Goal: Task Accomplishment & Management: Contribute content

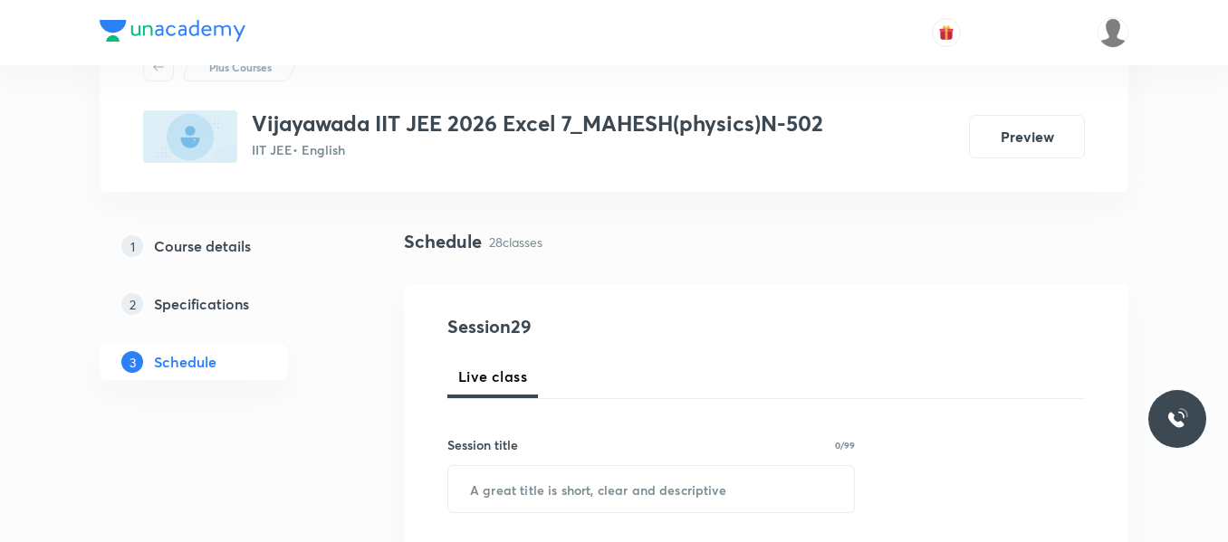
scroll to position [181, 0]
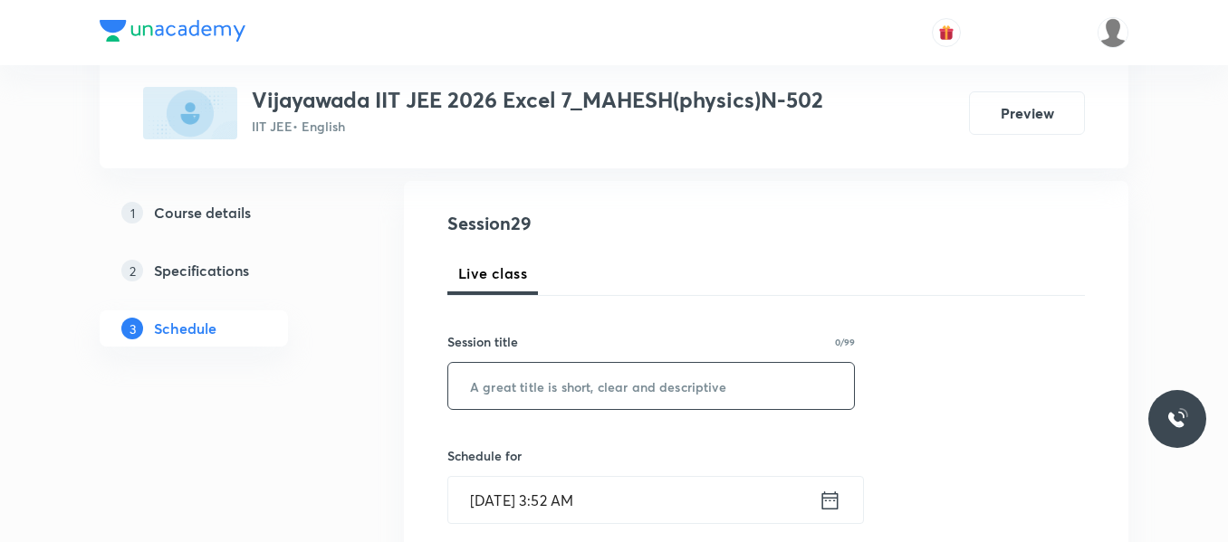
click at [511, 395] on input "text" at bounding box center [651, 386] width 406 height 46
paste input "paper discussion"
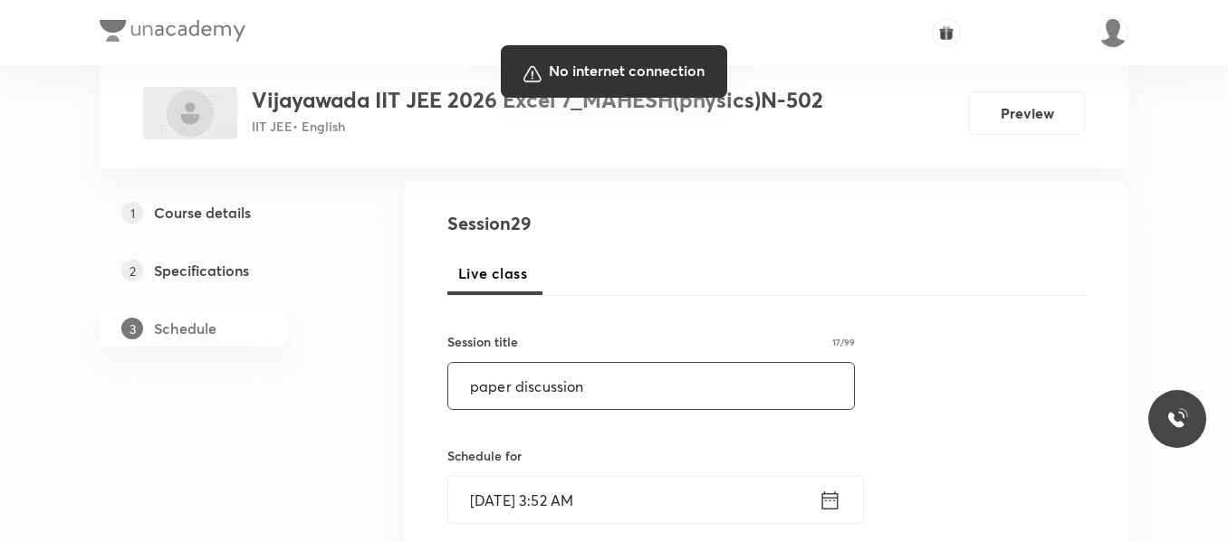
type input "paper discussion"
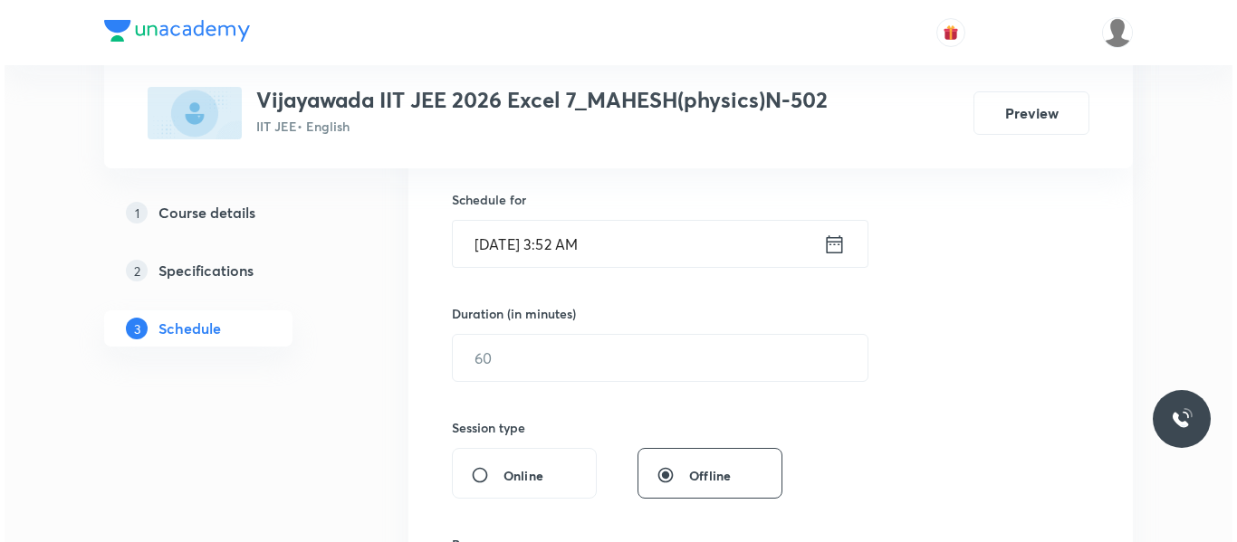
scroll to position [453, 0]
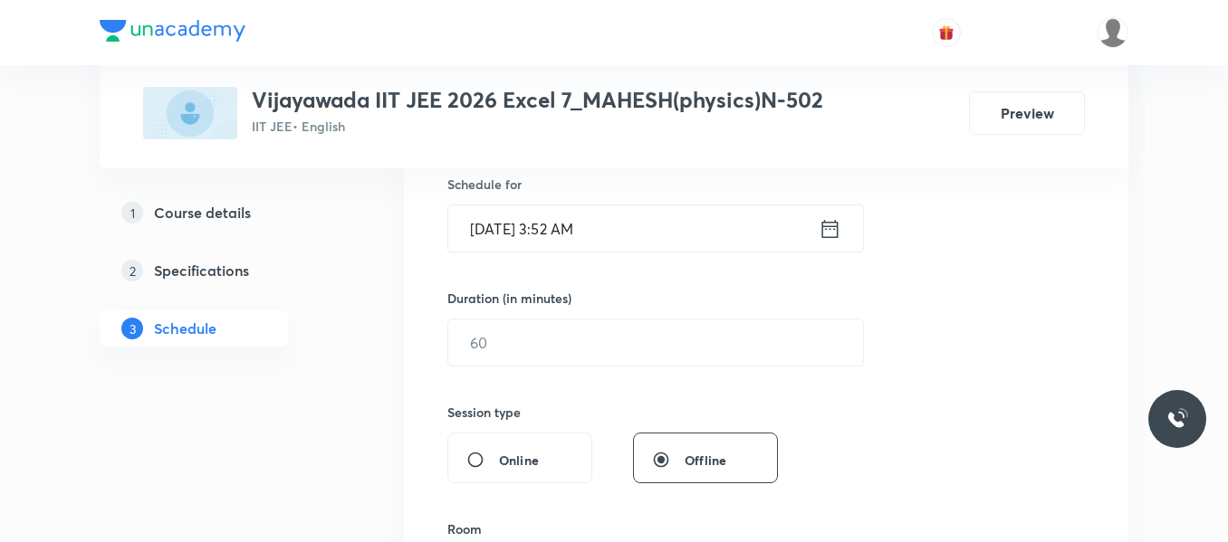
click at [819, 227] on icon at bounding box center [829, 228] width 23 height 25
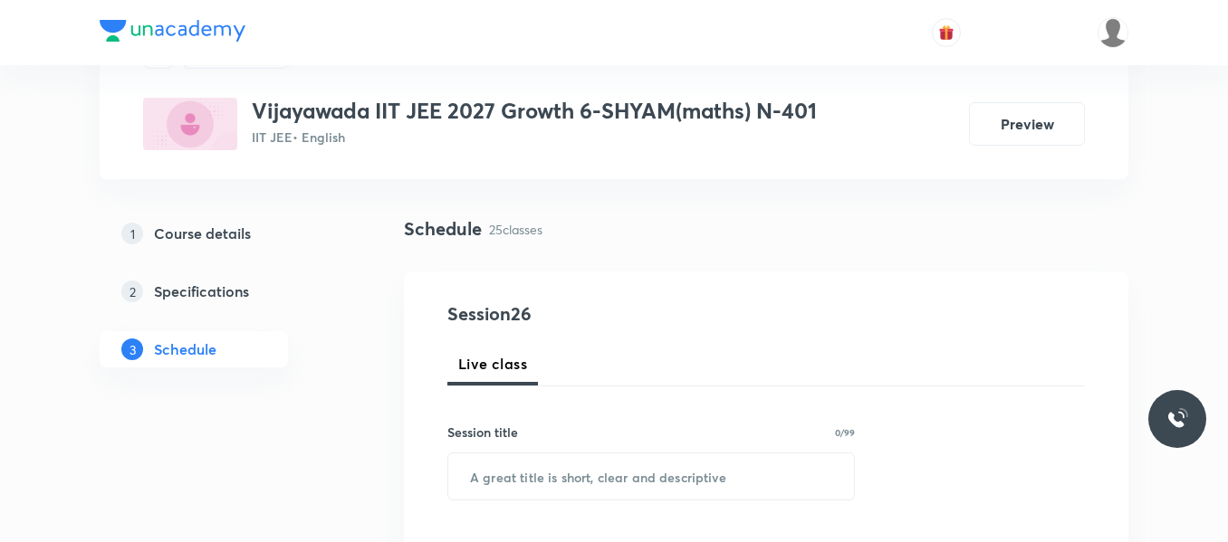
scroll to position [4417, 0]
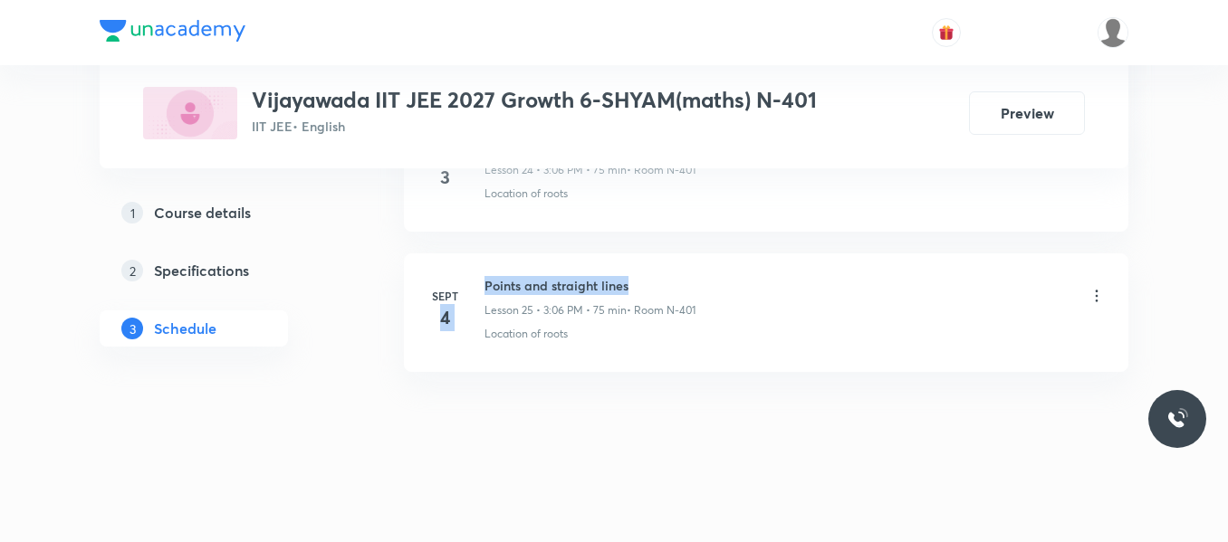
drag, startPoint x: 483, startPoint y: 287, endPoint x: 883, endPoint y: 287, distance: 399.2
click at [883, 287] on div "Sept 4 Points and straight lines Lesson 25 • 3:06 PM • 75 min • Room N-401 Loca…" at bounding box center [765, 309] width 679 height 66
click at [785, 311] on div "Points and straight lines Lesson 25 • 3:06 PM • 75 min • Room N-401" at bounding box center [794, 297] width 621 height 43
drag, startPoint x: 482, startPoint y: 288, endPoint x: 665, endPoint y: 287, distance: 183.8
click at [665, 287] on div "Sept 4 Points and straight lines Lesson 25 • 3:06 PM • 75 min • Room N-401 Loca…" at bounding box center [765, 309] width 679 height 66
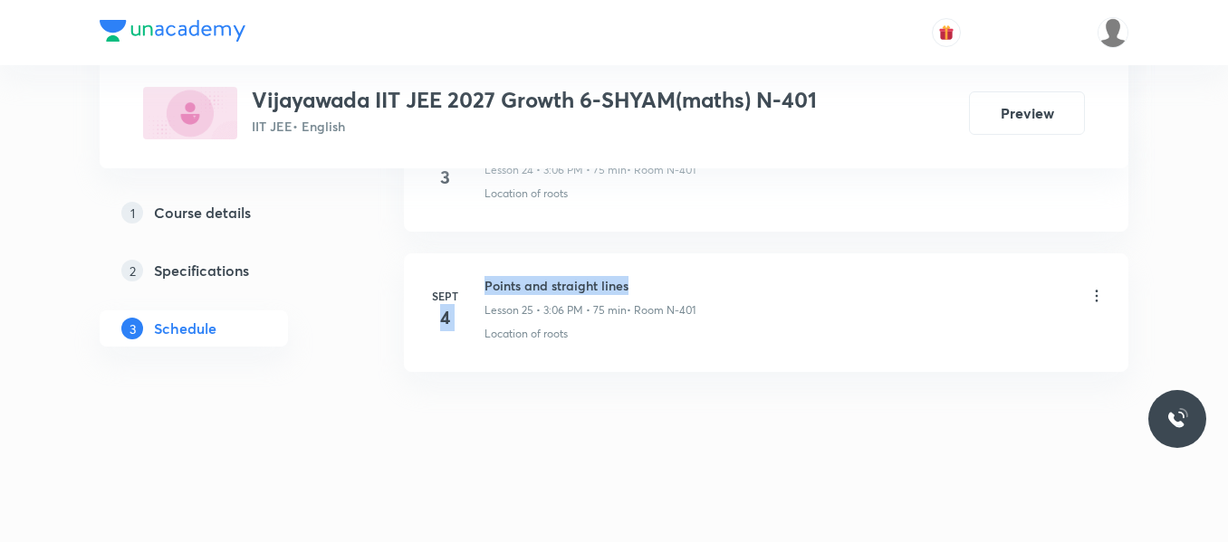
copy div "4 Points and straight lines"
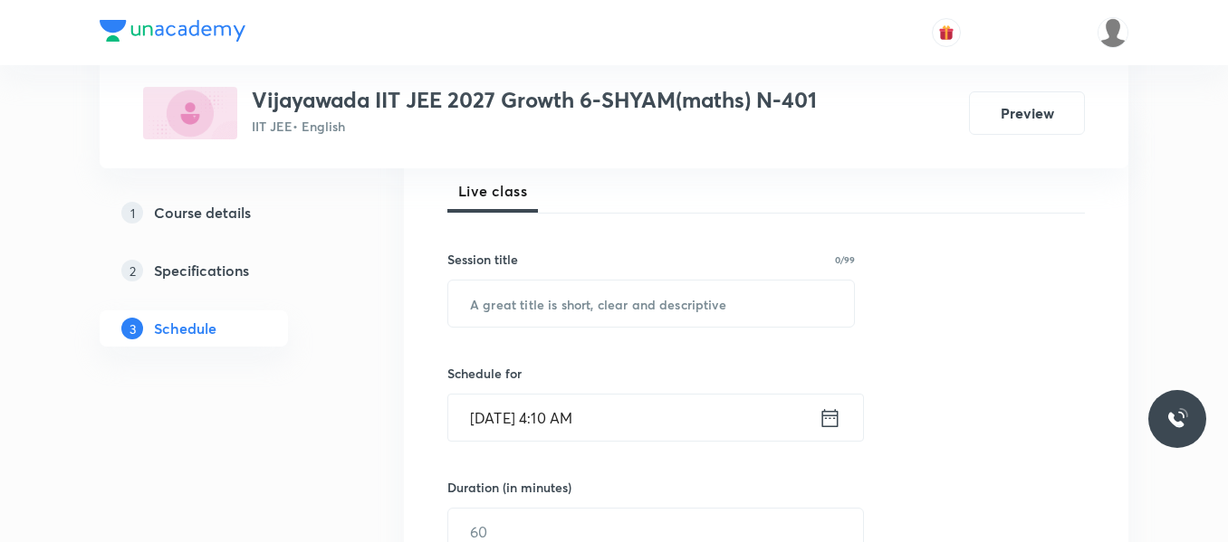
scroll to position [272, 0]
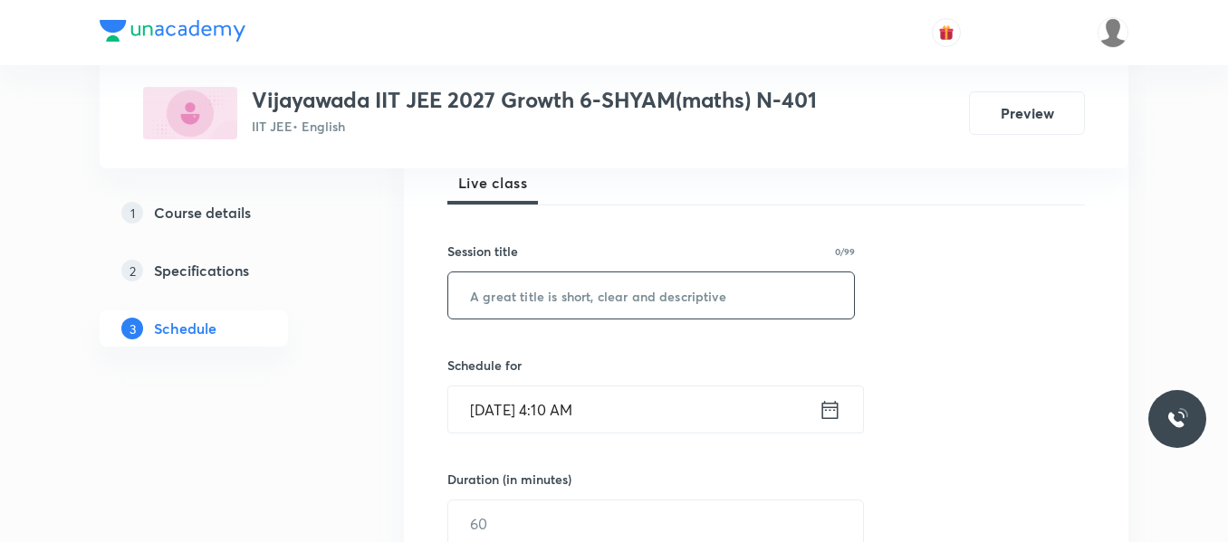
click at [597, 297] on input "text" at bounding box center [651, 295] width 406 height 46
paste input "4 Points and straight lines"
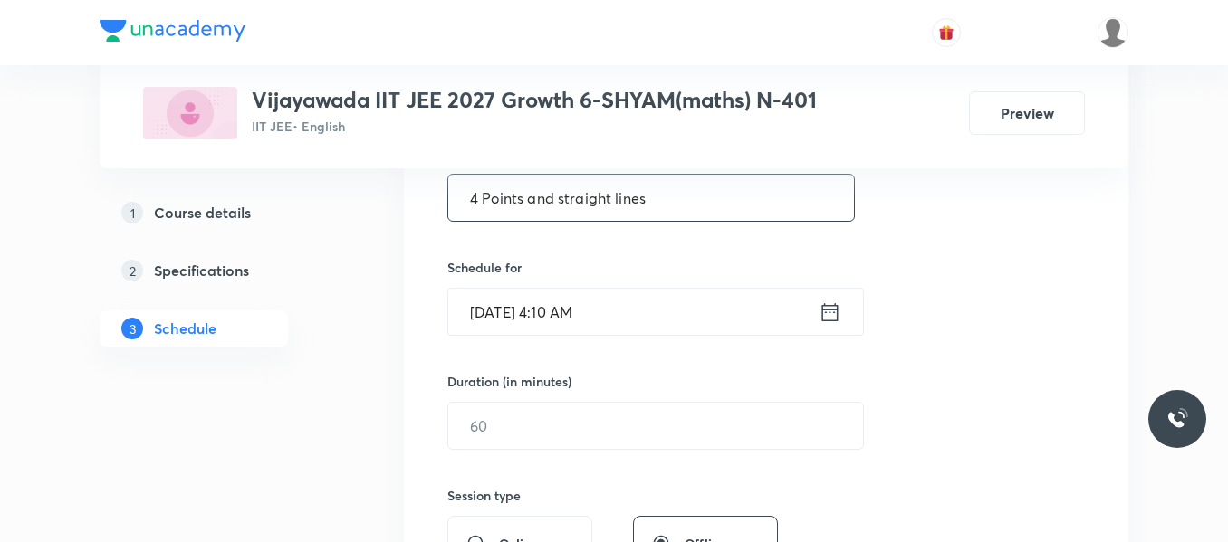
scroll to position [362, 0]
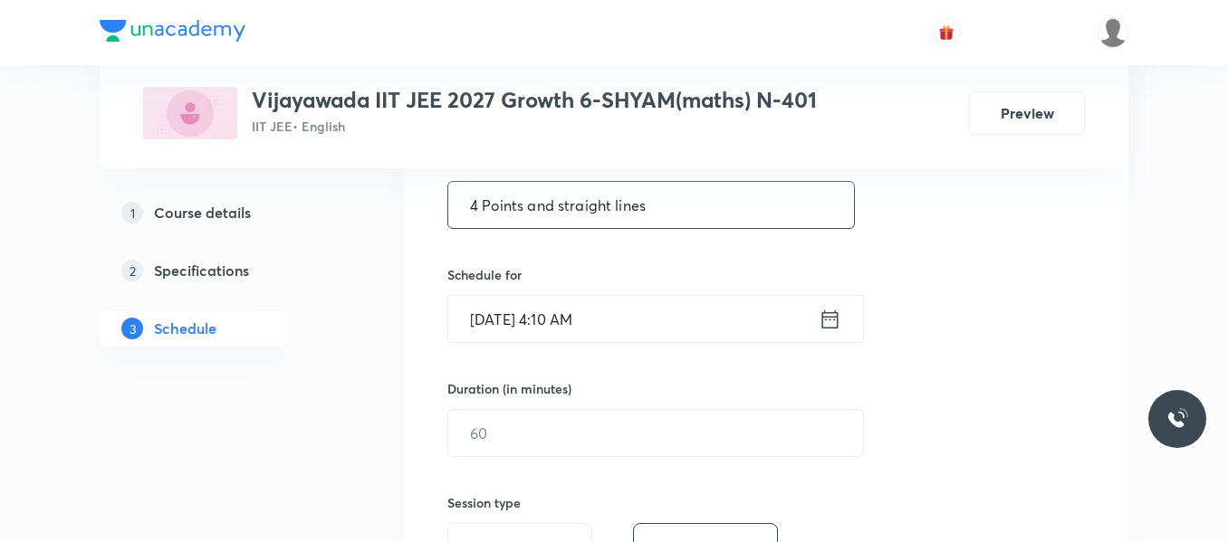
type input "4 Points and straight lines"
click at [829, 321] on icon at bounding box center [829, 319] width 23 height 25
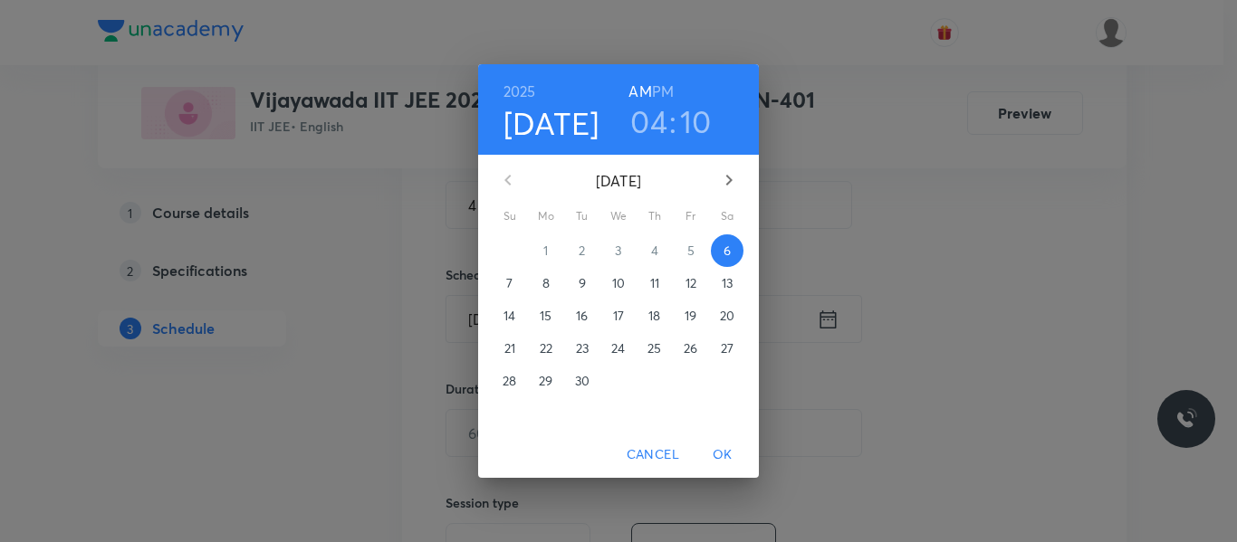
click at [649, 116] on h3 "04" at bounding box center [648, 121] width 37 height 38
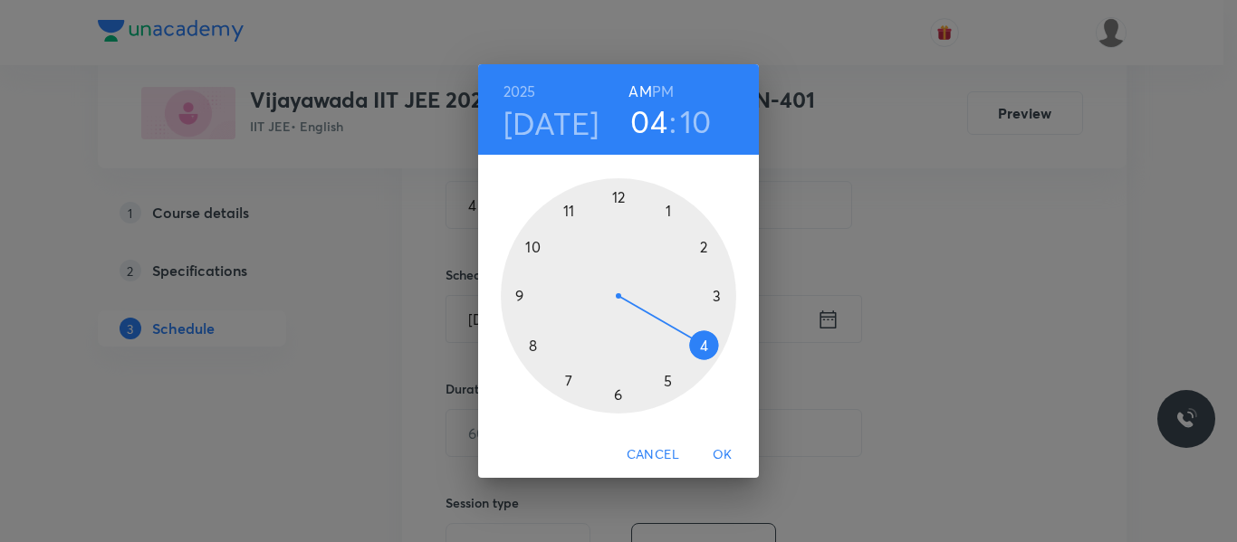
click at [721, 291] on div at bounding box center [618, 295] width 235 height 235
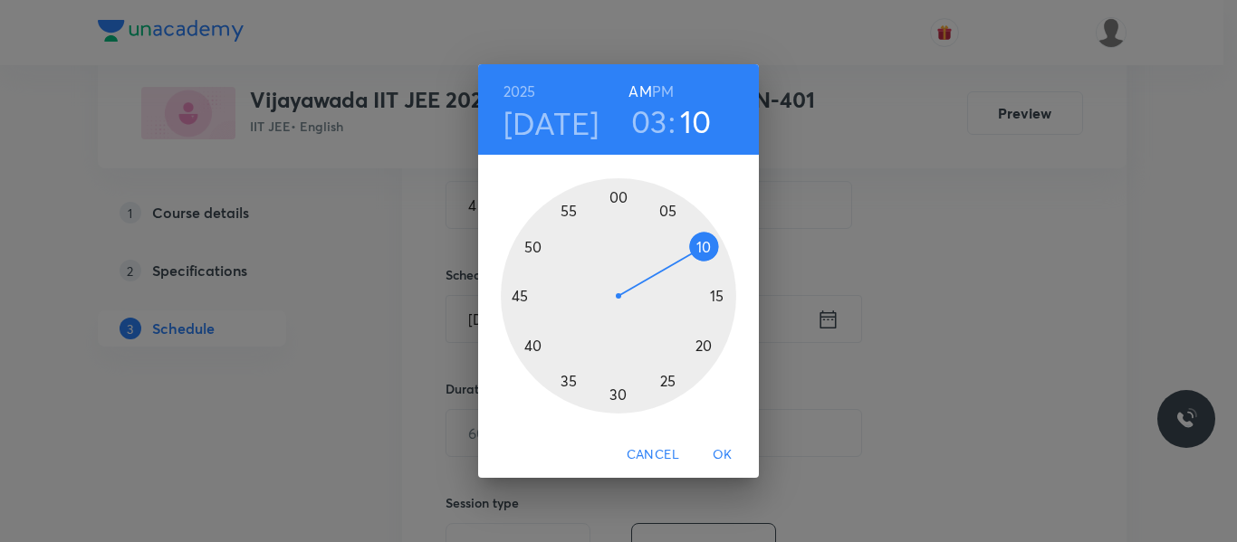
click at [669, 85] on h6 "PM" at bounding box center [663, 91] width 22 height 25
click at [668, 210] on div at bounding box center [618, 295] width 235 height 235
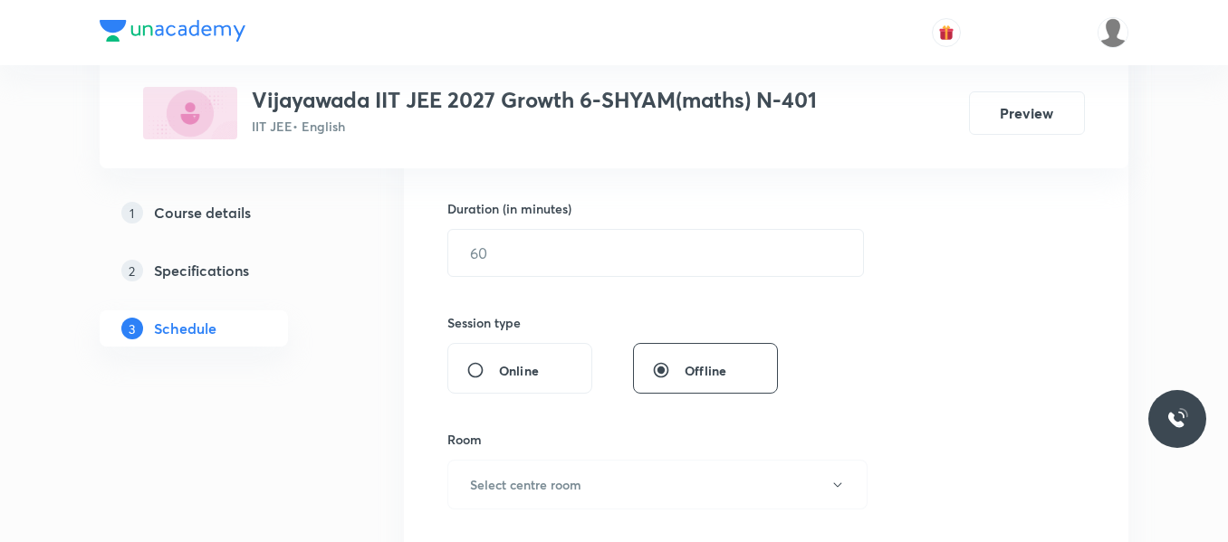
scroll to position [543, 0]
click at [531, 247] on input "text" at bounding box center [655, 252] width 415 height 46
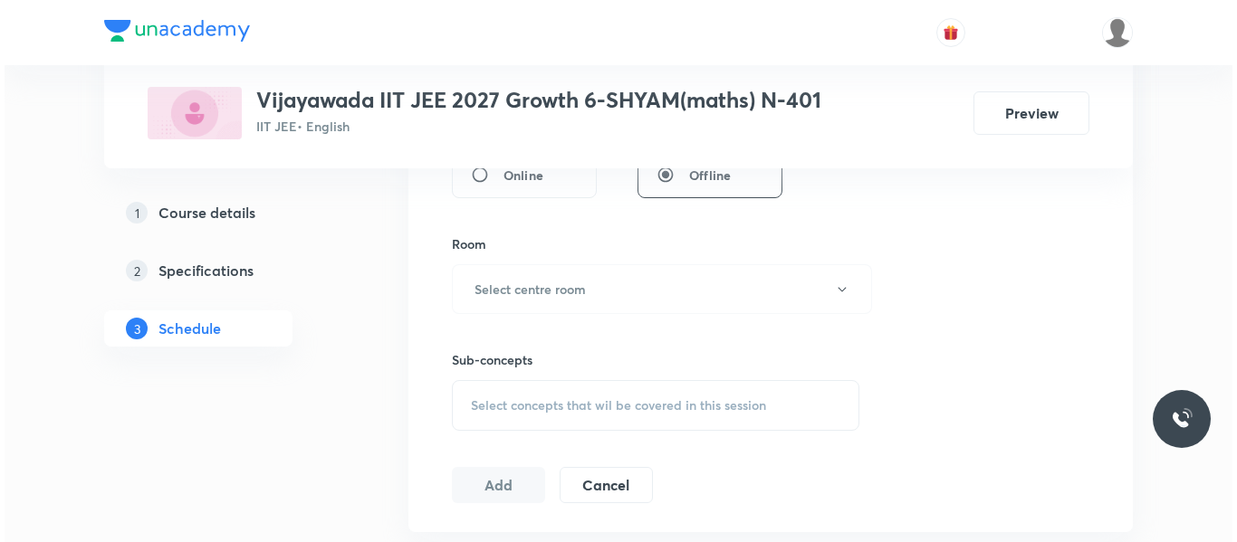
scroll to position [815, 0]
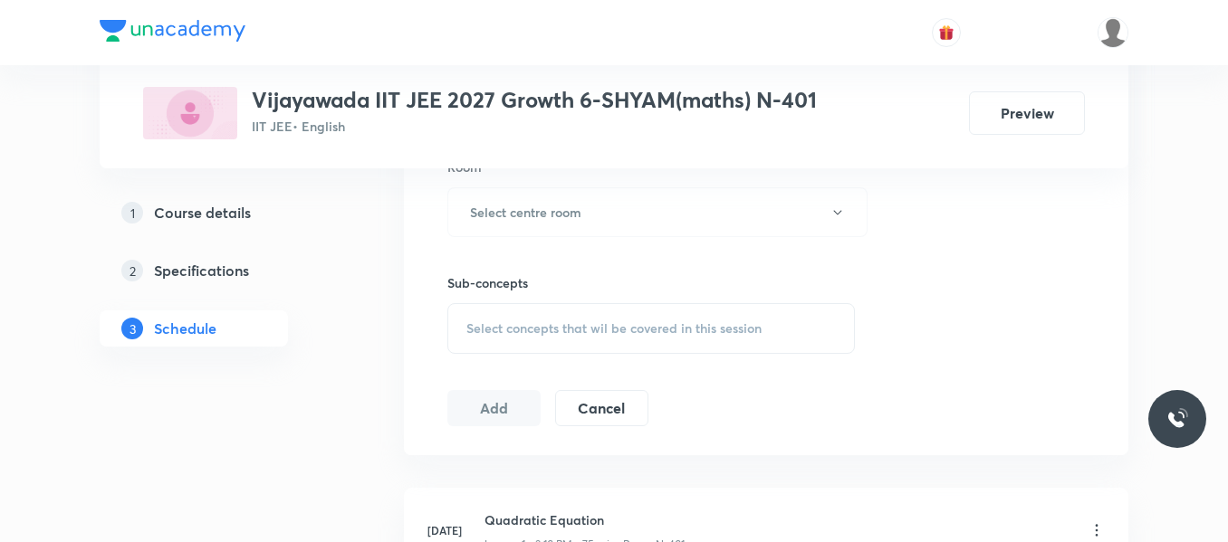
type input "75"
click at [531, 184] on div "Room Select centre room" at bounding box center [650, 198] width 407 height 80
click at [531, 209] on h6 "Select centre room" at bounding box center [525, 212] width 111 height 19
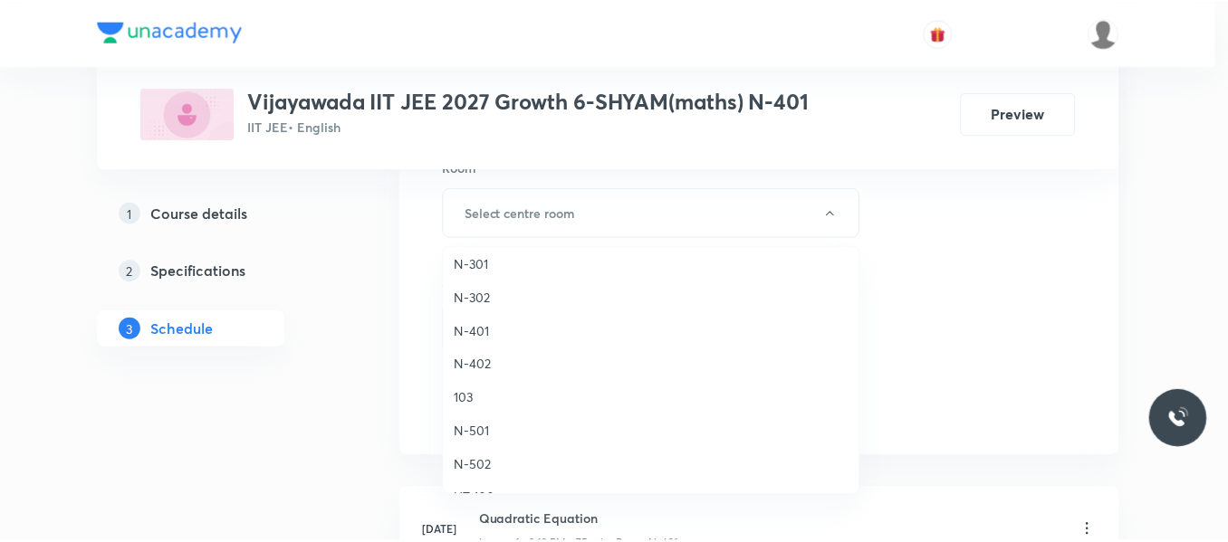
scroll to position [453, 0]
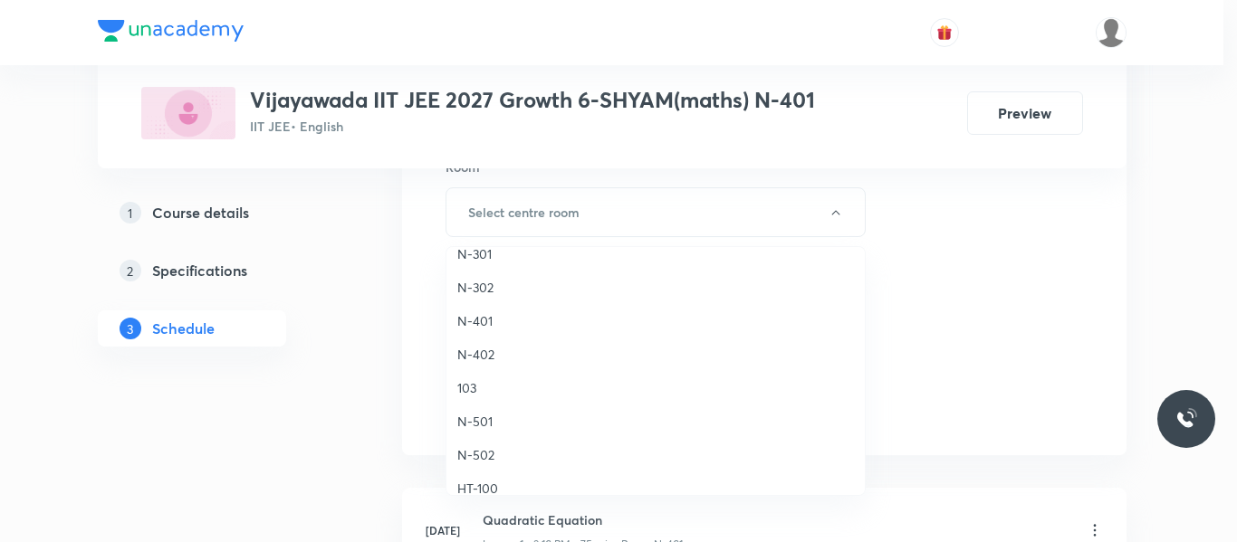
click at [484, 316] on span "N-401" at bounding box center [655, 320] width 397 height 19
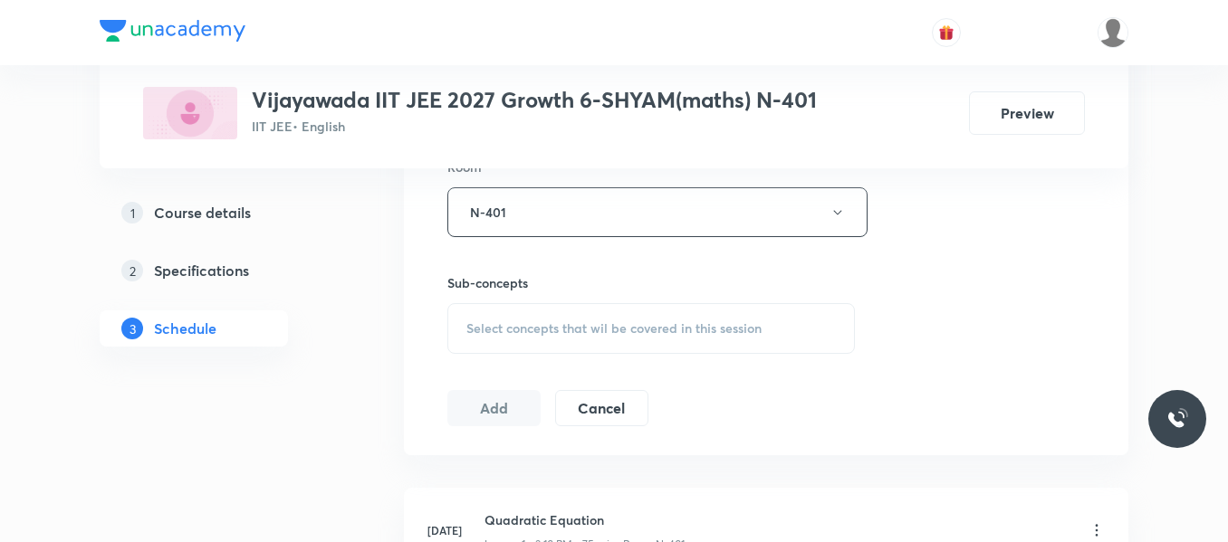
click at [516, 324] on span "Select concepts that wil be covered in this session" at bounding box center [613, 328] width 295 height 14
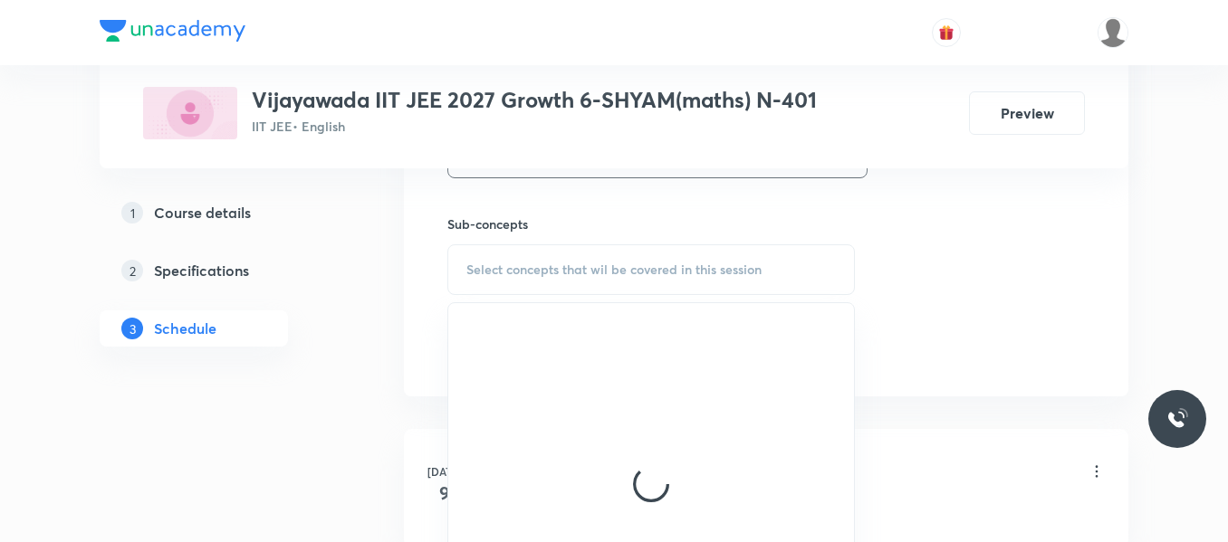
scroll to position [905, 0]
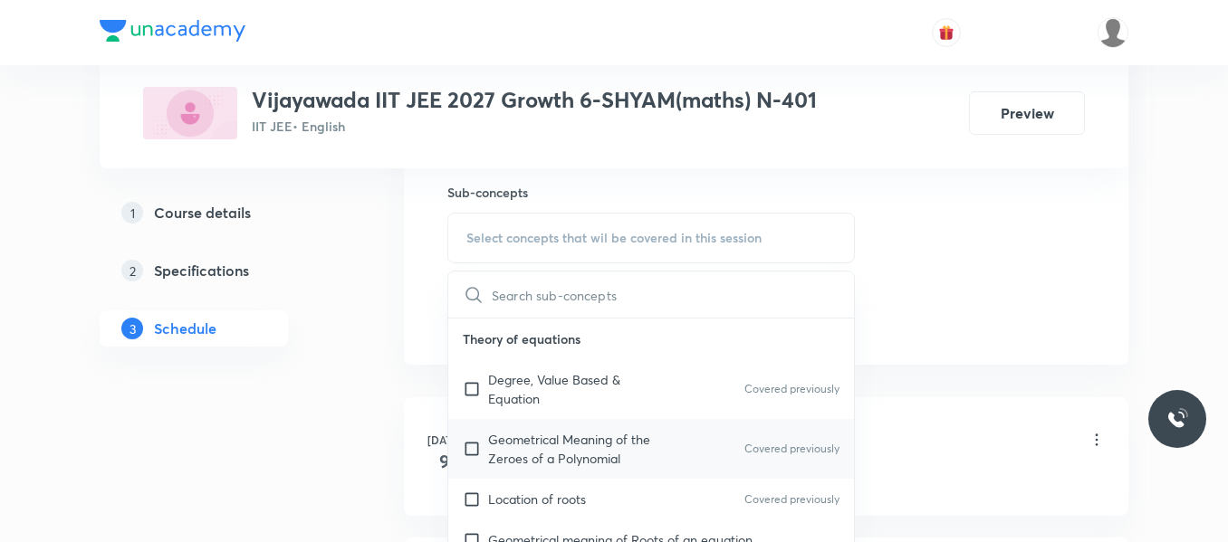
click at [548, 419] on div "Geometrical Meaning of the Zeroes of a Polynomial Covered previously" at bounding box center [651, 449] width 406 height 60
checkbox input "true"
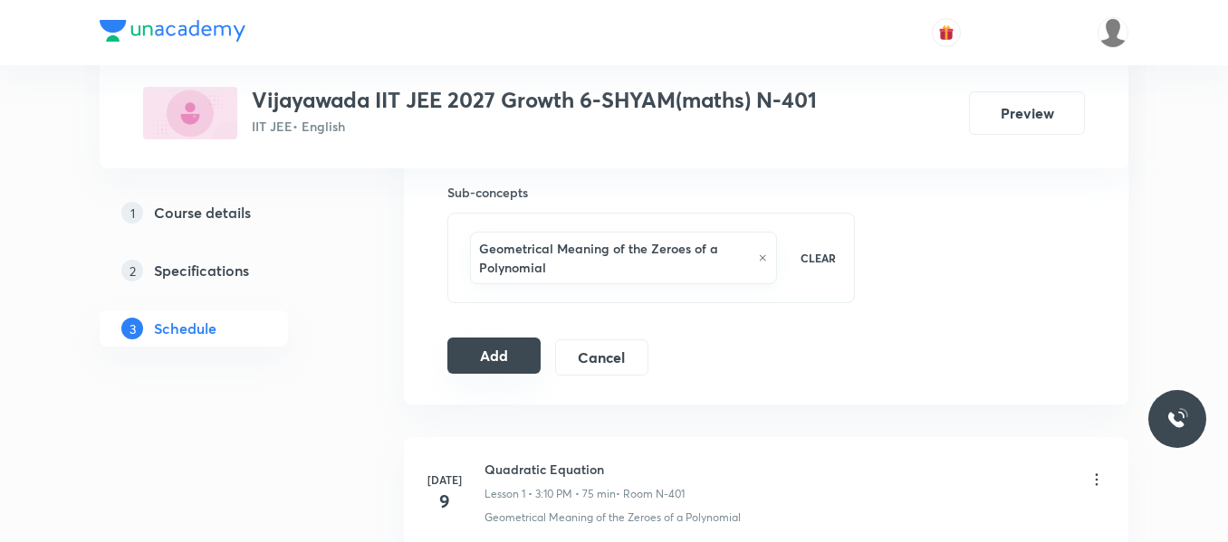
click at [497, 350] on button "Add" at bounding box center [493, 356] width 93 height 36
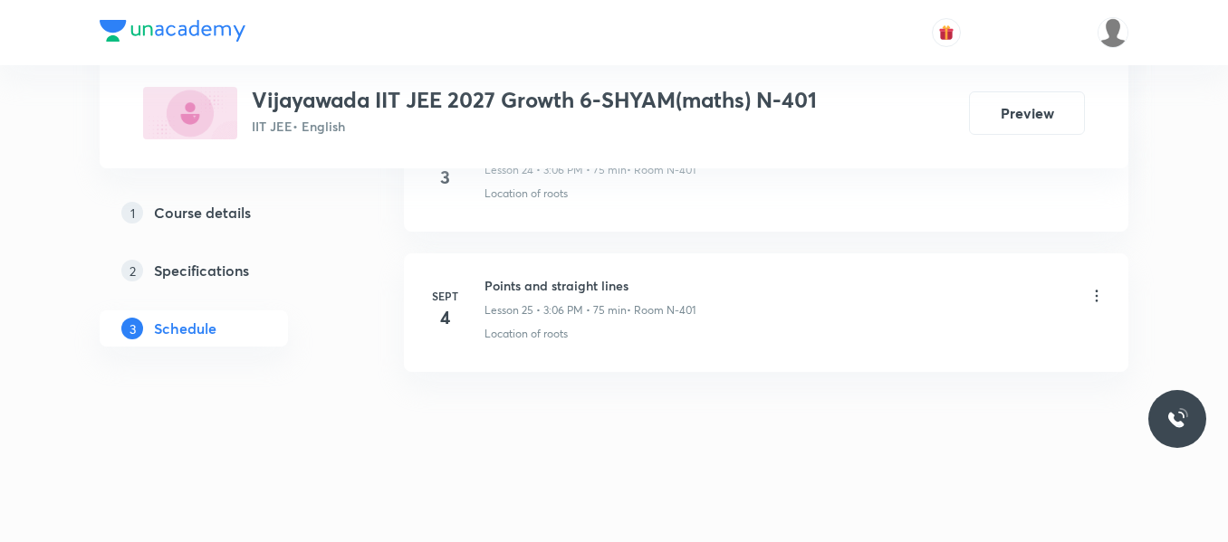
scroll to position [3585, 0]
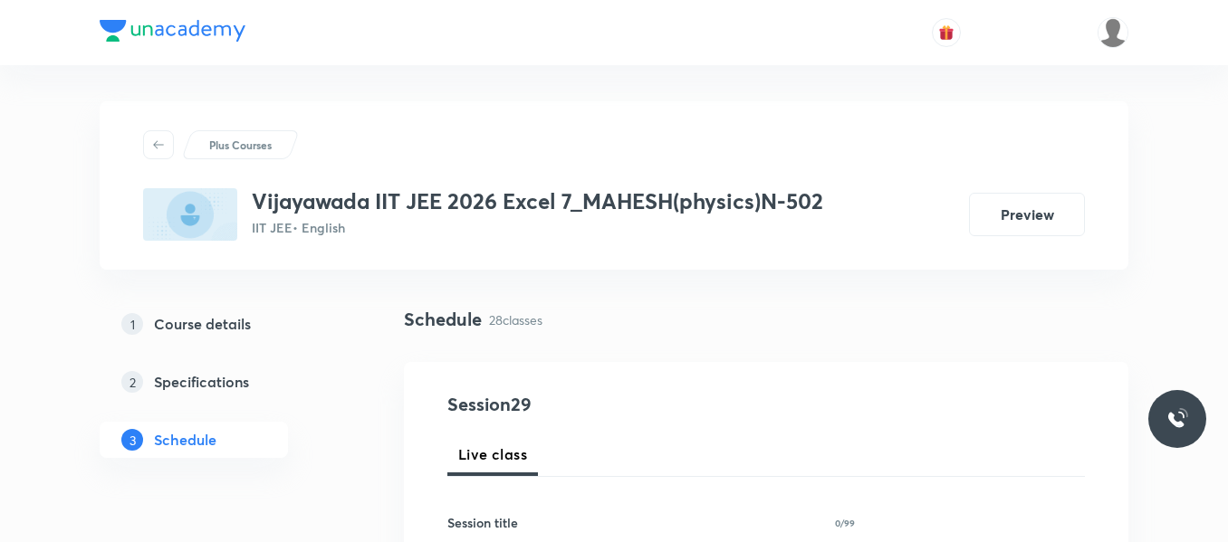
scroll to position [181, 0]
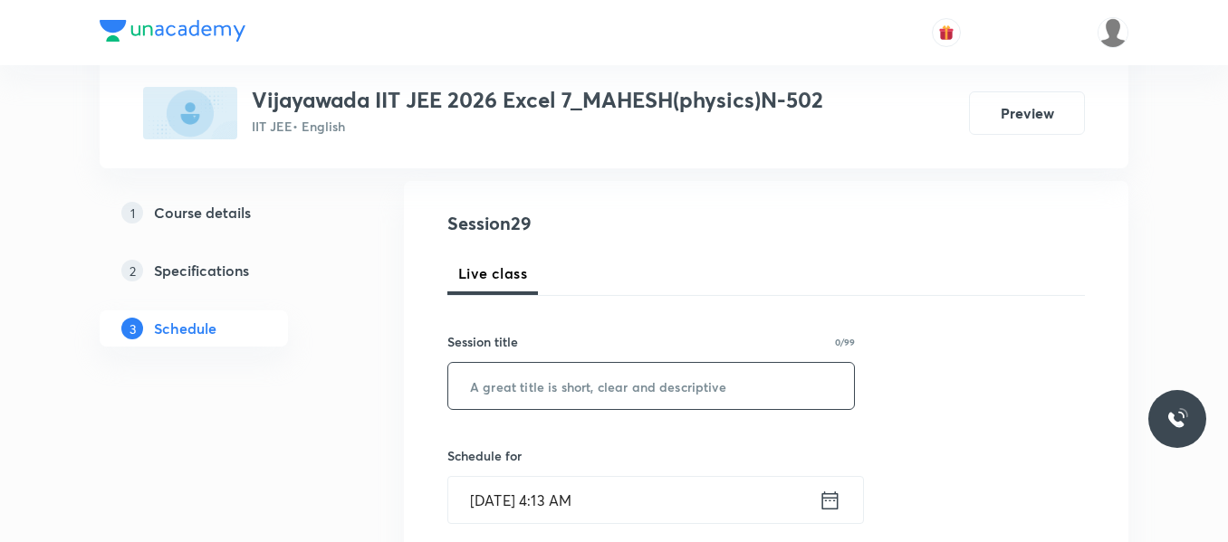
click at [636, 400] on input "text" at bounding box center [651, 386] width 406 height 46
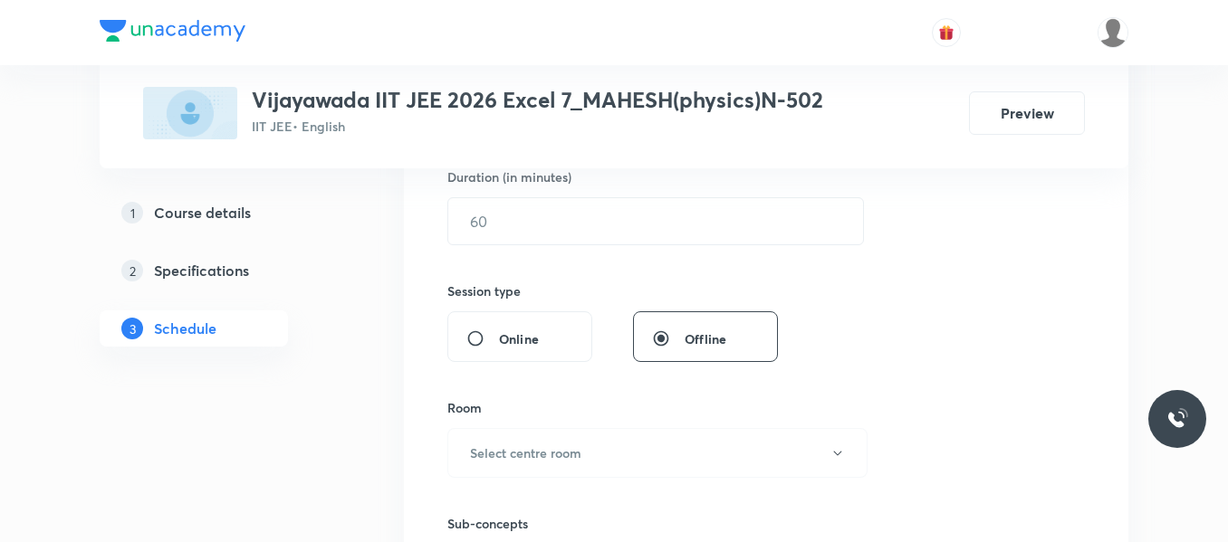
scroll to position [170, 0]
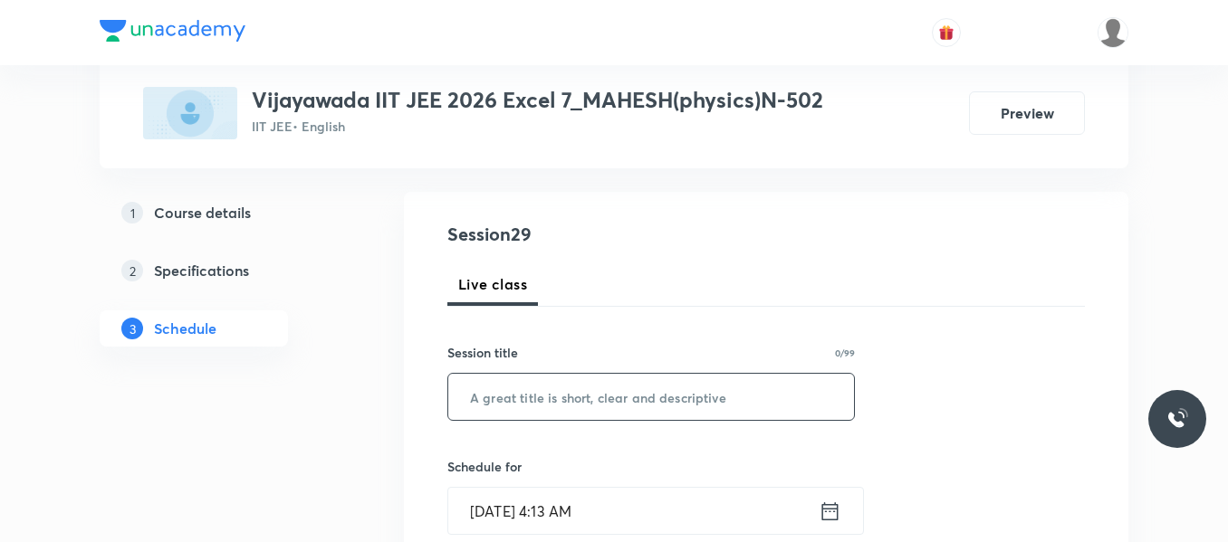
click at [594, 397] on input "text" at bounding box center [651, 397] width 406 height 46
click at [563, 398] on input "Paper discusiion" at bounding box center [651, 397] width 406 height 46
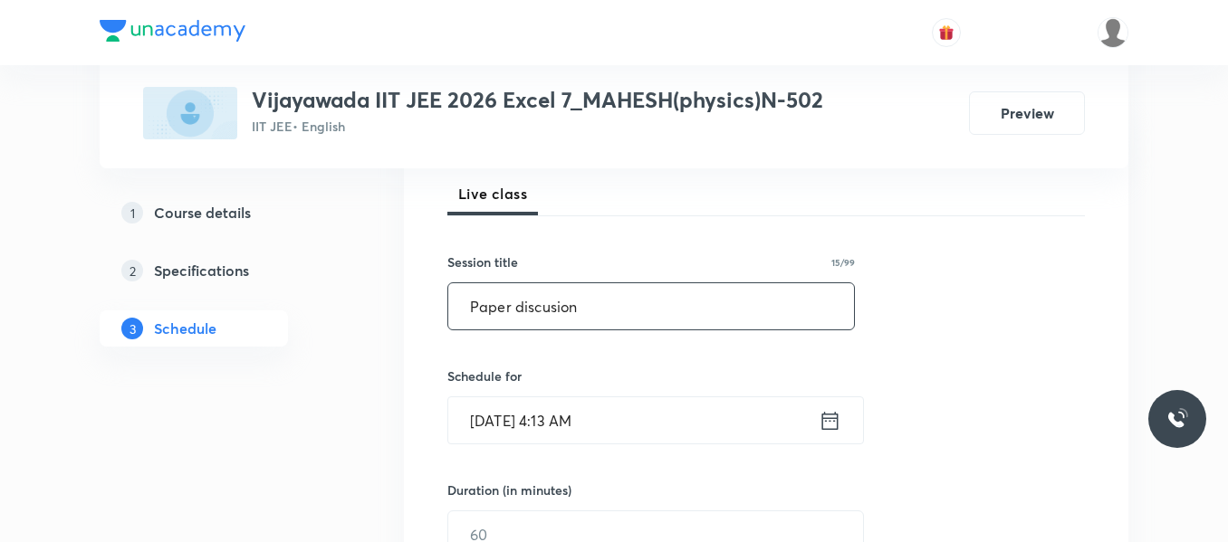
type input "Paper discusion"
click at [833, 416] on icon at bounding box center [829, 420] width 23 height 25
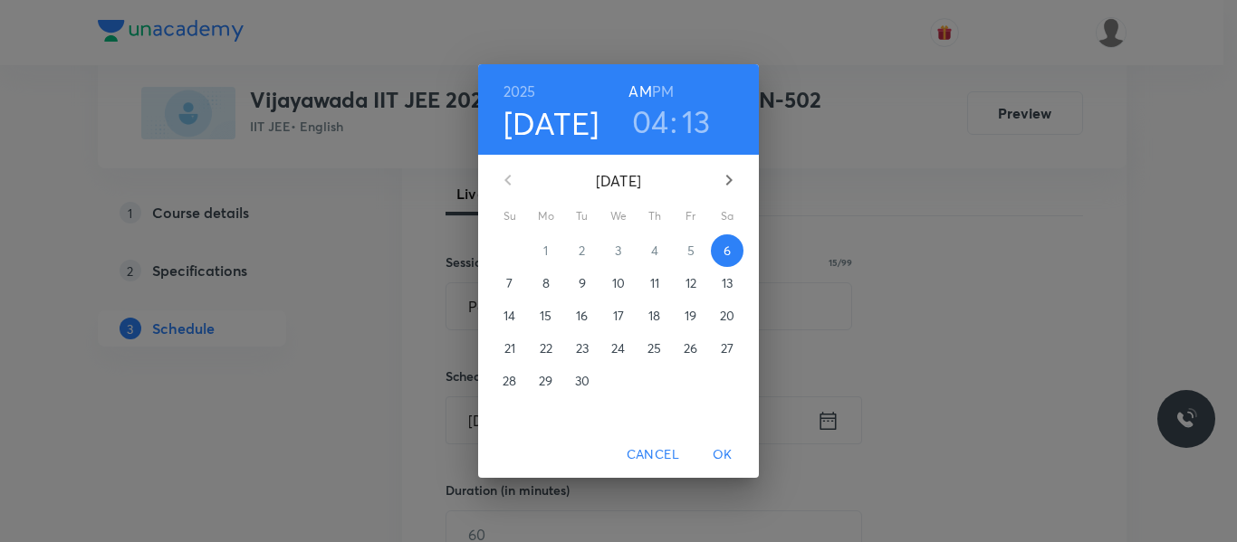
click at [663, 115] on h3 "04" at bounding box center [650, 121] width 37 height 38
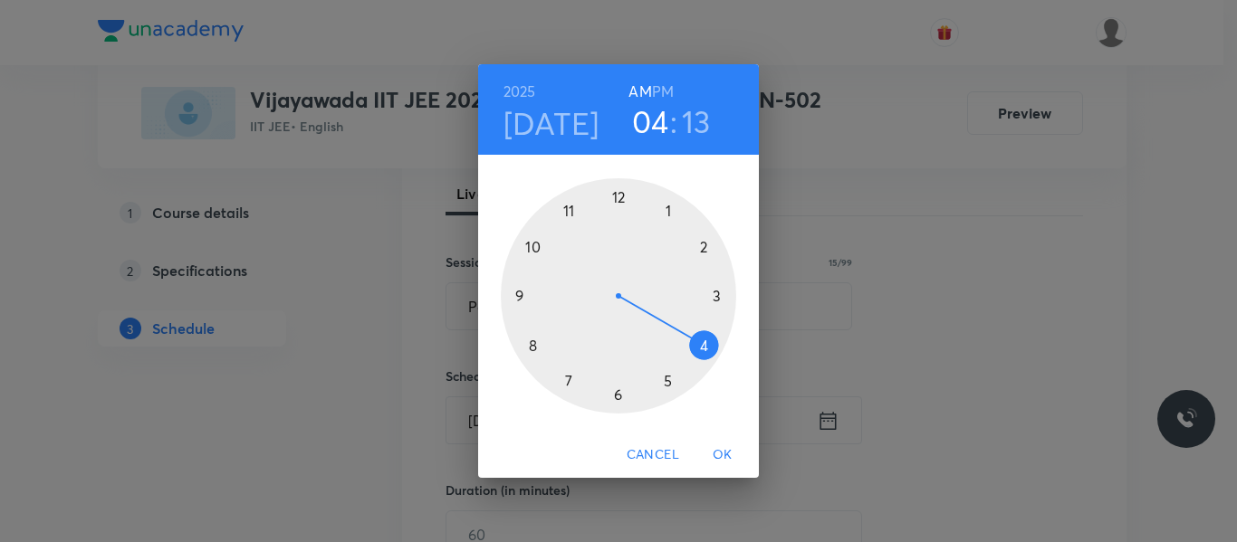
click at [615, 197] on div at bounding box center [618, 295] width 235 height 235
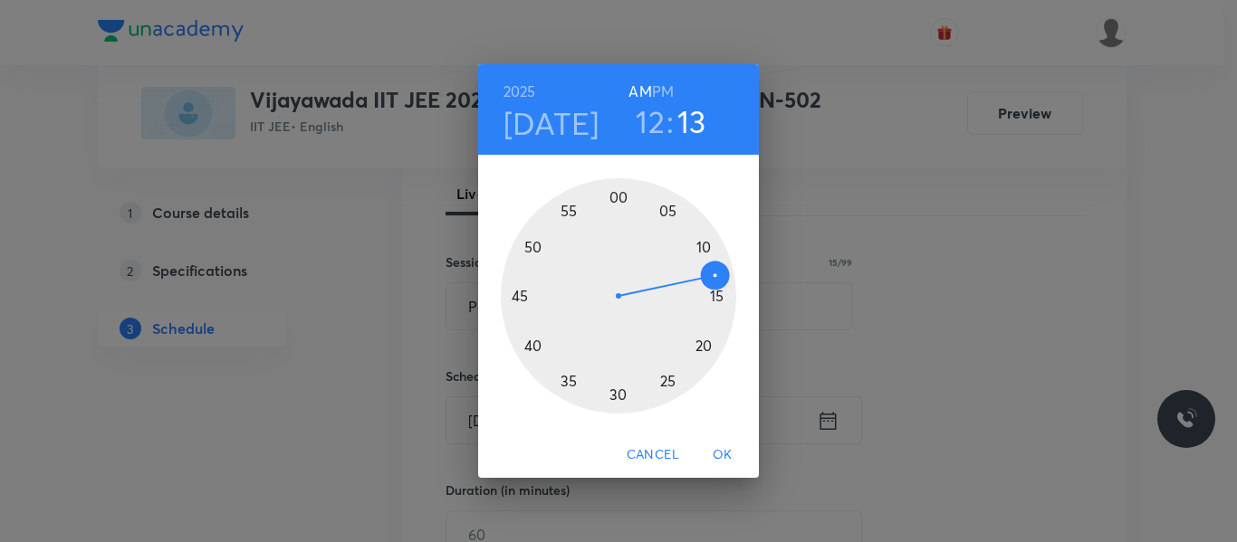
click at [669, 93] on h6 "PM" at bounding box center [663, 91] width 22 height 25
click at [617, 196] on div at bounding box center [618, 295] width 235 height 235
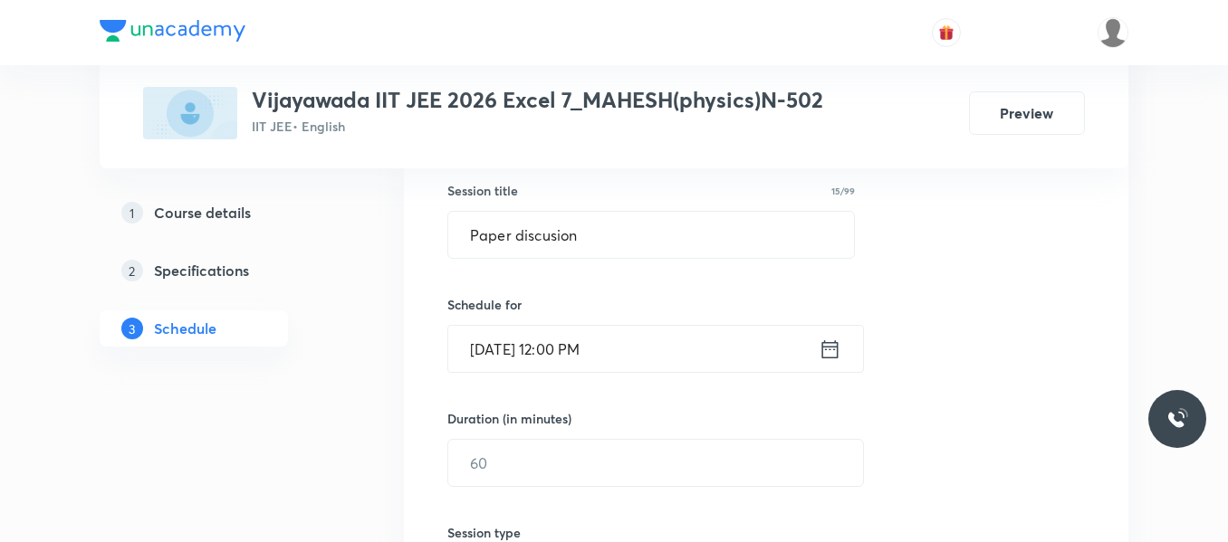
scroll to position [442, 0]
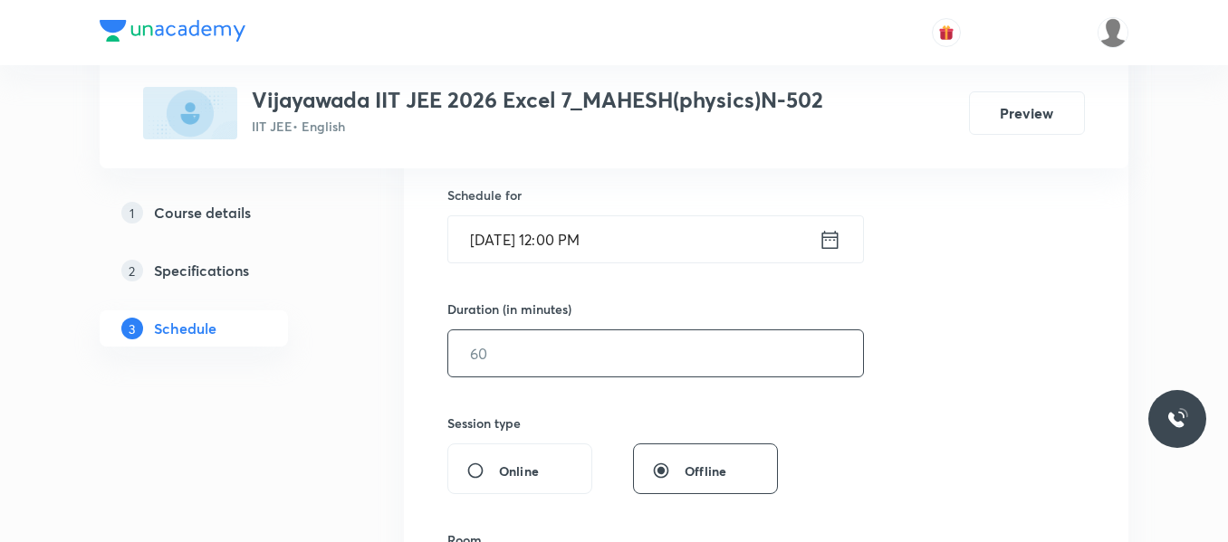
click at [527, 352] on input "text" at bounding box center [655, 353] width 415 height 46
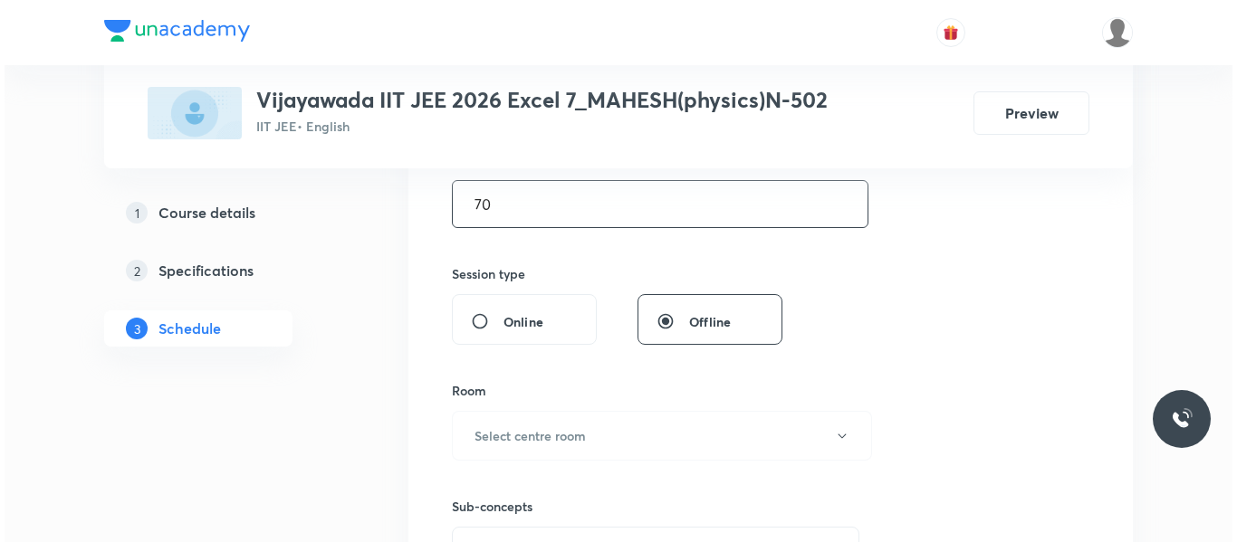
scroll to position [623, 0]
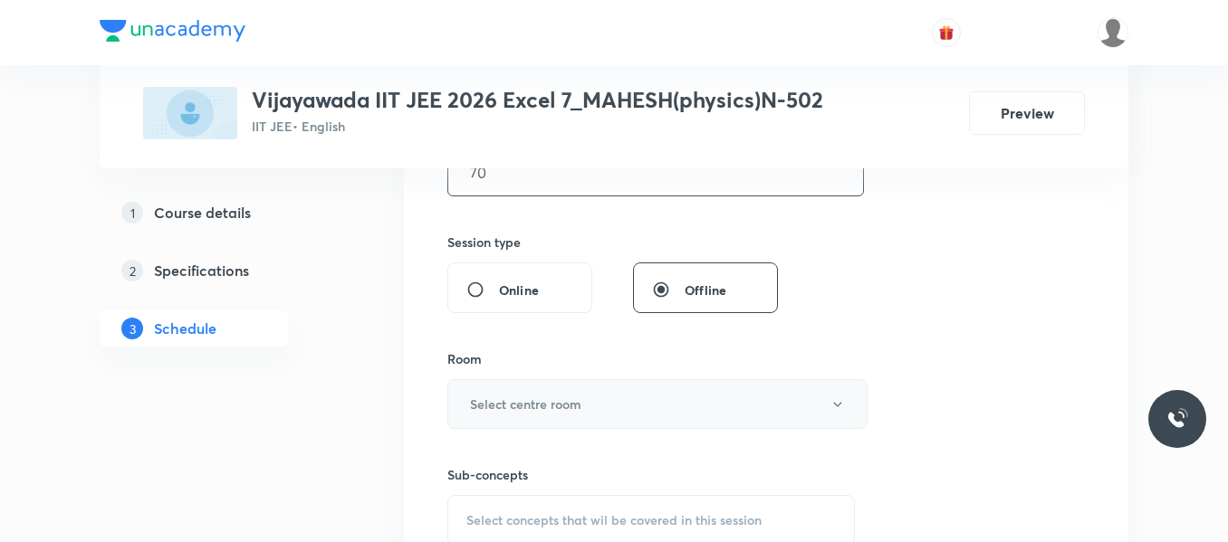
type input "70"
click at [498, 394] on button "Select centre room" at bounding box center [657, 404] width 420 height 50
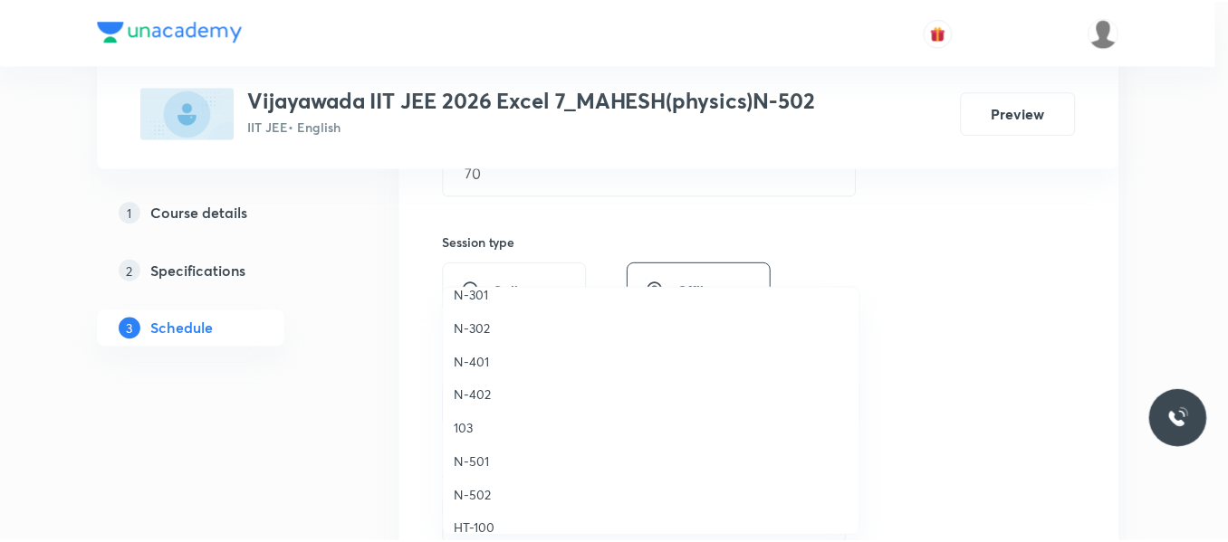
scroll to position [453, 0]
click at [484, 501] on span "N-502" at bounding box center [655, 495] width 397 height 19
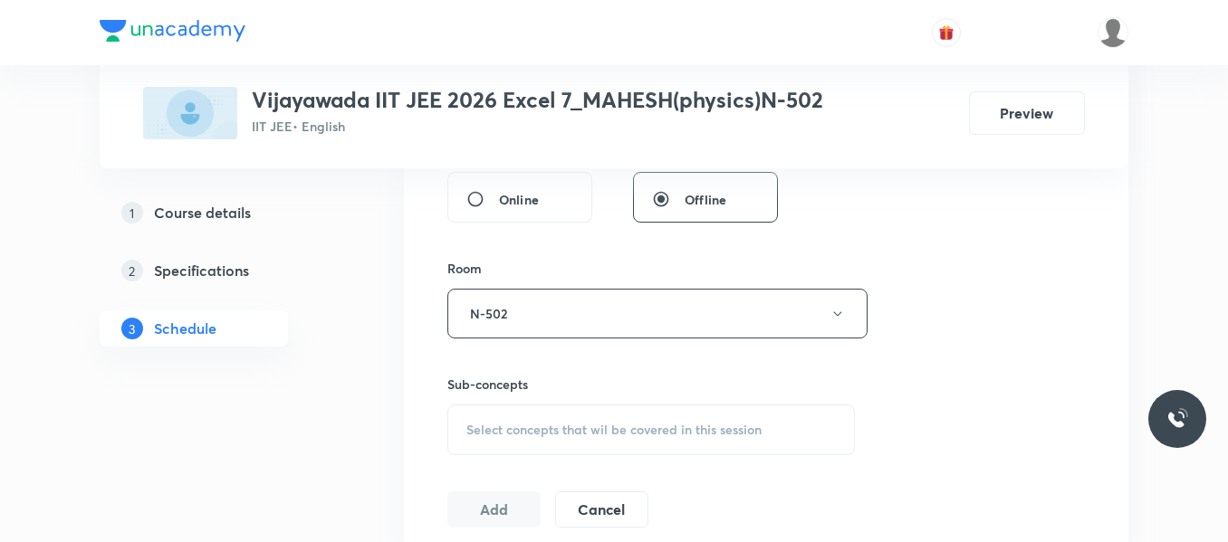
click at [528, 425] on span "Select concepts that wil be covered in this session" at bounding box center [613, 430] width 295 height 14
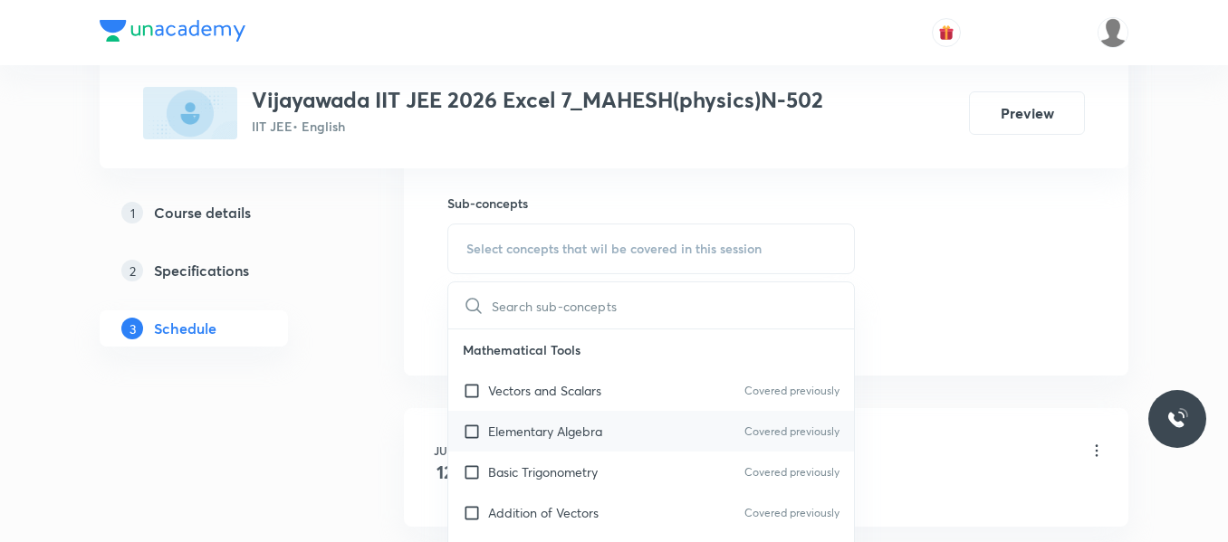
click at [546, 443] on div "Elementary Algebra Covered previously" at bounding box center [651, 431] width 406 height 41
checkbox input "true"
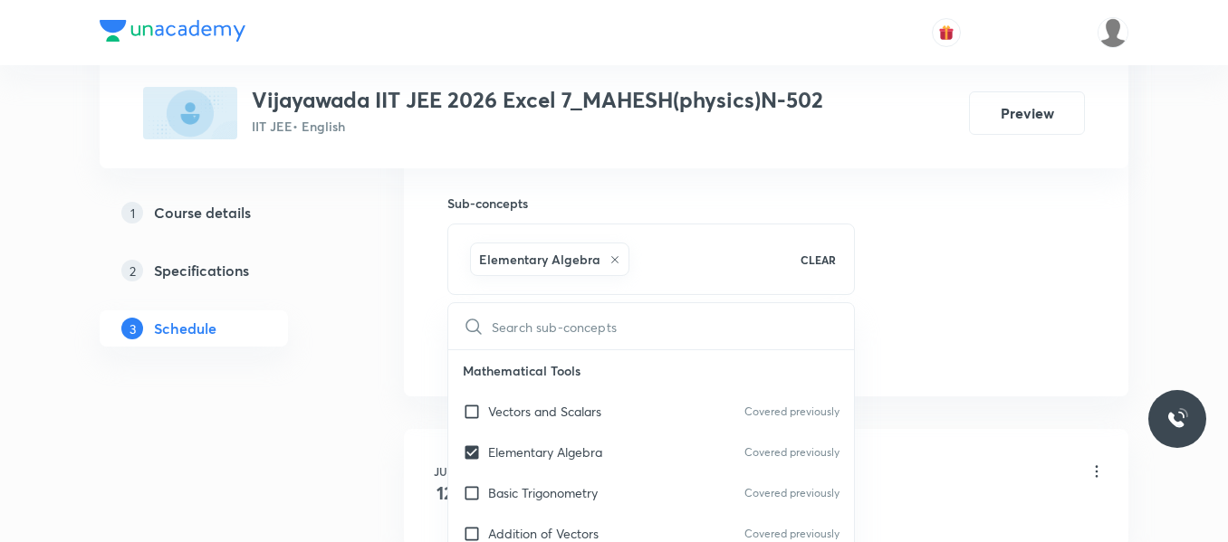
drag, startPoint x: 1005, startPoint y: 314, endPoint x: 532, endPoint y: 345, distance: 473.6
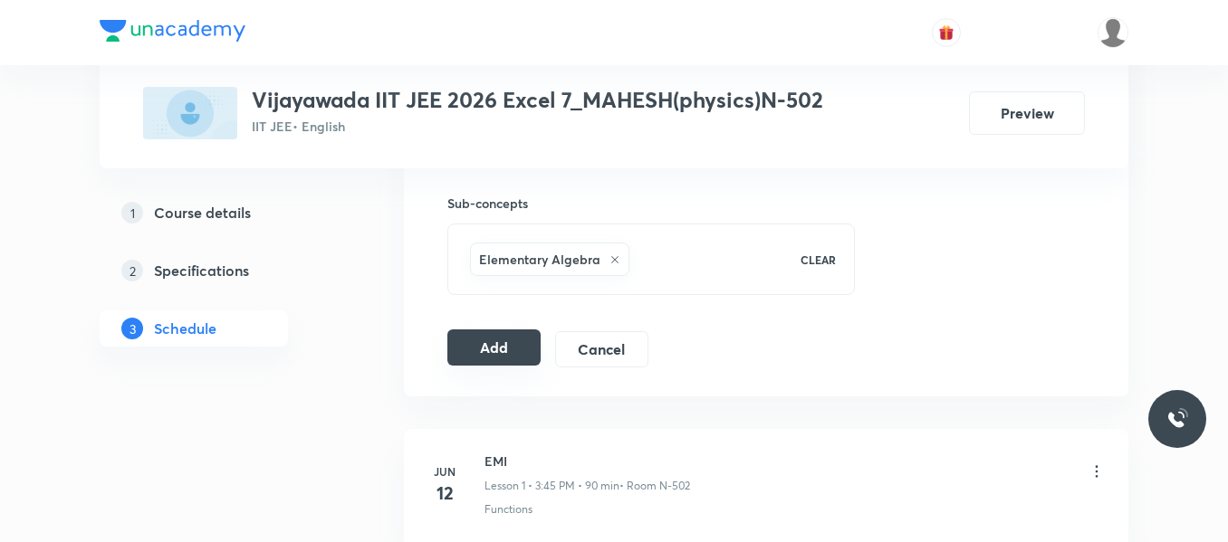
click at [532, 345] on button "Add" at bounding box center [493, 348] width 93 height 36
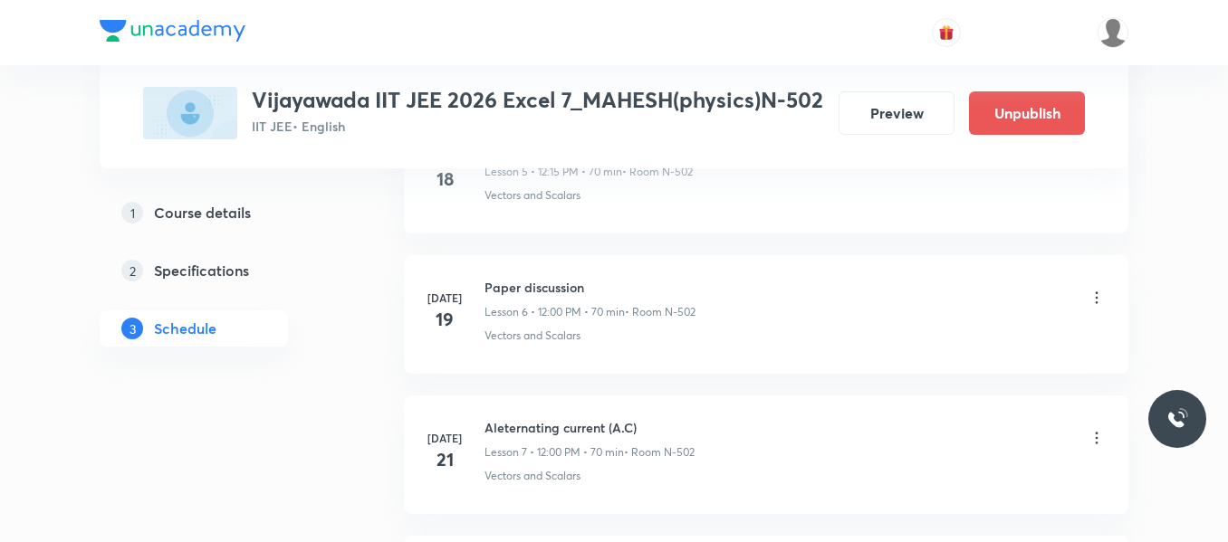
scroll to position [4169, 0]
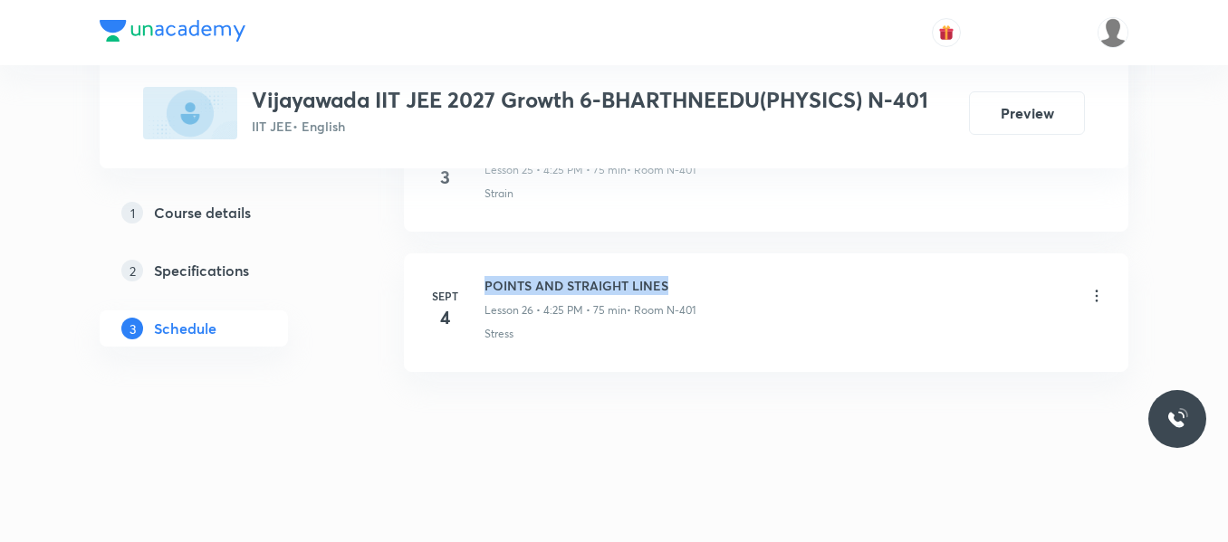
drag, startPoint x: 485, startPoint y: 288, endPoint x: 668, endPoint y: 282, distance: 183.0
click at [668, 282] on h6 "POINTS AND STRAIGHT LINES" at bounding box center [589, 285] width 211 height 19
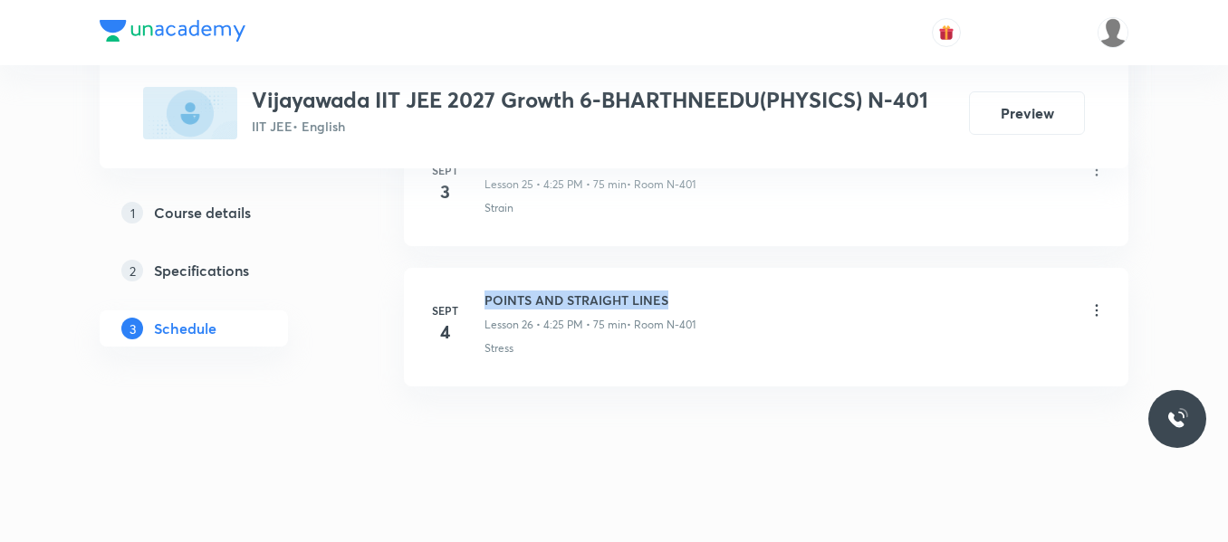
scroll to position [4557, 0]
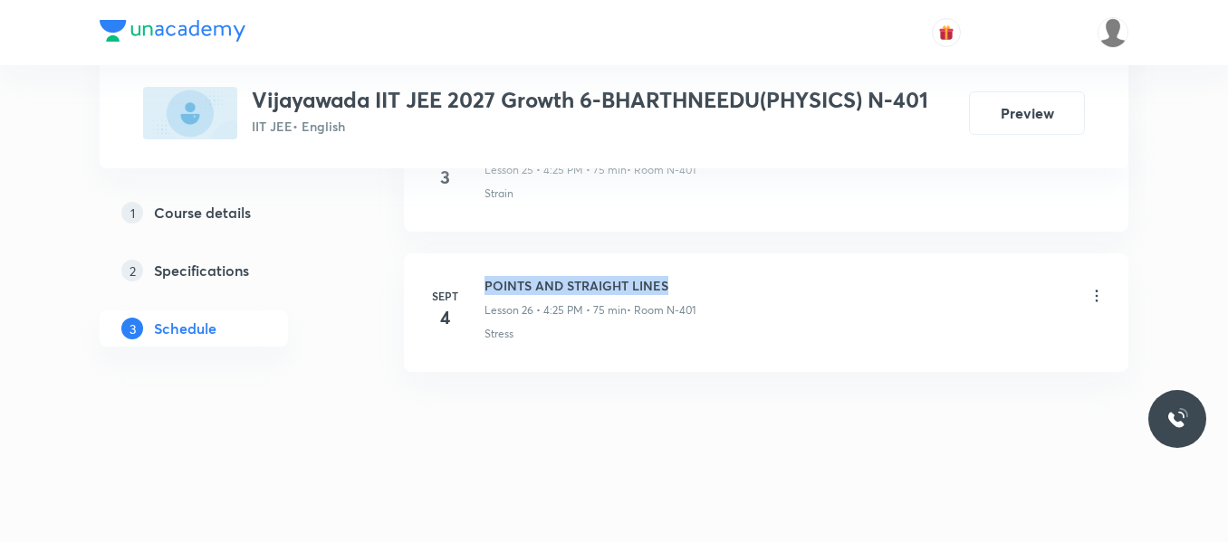
copy h6 "POINTS AND STRAIGHT LINES"
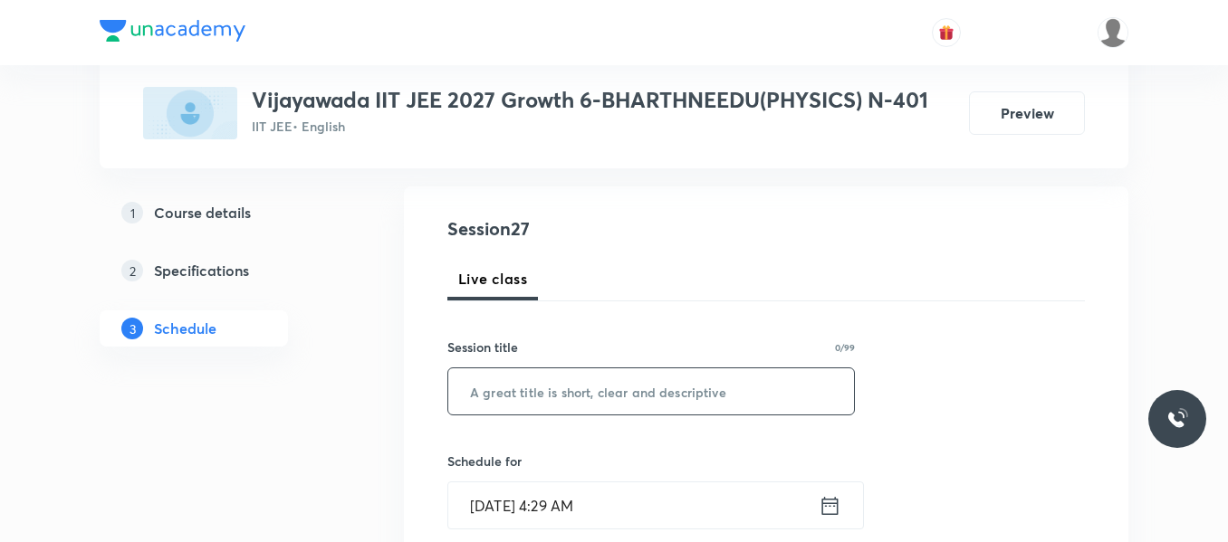
scroll to position [181, 0]
click at [491, 397] on input "text" at bounding box center [651, 386] width 406 height 46
paste input "POINTS AND STRAIGHT LINES"
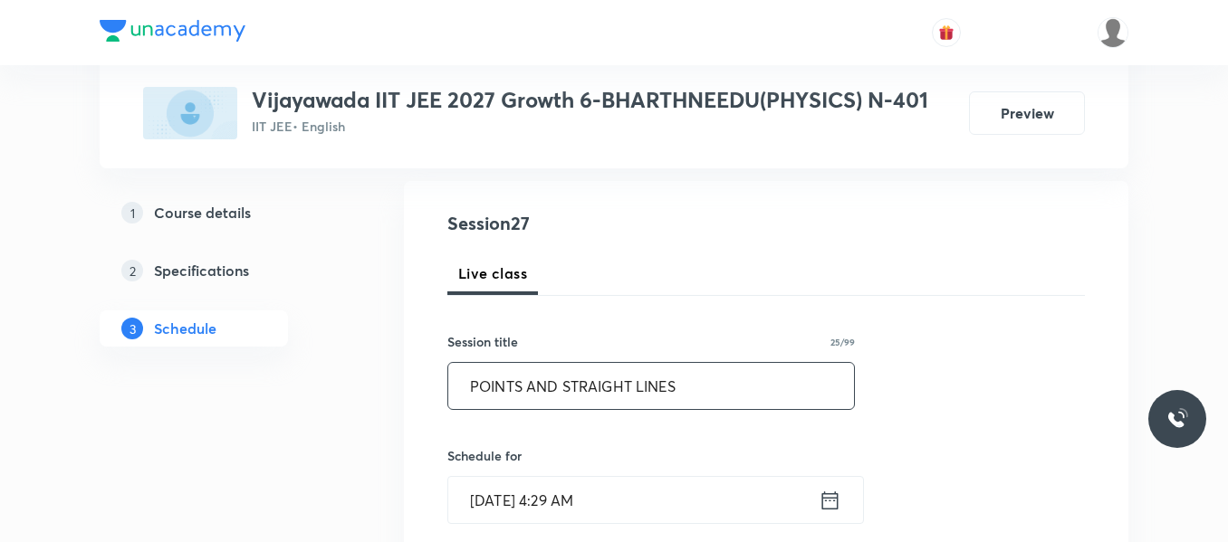
type input "POINTS AND STRAIGHT LINES"
click at [820, 495] on icon at bounding box center [829, 500] width 23 height 25
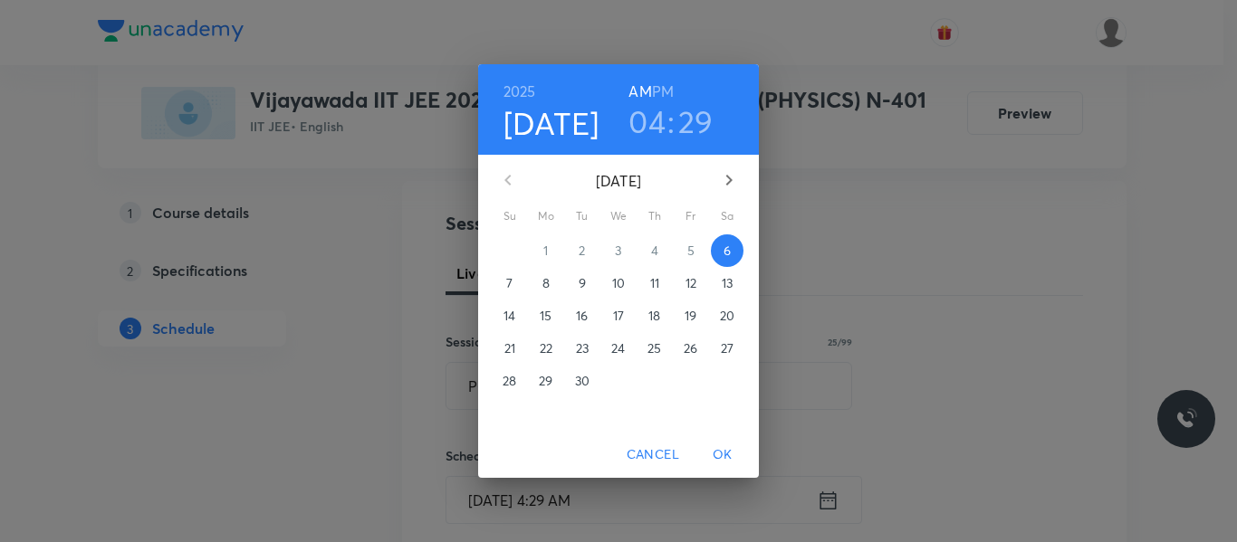
click at [505, 285] on span "7" at bounding box center [509, 283] width 33 height 18
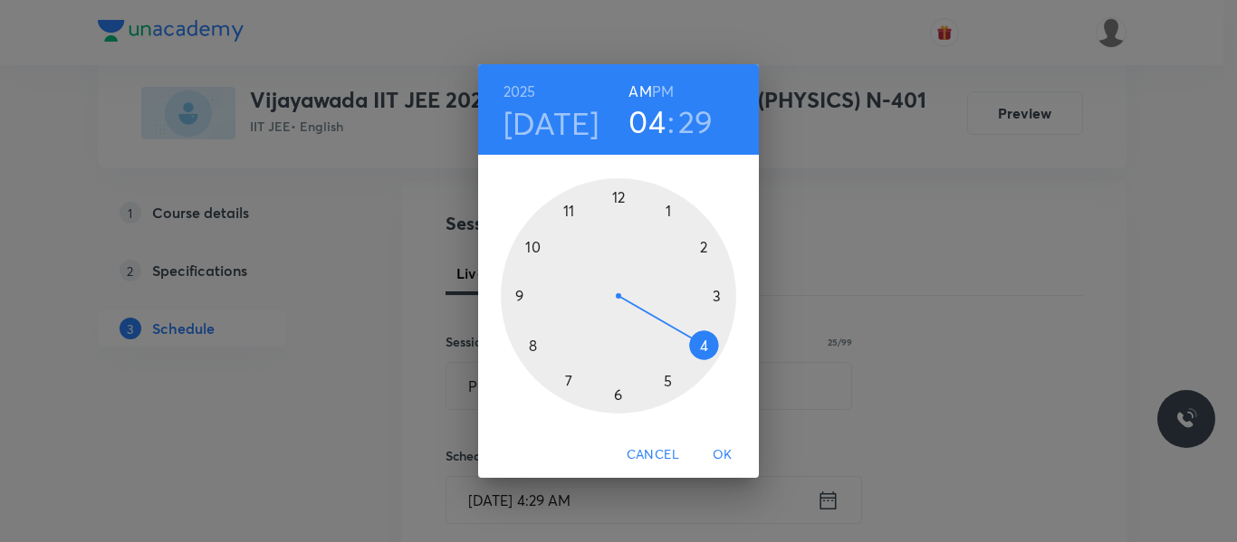
click at [813, 226] on div "2025 Sep 7 04 : 29 AM PM 1 2 3 4 5 6 7 8 9 10 11 12 Cancel OK" at bounding box center [618, 271] width 1237 height 542
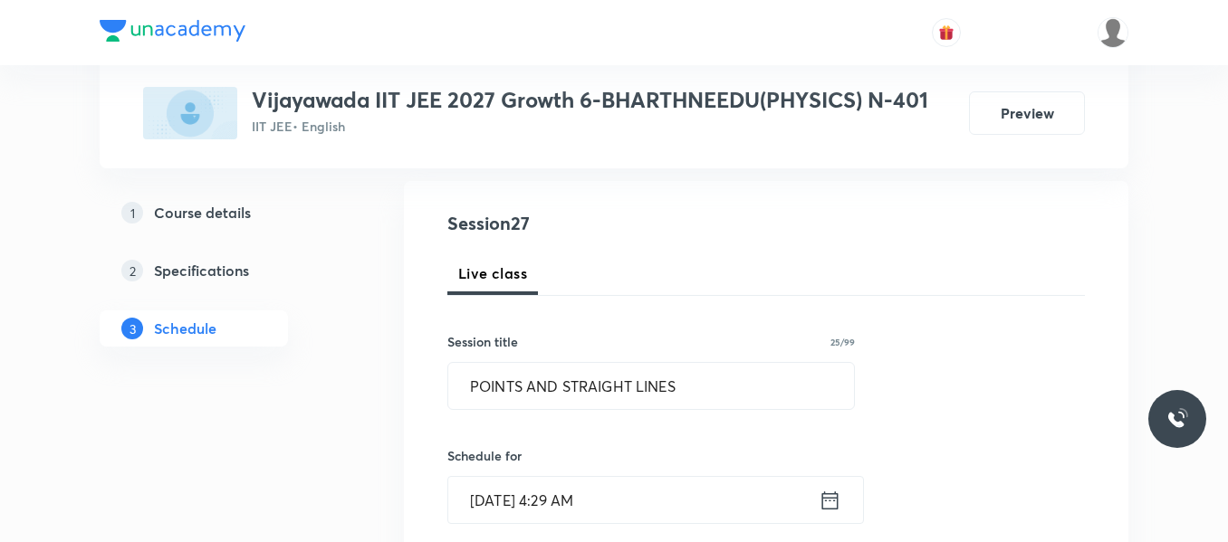
click at [823, 497] on icon at bounding box center [830, 500] width 16 height 18
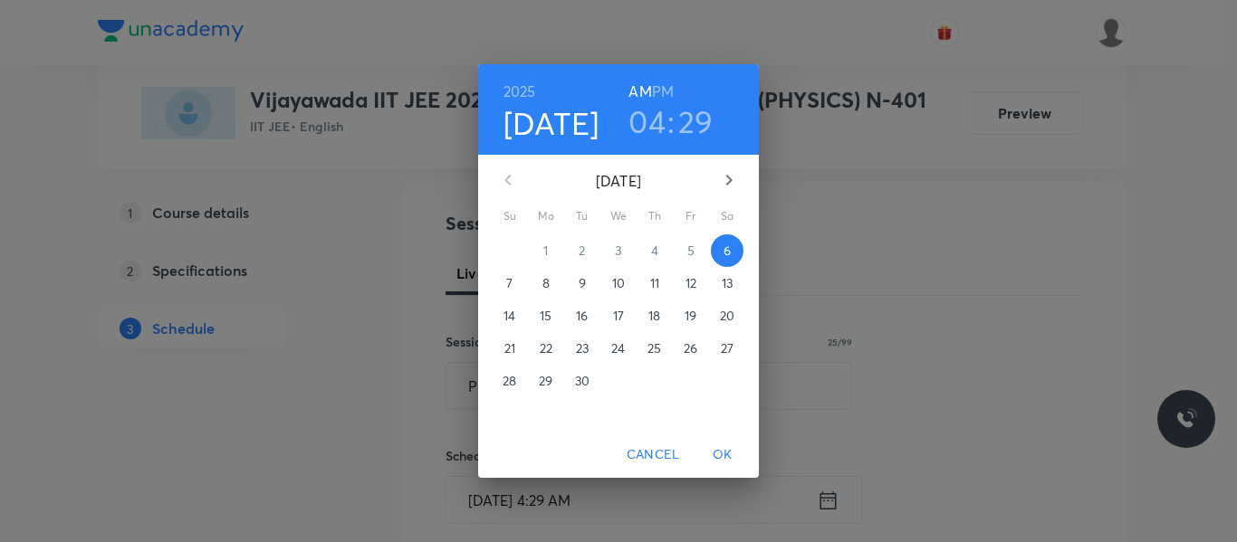
click at [650, 122] on h3 "04" at bounding box center [646, 121] width 37 height 38
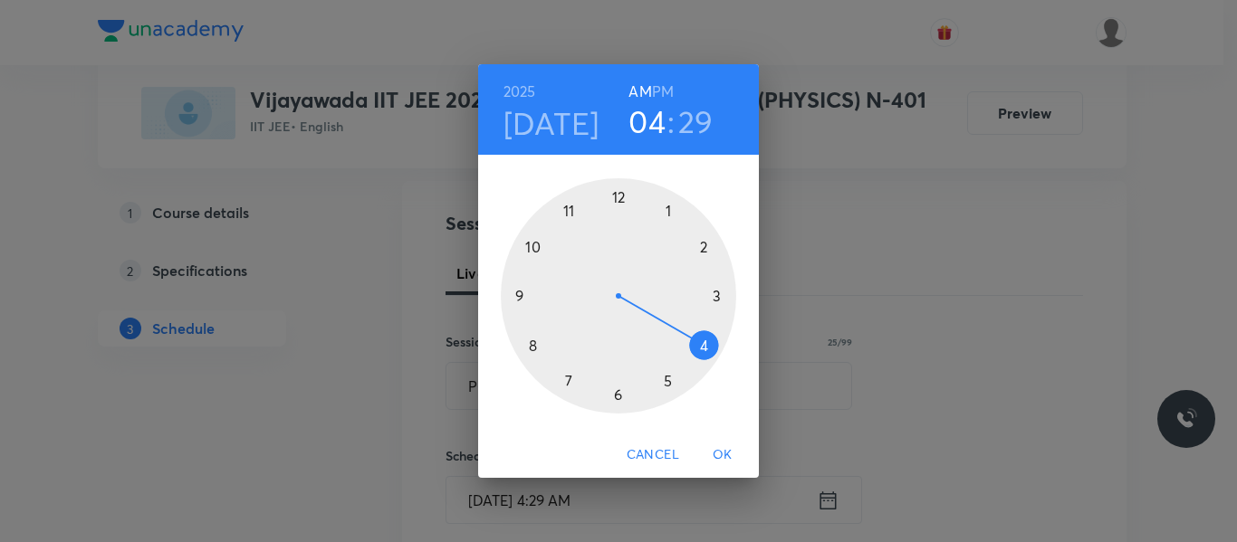
click at [664, 94] on h6 "PM" at bounding box center [663, 91] width 22 height 25
click at [697, 127] on h3 "29" at bounding box center [695, 121] width 35 height 38
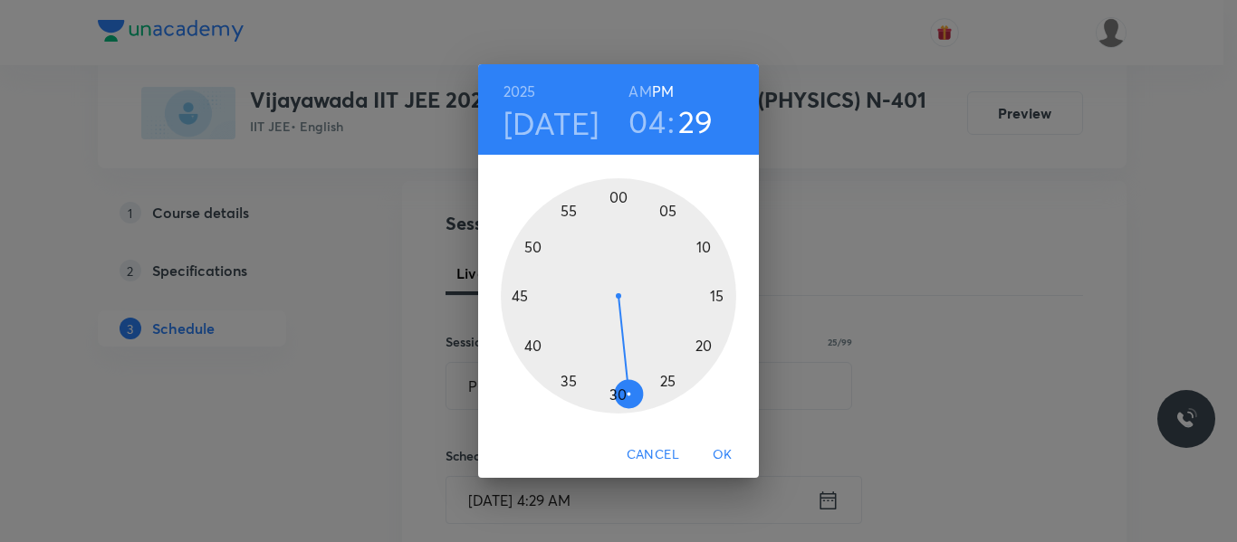
click at [668, 378] on div at bounding box center [618, 295] width 235 height 235
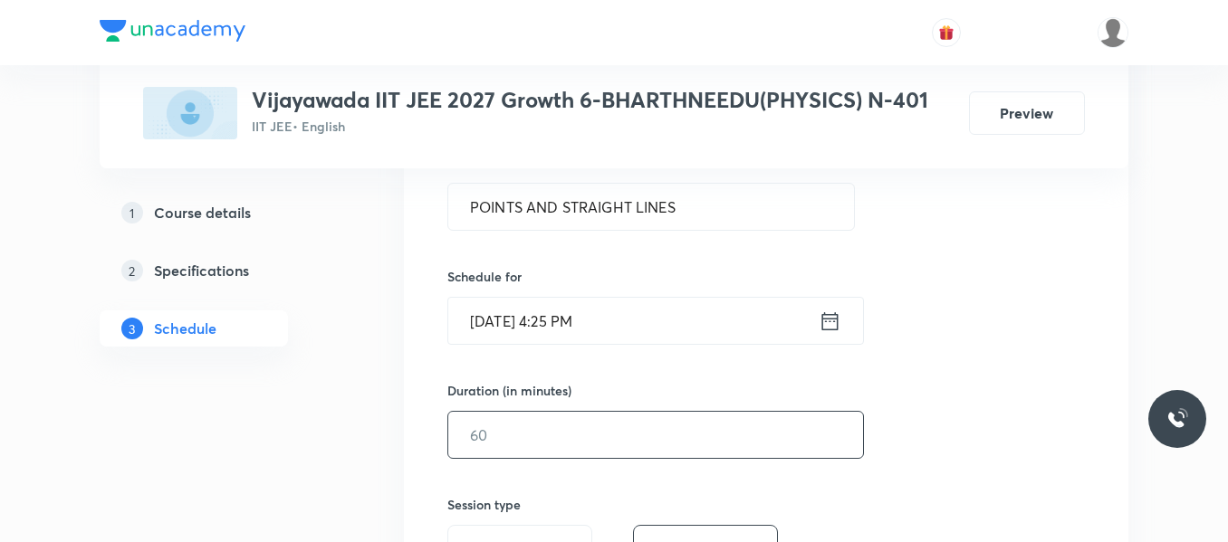
scroll to position [362, 0]
click at [561, 414] on input "text" at bounding box center [655, 433] width 415 height 46
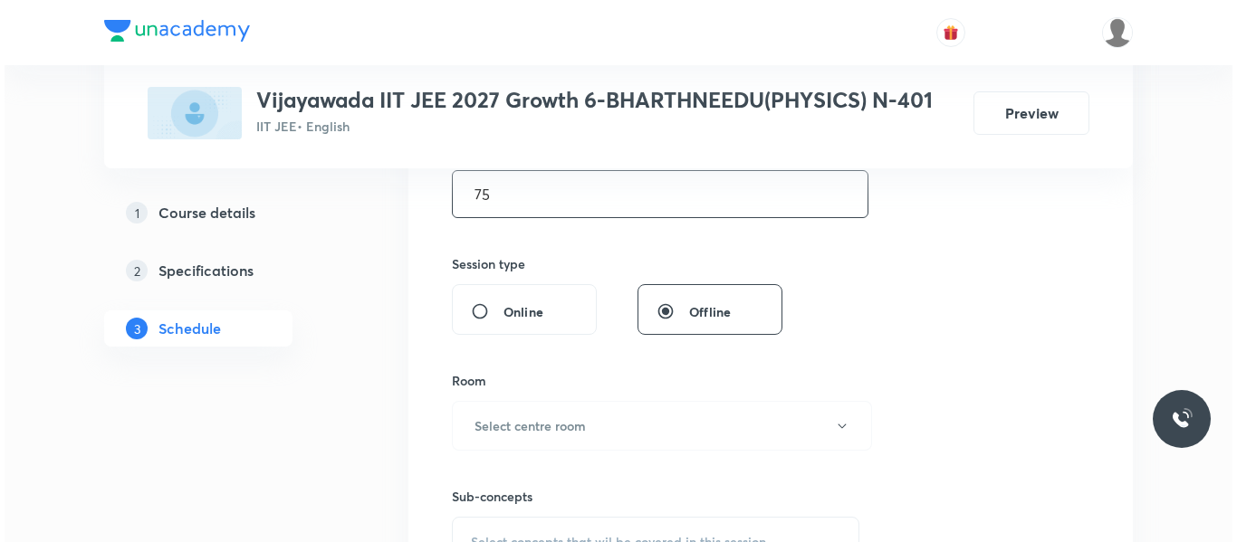
scroll to position [634, 0]
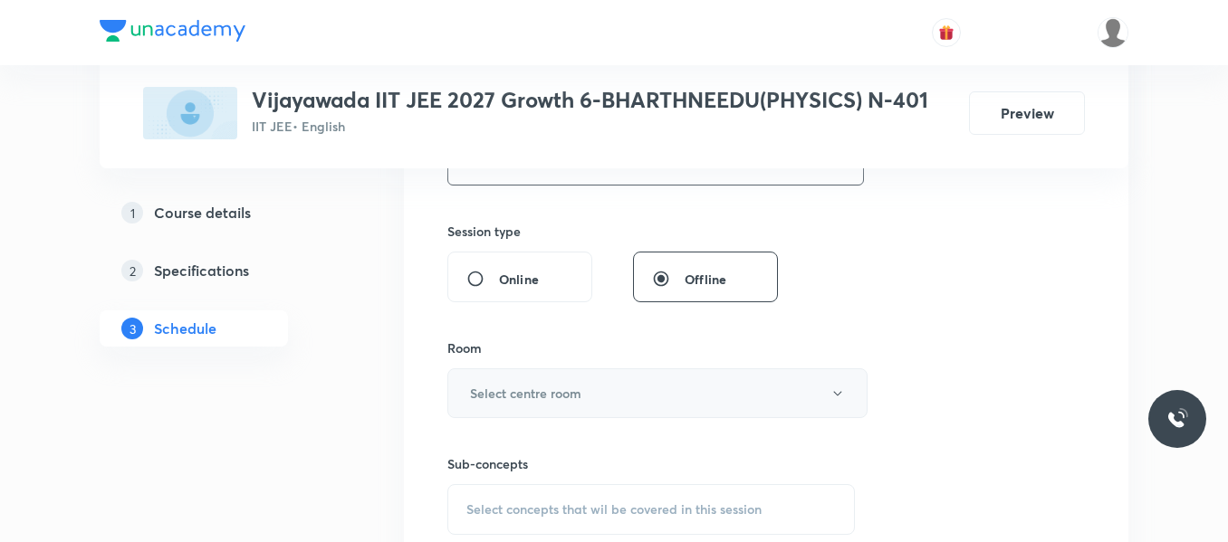
type input "75"
click at [580, 386] on h6 "Select centre room" at bounding box center [525, 393] width 111 height 19
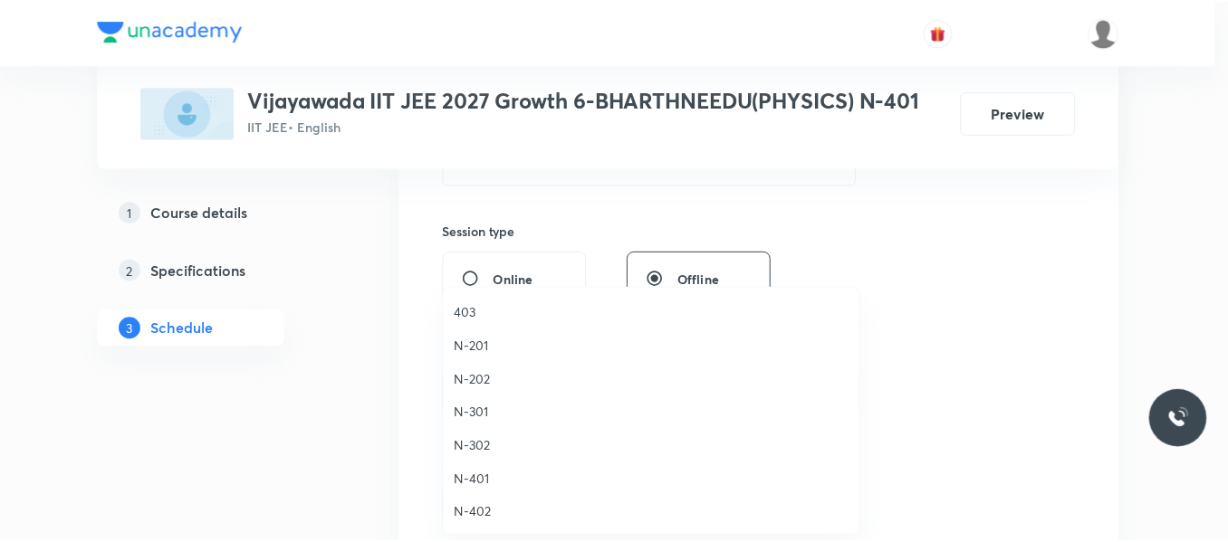
scroll to position [362, 0]
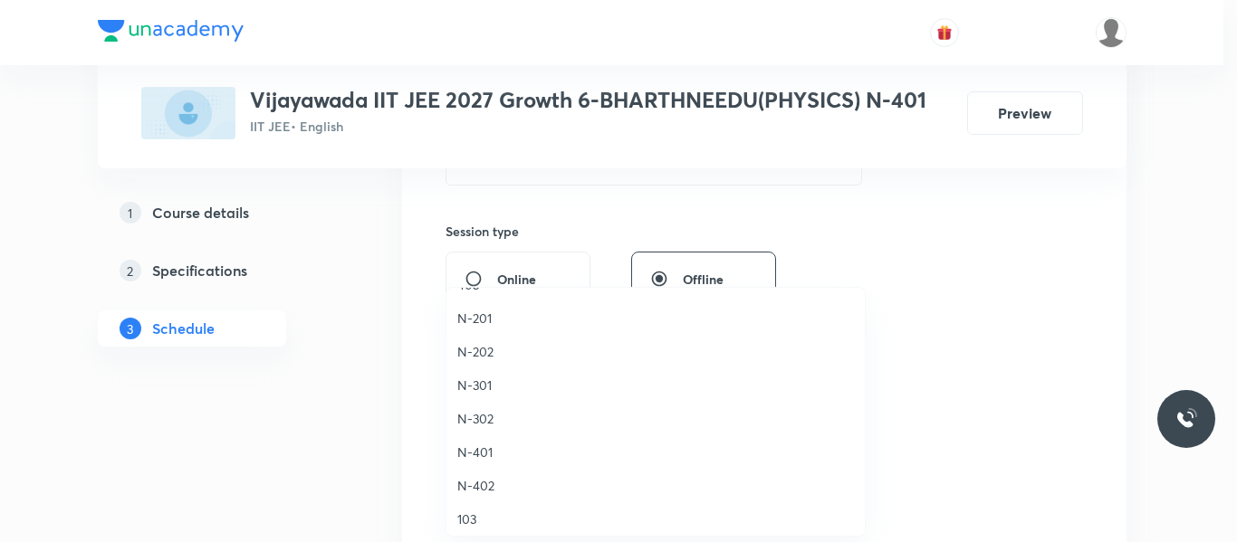
click at [479, 453] on span "N-401" at bounding box center [655, 452] width 397 height 19
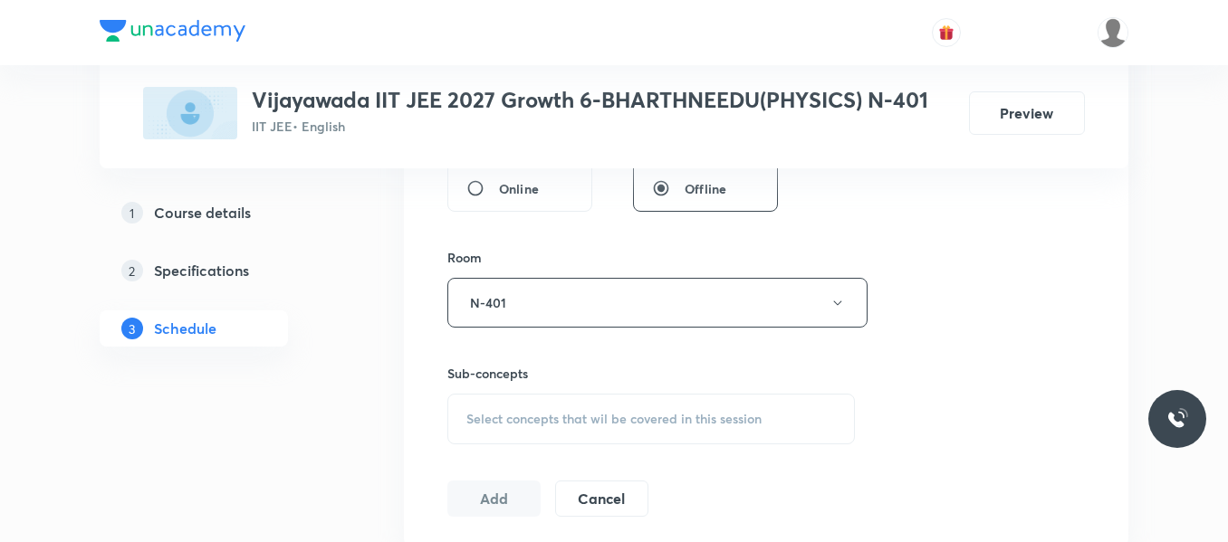
click at [514, 406] on div "Select concepts that wil be covered in this session" at bounding box center [650, 419] width 407 height 51
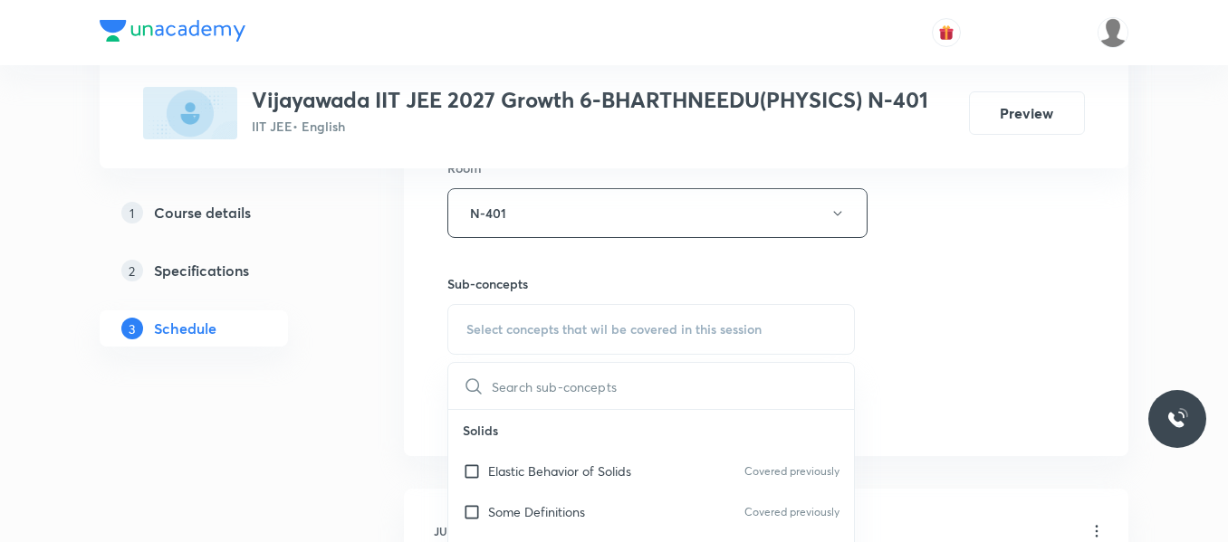
scroll to position [905, 0]
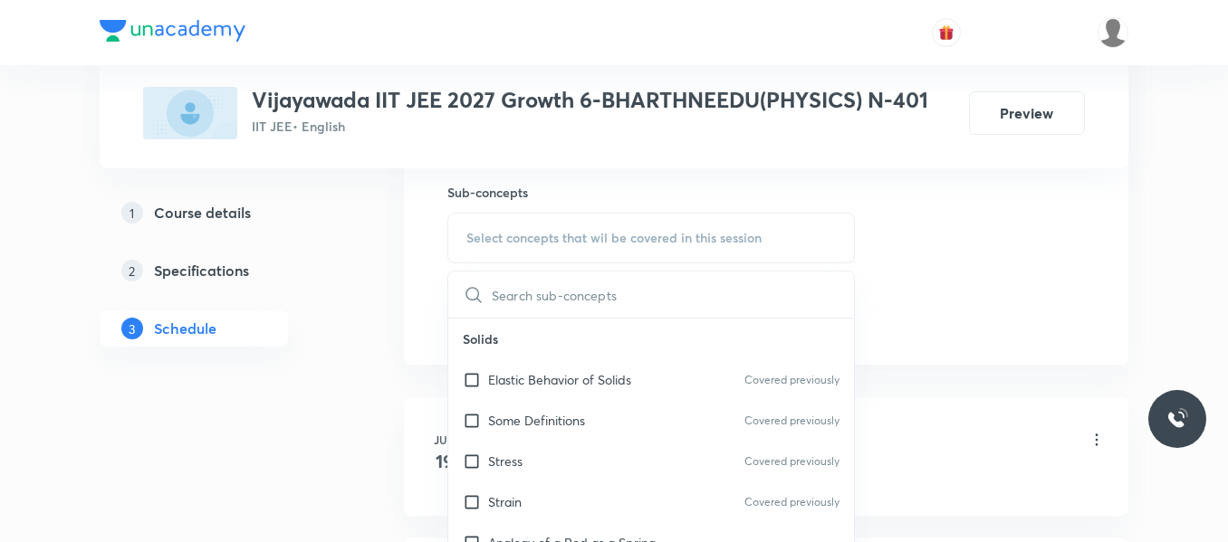
click at [528, 475] on div "Stress Covered previously" at bounding box center [651, 461] width 406 height 41
checkbox input "true"
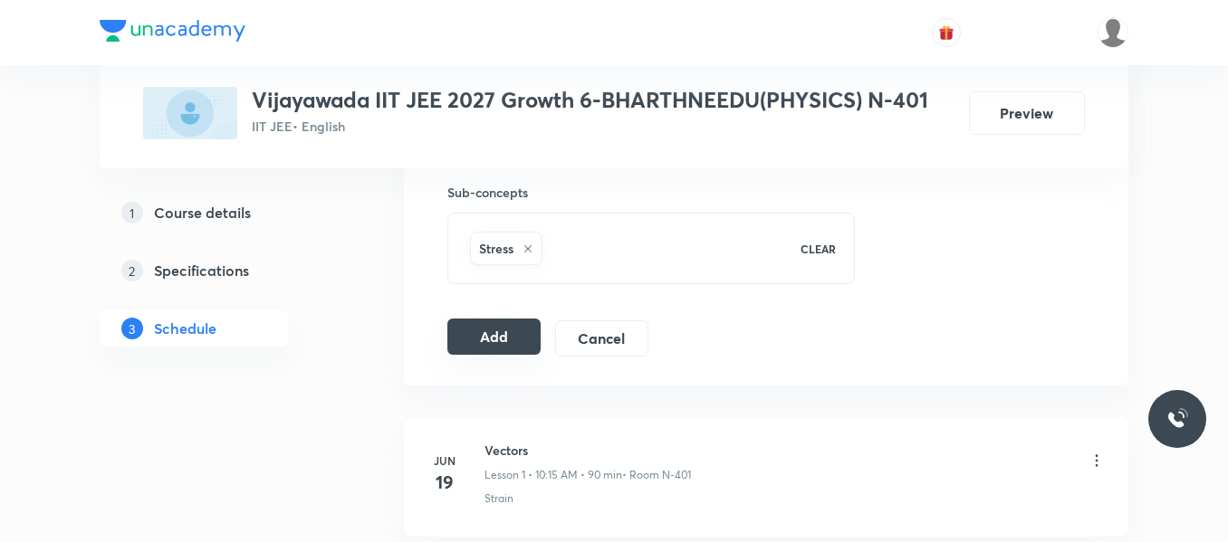
click at [521, 337] on button "Add" at bounding box center [493, 337] width 93 height 36
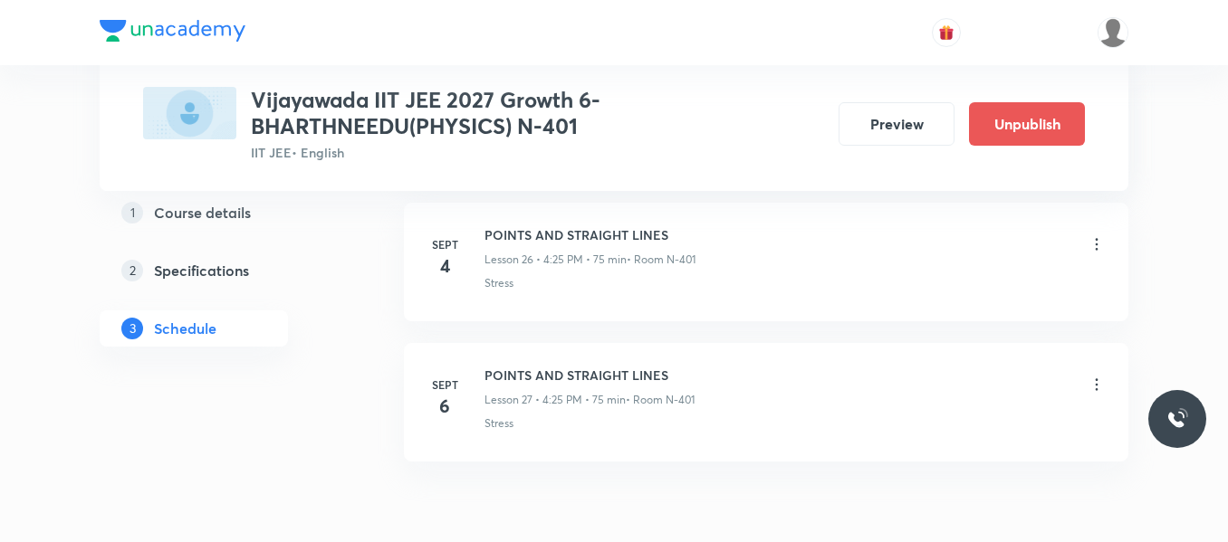
scroll to position [3798, 0]
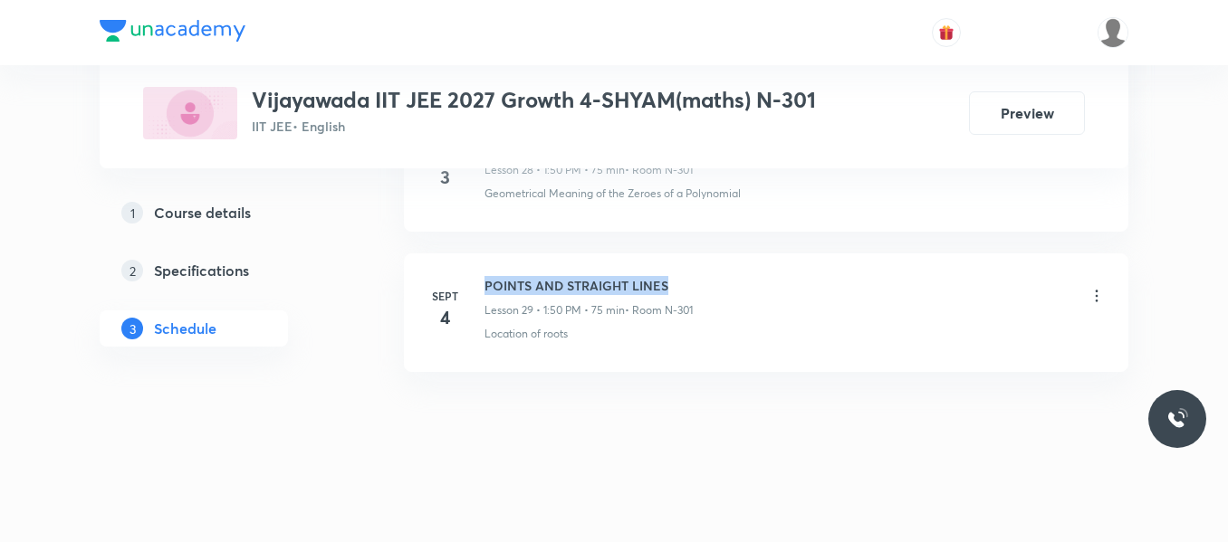
drag, startPoint x: 0, startPoint y: 0, endPoint x: 753, endPoint y: 272, distance: 801.0
click at [753, 272] on li "[DATE] POINTS AND STRAIGHT LINES Lesson 29 • 1:50 PM • 75 min • Room N-301 Loca…" at bounding box center [766, 312] width 724 height 119
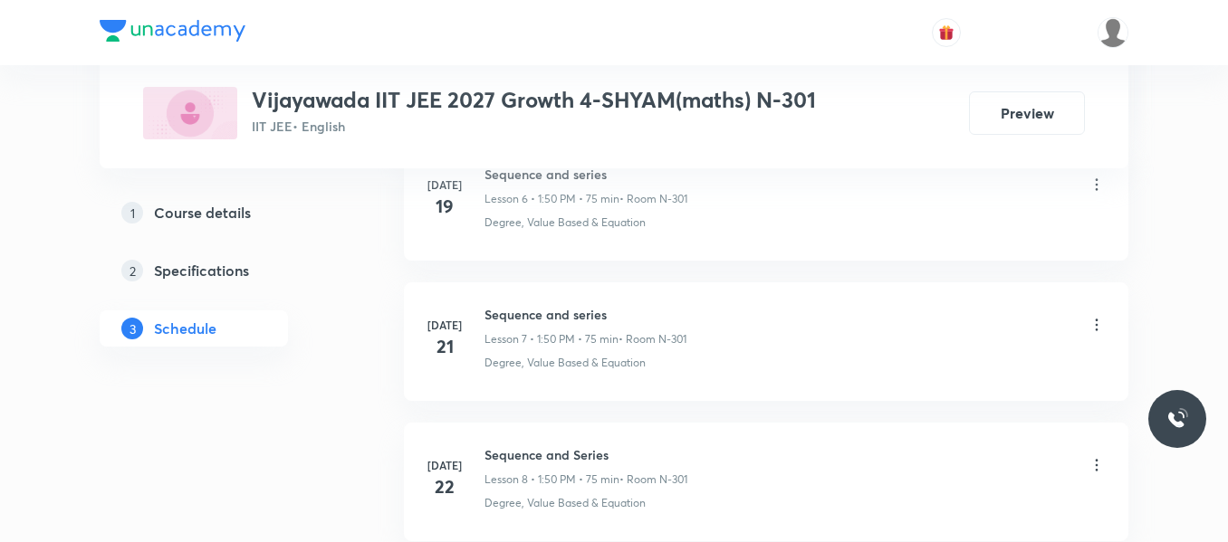
scroll to position [231, 0]
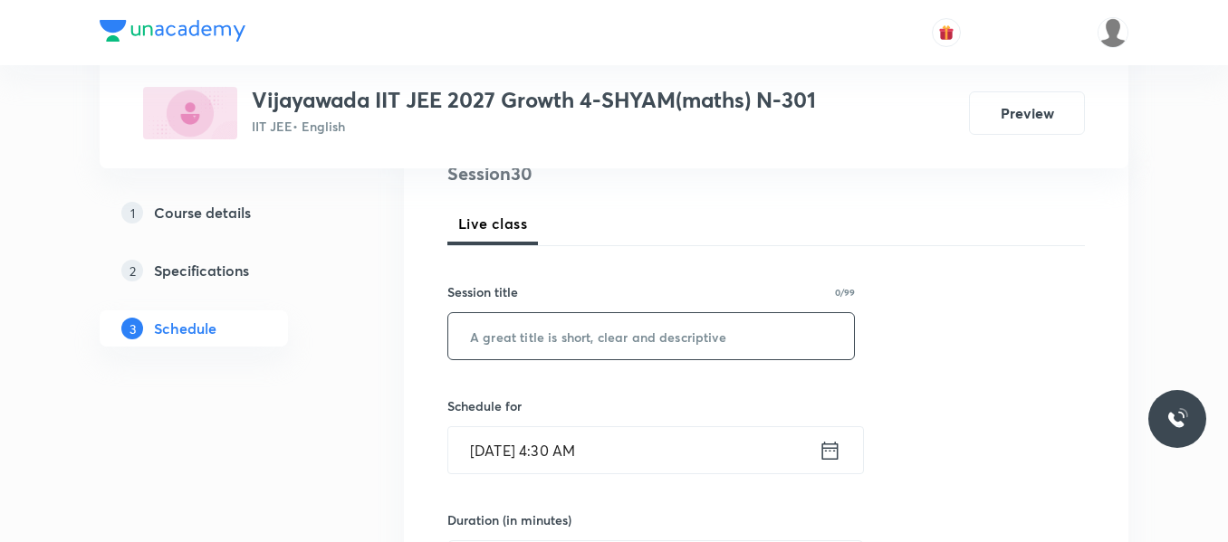
click at [613, 341] on input "text" at bounding box center [651, 336] width 406 height 46
paste input "POINTS AND STRAIGHT LINES"
type input "POINTS AND STRAIGHT LINES"
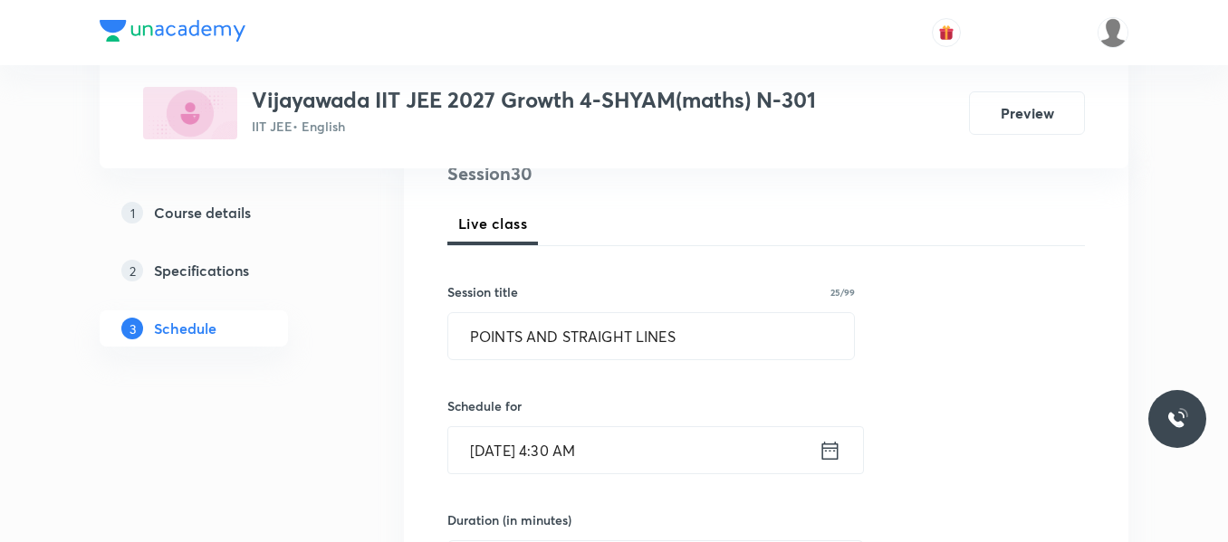
click at [827, 457] on icon at bounding box center [829, 450] width 23 height 25
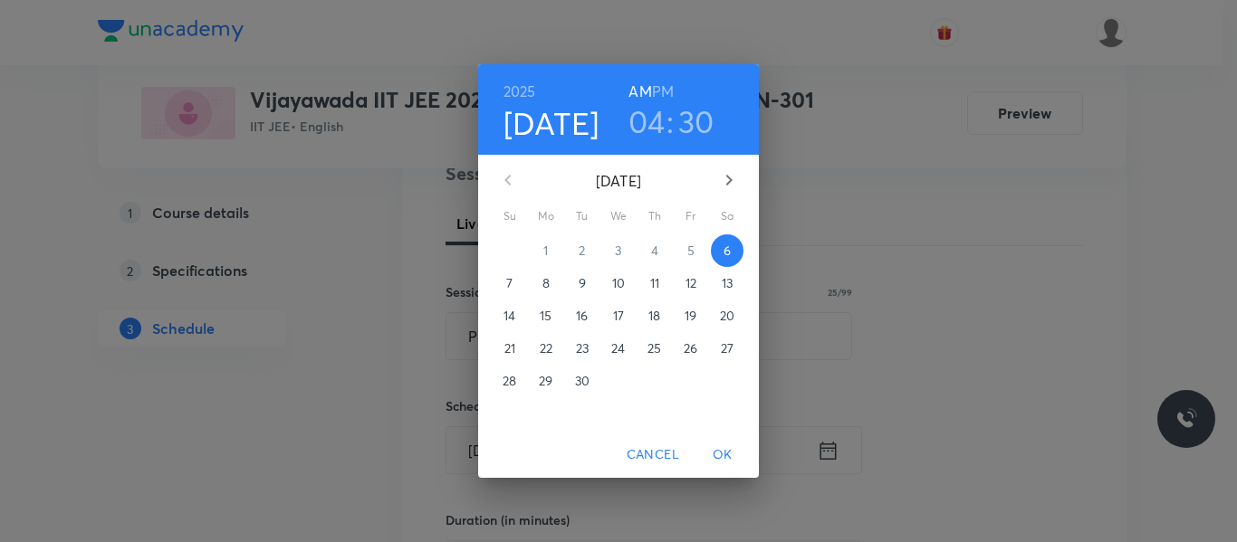
click at [645, 111] on h3 "04" at bounding box center [646, 121] width 37 height 38
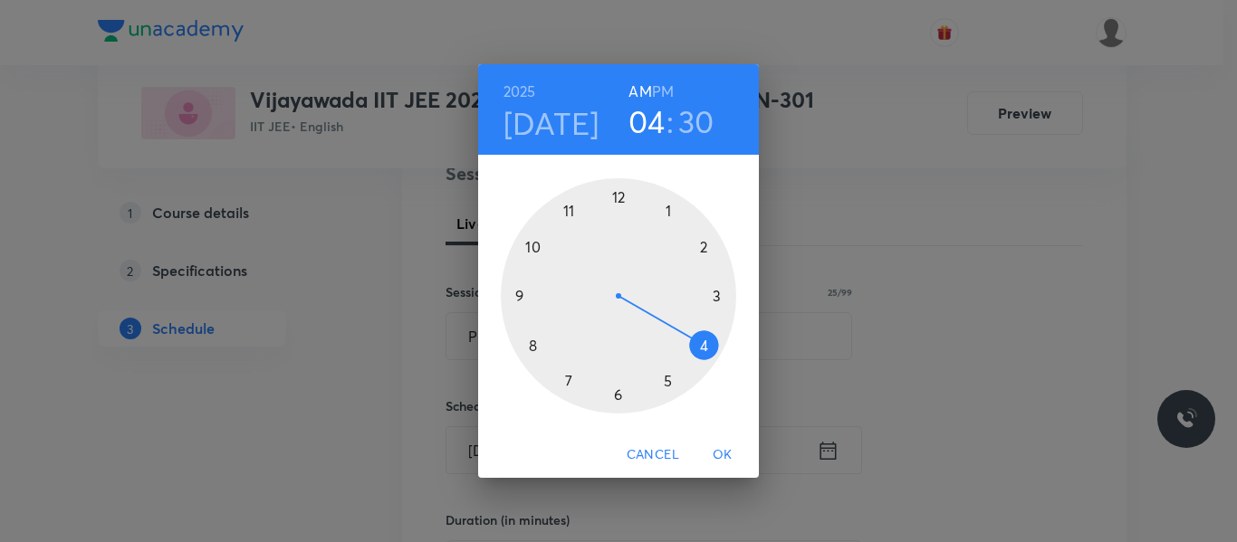
click at [667, 208] on div at bounding box center [618, 295] width 235 height 235
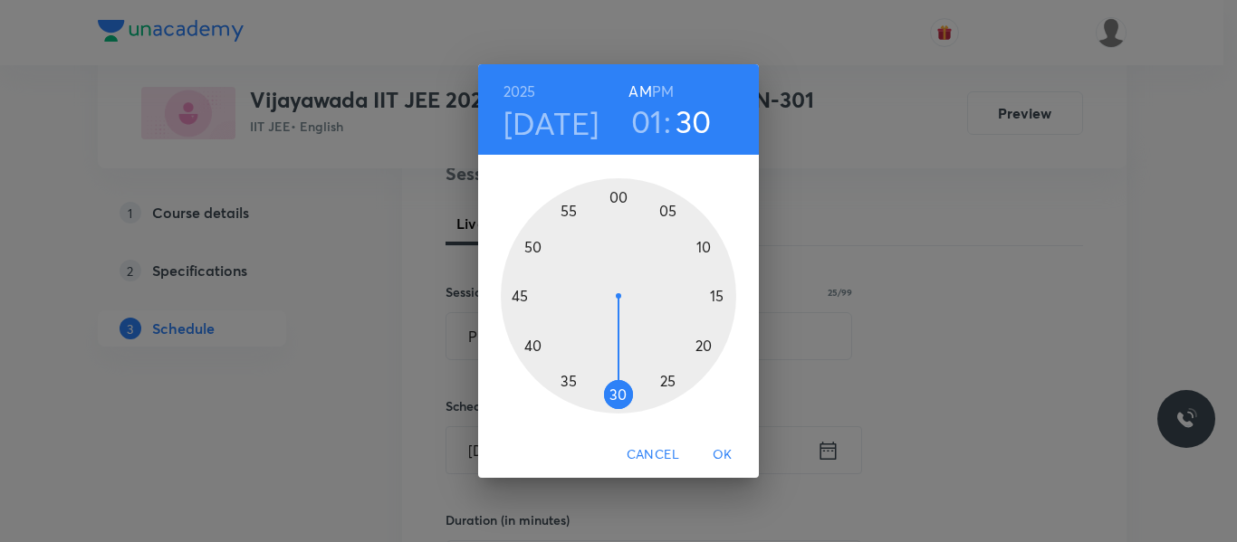
click at [531, 251] on div at bounding box center [618, 295] width 235 height 235
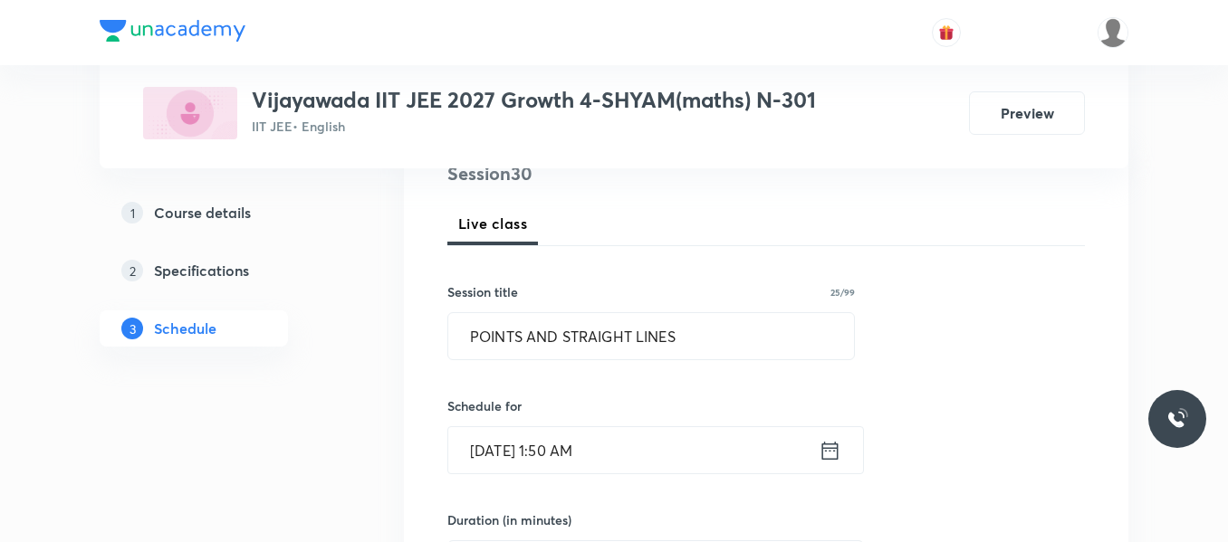
click at [840, 451] on icon at bounding box center [829, 450] width 23 height 25
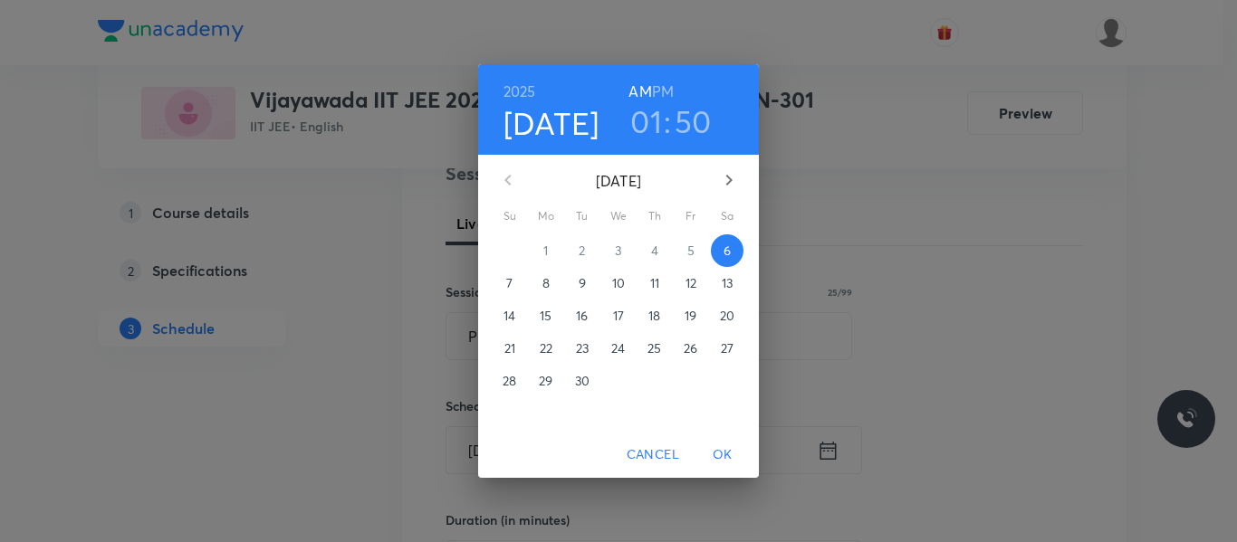
click at [672, 85] on h6 "PM" at bounding box center [663, 91] width 22 height 25
click at [733, 459] on span "OK" at bounding box center [722, 455] width 43 height 23
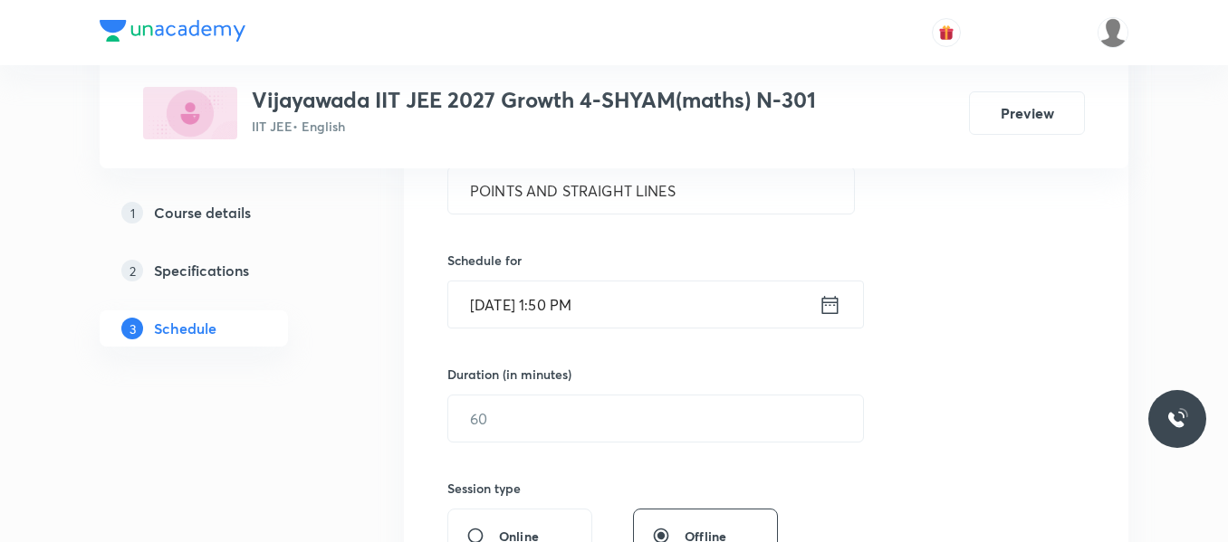
scroll to position [412, 0]
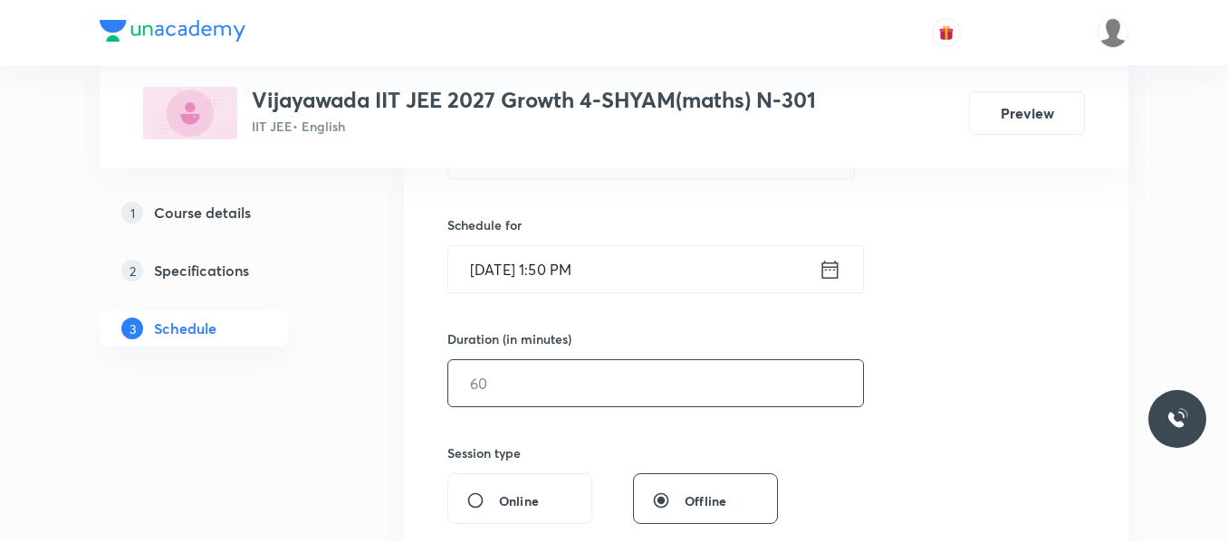
click at [557, 387] on input "text" at bounding box center [655, 383] width 415 height 46
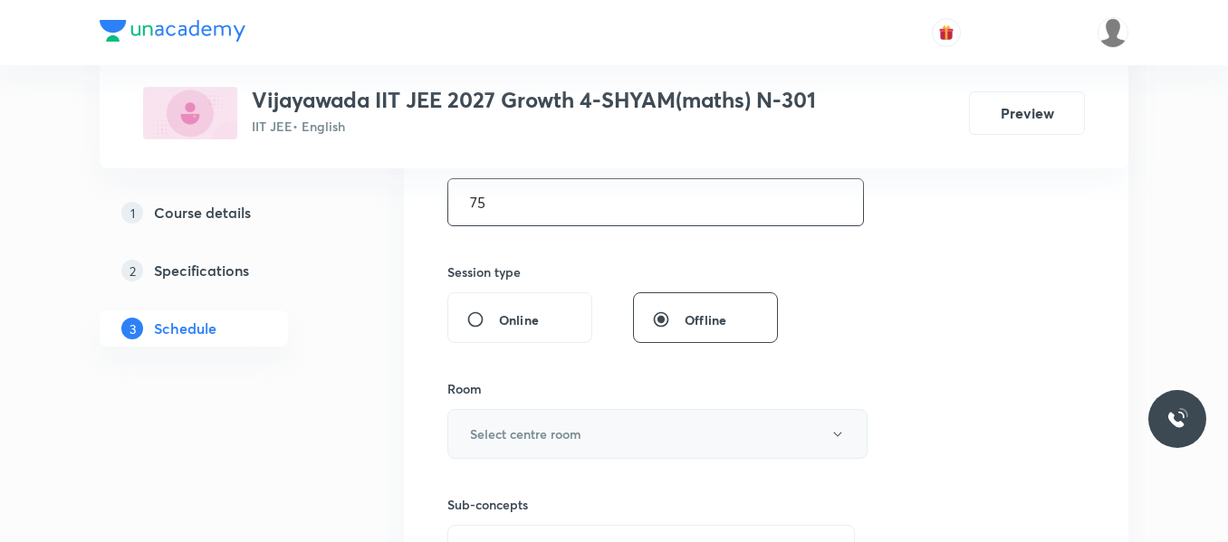
type input "75"
click at [569, 434] on h6 "Select centre room" at bounding box center [525, 434] width 111 height 19
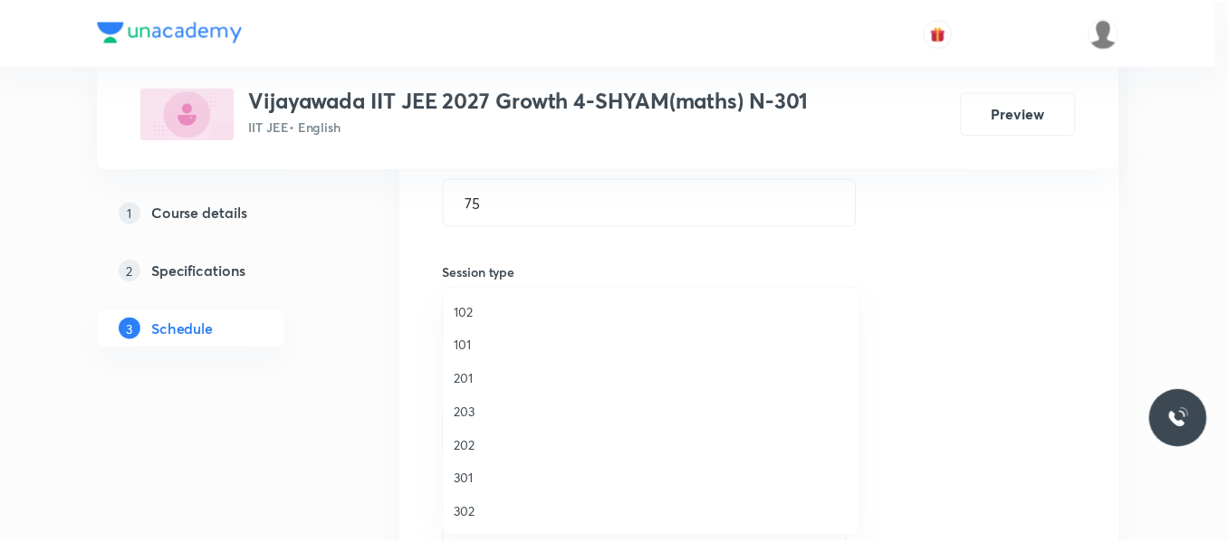
scroll to position [272, 0]
click at [484, 466] on span "N-301" at bounding box center [655, 475] width 397 height 19
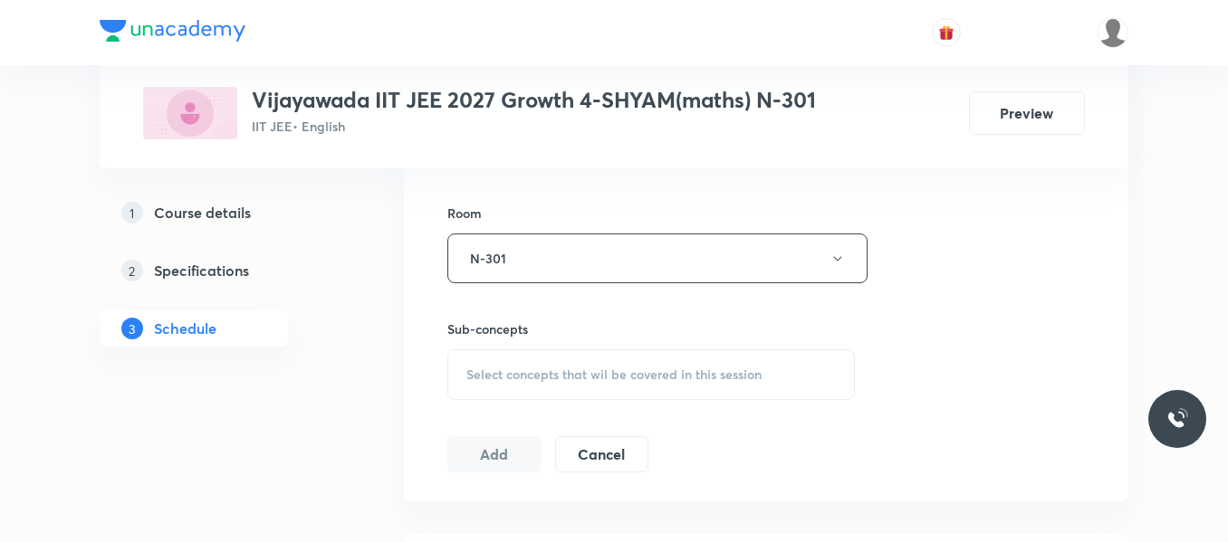
scroll to position [774, 0]
click at [520, 374] on span "Select concepts that wil be covered in this session" at bounding box center [613, 369] width 295 height 14
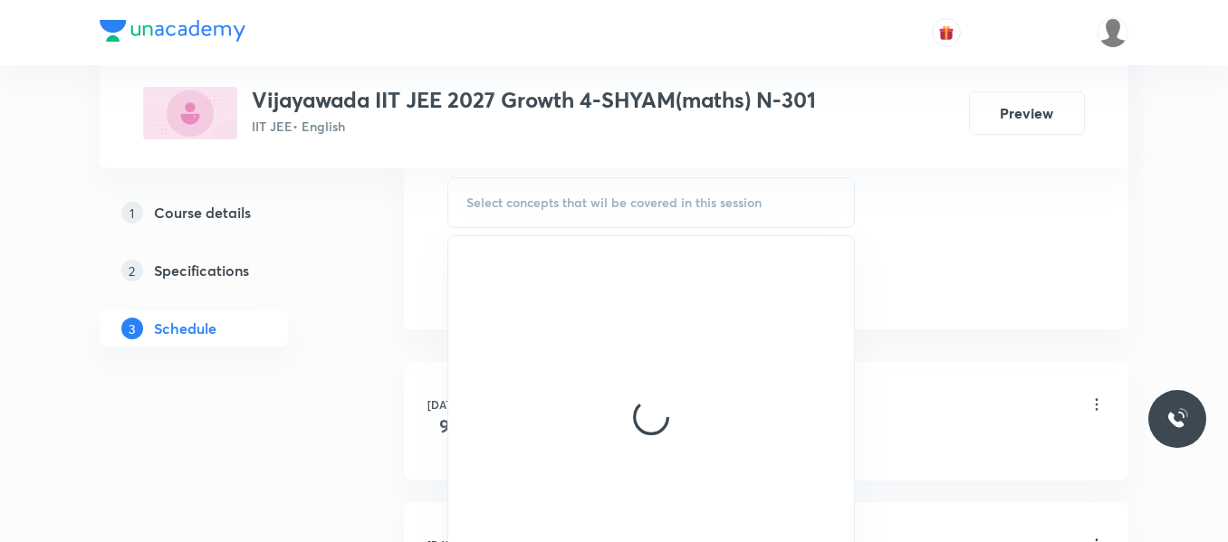
scroll to position [955, 0]
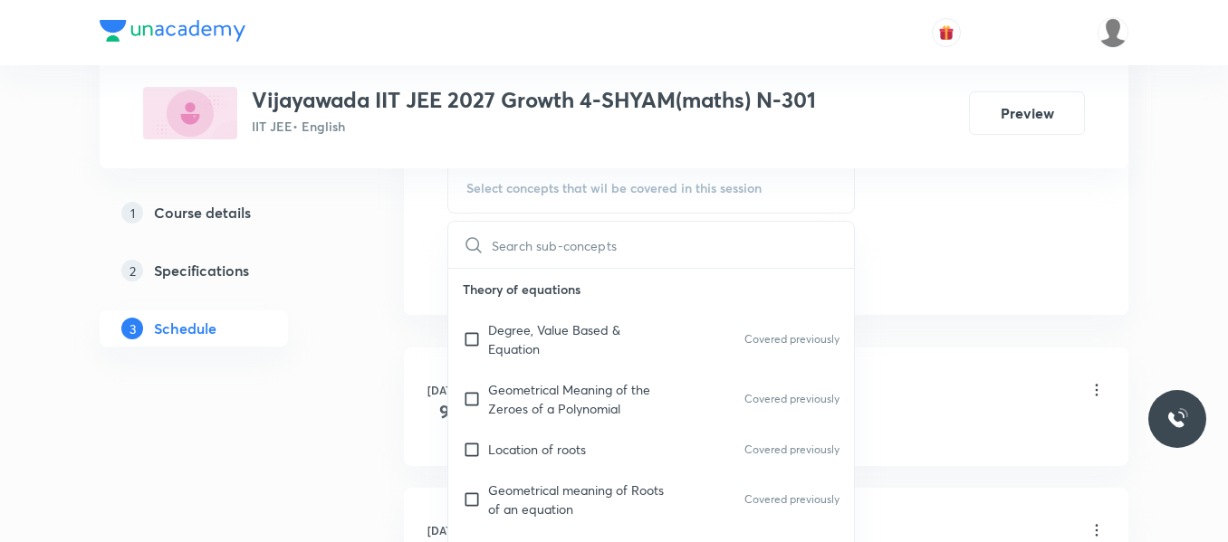
click at [524, 431] on div "Location of roots Covered previously" at bounding box center [651, 449] width 406 height 41
checkbox input "true"
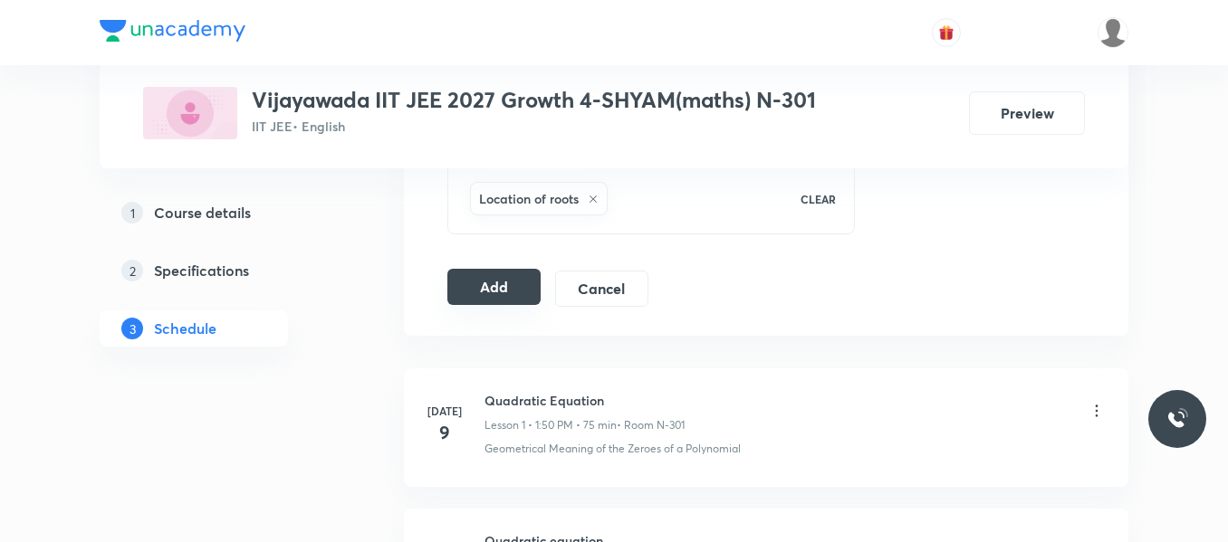
click at [491, 300] on button "Add" at bounding box center [493, 287] width 93 height 36
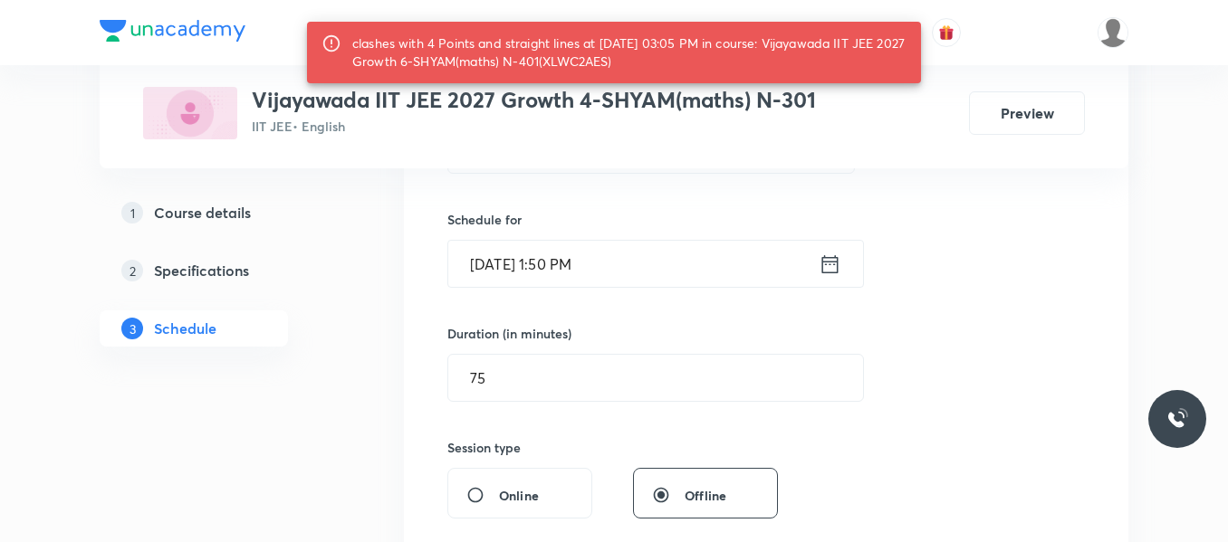
scroll to position [412, 0]
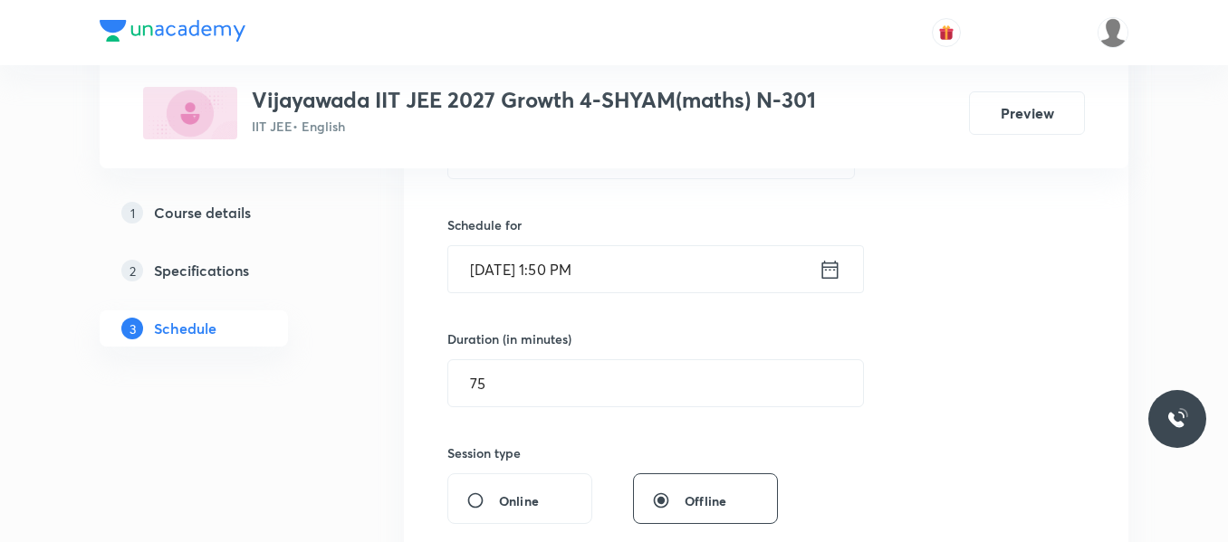
click at [831, 280] on icon at bounding box center [829, 269] width 23 height 25
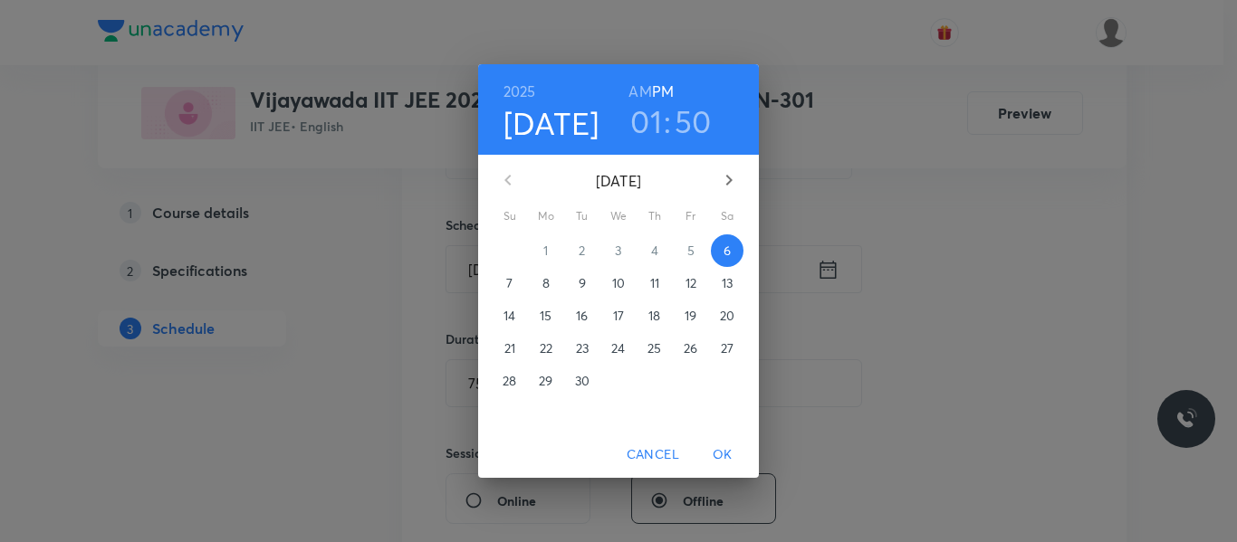
click at [655, 131] on h3 "01" at bounding box center [646, 121] width 32 height 38
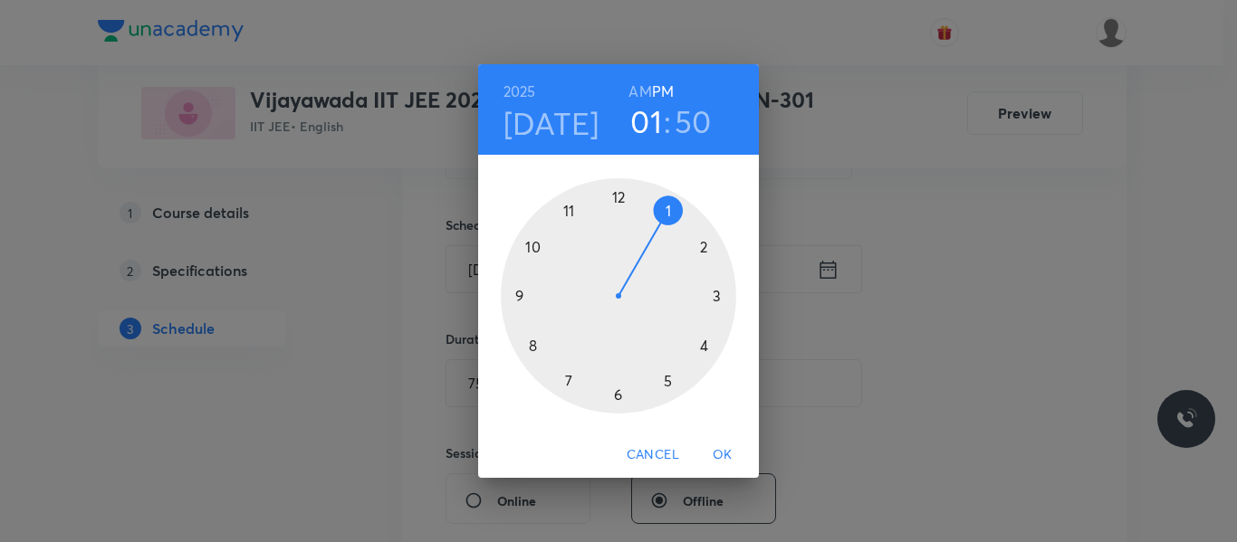
click at [682, 131] on h3 "50" at bounding box center [692, 121] width 37 height 38
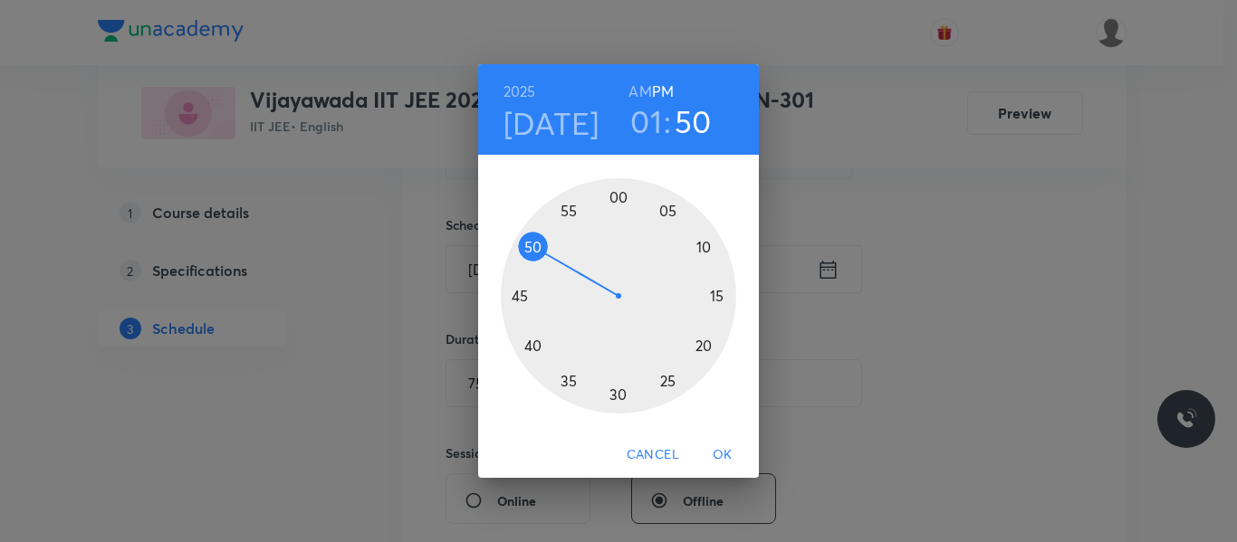
click at [526, 257] on div at bounding box center [618, 295] width 235 height 235
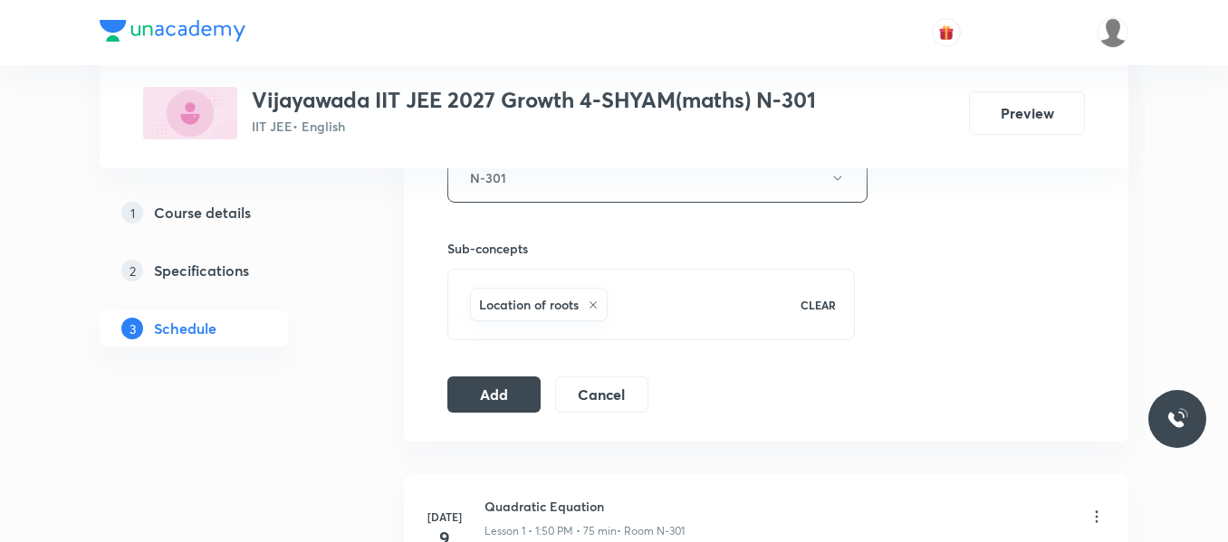
scroll to position [865, 0]
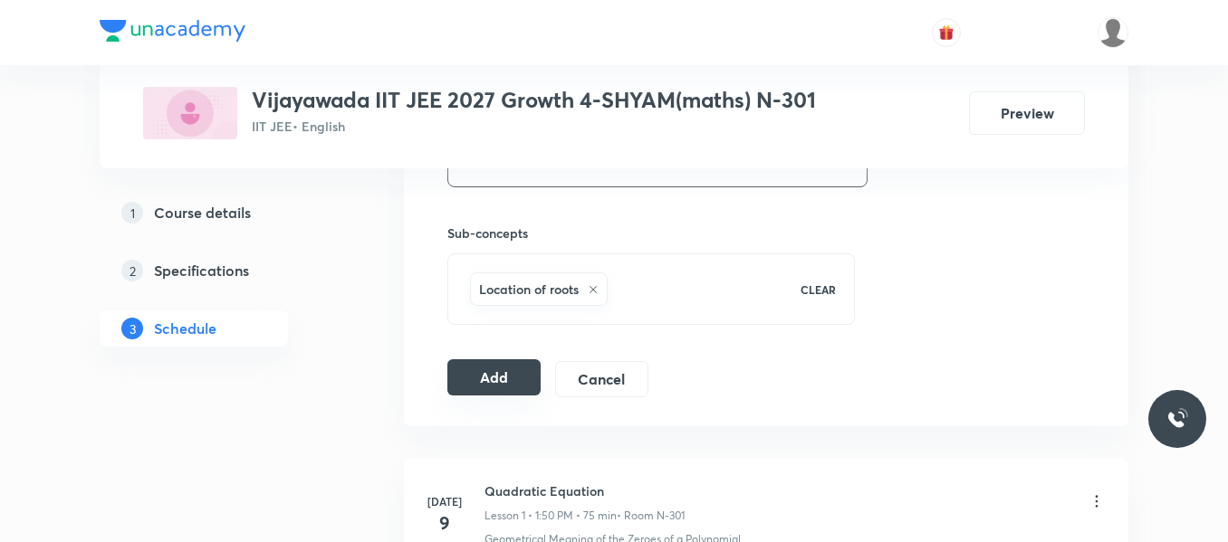
click at [506, 378] on button "Add" at bounding box center [493, 377] width 93 height 36
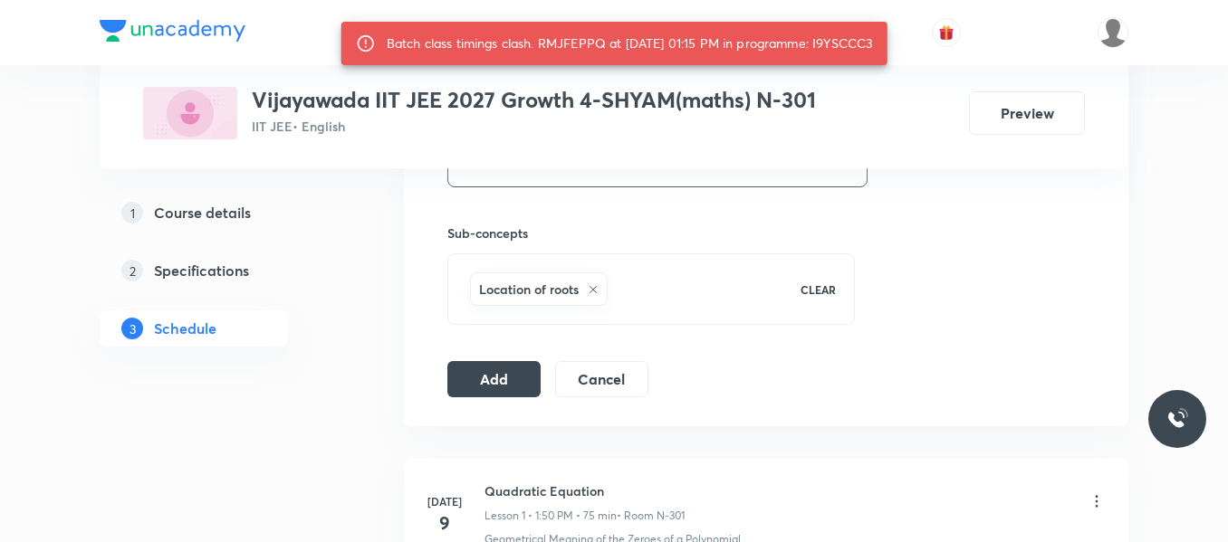
drag, startPoint x: 830, startPoint y: 43, endPoint x: 892, endPoint y: 46, distance: 61.7
click at [873, 46] on div "Batch class timings clash. RMJFEPPQ at 06 Sep 2025 01:15 PM in programme: I9YSC…" at bounding box center [630, 43] width 486 height 33
copy div "I9YSCCC3"
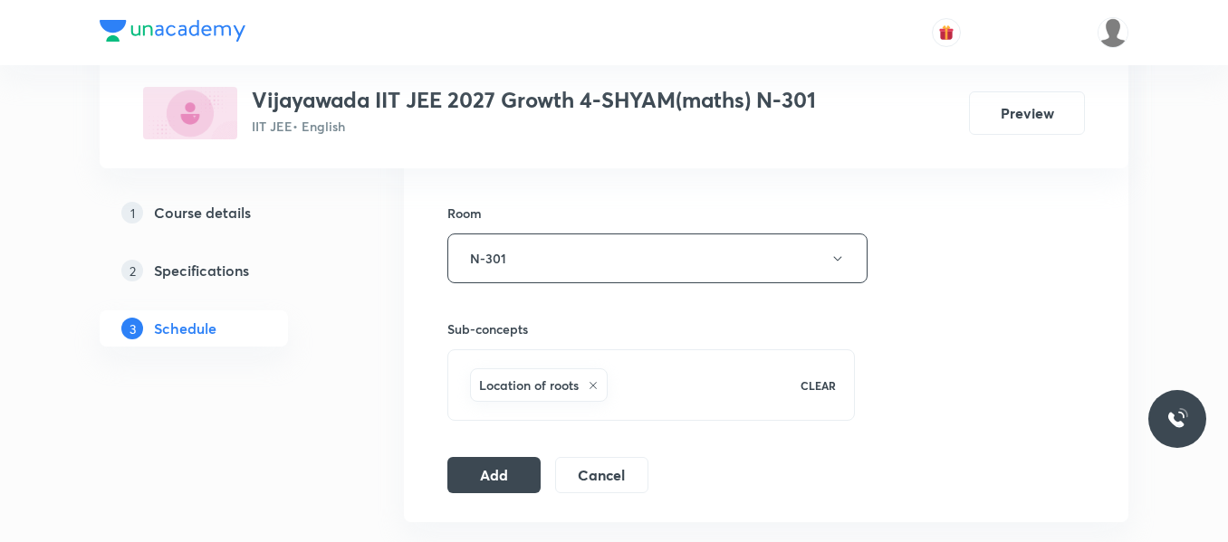
scroll to position [774, 0]
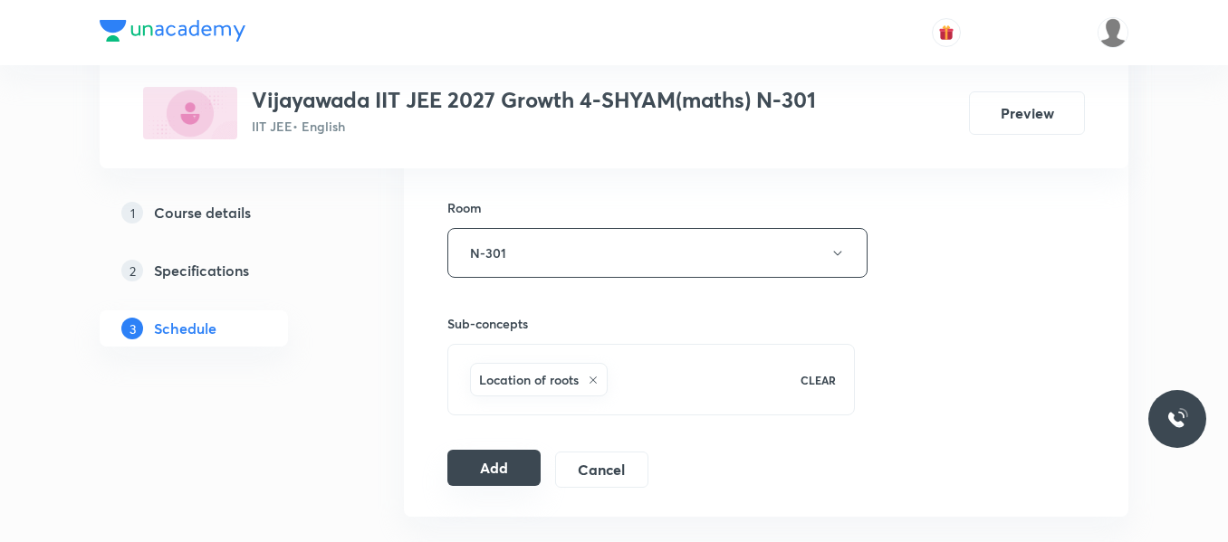
click at [478, 483] on button "Add" at bounding box center [493, 468] width 93 height 36
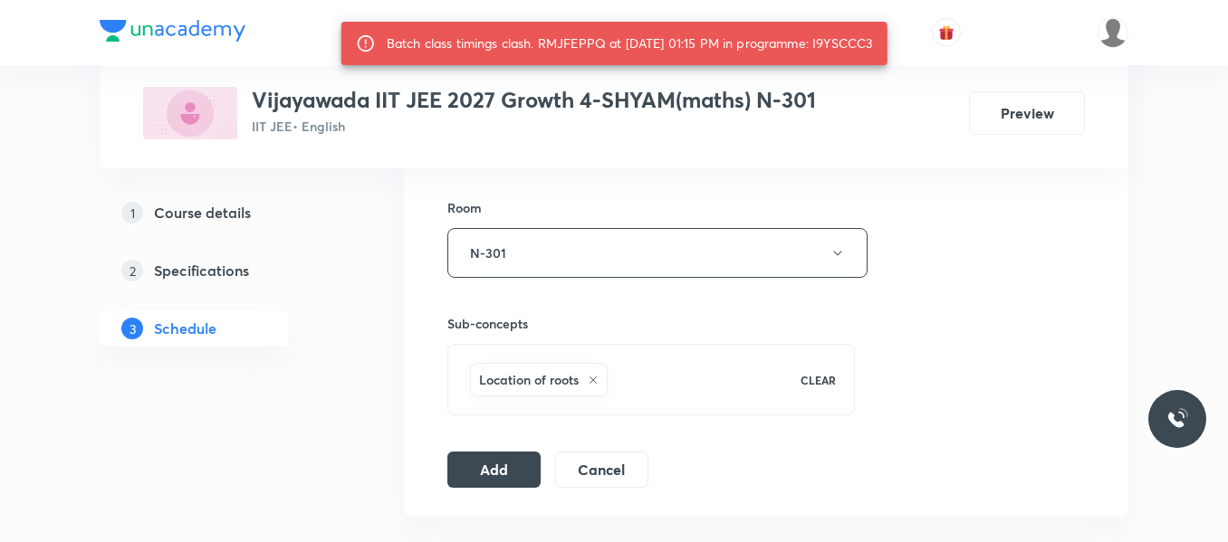
drag, startPoint x: 831, startPoint y: 42, endPoint x: 890, endPoint y: 38, distance: 59.0
click at [873, 38] on div "Batch class timings clash. RMJFEPPQ at 06 Sep 2025 01:15 PM in programme: I9YSC…" at bounding box center [630, 43] width 486 height 33
copy div "I9YSCCC3"
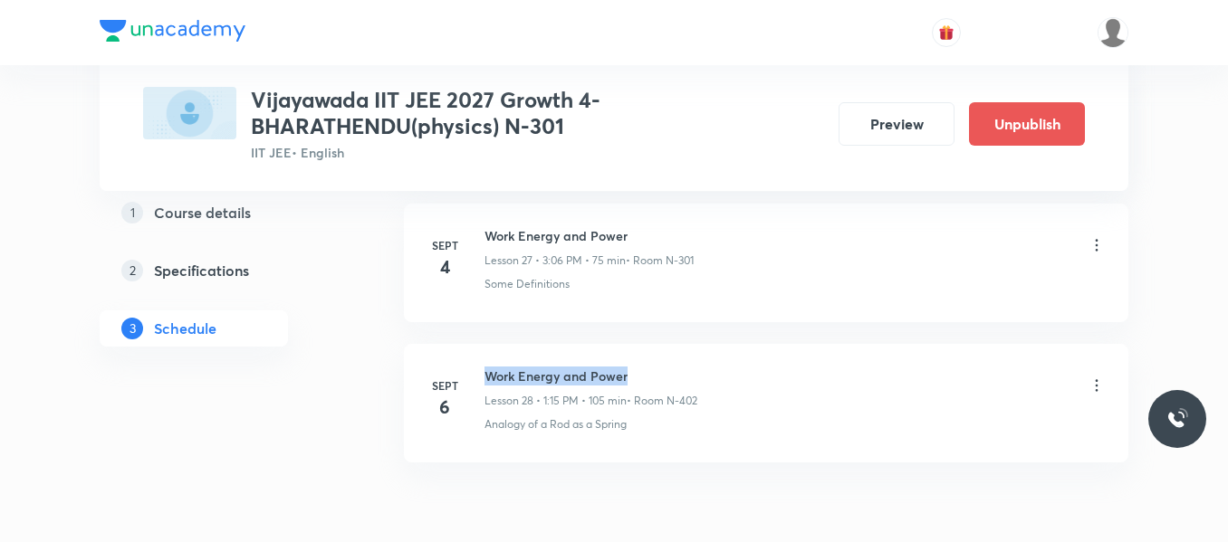
drag, startPoint x: 486, startPoint y: 377, endPoint x: 730, endPoint y: 366, distance: 243.8
click at [730, 367] on div "Work Energy and Power Lesson 28 • 1:15 PM • 105 min • Room N-402" at bounding box center [794, 388] width 621 height 43
copy h6 "Work Energy and Power"
click at [1093, 387] on icon at bounding box center [1096, 386] width 18 height 18
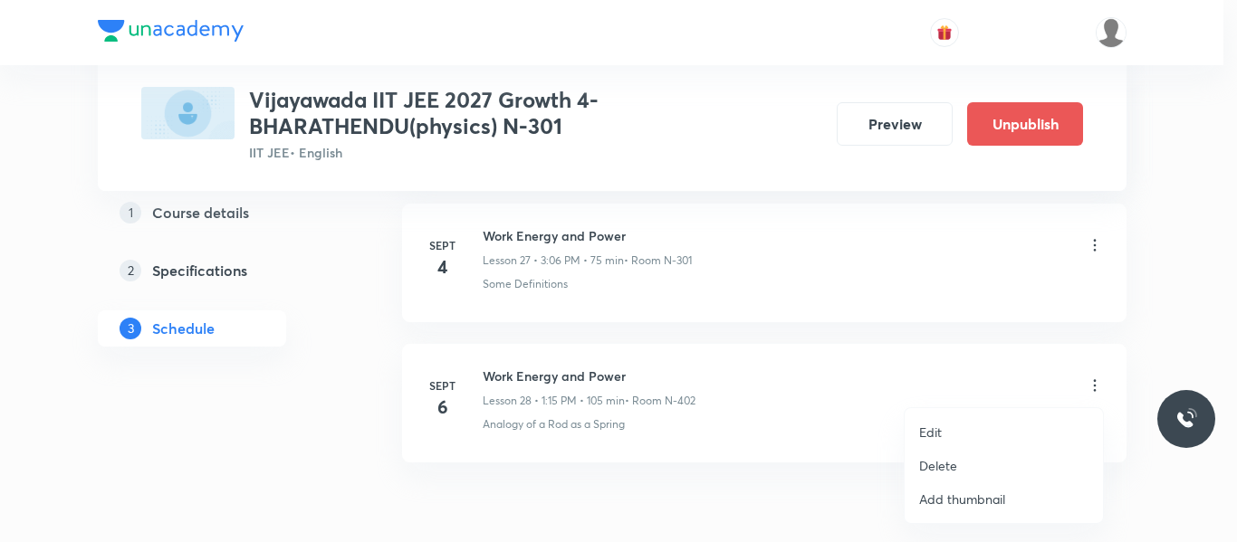
click at [941, 464] on p "Delete" at bounding box center [938, 465] width 38 height 19
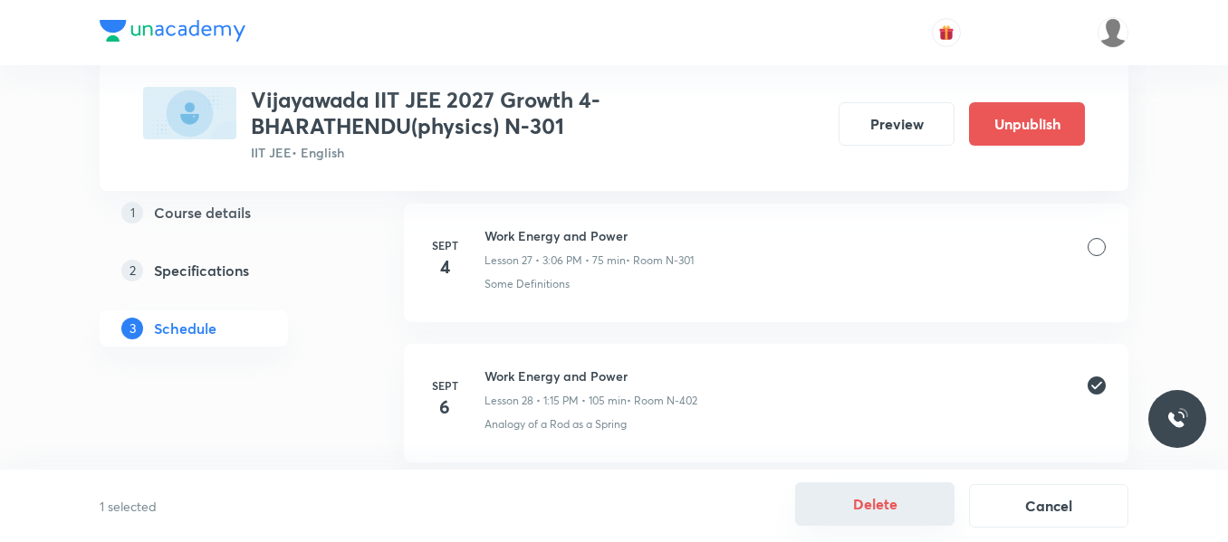
click at [865, 506] on button "Delete" at bounding box center [874, 504] width 159 height 43
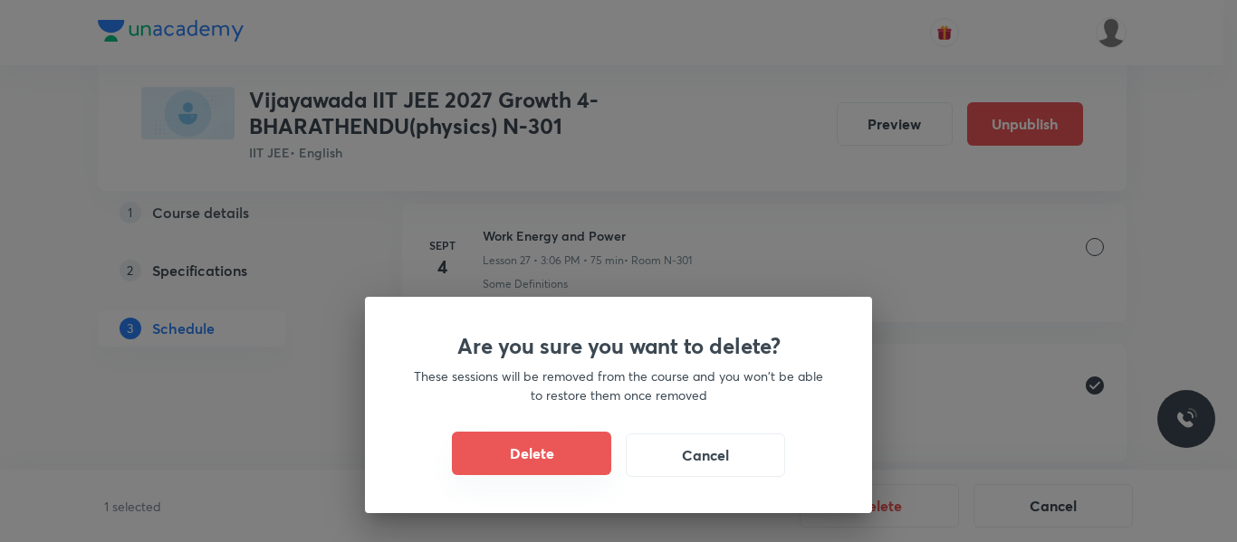
click at [558, 451] on button "Delete" at bounding box center [531, 453] width 159 height 43
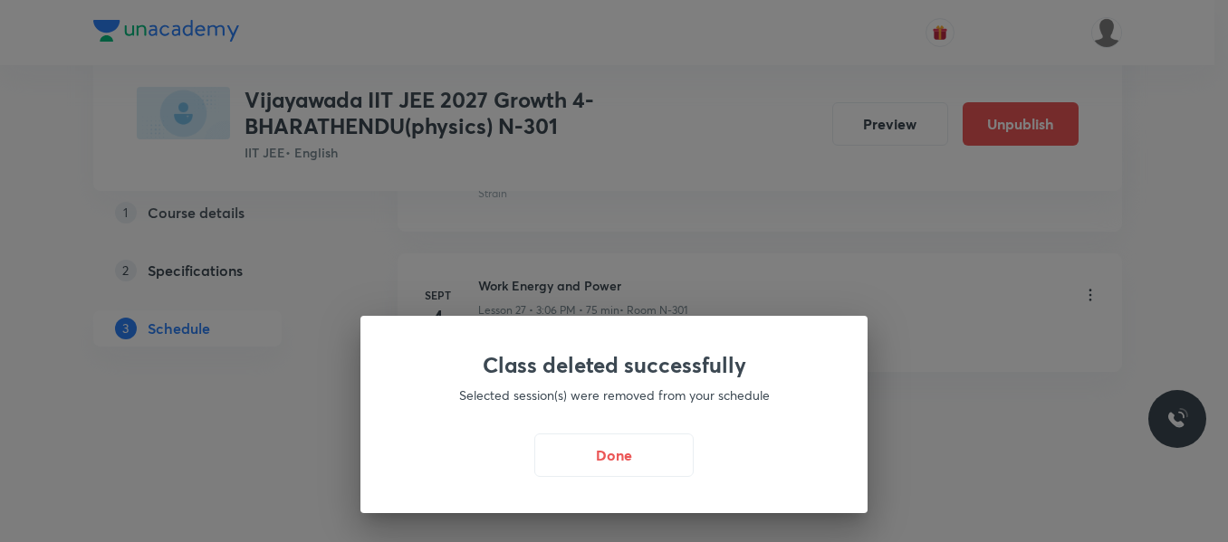
scroll to position [4720, 0]
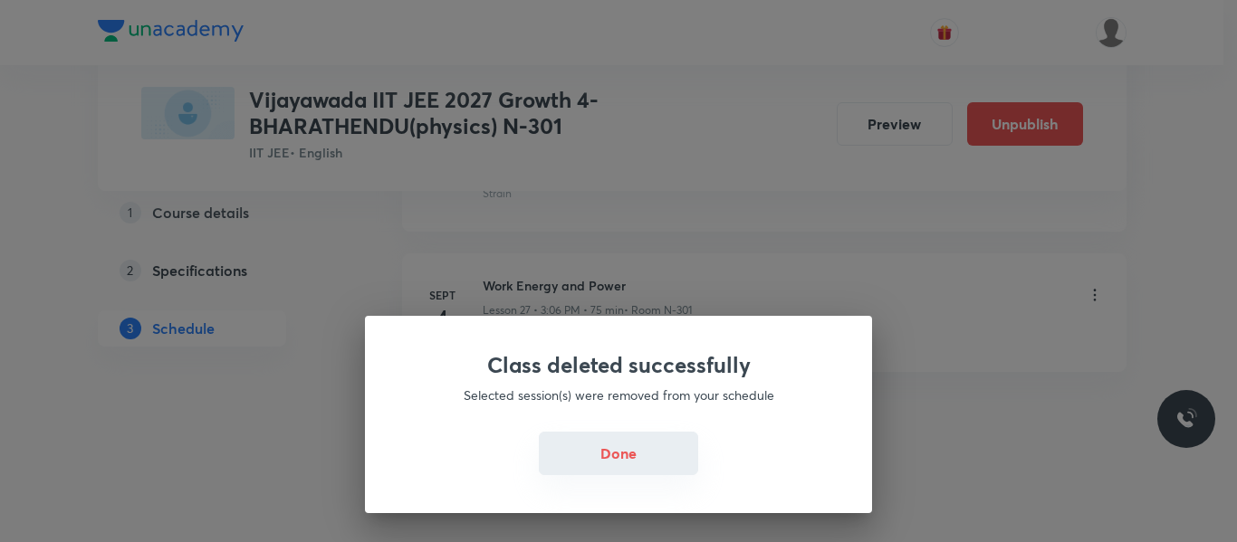
click at [613, 453] on button "Done" at bounding box center [618, 453] width 159 height 43
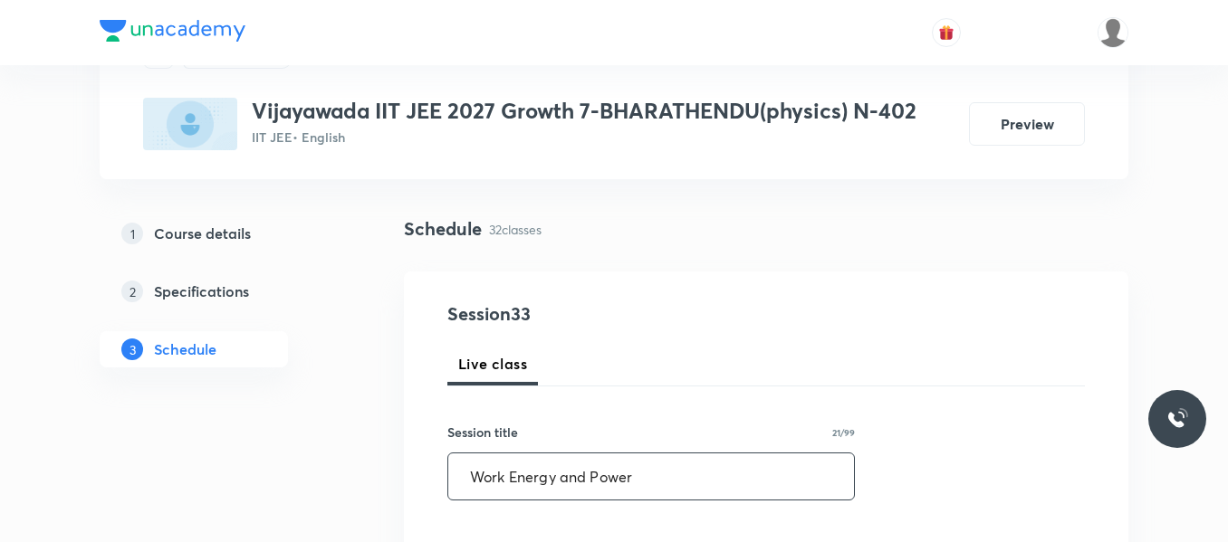
scroll to position [272, 0]
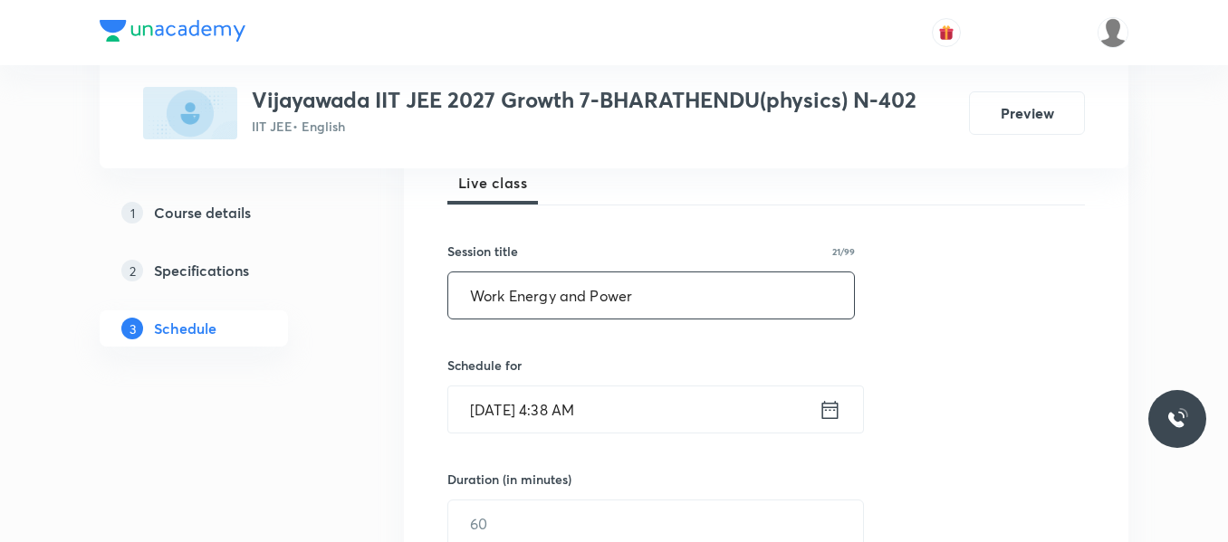
type input "Work Energy and Power"
click at [824, 406] on icon at bounding box center [830, 409] width 16 height 18
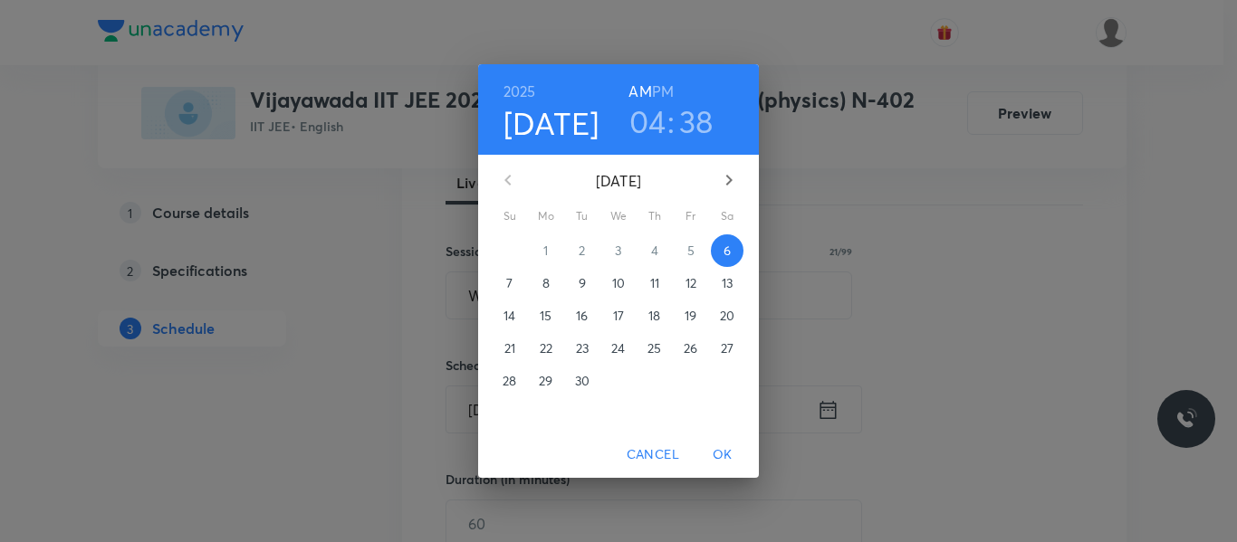
click at [650, 127] on h3 "04" at bounding box center [647, 121] width 37 height 38
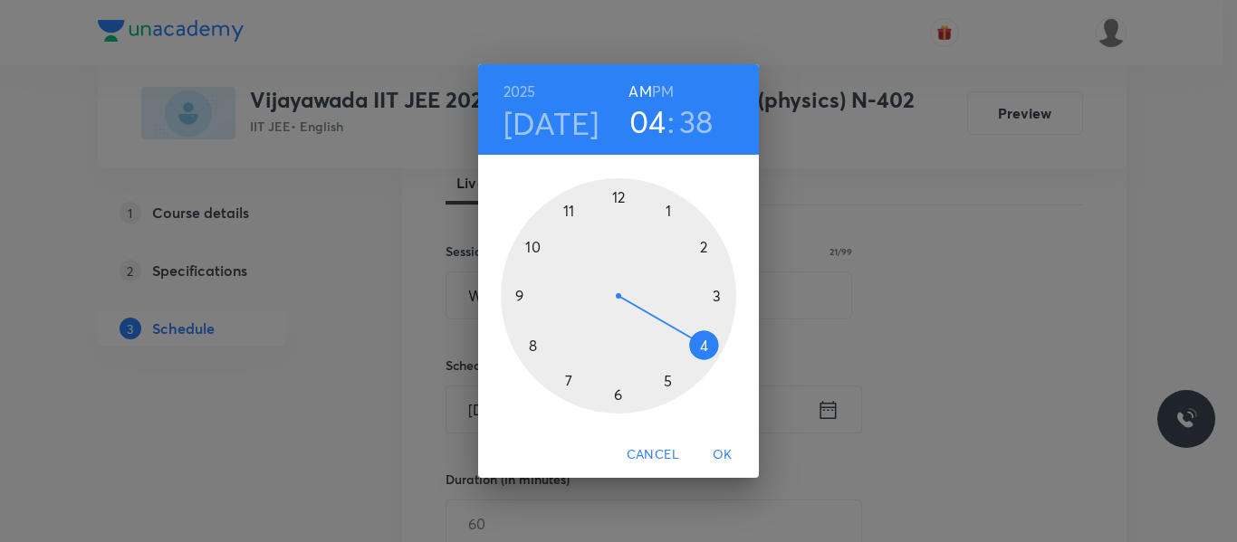
click at [664, 206] on div at bounding box center [618, 295] width 235 height 235
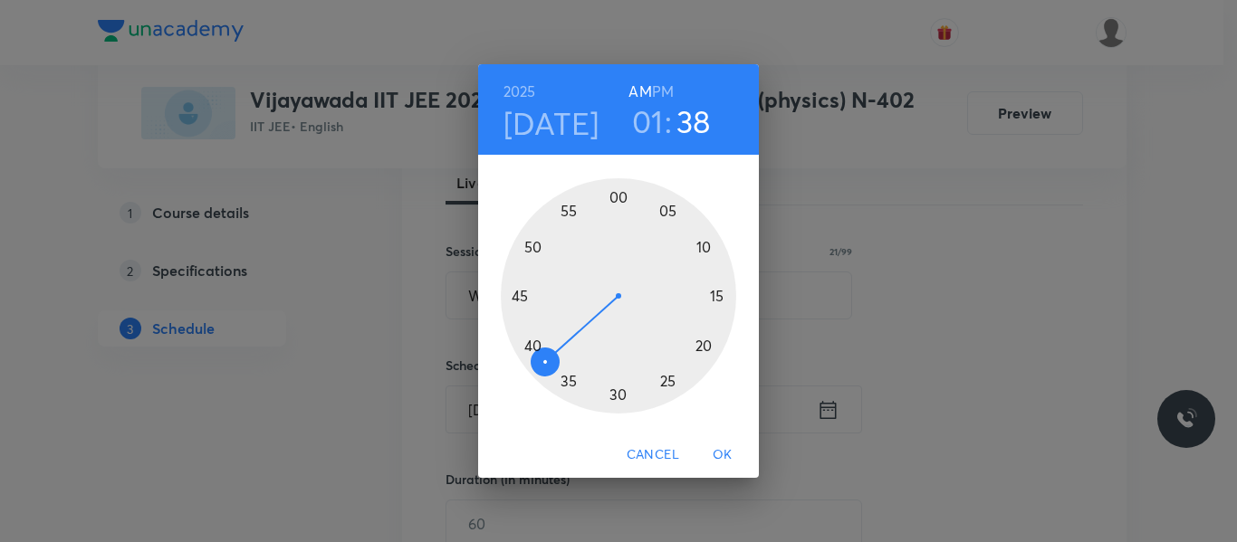
click at [666, 79] on h6 "PM" at bounding box center [663, 91] width 22 height 25
click at [718, 299] on div at bounding box center [618, 295] width 235 height 235
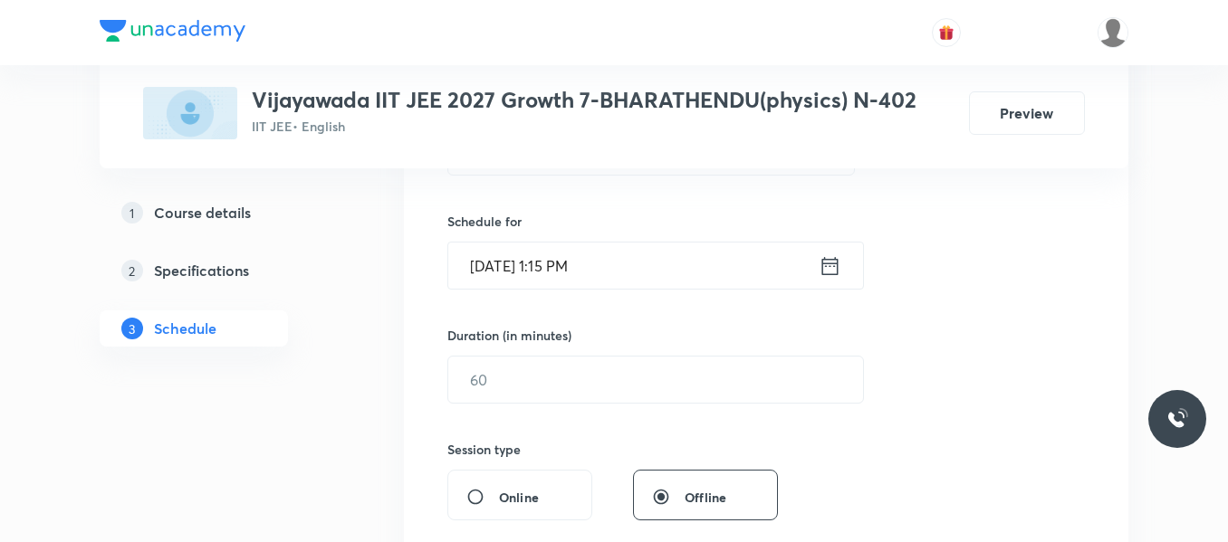
scroll to position [453, 0]
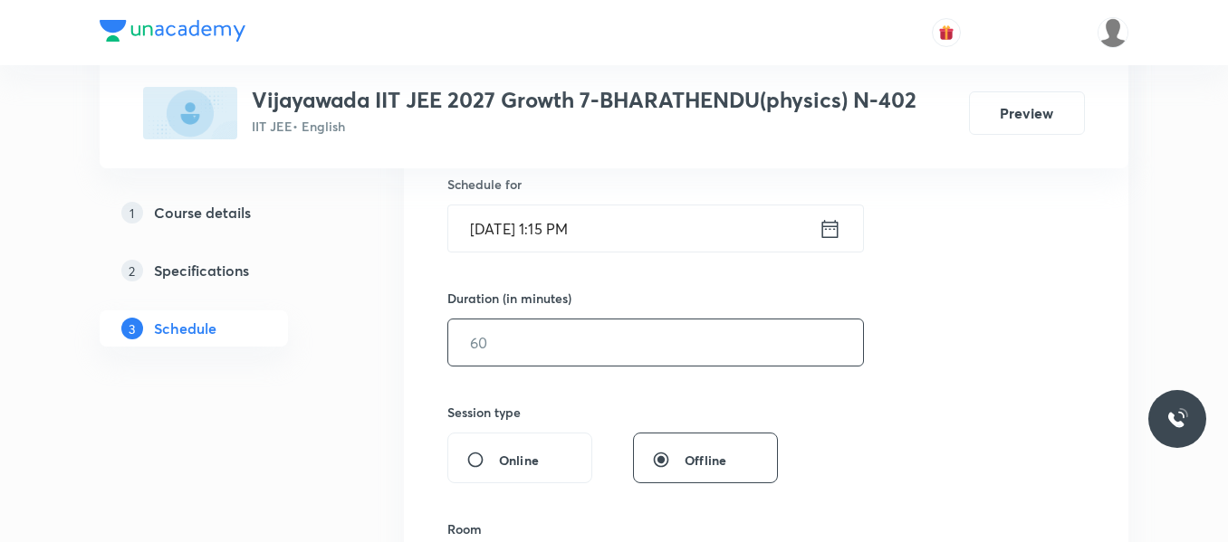
click at [531, 331] on input "text" at bounding box center [655, 343] width 415 height 46
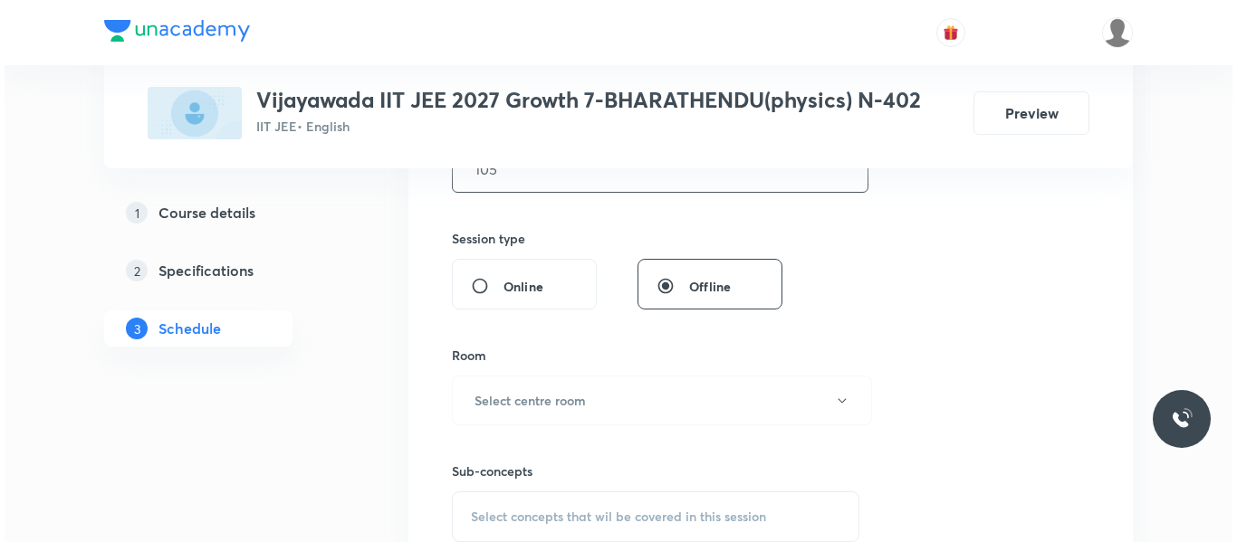
scroll to position [634, 0]
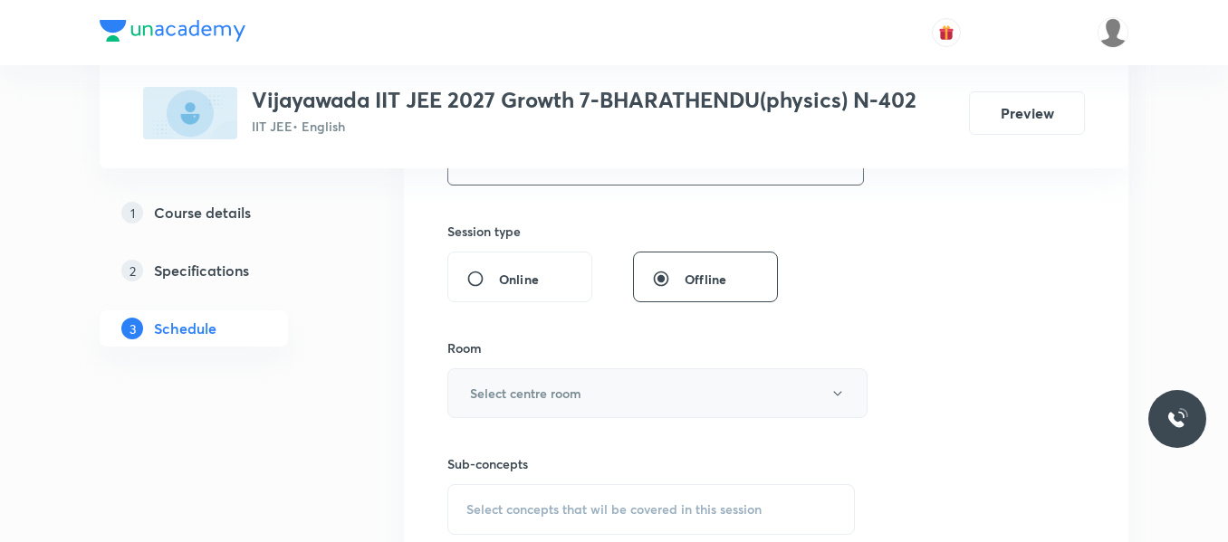
type input "105"
click at [524, 396] on h6 "Select centre room" at bounding box center [525, 393] width 111 height 19
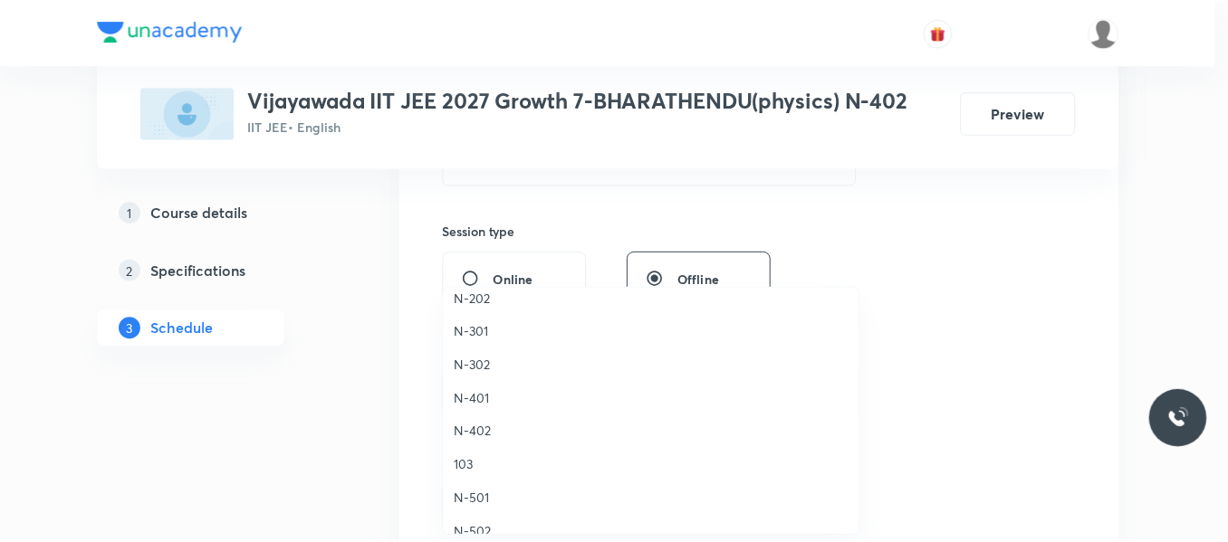
scroll to position [453, 0]
click at [470, 399] on span "N-402" at bounding box center [655, 395] width 397 height 19
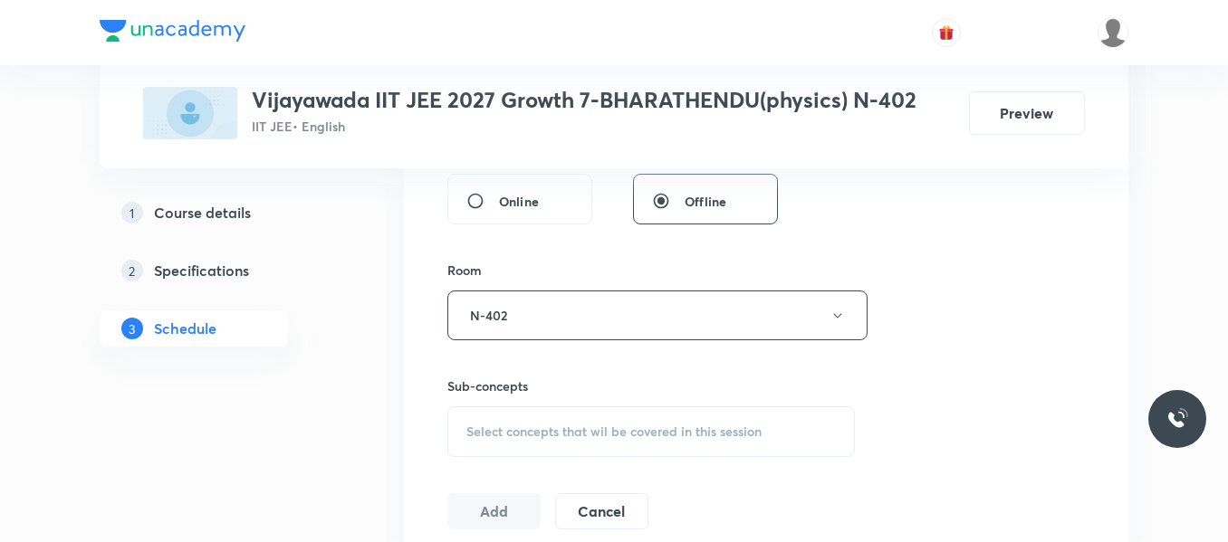
scroll to position [815, 0]
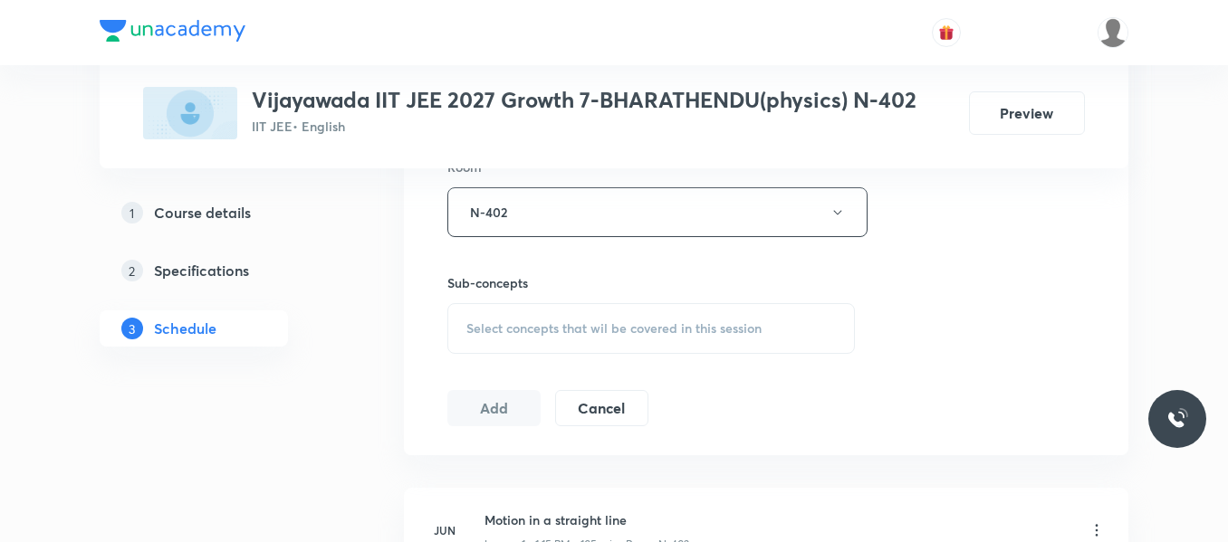
click at [498, 334] on span "Select concepts that wil be covered in this session" at bounding box center [613, 328] width 295 height 14
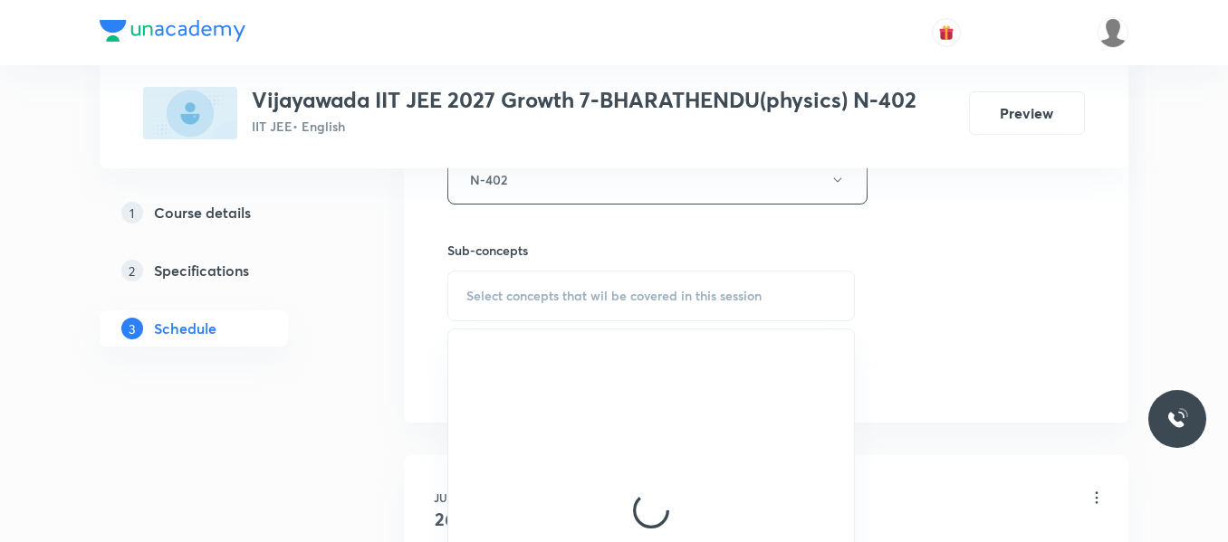
scroll to position [905, 0]
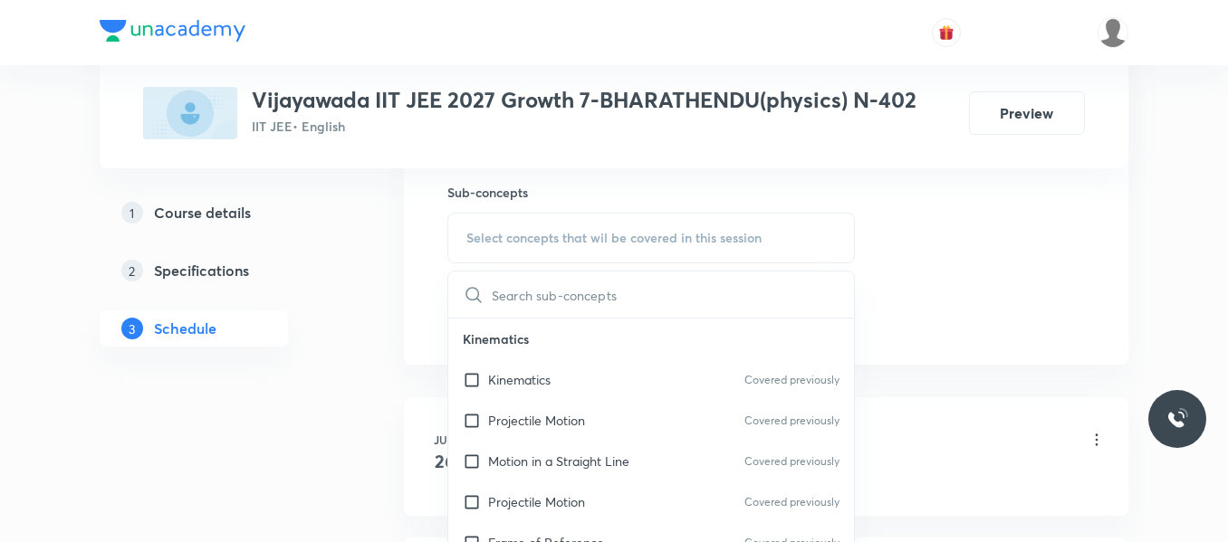
click at [523, 445] on div "Motion in a Straight Line Covered previously" at bounding box center [651, 461] width 406 height 41
checkbox input "true"
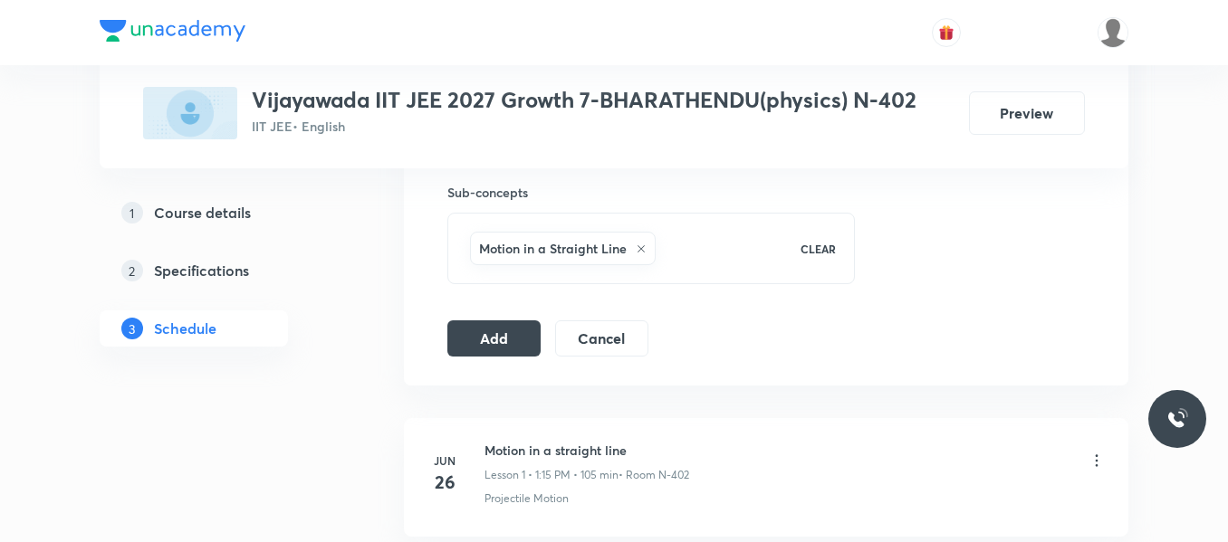
drag, startPoint x: 520, startPoint y: 331, endPoint x: 457, endPoint y: 378, distance: 78.2
click at [518, 331] on button "Add" at bounding box center [493, 338] width 93 height 36
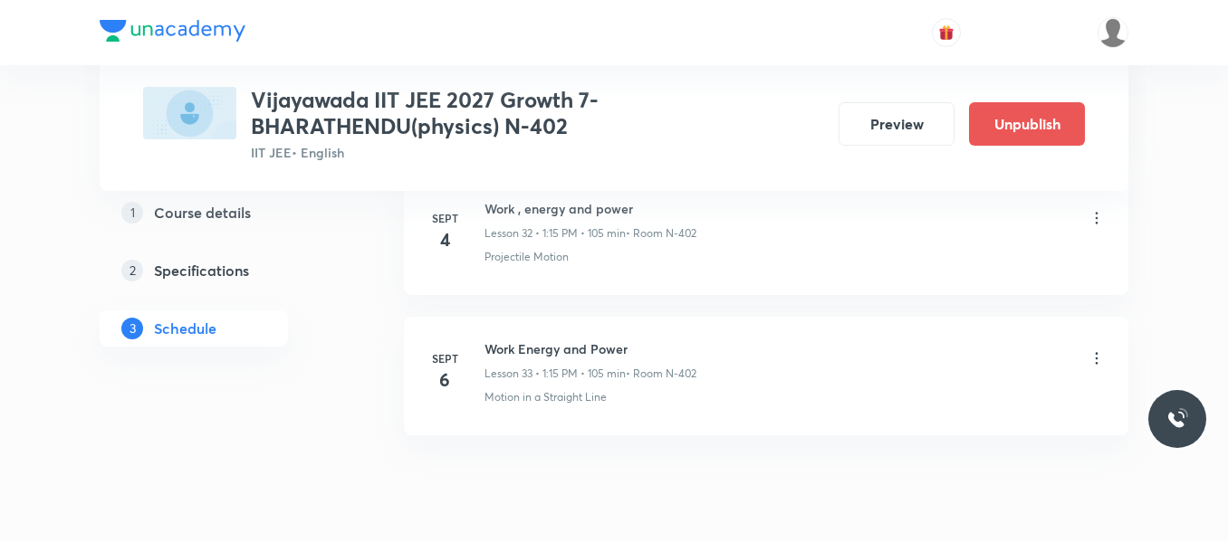
scroll to position [4640, 0]
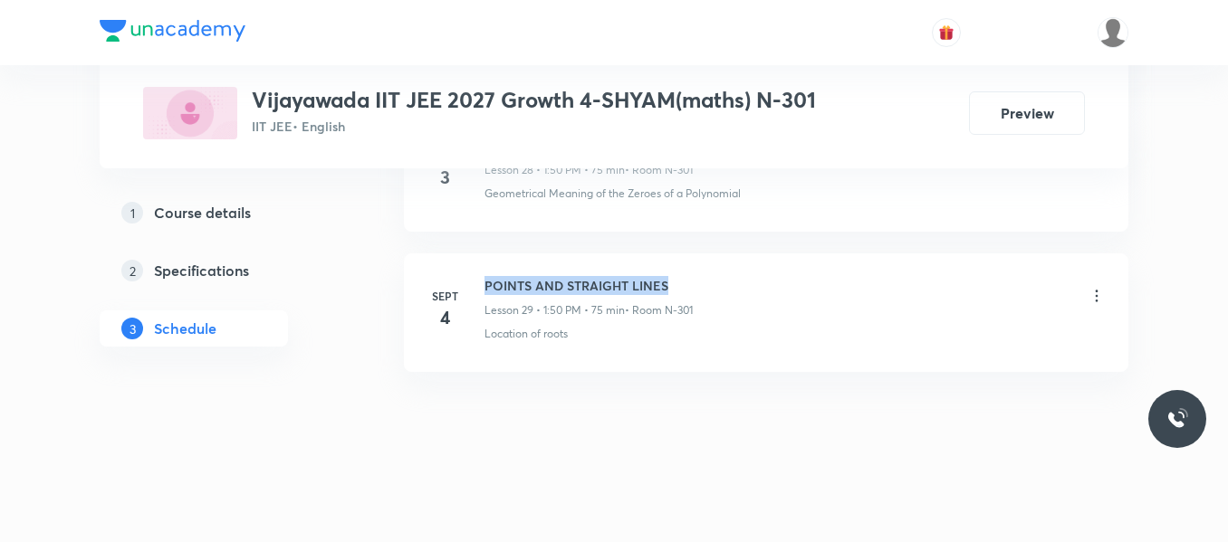
drag, startPoint x: 486, startPoint y: 285, endPoint x: 788, endPoint y: 262, distance: 302.4
click at [788, 262] on li "[DATE] POINTS AND STRAIGHT LINES Lesson 29 • 1:50 PM • 75 min • Room N-301 Loca…" at bounding box center [766, 312] width 724 height 119
copy h6 "POINTS AND STRAIGHT LINES"
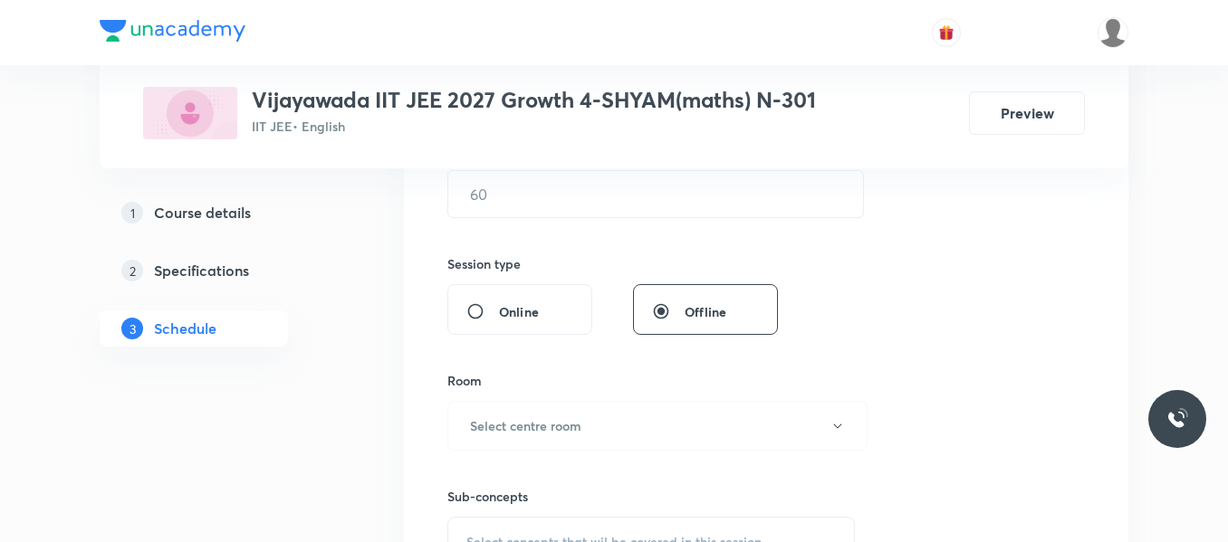
scroll to position [361, 0]
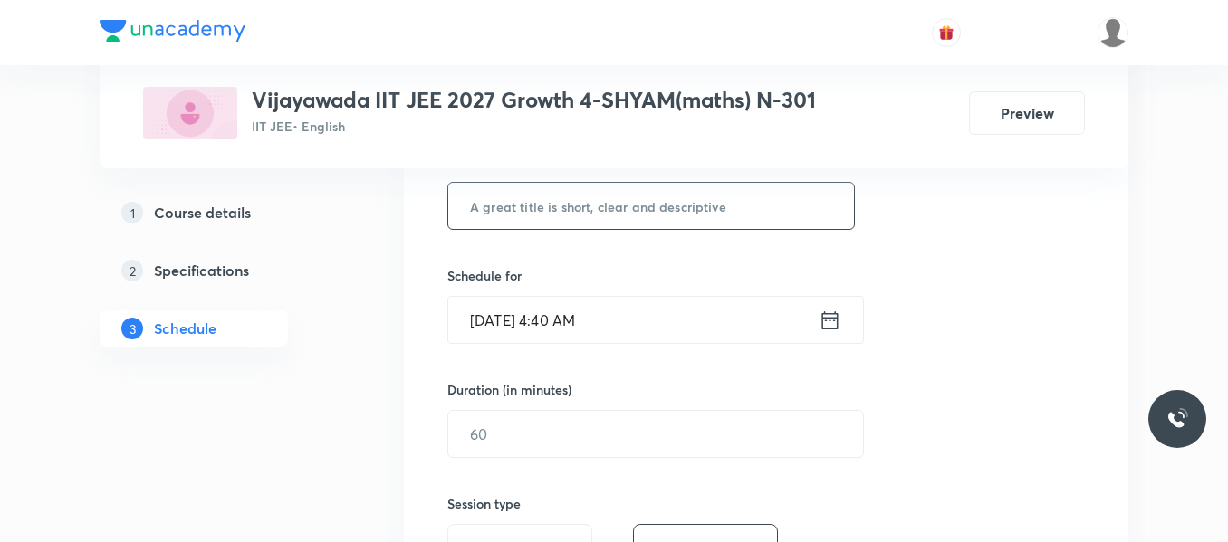
click at [650, 211] on input "text" at bounding box center [651, 206] width 406 height 46
paste input "POINTS AND STRAIGHT LINES"
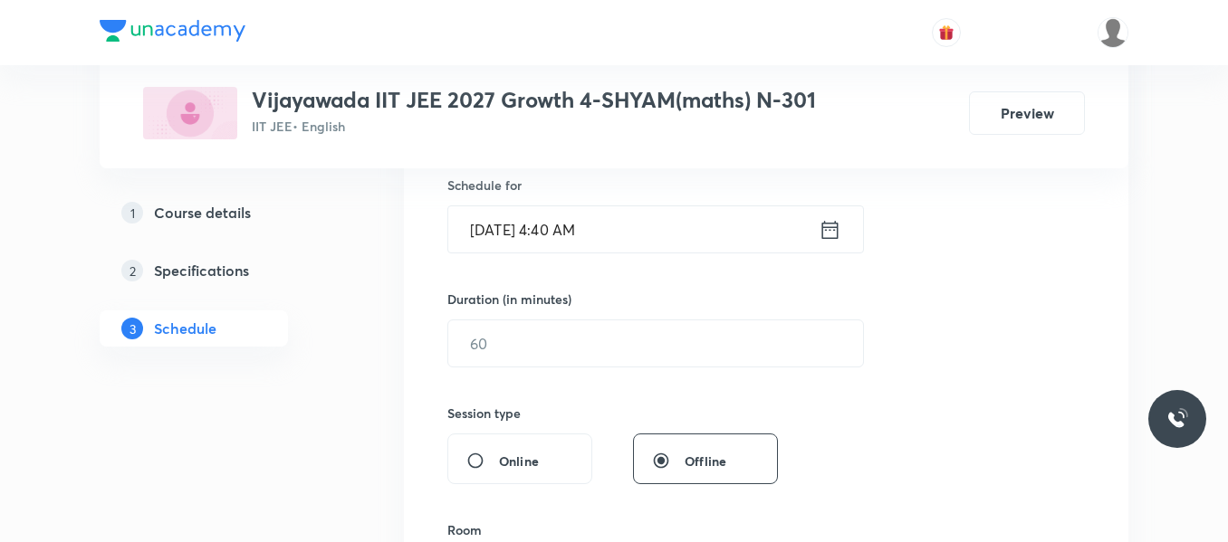
type input "POINTS AND STRAIGHT LINES"
click at [823, 234] on icon at bounding box center [830, 229] width 16 height 18
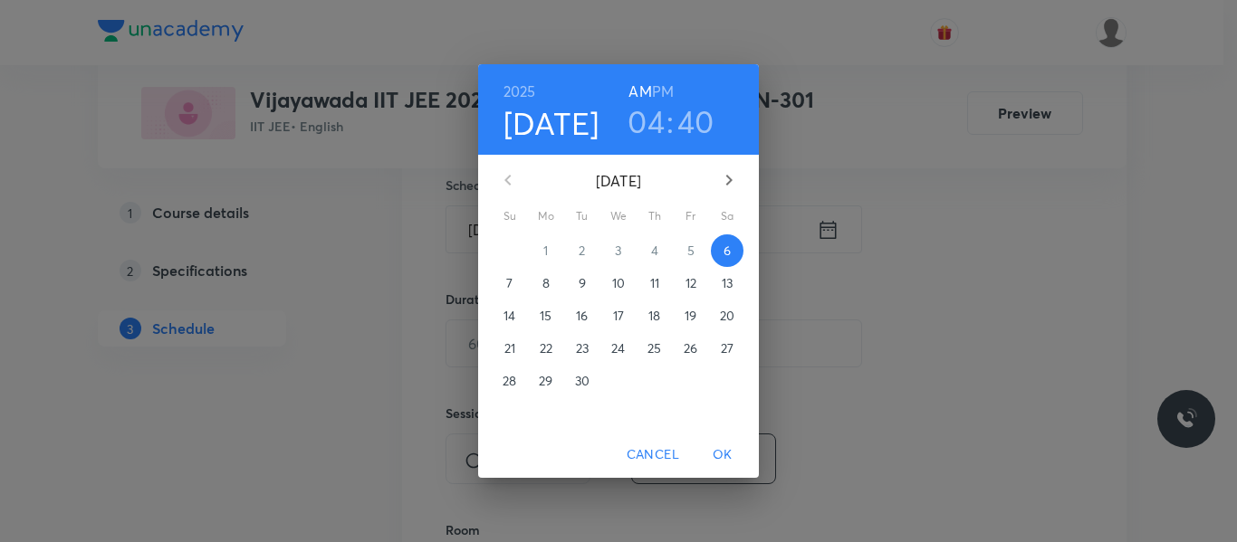
click at [646, 127] on h3 "04" at bounding box center [645, 121] width 37 height 38
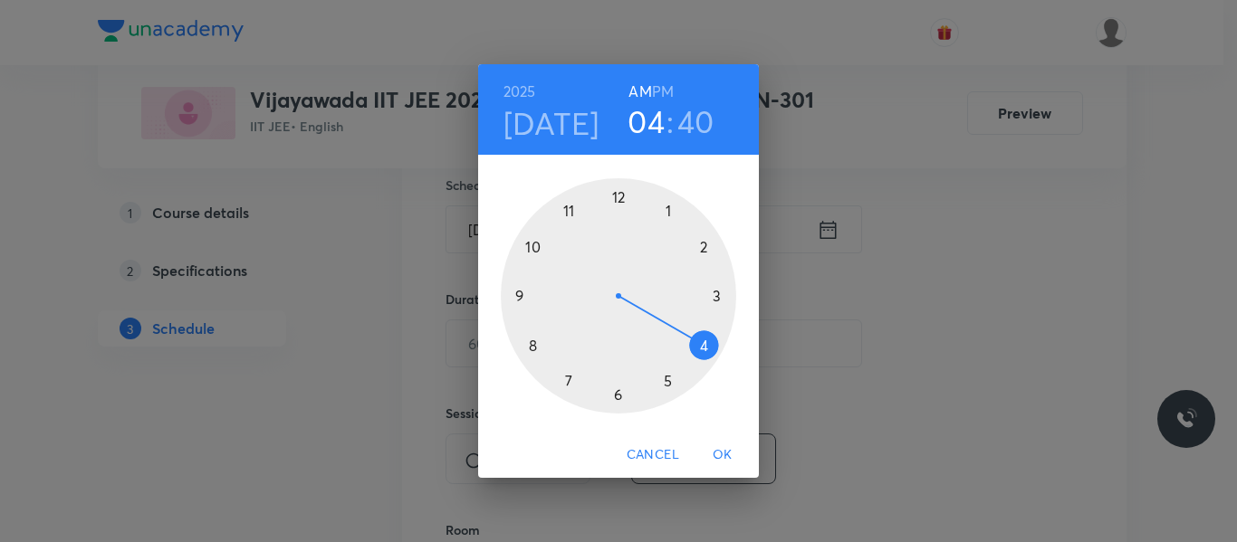
click at [667, 212] on div at bounding box center [618, 295] width 235 height 235
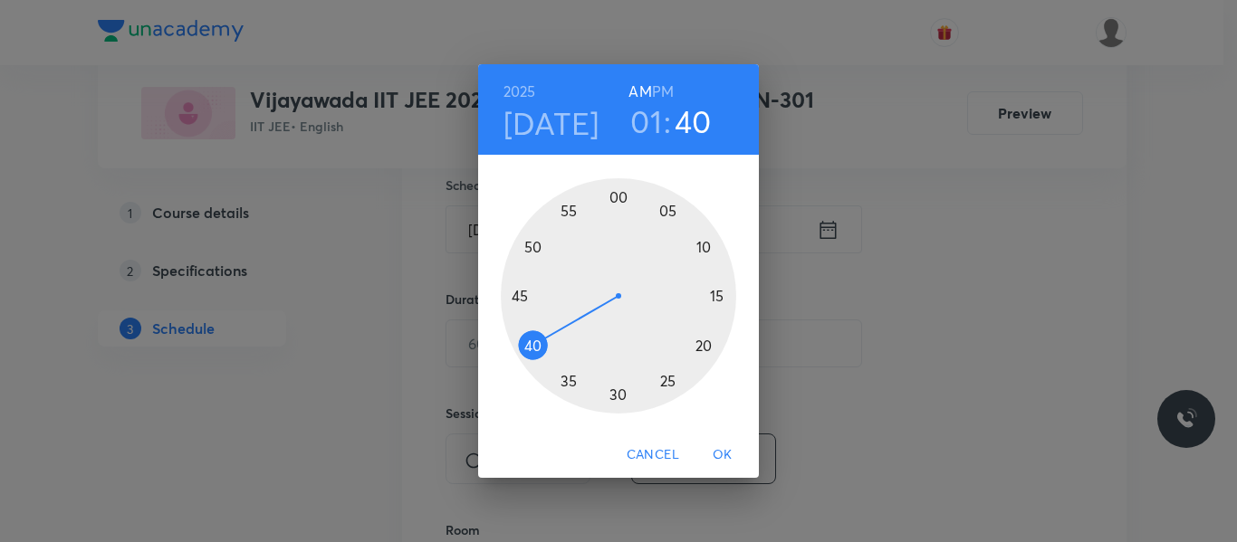
click at [666, 95] on h6 "PM" at bounding box center [663, 91] width 22 height 25
click at [532, 242] on div at bounding box center [618, 295] width 235 height 235
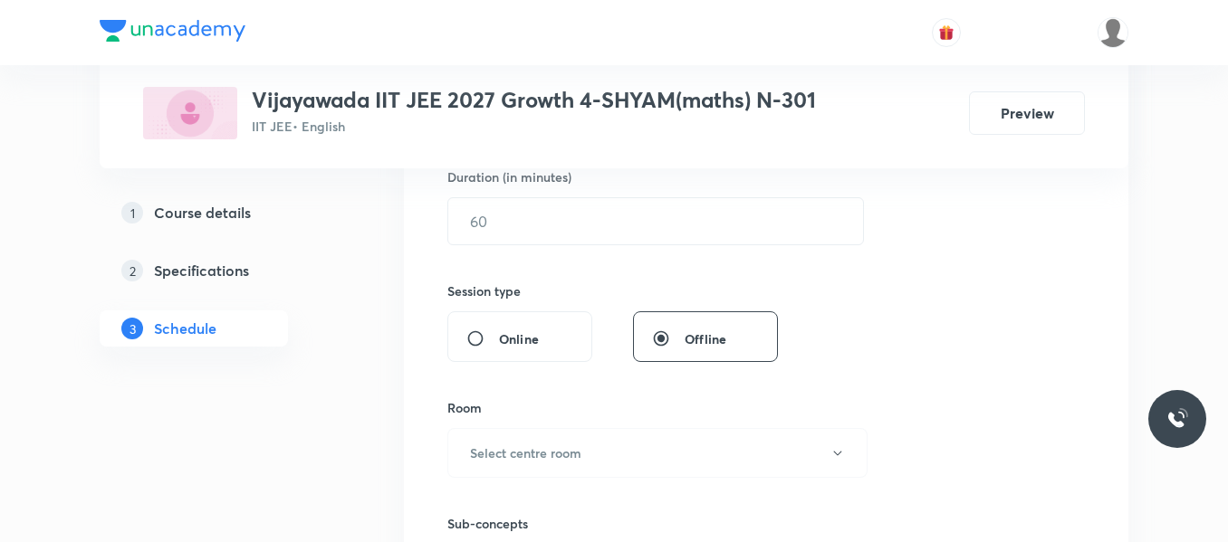
scroll to position [542, 0]
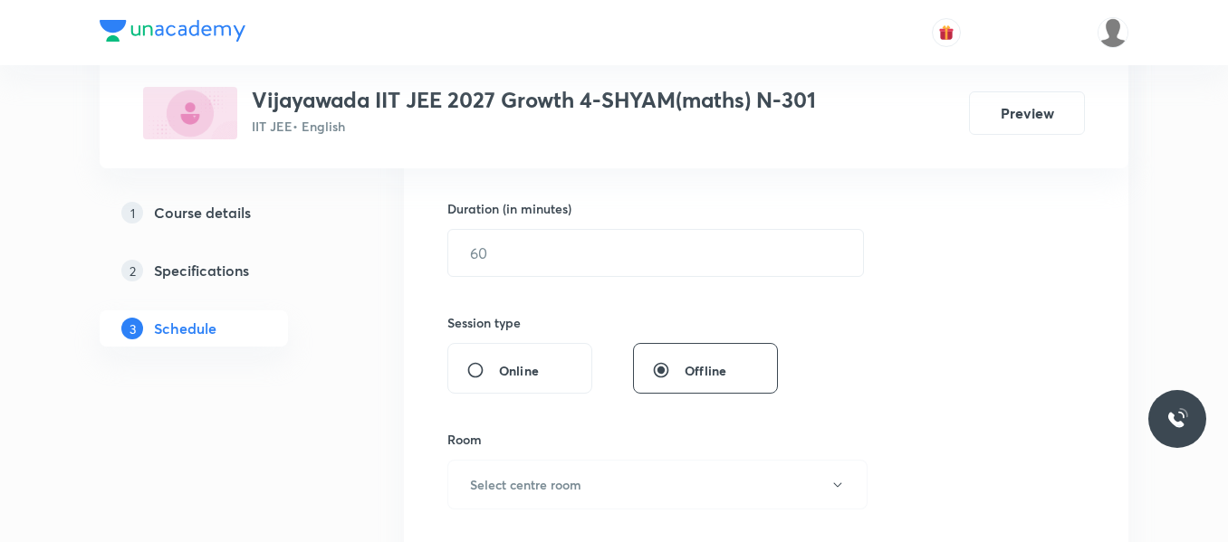
click at [510, 282] on div "Session 30 Live class Session title 25/99 POINTS AND STRAIGHT LINES ​ Schedule …" at bounding box center [765, 274] width 637 height 850
click at [514, 262] on input "text" at bounding box center [655, 253] width 415 height 46
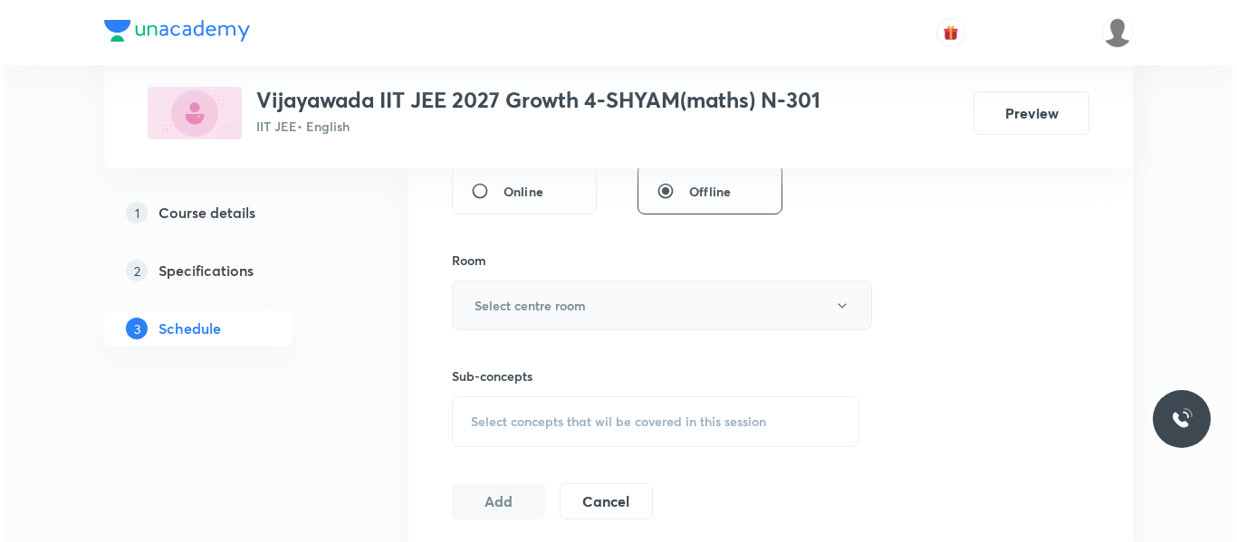
scroll to position [723, 0]
type input "75"
click at [544, 300] on h6 "Select centre room" at bounding box center [525, 303] width 111 height 19
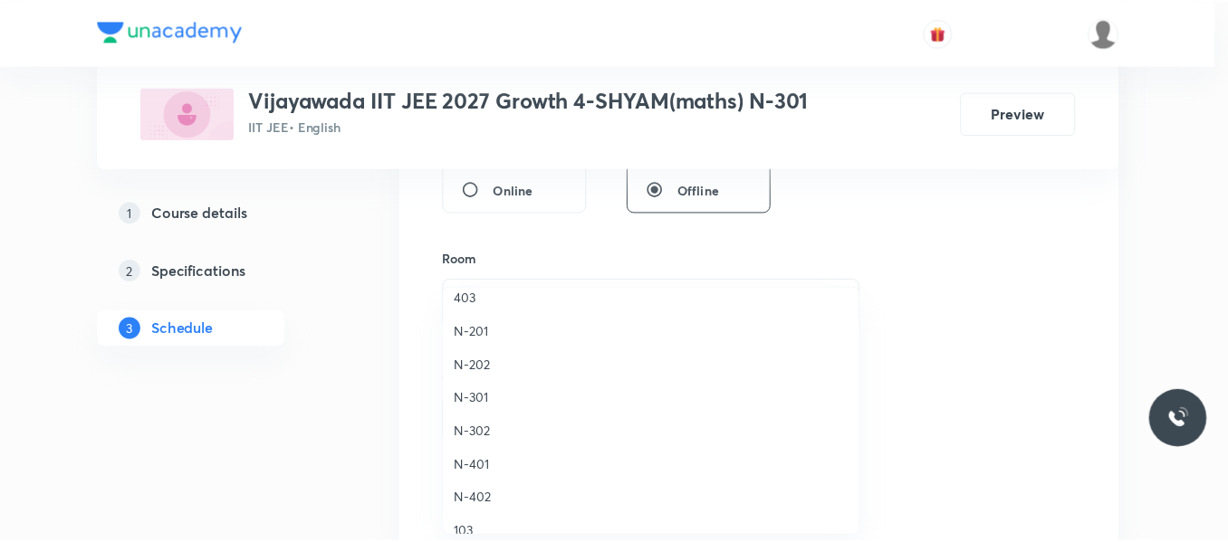
scroll to position [362, 0]
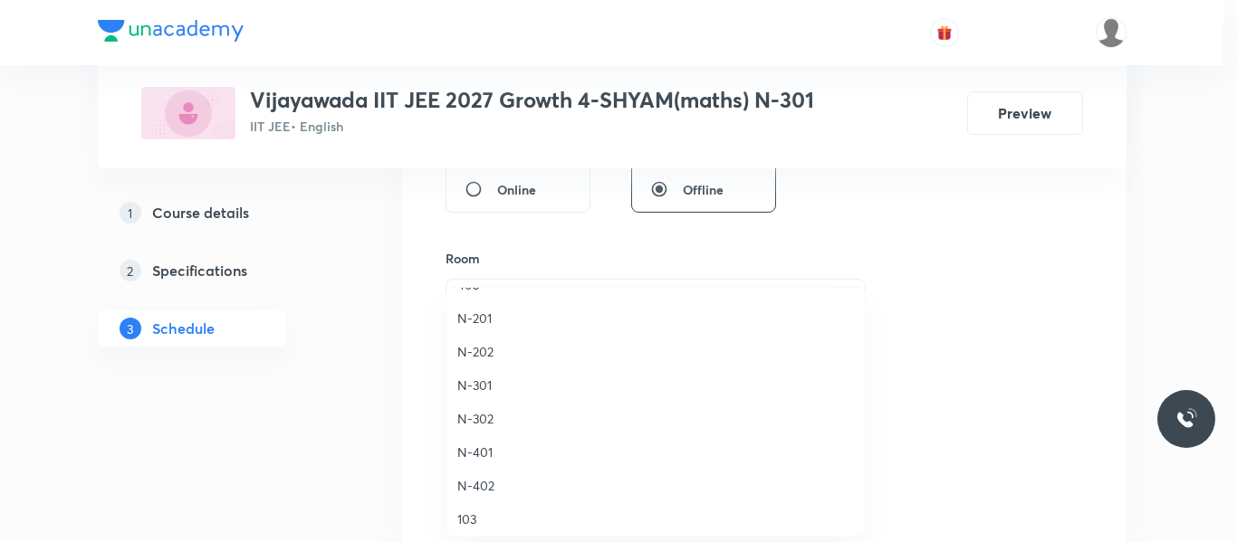
click at [477, 386] on span "N-301" at bounding box center [655, 385] width 397 height 19
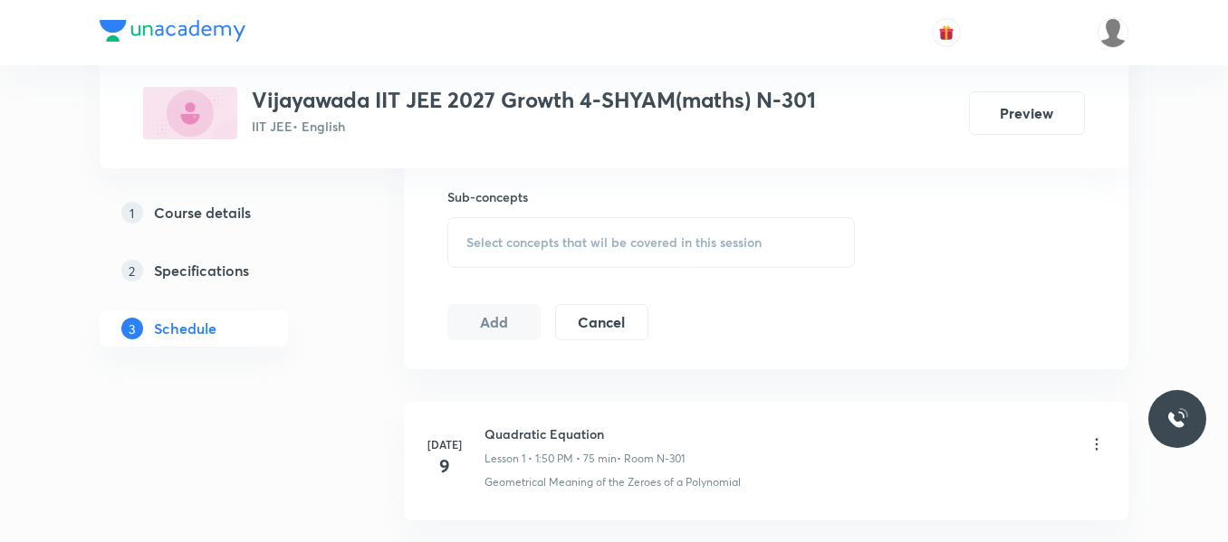
scroll to position [904, 0]
click at [538, 233] on span "Select concepts that wil be covered in this session" at bounding box center [613, 239] width 295 height 14
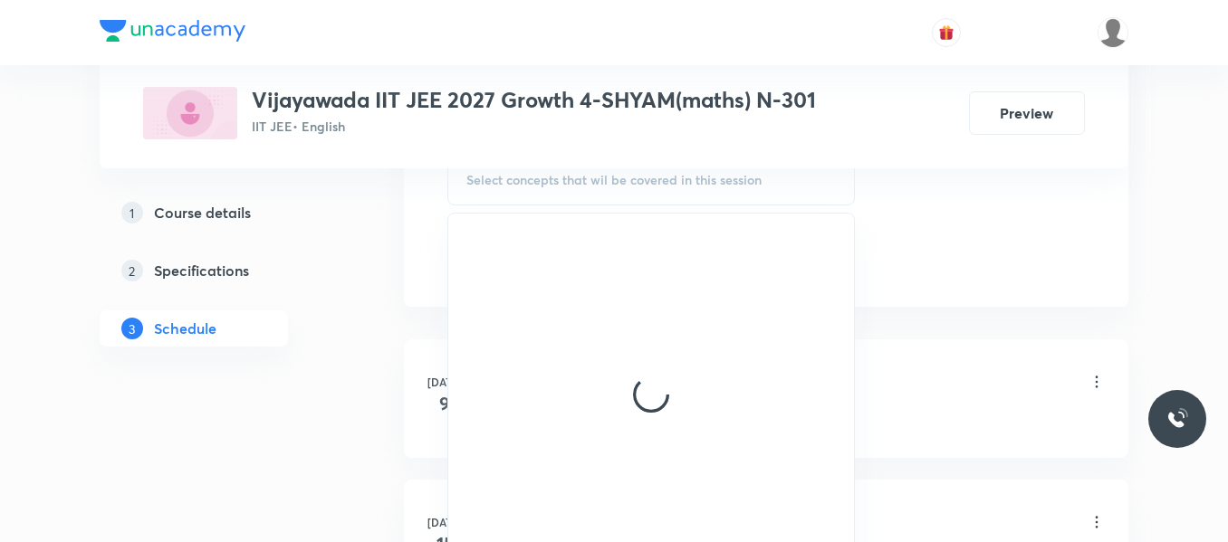
scroll to position [995, 0]
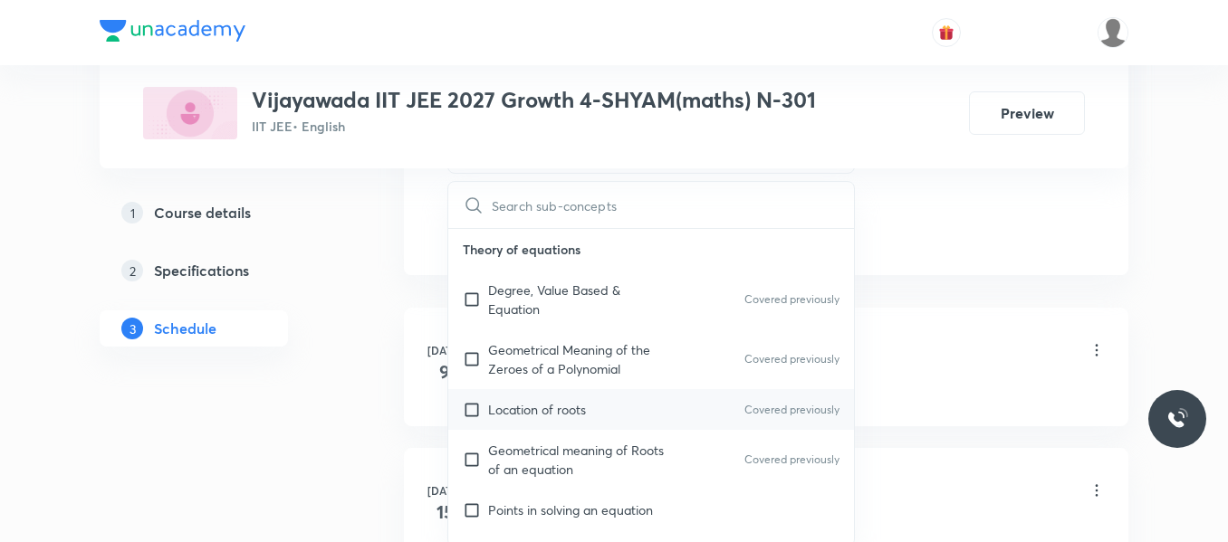
click at [563, 413] on p "Location of roots" at bounding box center [537, 409] width 98 height 19
checkbox input "true"
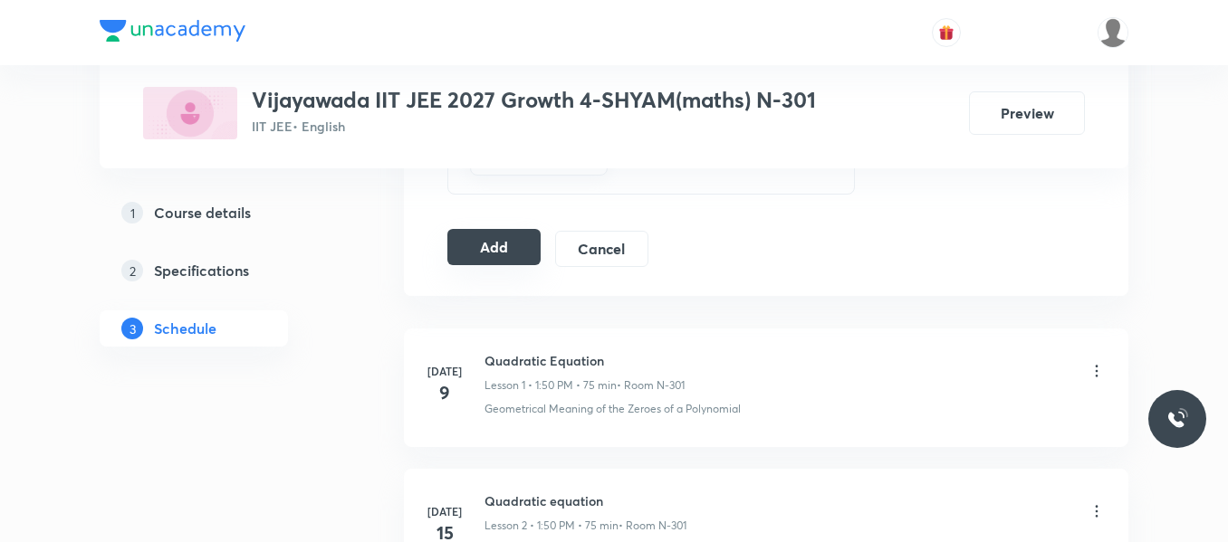
click at [475, 246] on button "Add" at bounding box center [493, 247] width 93 height 36
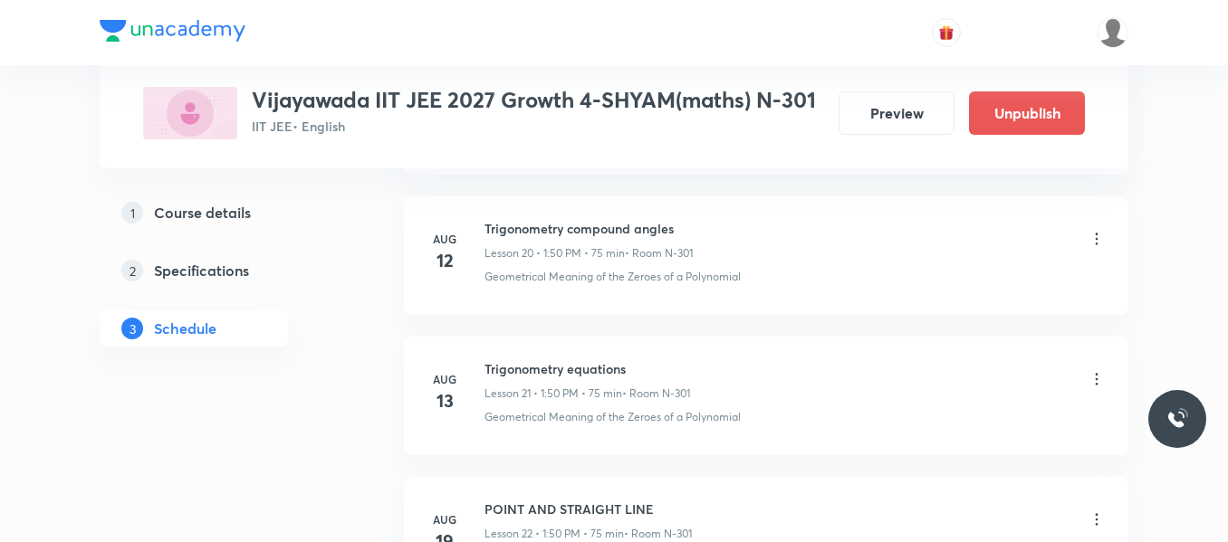
scroll to position [4287, 0]
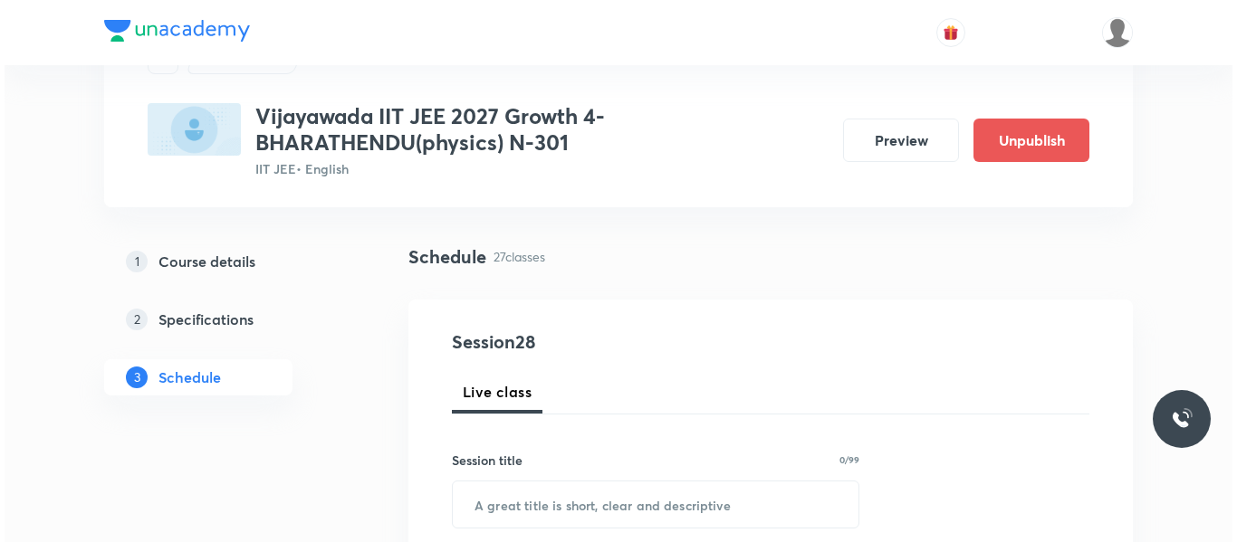
scroll to position [181, 0]
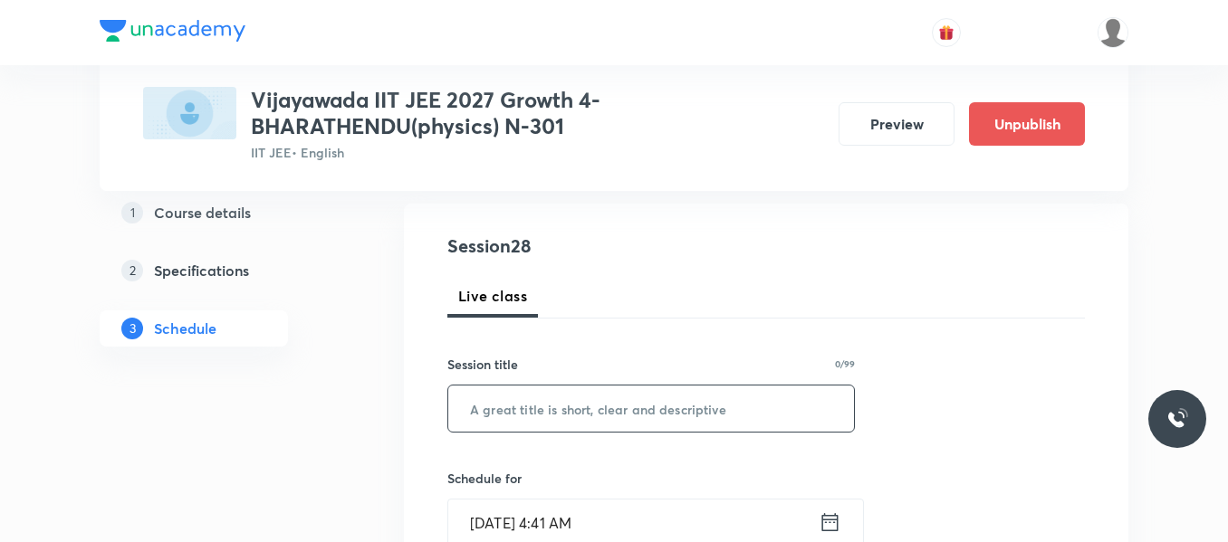
click at [528, 407] on input "text" at bounding box center [651, 409] width 406 height 46
paste input "Work Energy and Power"
type input "Work Energy and Power"
click at [823, 529] on icon at bounding box center [830, 522] width 16 height 18
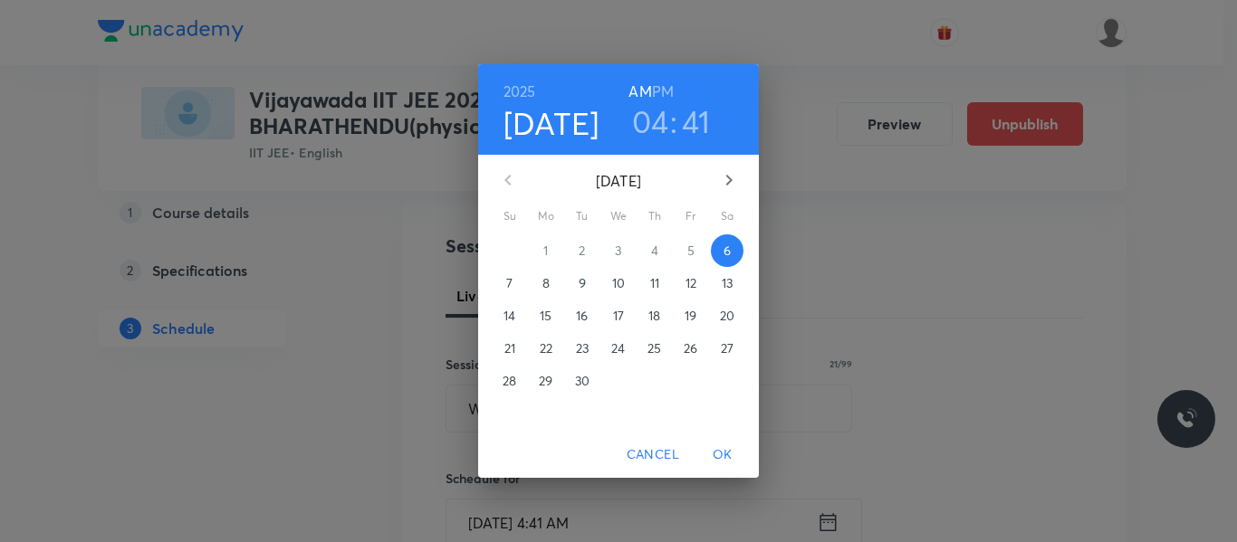
click at [655, 129] on h3 "04" at bounding box center [650, 121] width 37 height 38
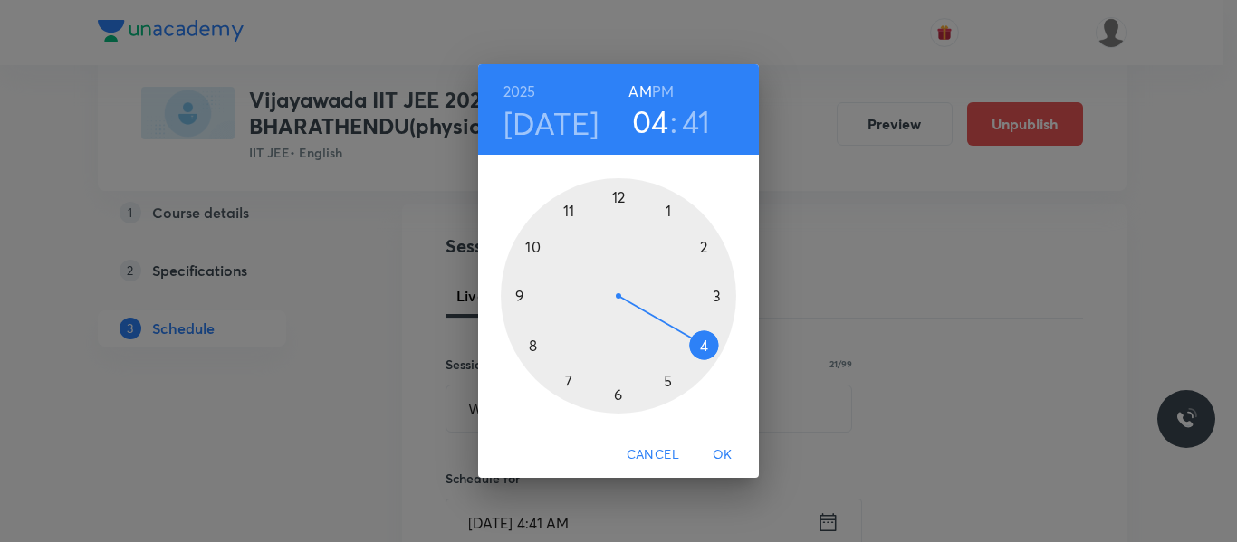
click at [718, 298] on div at bounding box center [618, 295] width 235 height 235
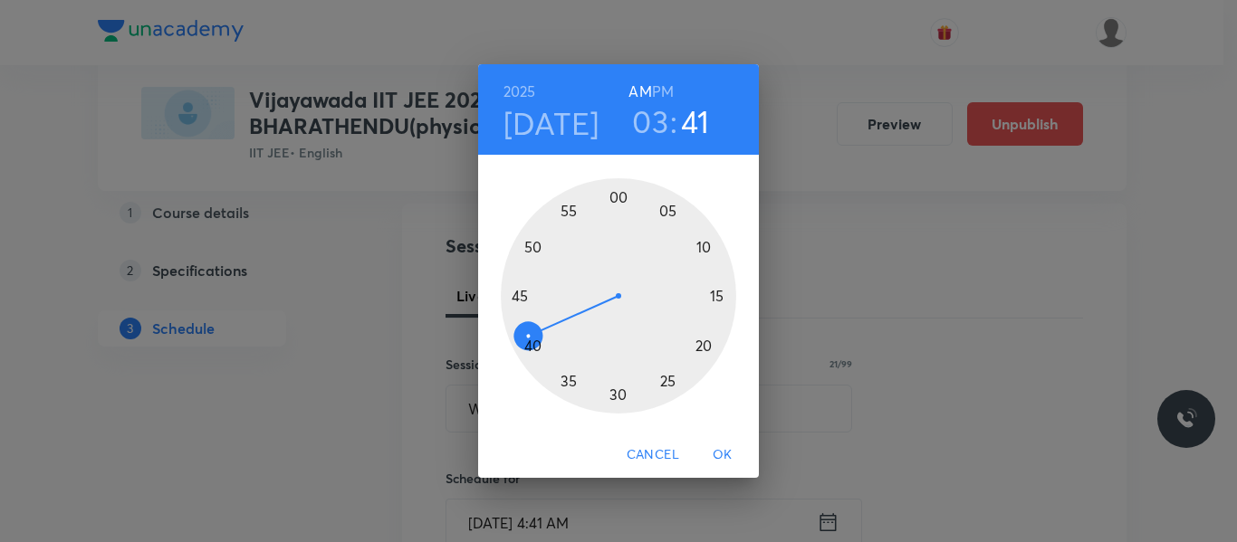
click at [665, 88] on h6 "PM" at bounding box center [663, 91] width 22 height 25
click at [666, 214] on div at bounding box center [618, 295] width 235 height 235
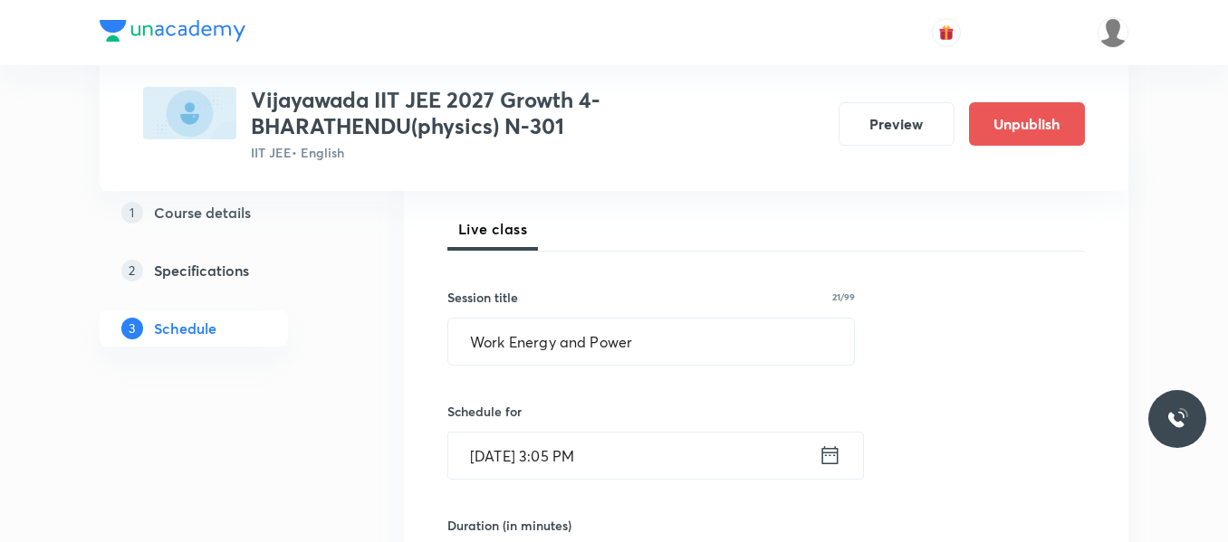
scroll to position [362, 0]
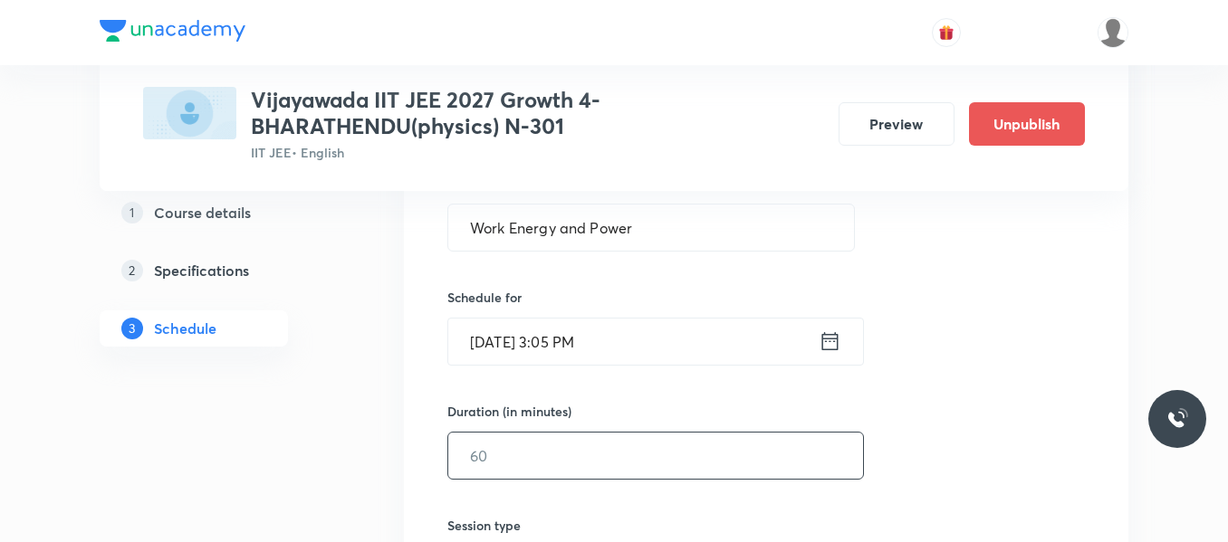
click at [552, 452] on input "text" at bounding box center [655, 456] width 415 height 46
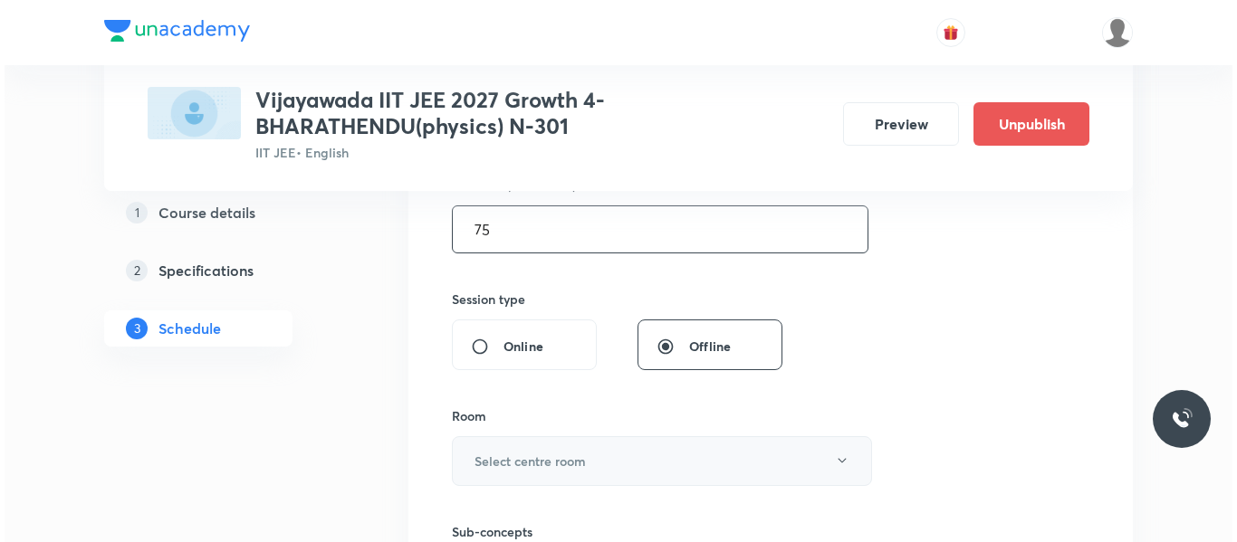
scroll to position [634, 0]
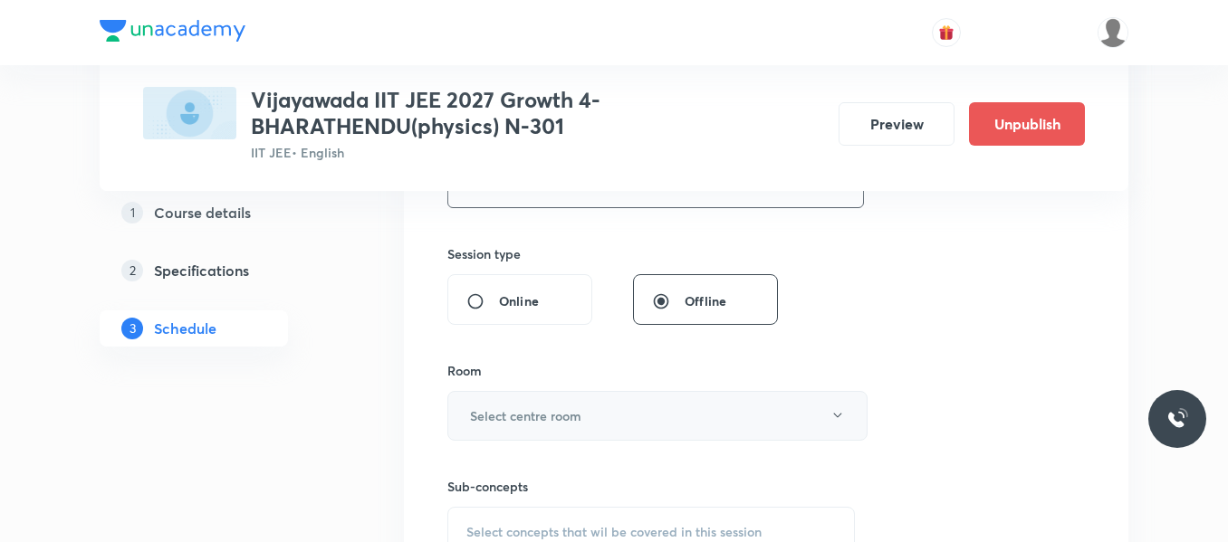
type input "75"
click at [562, 399] on button "Select centre room" at bounding box center [657, 416] width 420 height 50
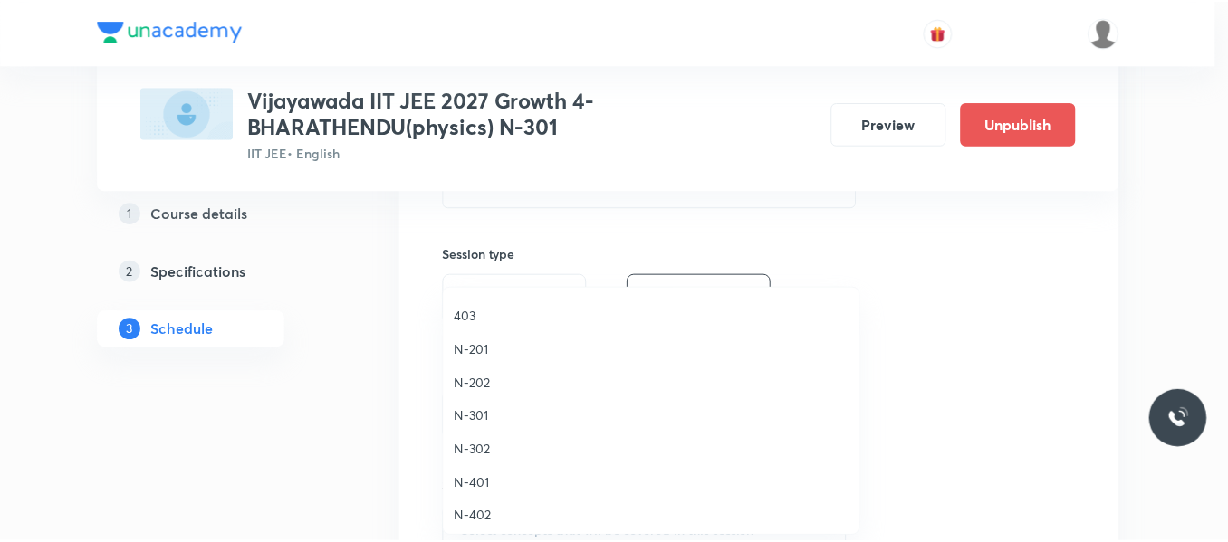
scroll to position [362, 0]
click at [488, 381] on span "N-301" at bounding box center [655, 385] width 397 height 19
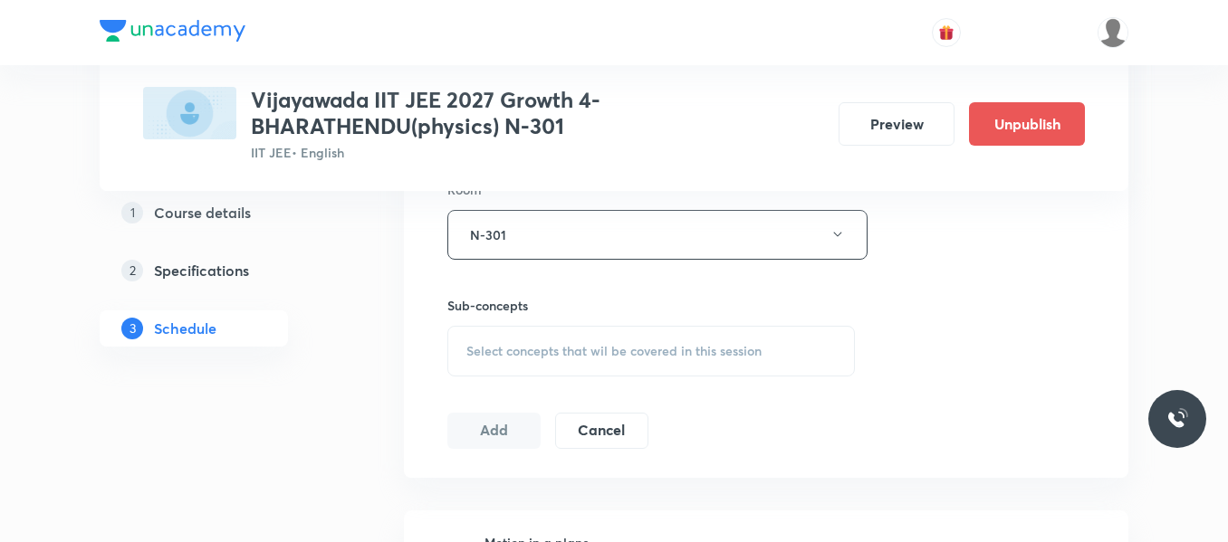
click at [529, 334] on div "Select concepts that wil be covered in this session" at bounding box center [650, 351] width 407 height 51
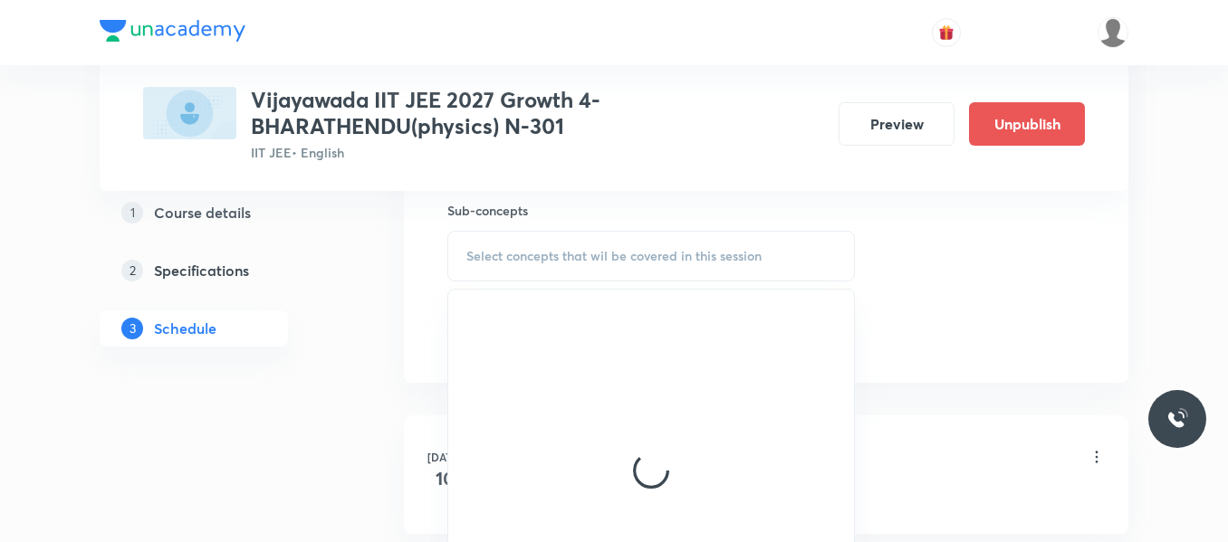
scroll to position [996, 0]
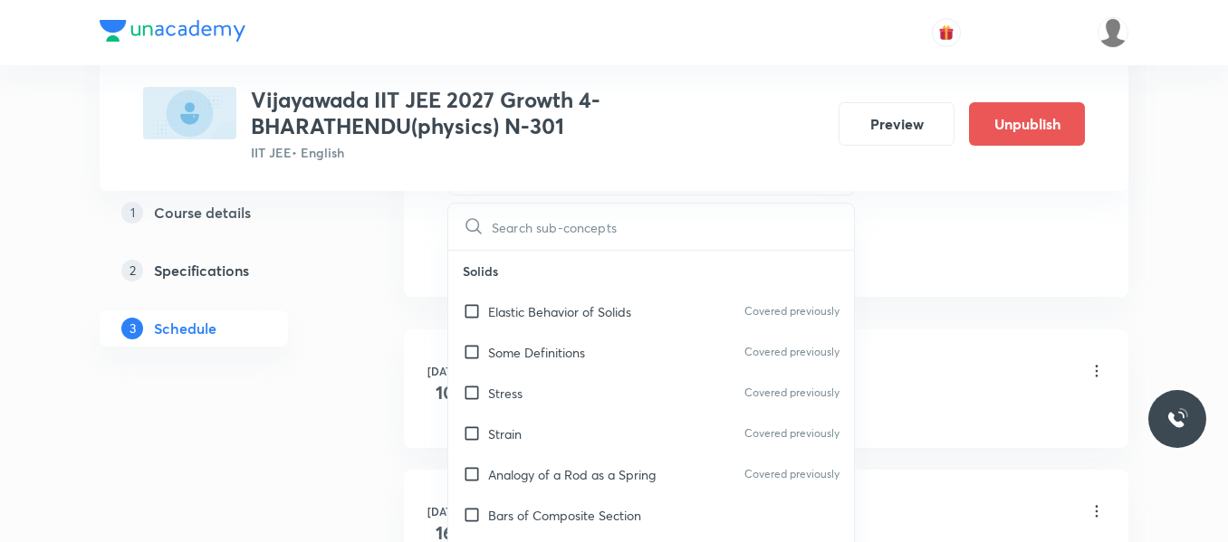
click at [546, 388] on div "Stress Covered previously" at bounding box center [651, 393] width 406 height 41
checkbox input "true"
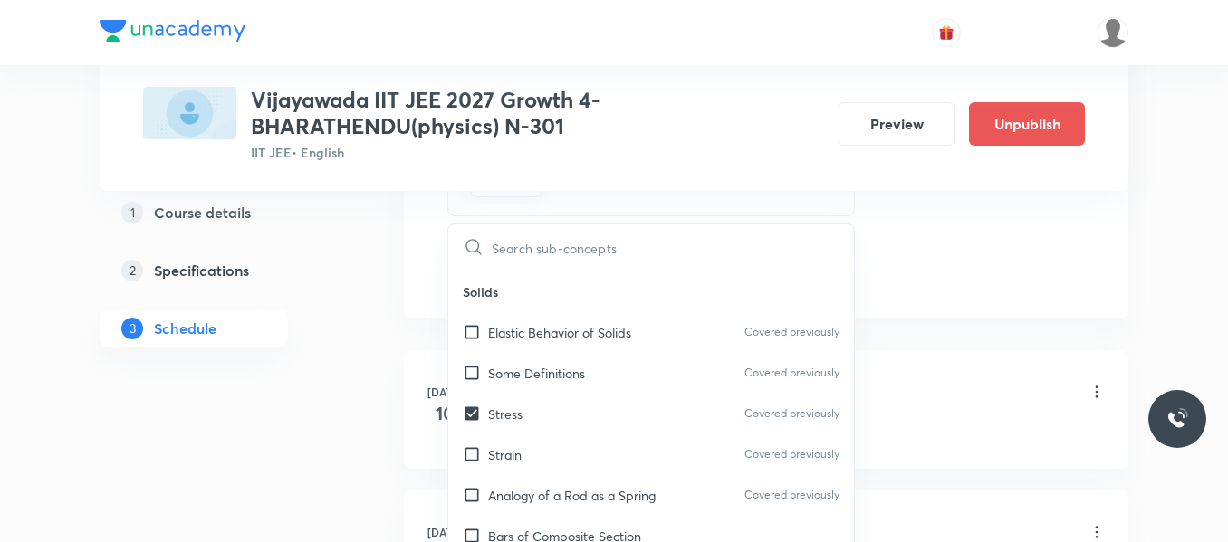
drag, startPoint x: 975, startPoint y: 213, endPoint x: 951, endPoint y: 220, distance: 25.5
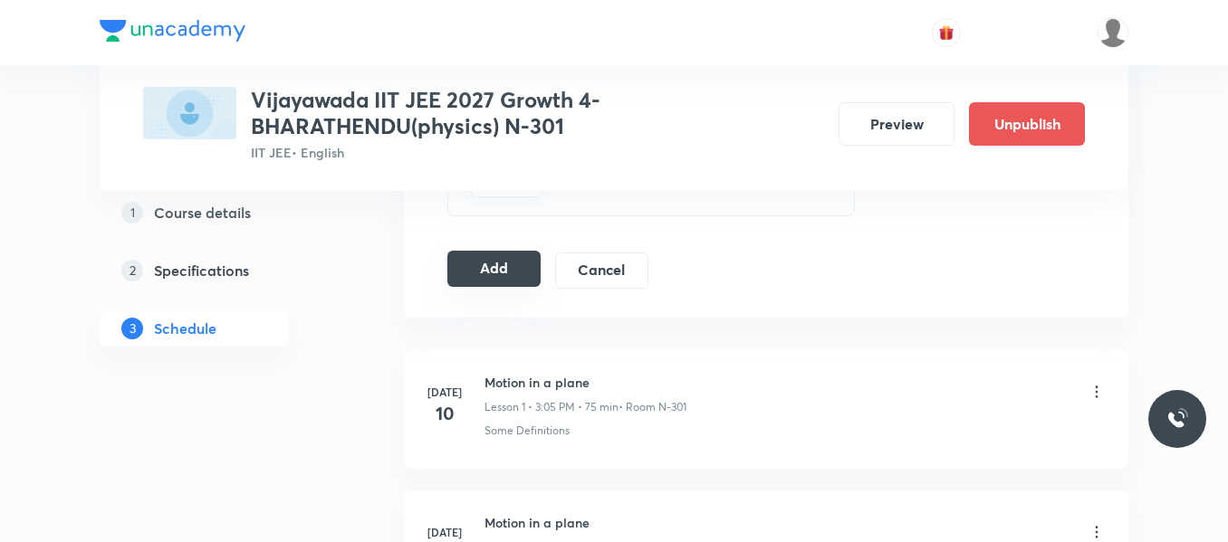
click at [481, 269] on button "Add" at bounding box center [493, 269] width 93 height 36
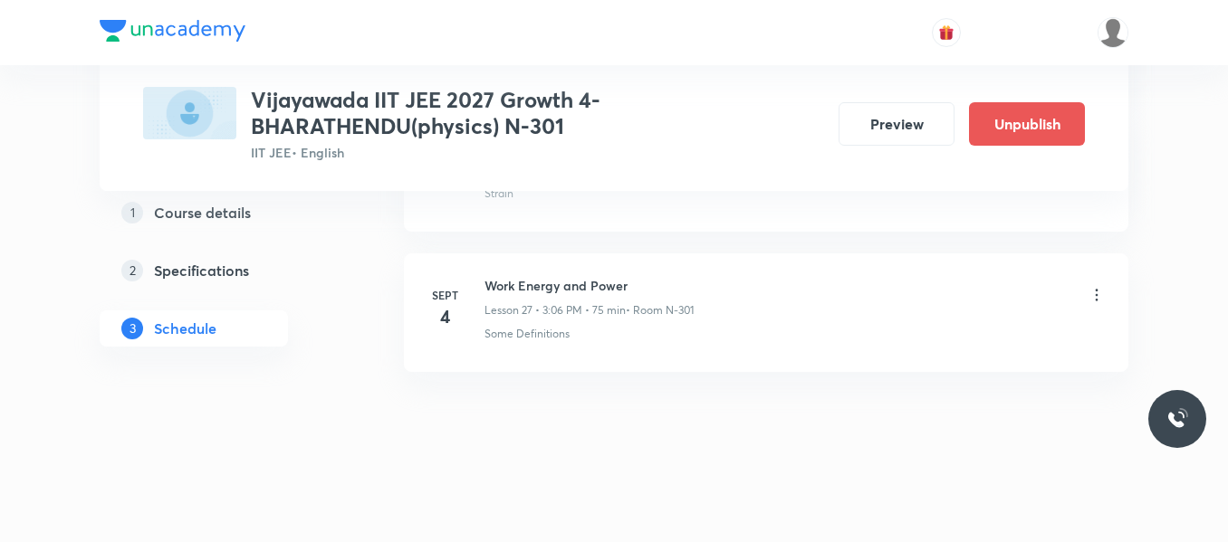
scroll to position [3888, 0]
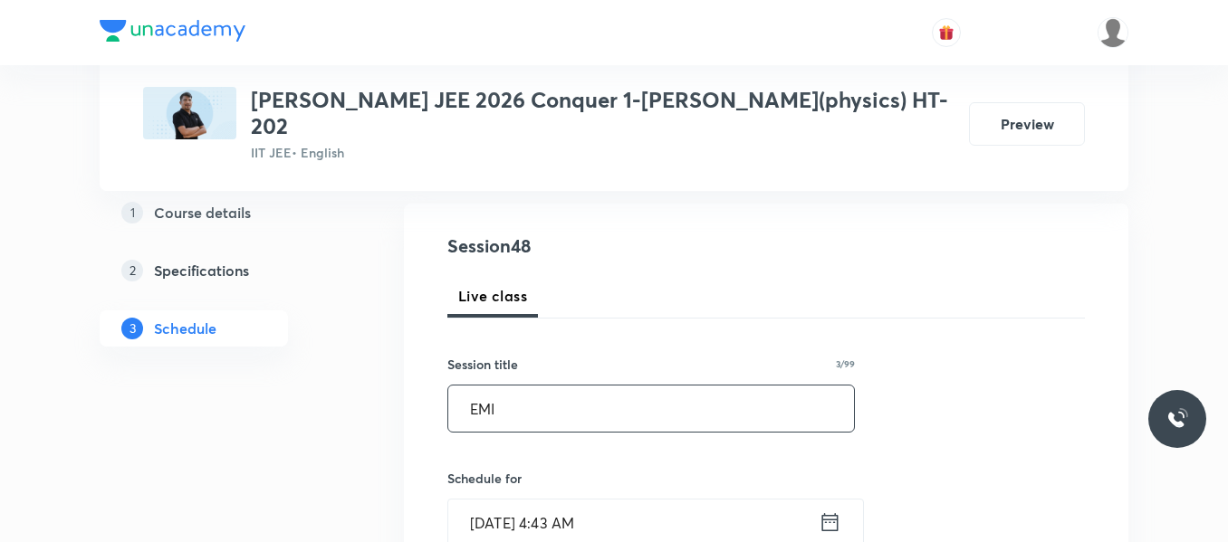
type input "EMI"
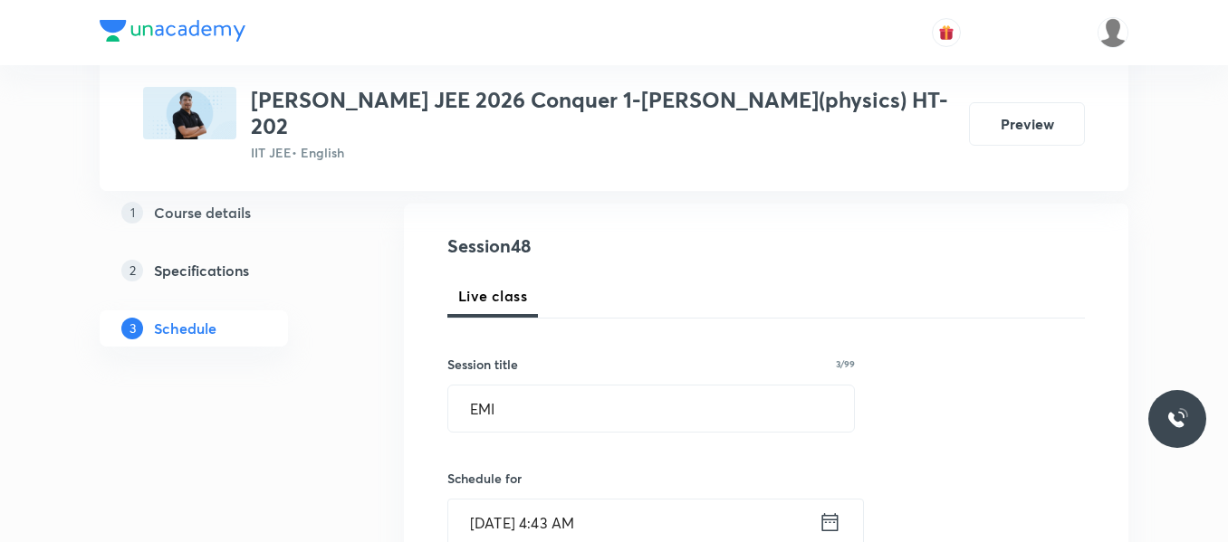
click at [827, 510] on icon at bounding box center [829, 522] width 23 height 25
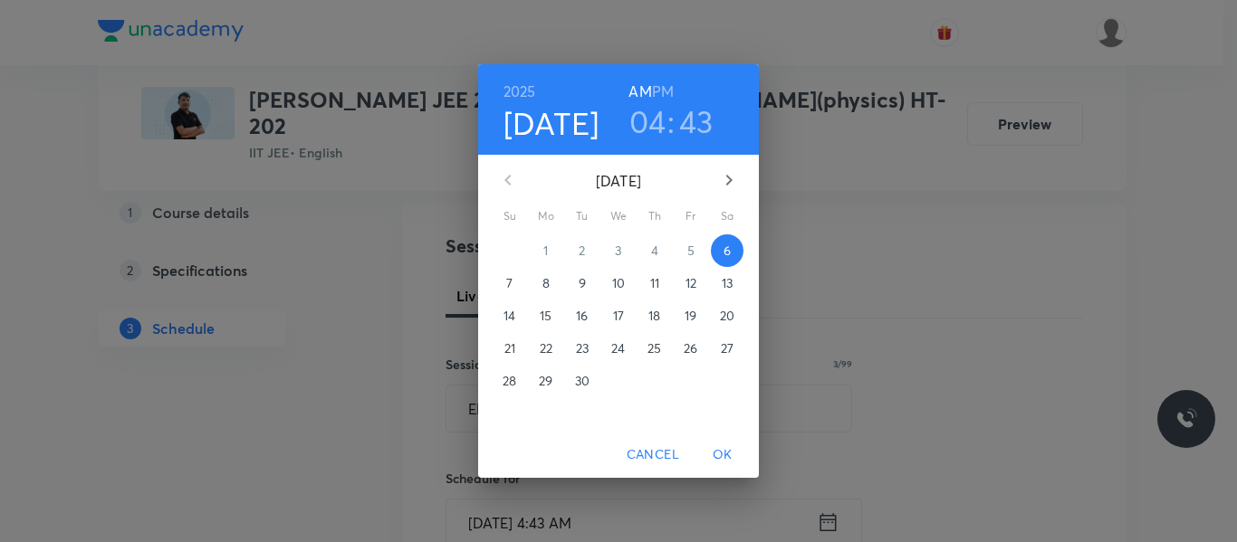
click at [655, 125] on h3 "04" at bounding box center [647, 121] width 37 height 38
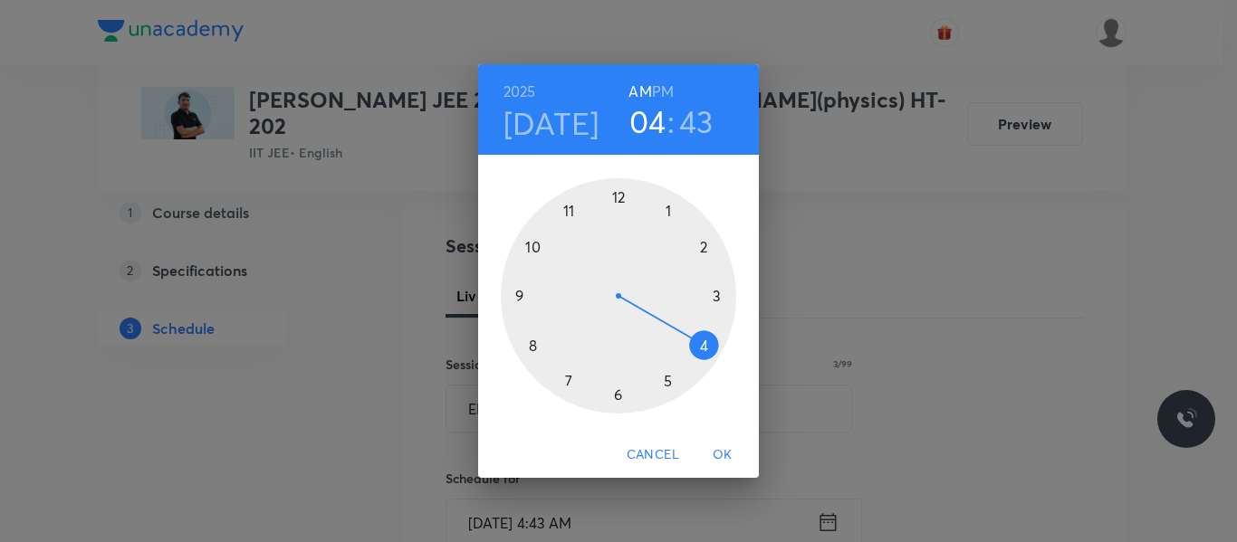
click at [534, 349] on div at bounding box center [618, 295] width 235 height 235
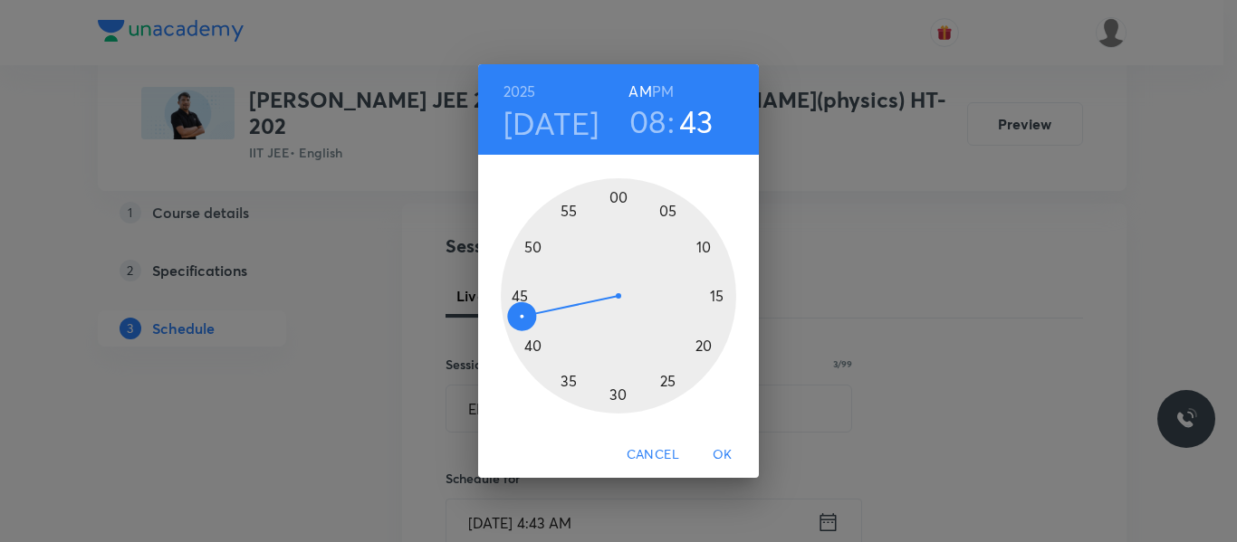
click at [619, 395] on div at bounding box center [618, 295] width 235 height 235
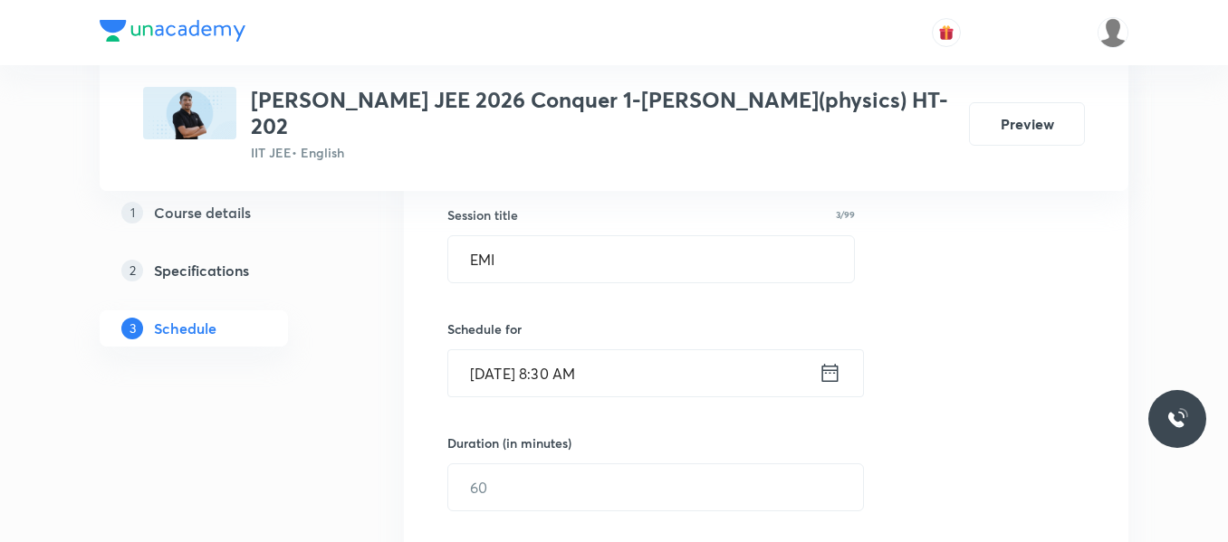
scroll to position [362, 0]
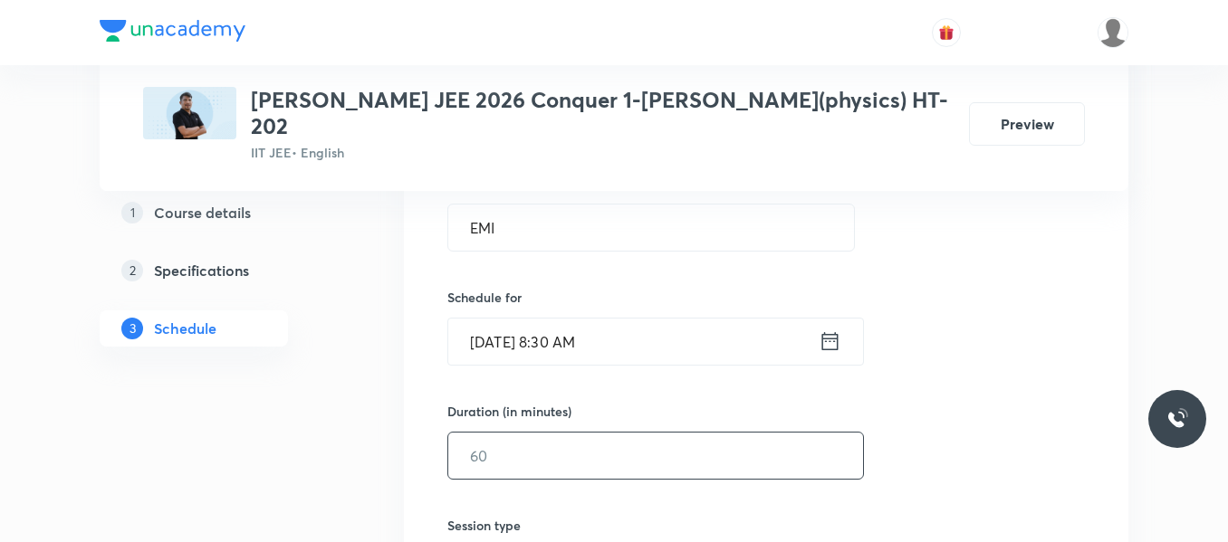
click at [509, 436] on input "text" at bounding box center [655, 456] width 415 height 46
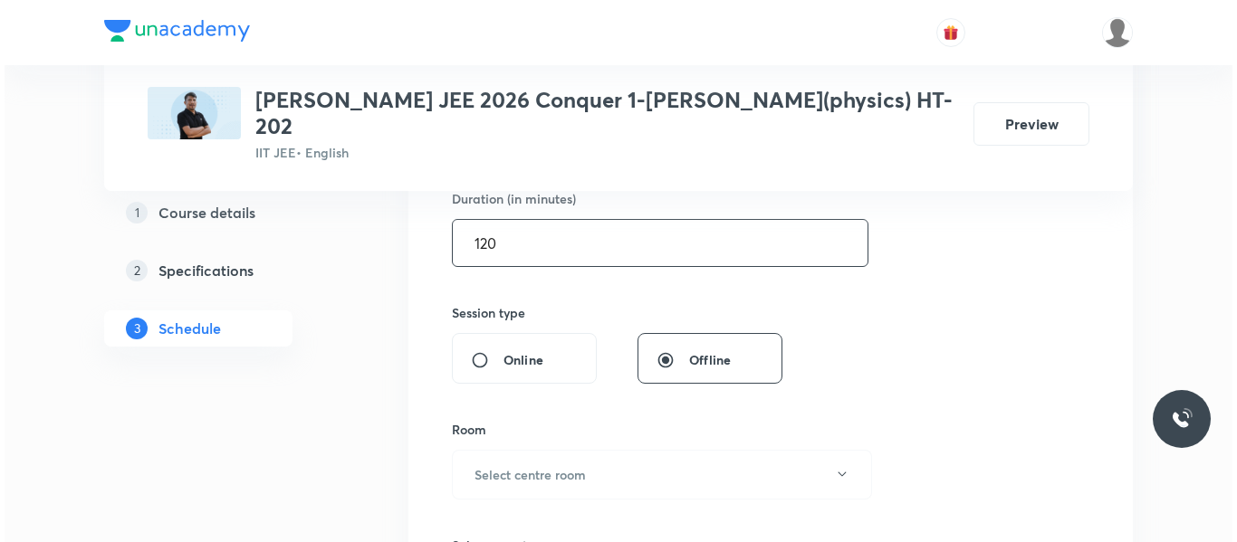
scroll to position [634, 0]
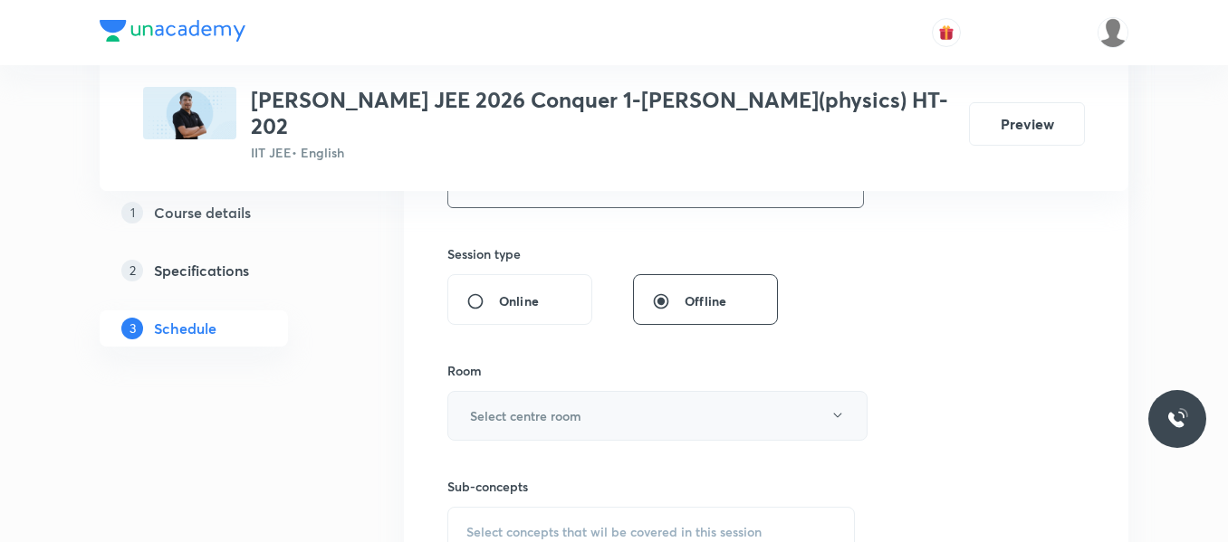
type input "120"
click at [565, 391] on button "Select centre room" at bounding box center [657, 416] width 420 height 50
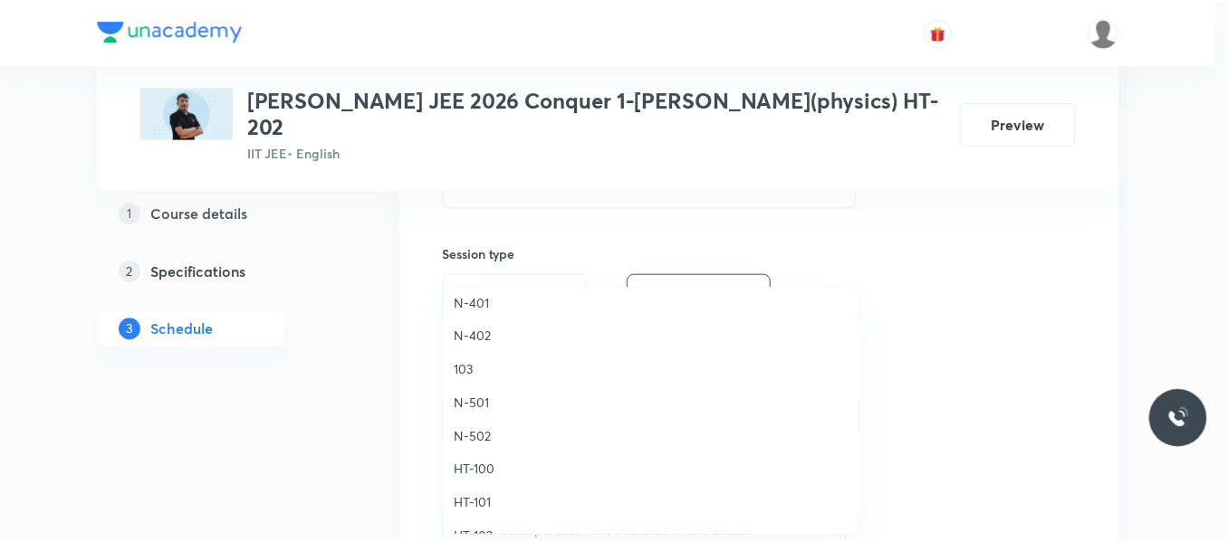
scroll to position [543, 0]
click at [483, 440] on span "HT-100" at bounding box center [655, 438] width 397 height 19
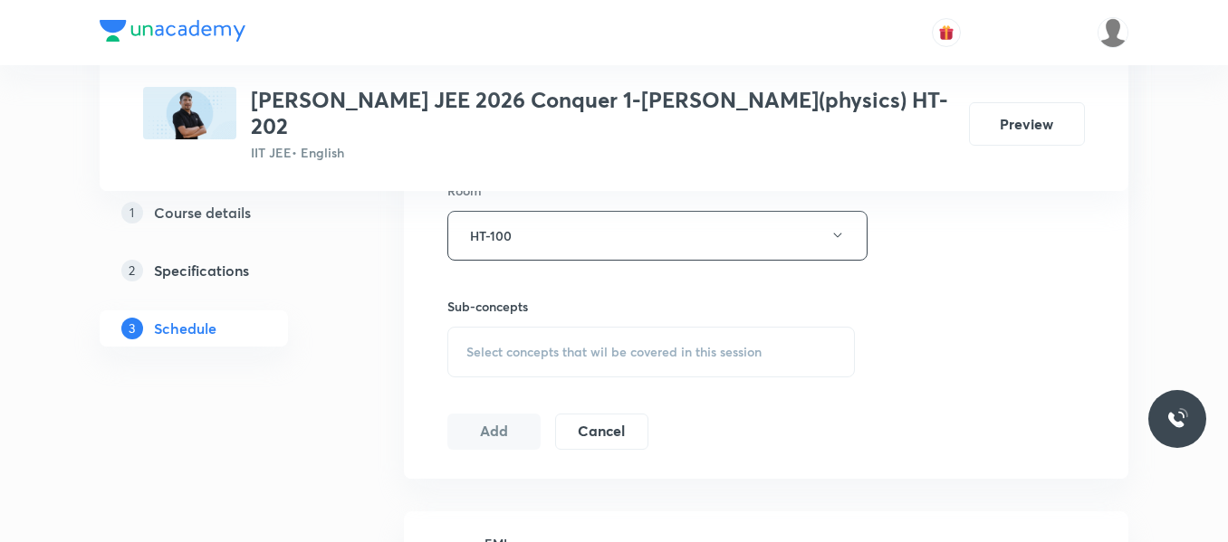
scroll to position [815, 0]
click at [509, 344] on span "Select concepts that wil be covered in this session" at bounding box center [613, 351] width 295 height 14
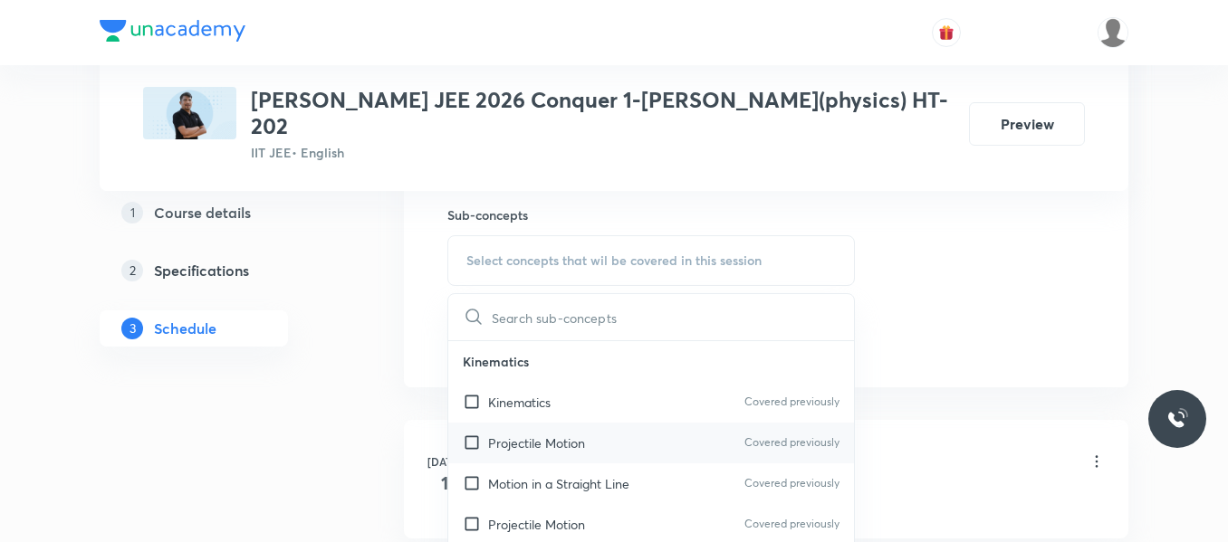
click at [546, 434] on p "Projectile Motion" at bounding box center [536, 443] width 97 height 19
checkbox input "true"
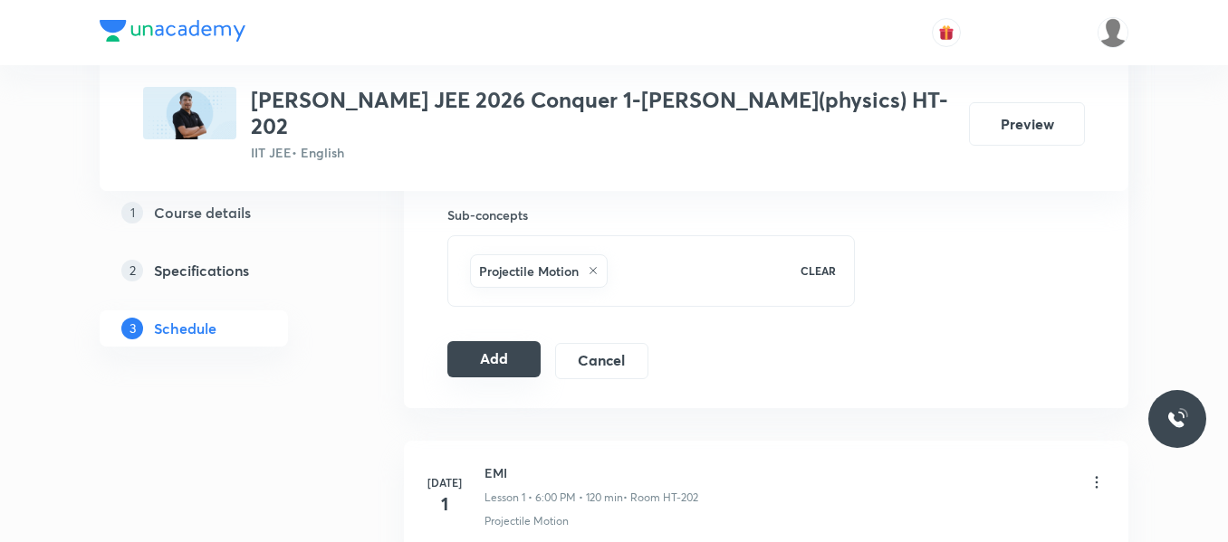
click at [484, 347] on button "Add" at bounding box center [493, 359] width 93 height 36
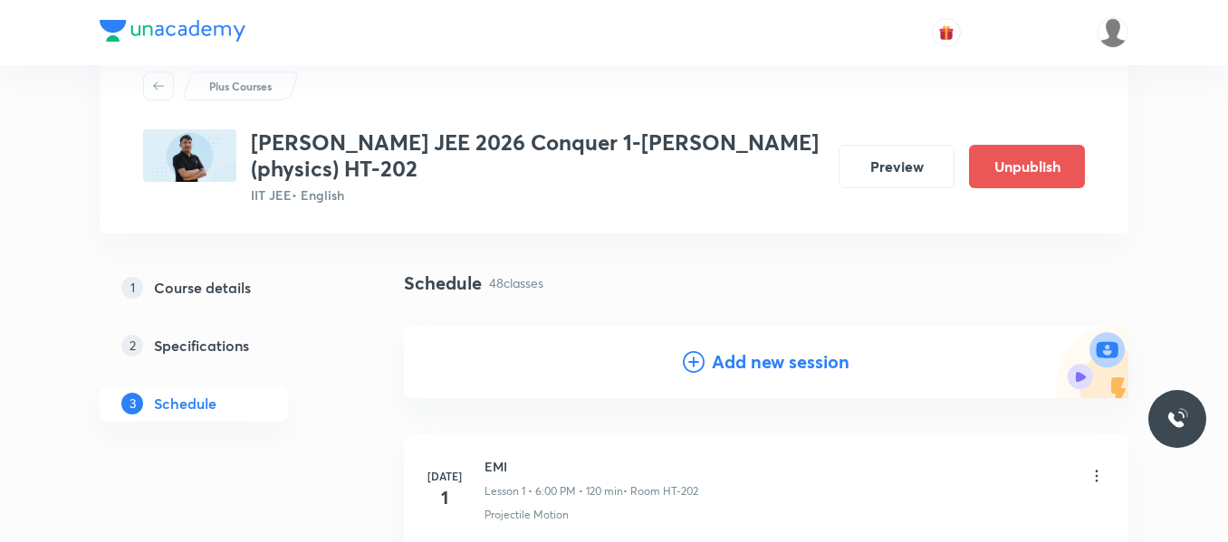
scroll to position [91, 0]
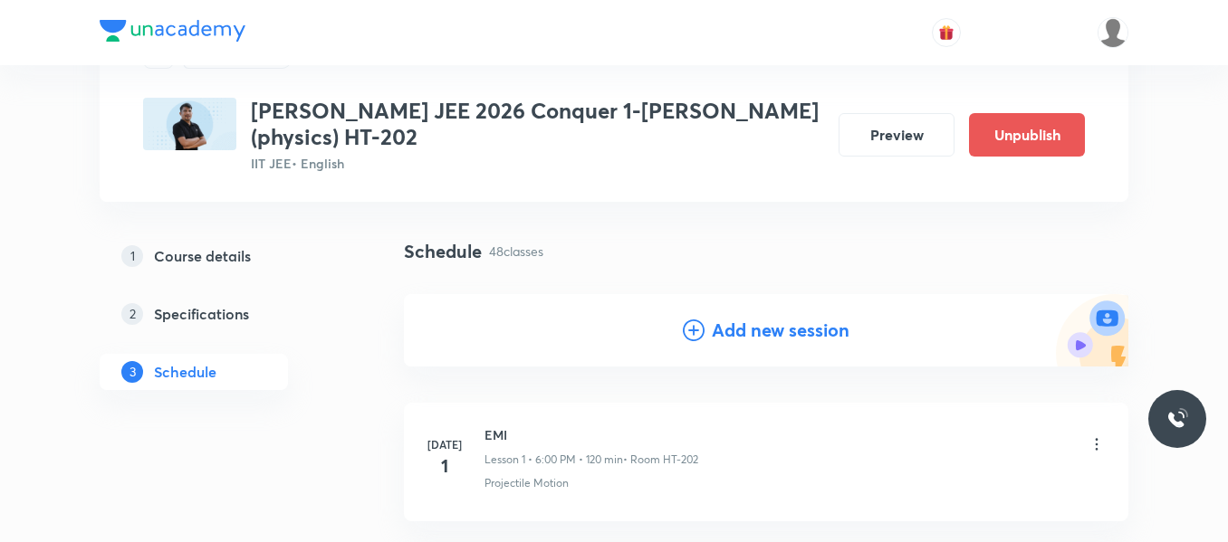
click at [691, 327] on icon at bounding box center [694, 331] width 22 height 22
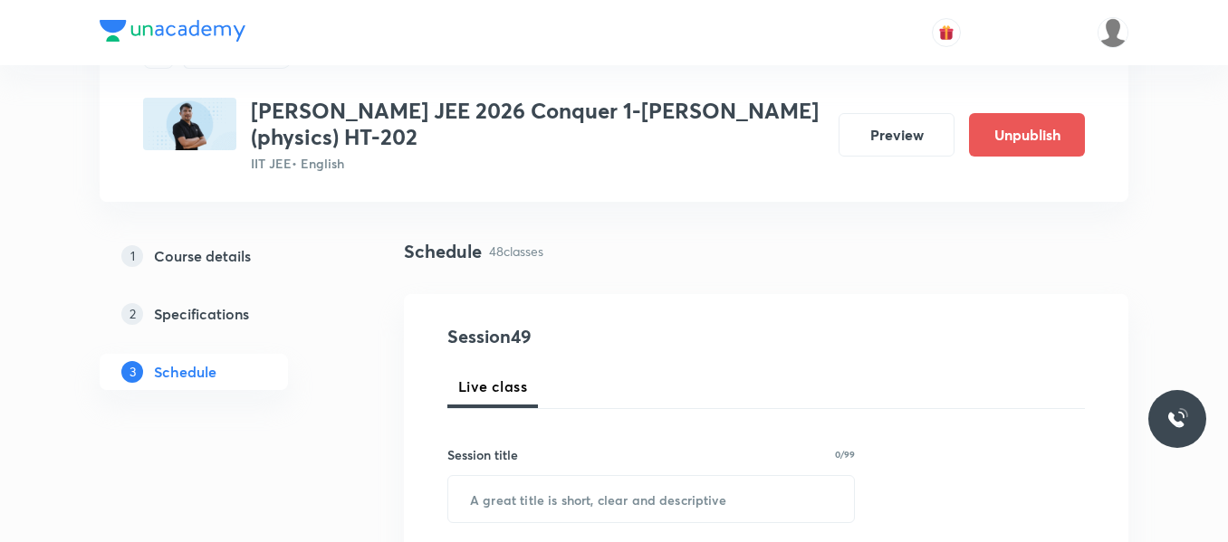
scroll to position [272, 0]
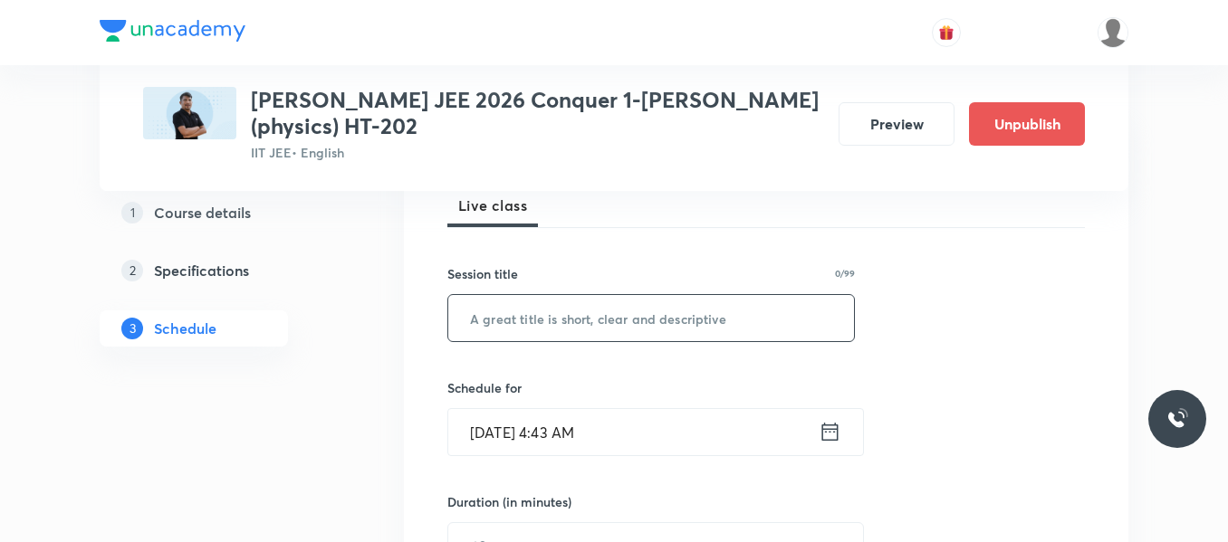
click at [522, 299] on input "text" at bounding box center [651, 318] width 406 height 46
type input "EMI"
click at [827, 434] on icon at bounding box center [829, 431] width 23 height 25
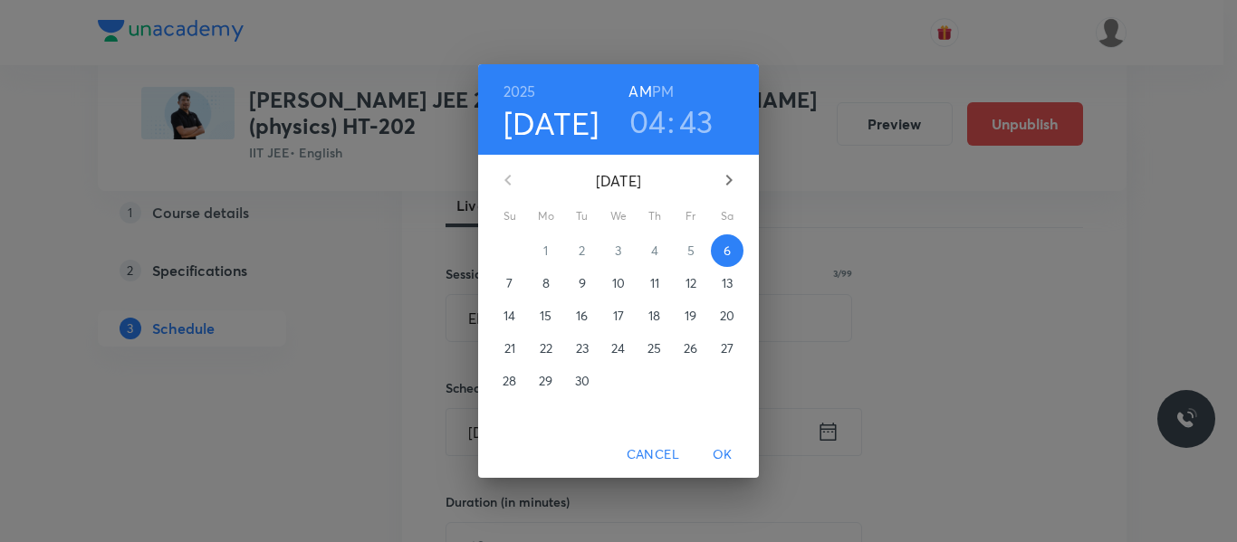
click at [655, 129] on h3 "04" at bounding box center [647, 121] width 37 height 38
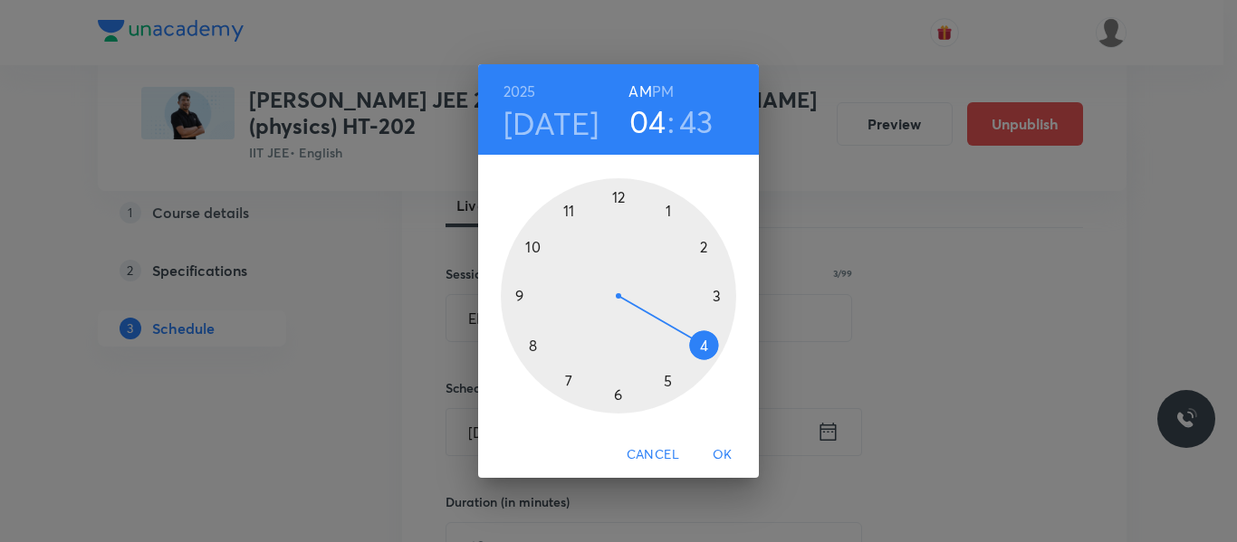
click at [704, 245] on div at bounding box center [618, 295] width 235 height 235
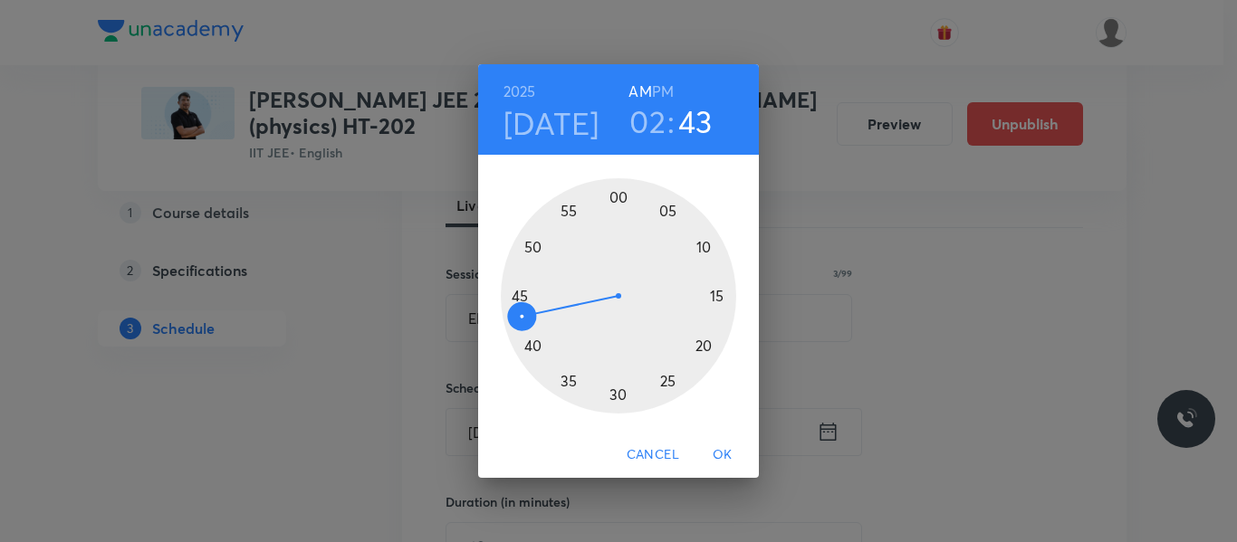
click at [669, 90] on h6 "PM" at bounding box center [663, 91] width 22 height 25
click at [617, 196] on div at bounding box center [618, 295] width 235 height 235
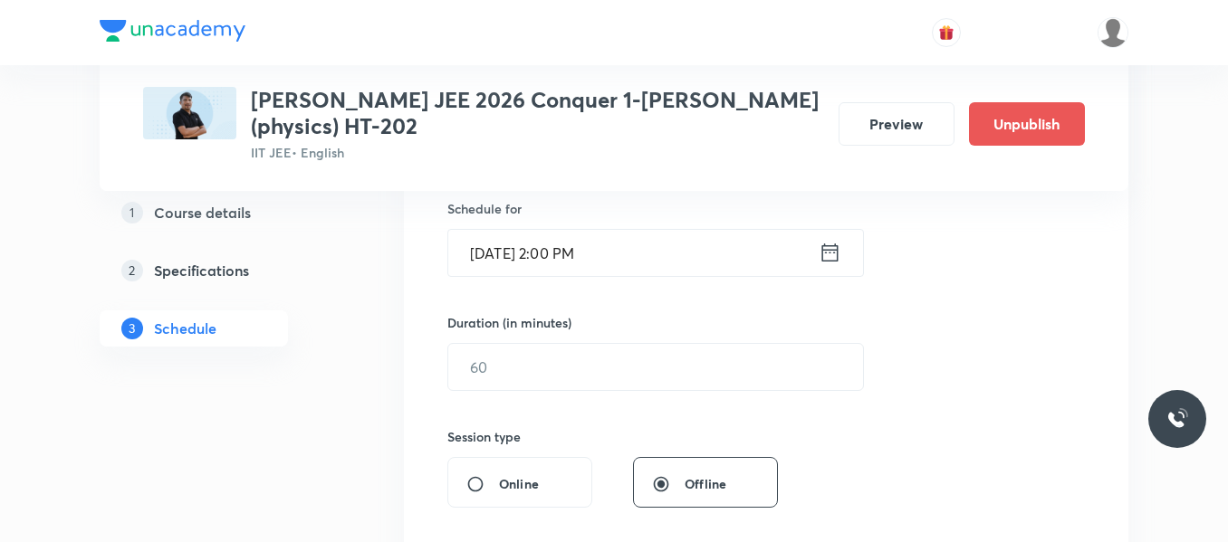
scroll to position [453, 0]
click at [537, 361] on input "text" at bounding box center [655, 365] width 415 height 46
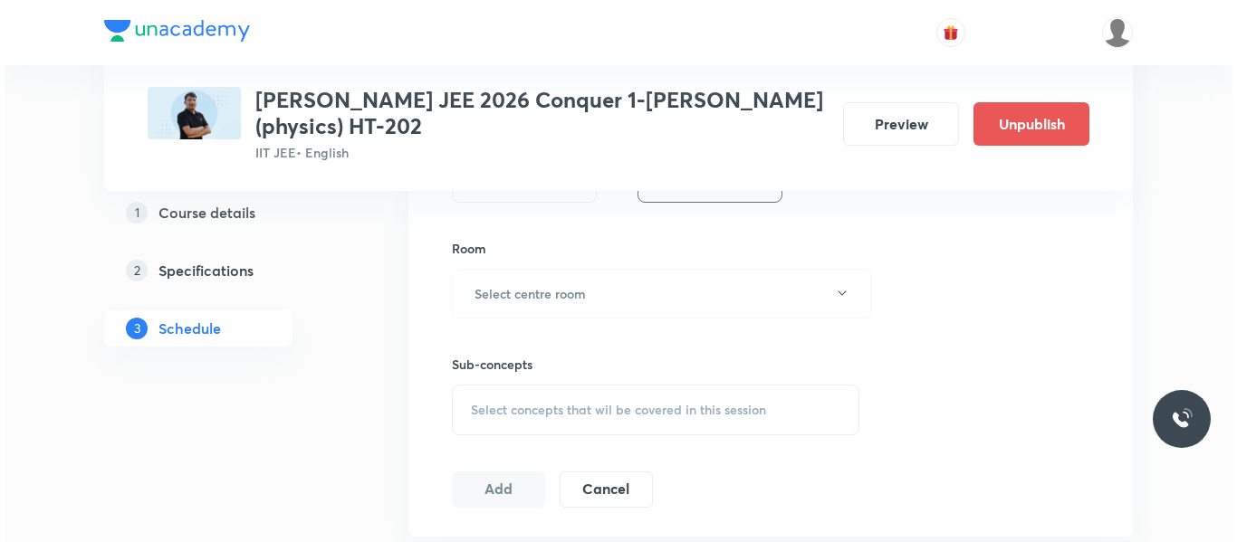
scroll to position [724, 0]
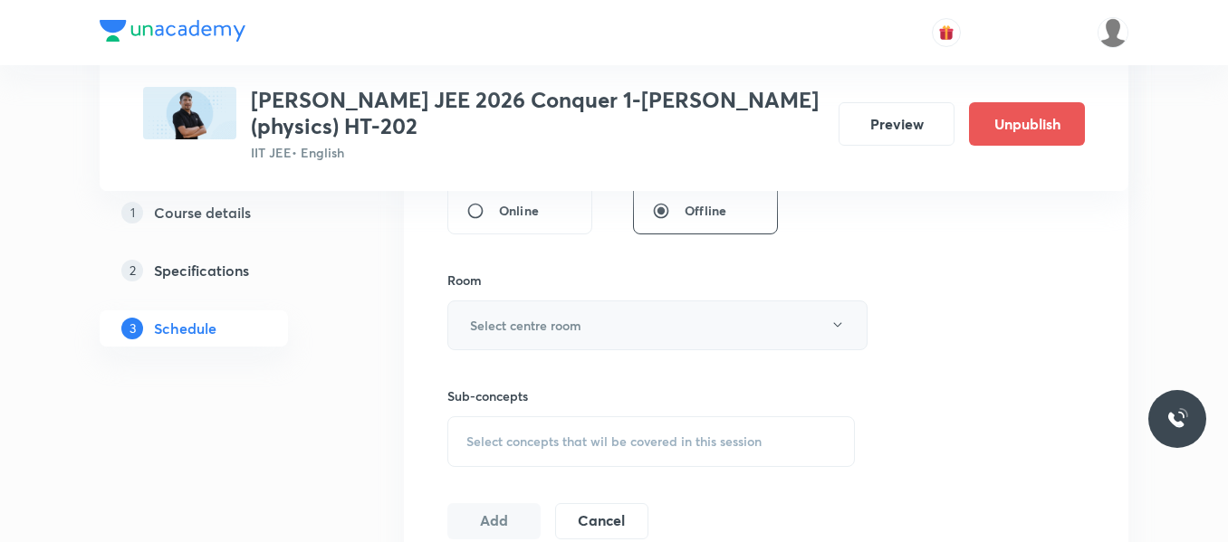
type input "90"
click at [553, 322] on h6 "Select centre room" at bounding box center [525, 325] width 111 height 19
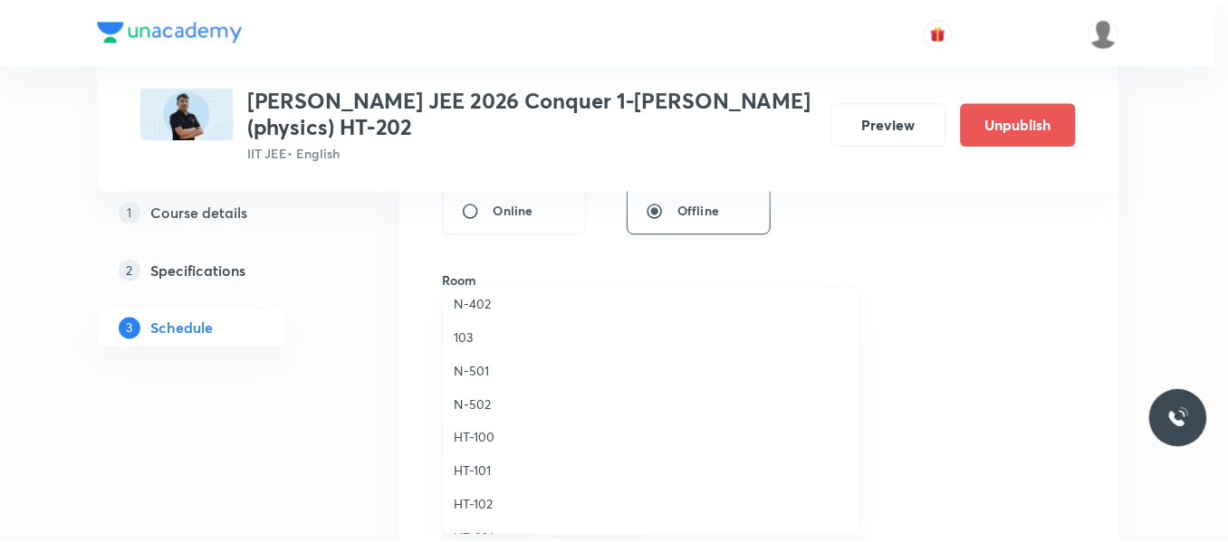
scroll to position [634, 0]
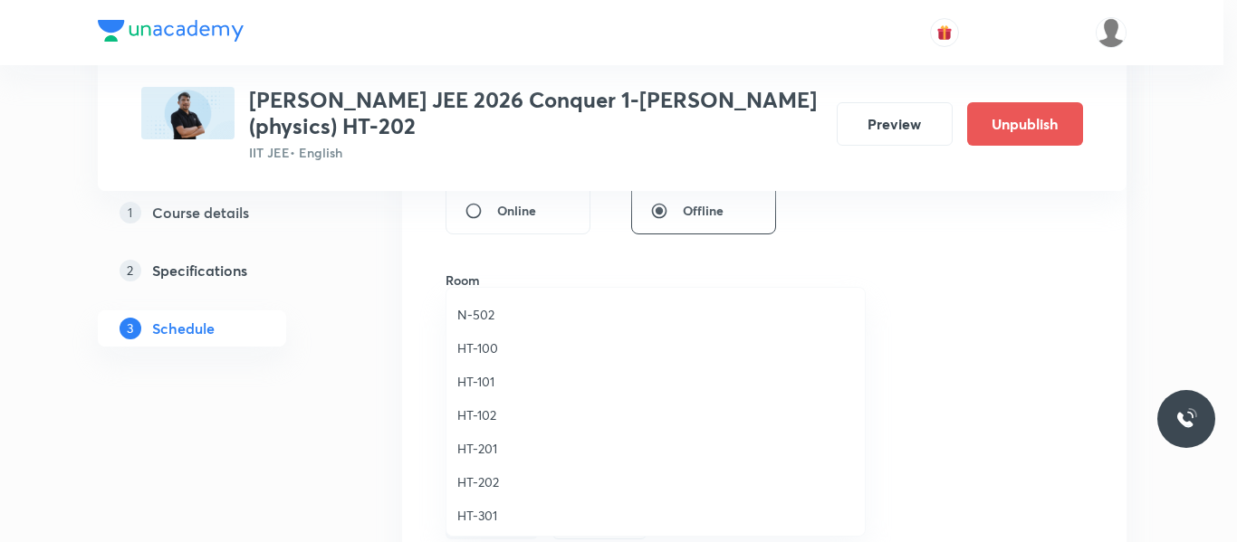
click at [493, 340] on span "HT-100" at bounding box center [655, 348] width 397 height 19
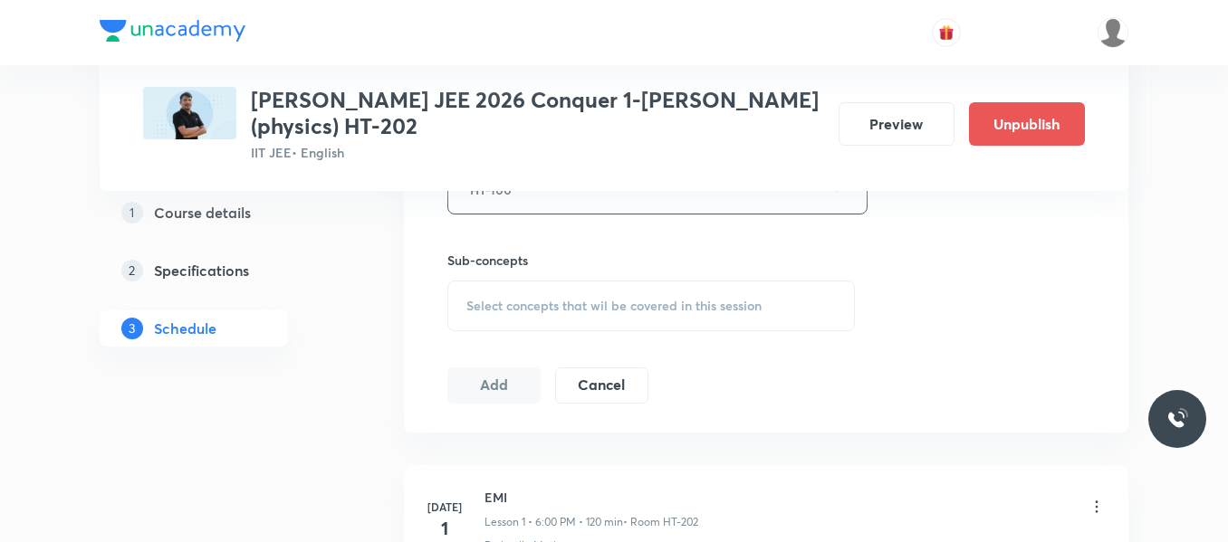
scroll to position [905, 0]
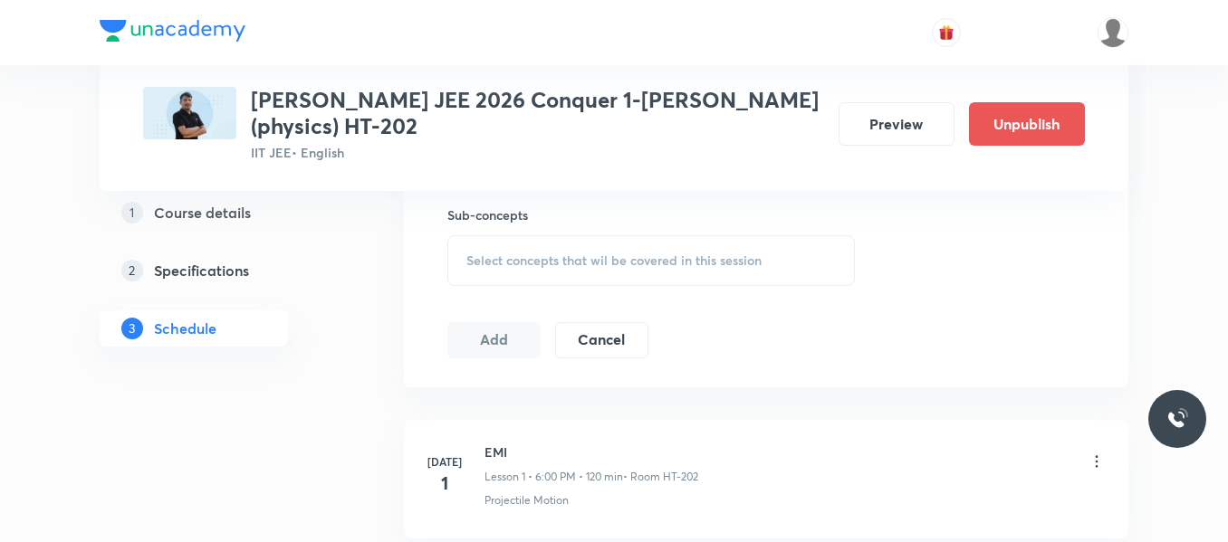
click at [527, 255] on span "Select concepts that wil be covered in this session" at bounding box center [613, 260] width 295 height 14
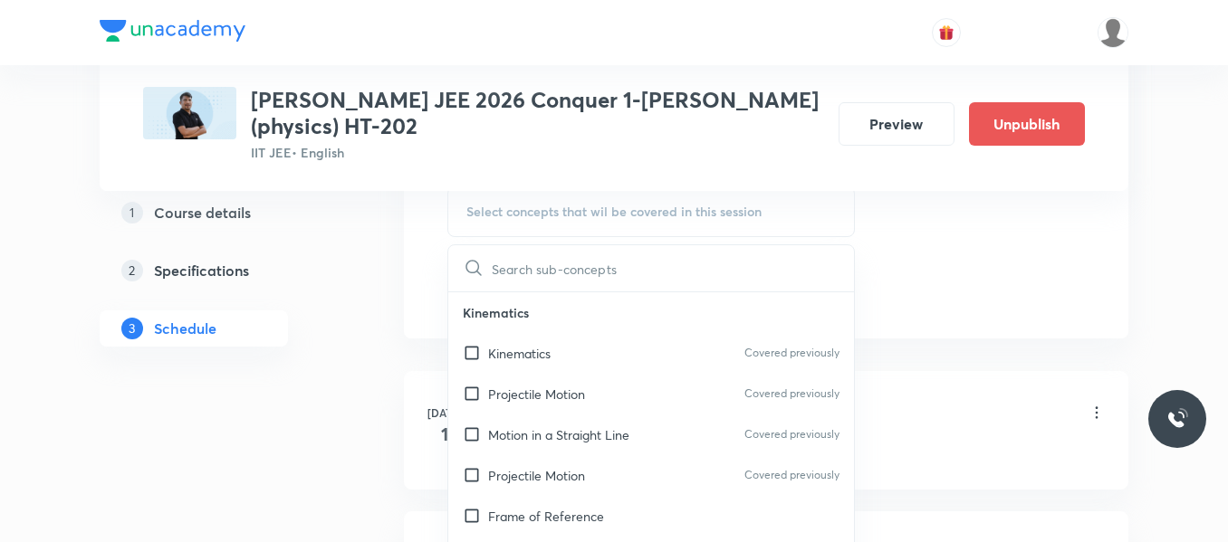
scroll to position [996, 0]
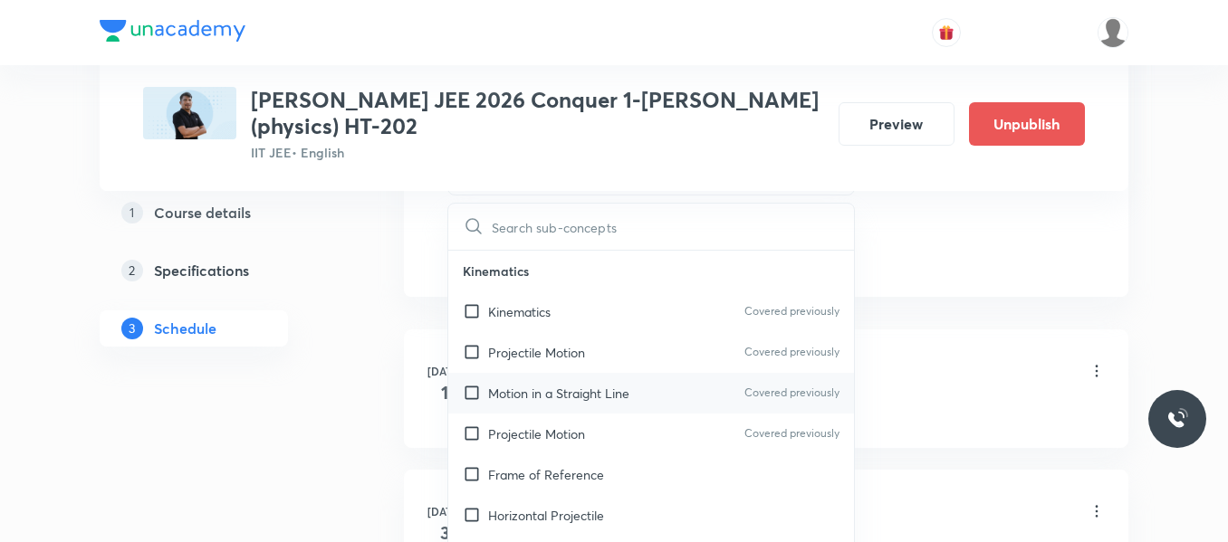
click at [551, 375] on div "Motion in a Straight Line Covered previously" at bounding box center [651, 393] width 406 height 41
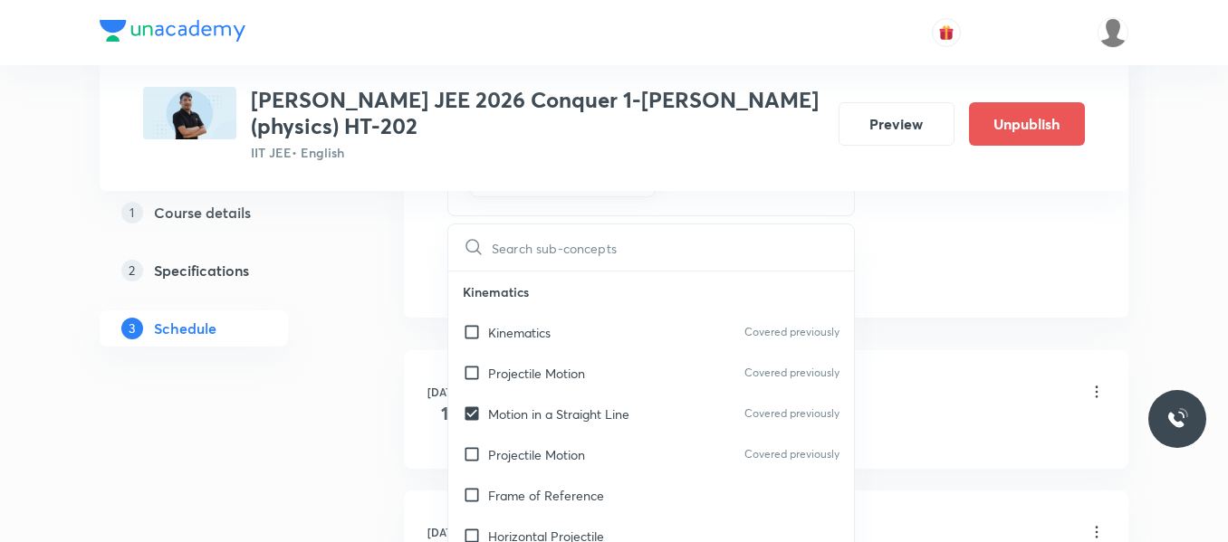
checkbox input "true"
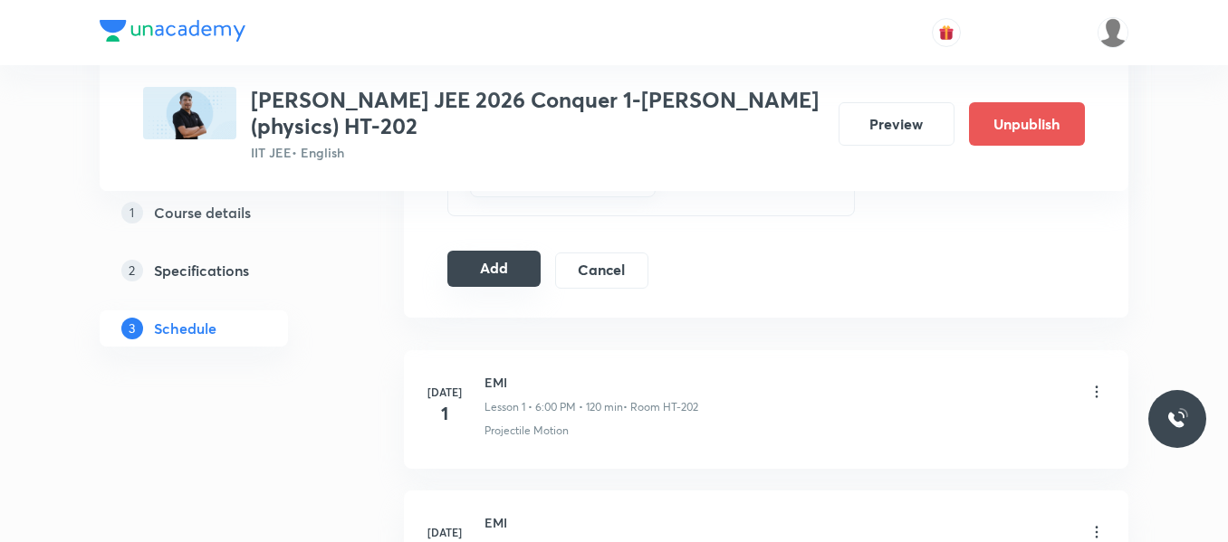
click at [470, 261] on button "Add" at bounding box center [493, 269] width 93 height 36
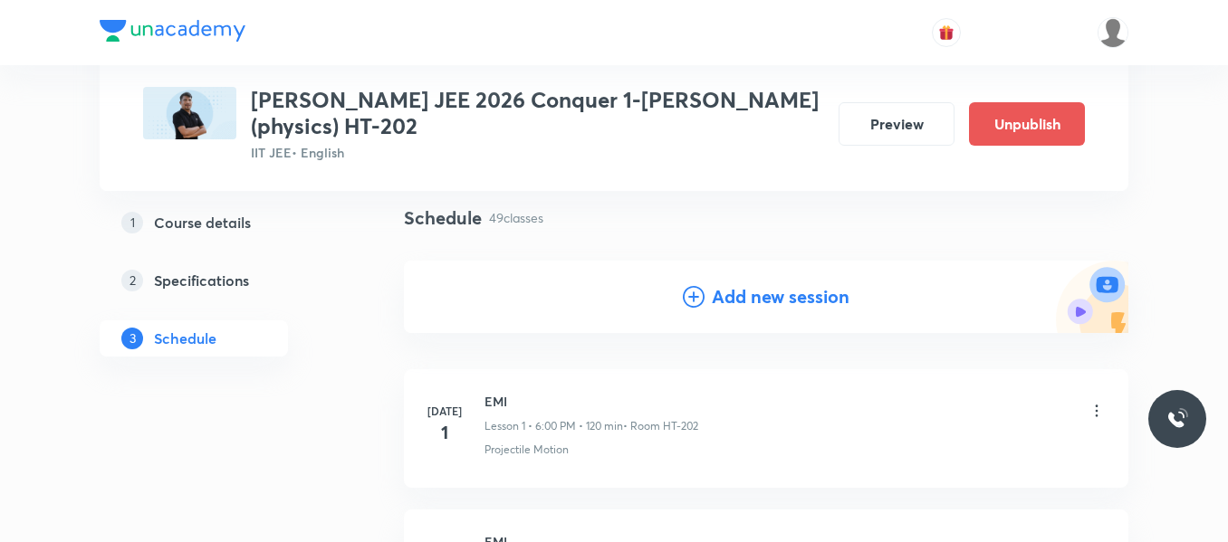
scroll to position [0, 0]
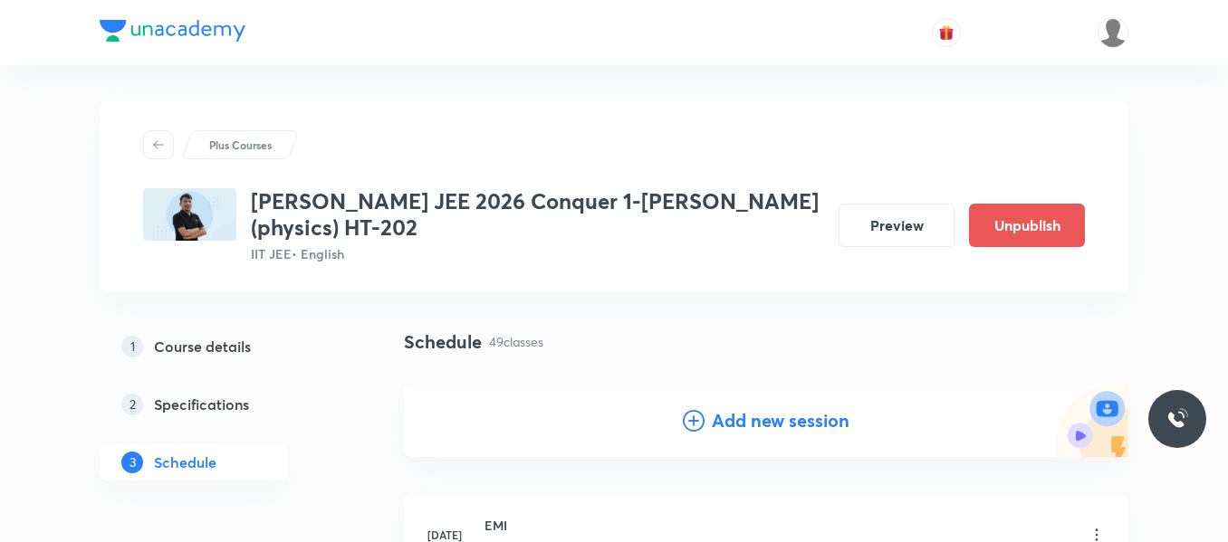
click at [695, 410] on icon at bounding box center [694, 421] width 22 height 22
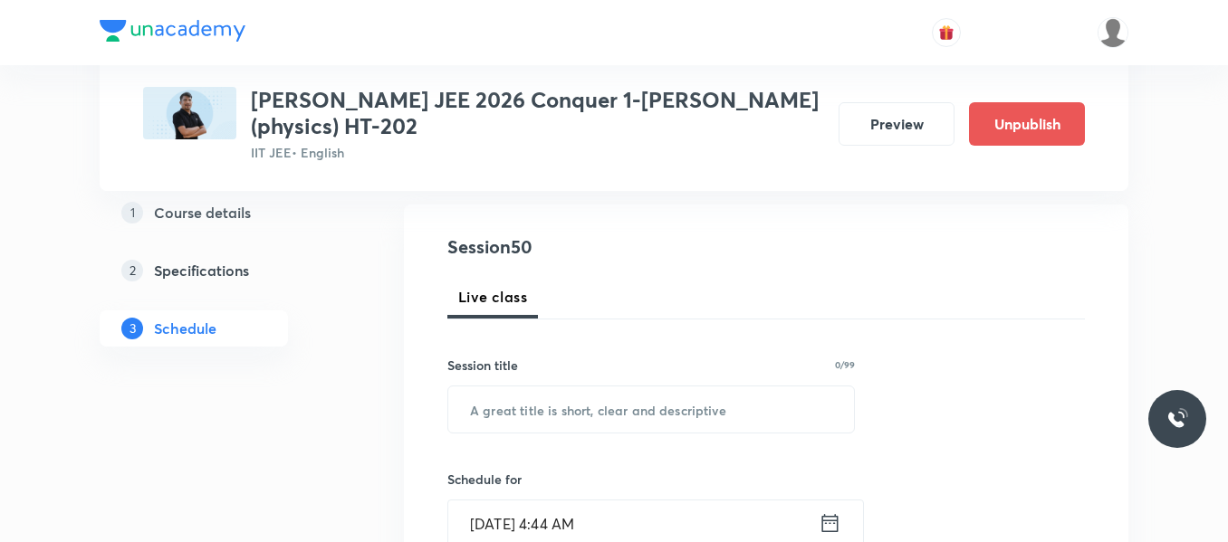
scroll to position [181, 0]
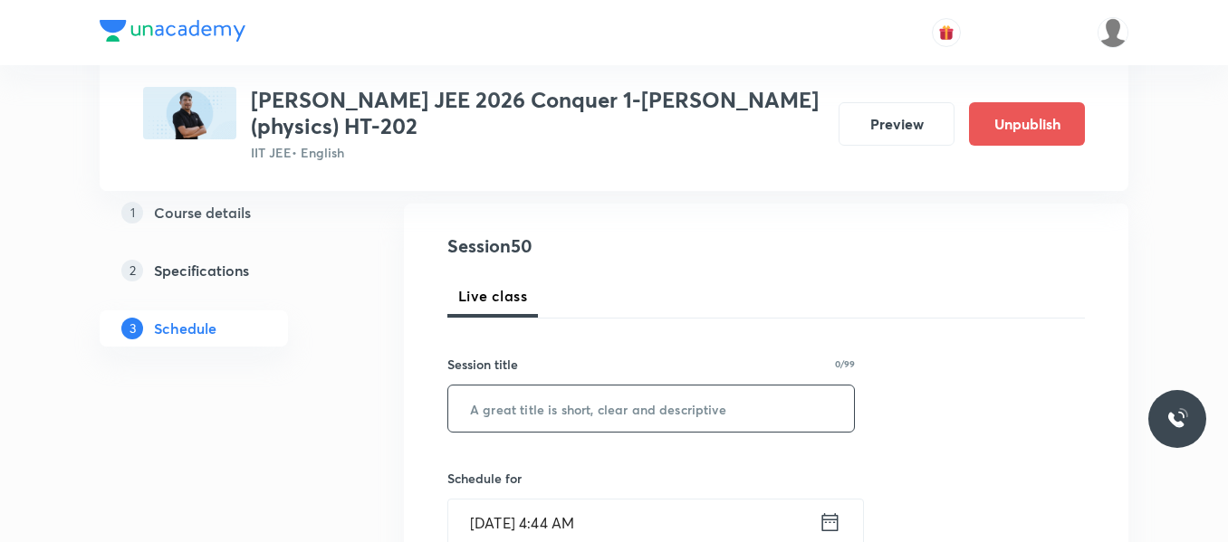
click at [524, 386] on input "text" at bounding box center [651, 409] width 406 height 46
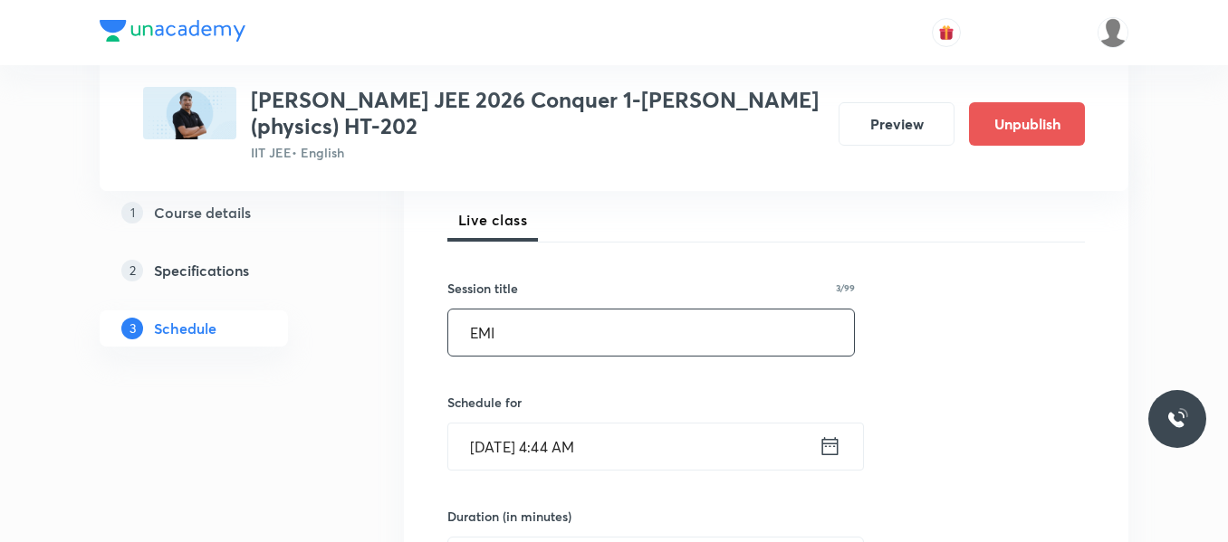
scroll to position [362, 0]
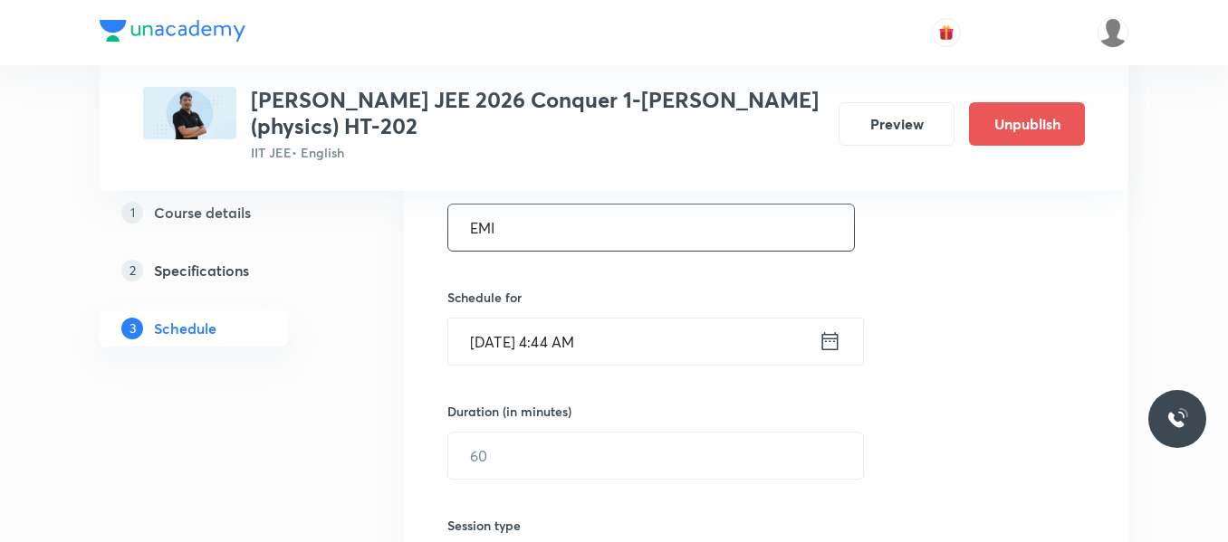
type input "EMI"
click at [825, 345] on icon at bounding box center [829, 341] width 23 height 25
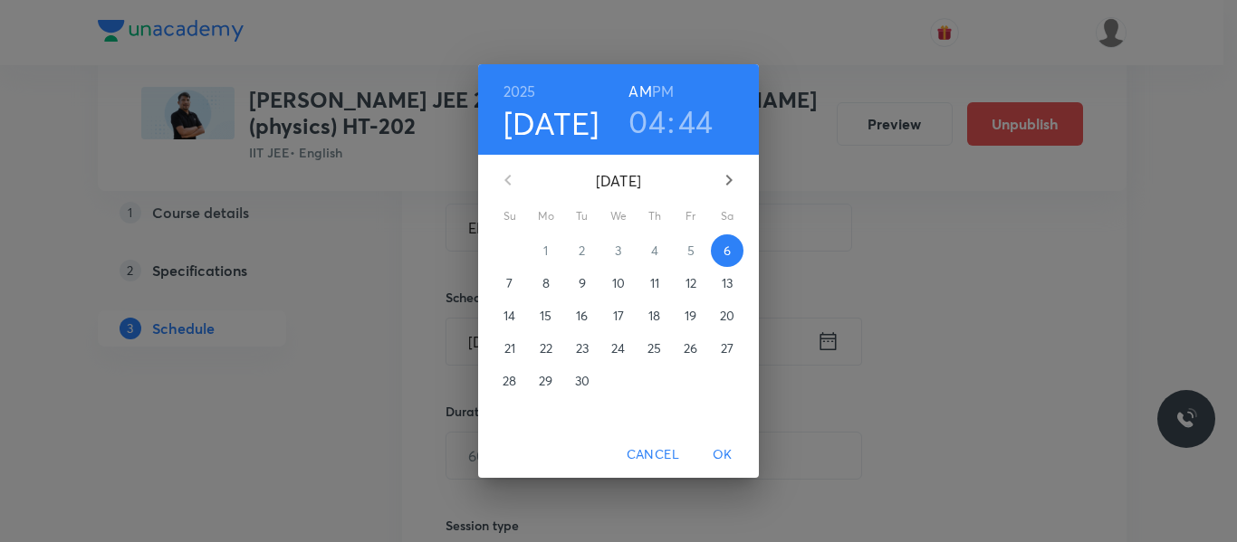
click at [659, 118] on h3 "04" at bounding box center [646, 121] width 37 height 38
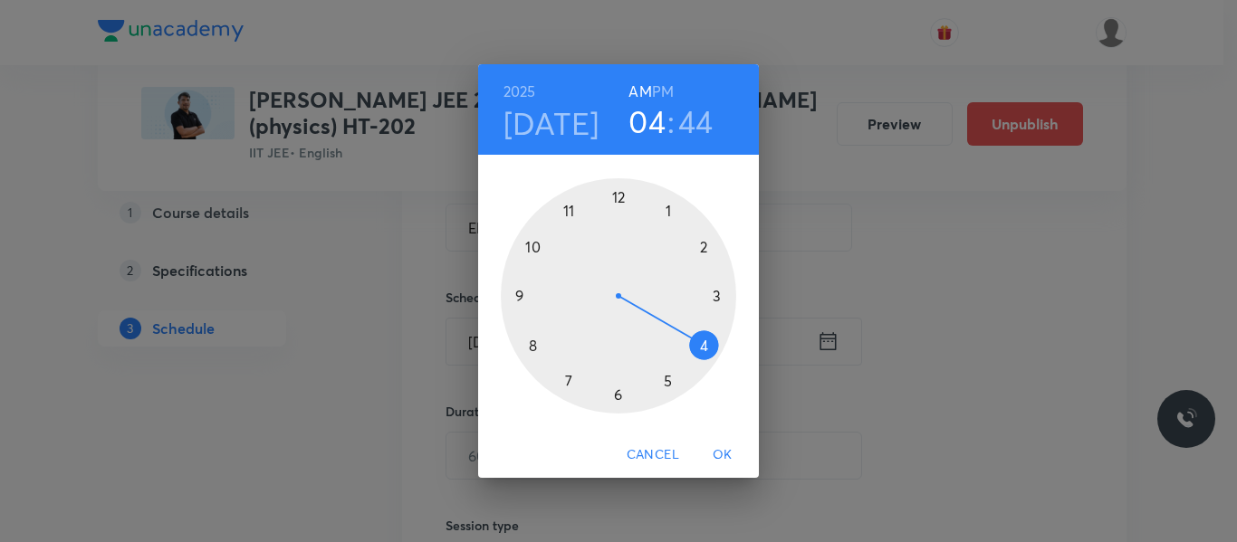
click at [718, 295] on div at bounding box center [618, 295] width 235 height 235
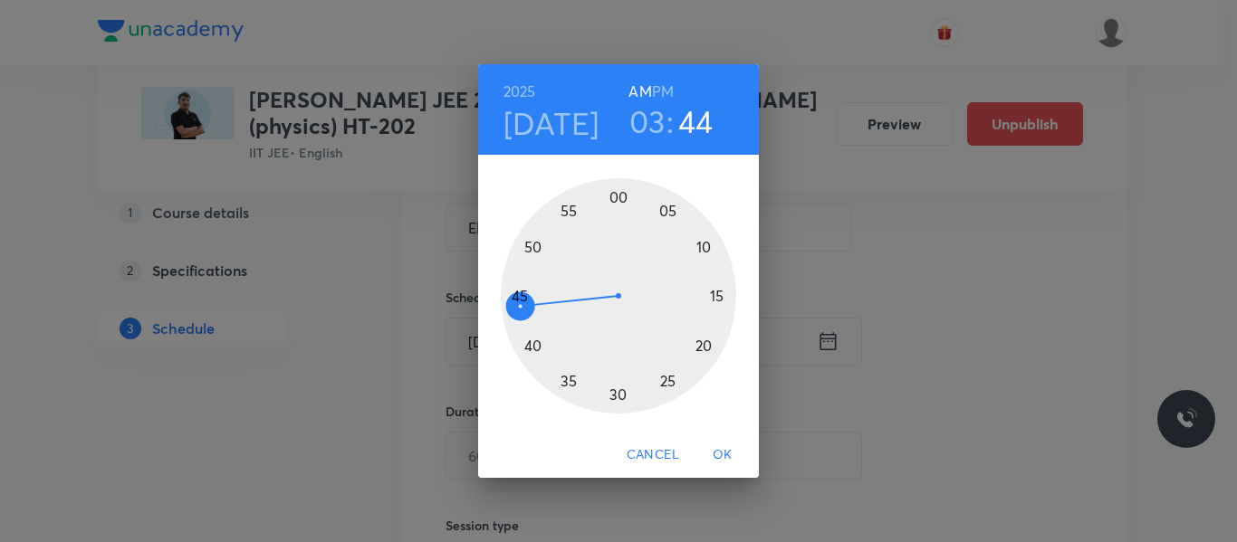
click at [667, 91] on h6 "PM" at bounding box center [663, 91] width 22 height 25
click at [531, 345] on div at bounding box center [618, 295] width 235 height 235
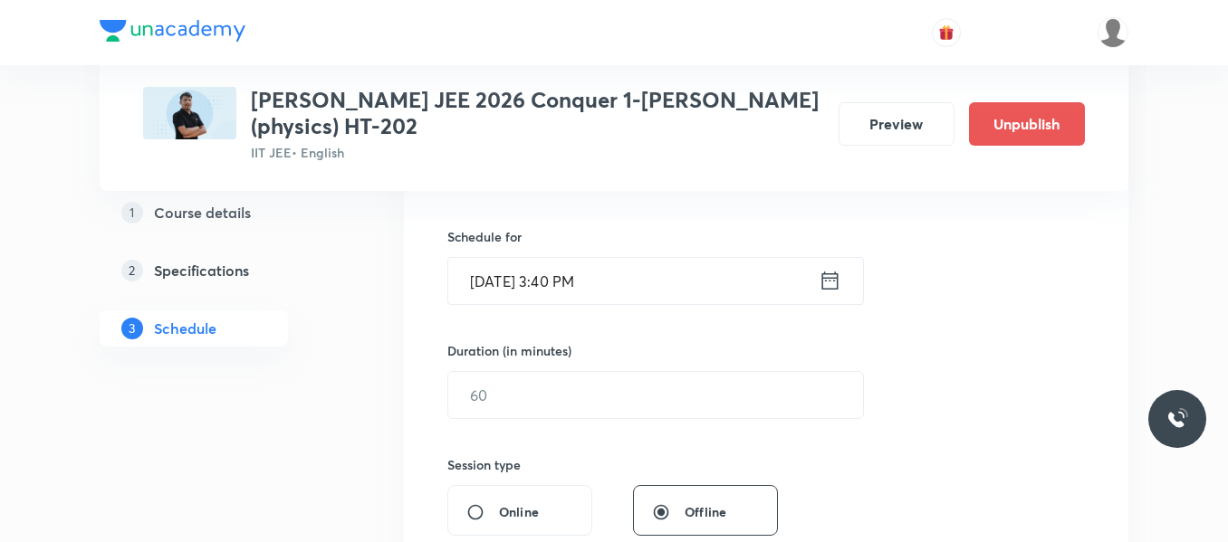
scroll to position [543, 0]
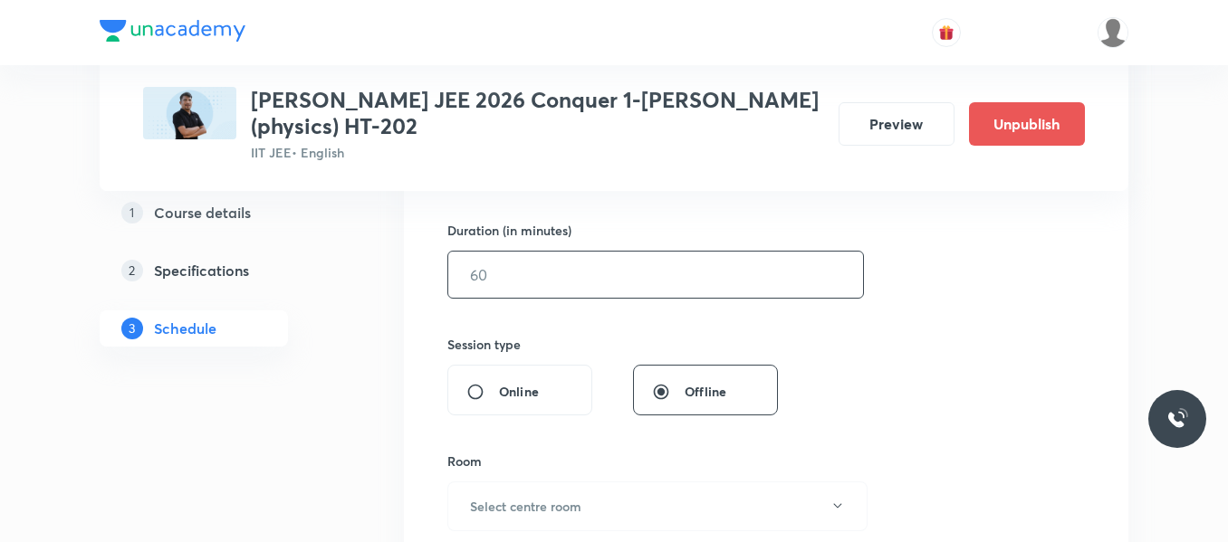
click at [513, 265] on input "text" at bounding box center [655, 275] width 415 height 46
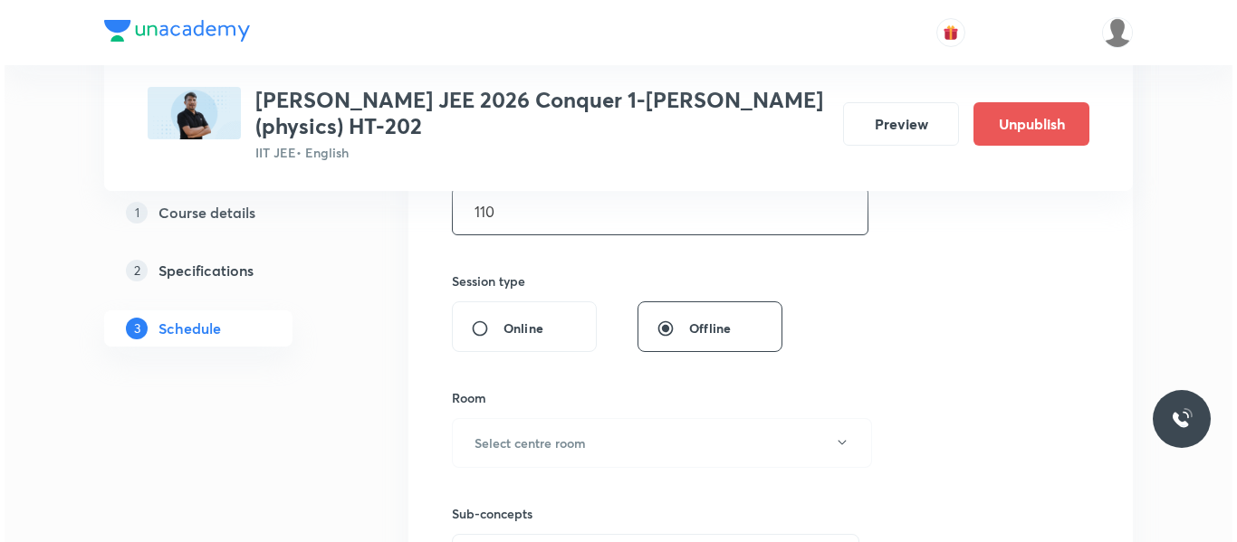
scroll to position [634, 0]
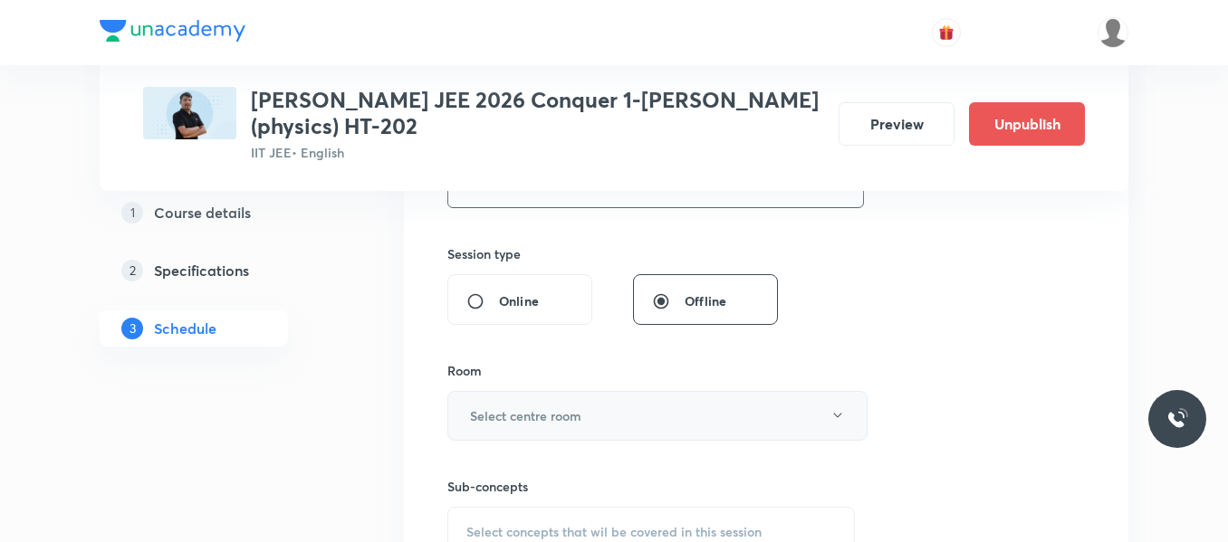
type input "110"
click at [528, 416] on h6 "Select centre room" at bounding box center [525, 415] width 111 height 19
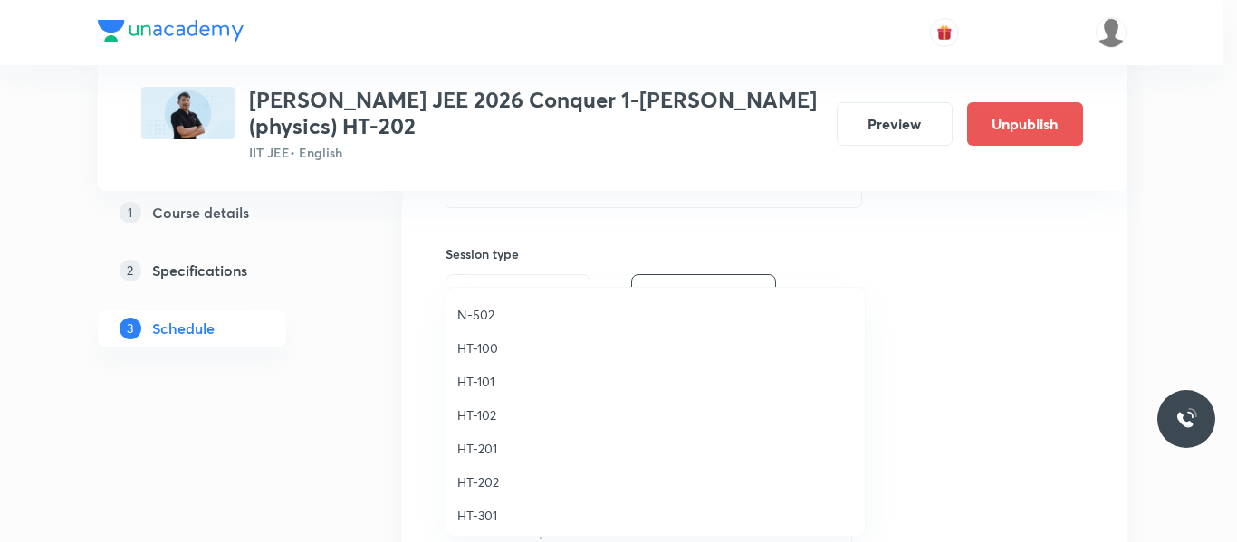
click at [473, 337] on li "HT-100" at bounding box center [655, 347] width 418 height 33
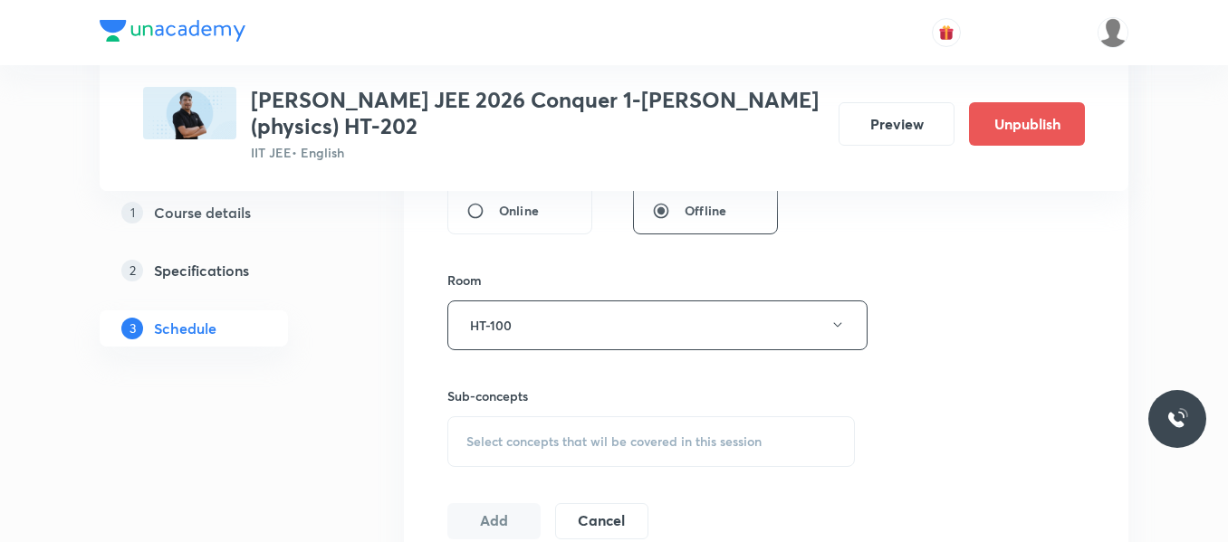
click at [527, 425] on div "Select concepts that wil be covered in this session" at bounding box center [650, 441] width 407 height 51
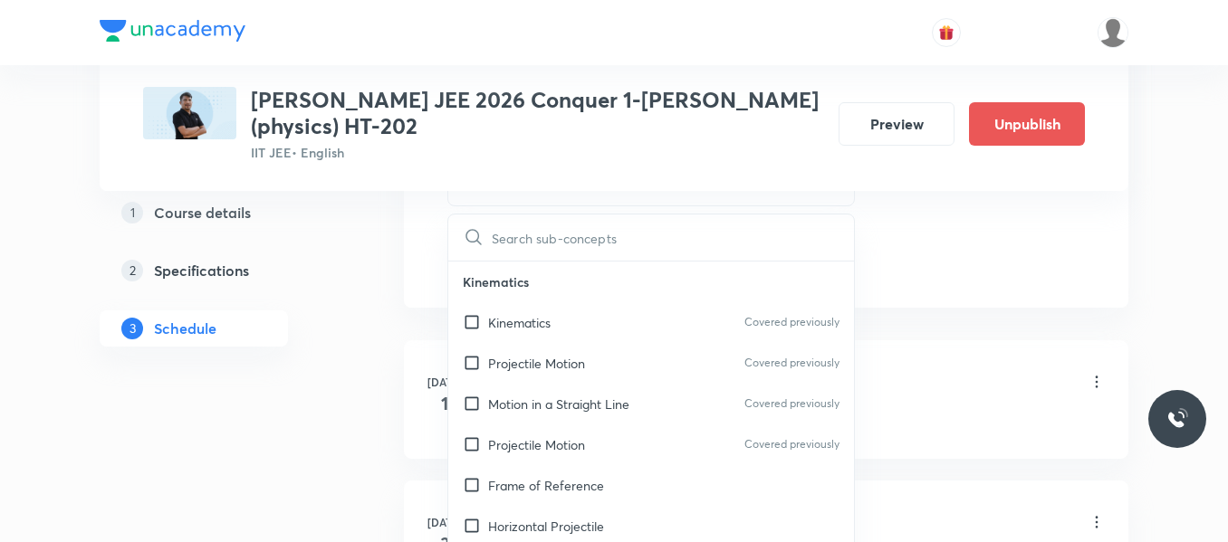
scroll to position [996, 0]
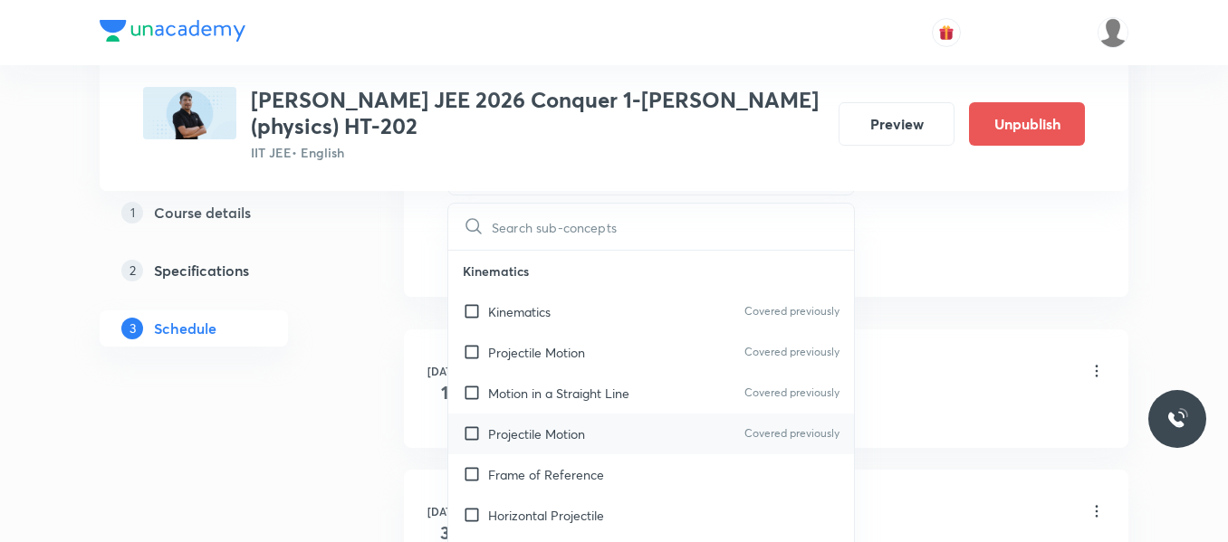
click at [536, 415] on div "Projectile Motion Covered previously" at bounding box center [651, 434] width 406 height 41
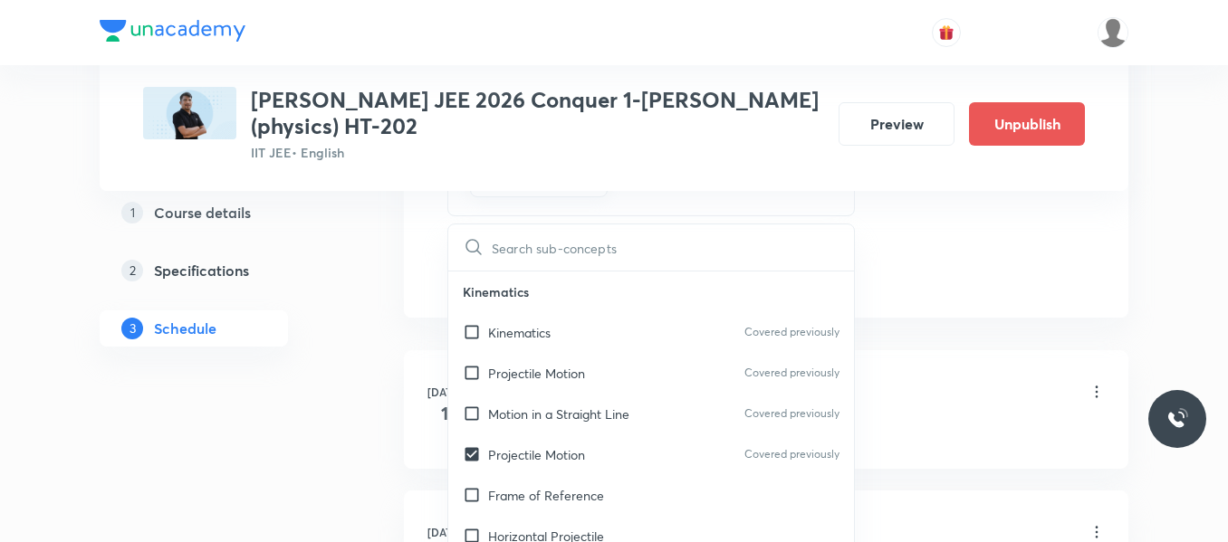
checkbox input "true"
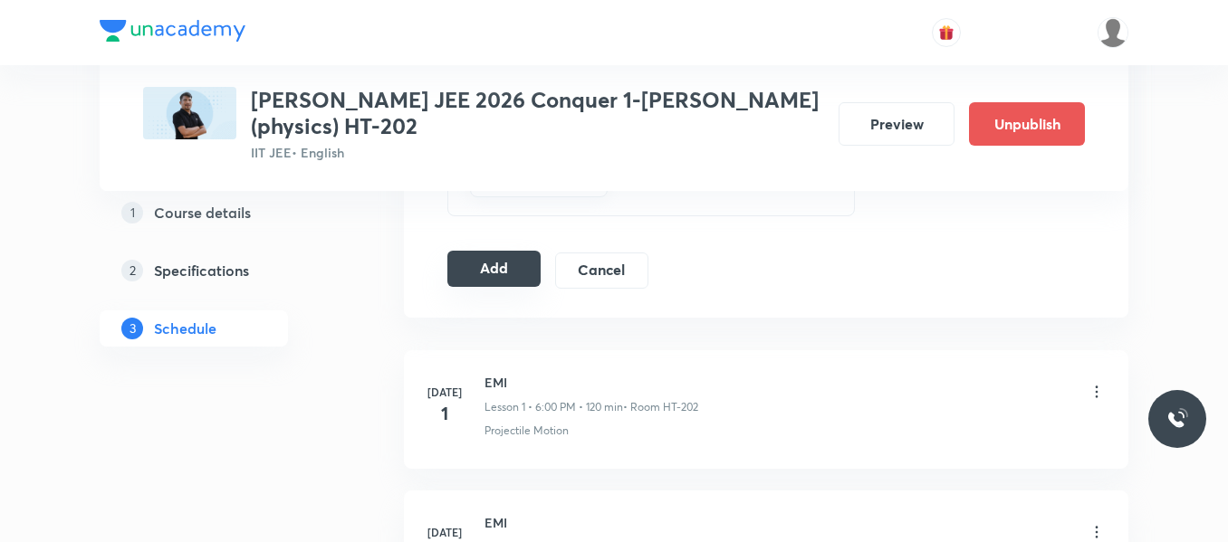
click at [526, 259] on button "Add" at bounding box center [493, 269] width 93 height 36
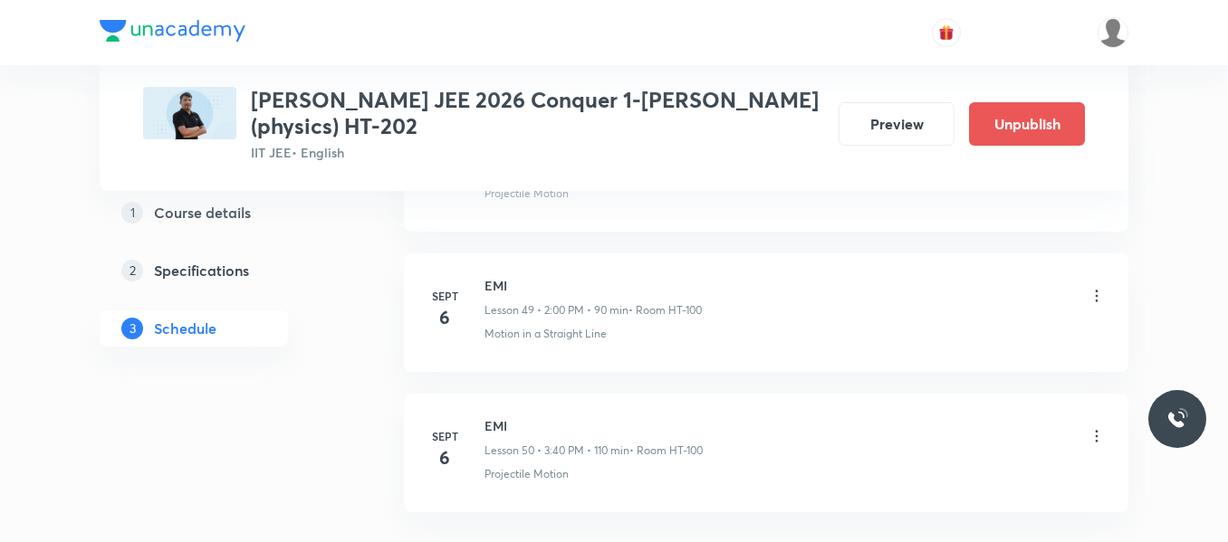
scroll to position [6885, 0]
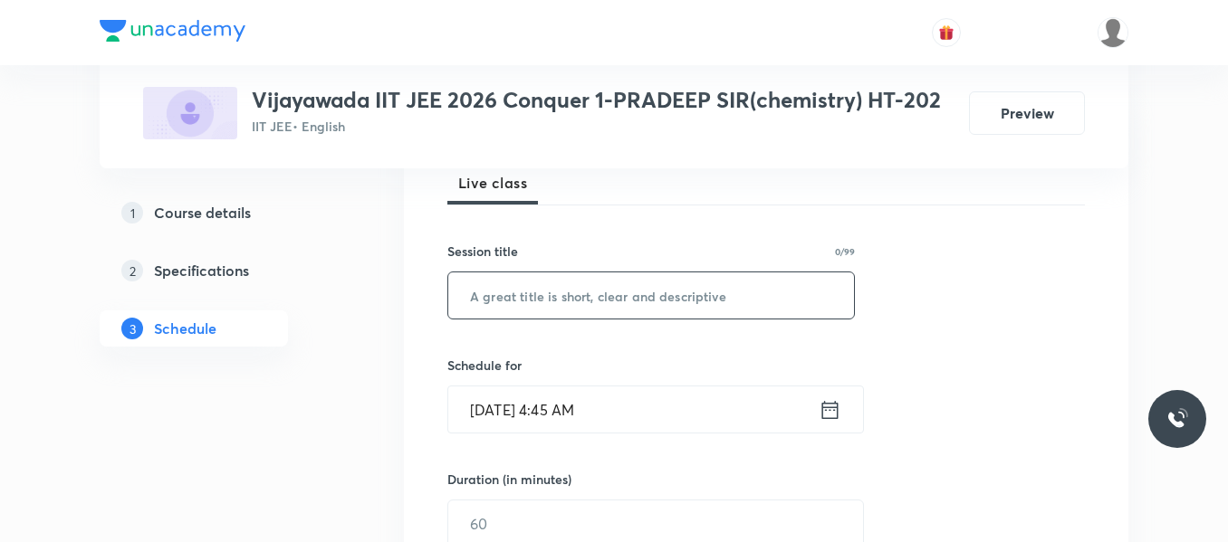
click at [557, 293] on input "text" at bounding box center [651, 295] width 406 height 46
paste input "IUPAC NOMENCLATURE"
type input "IUPAC NOMENCLATURE"
click at [830, 409] on icon at bounding box center [830, 409] width 16 height 18
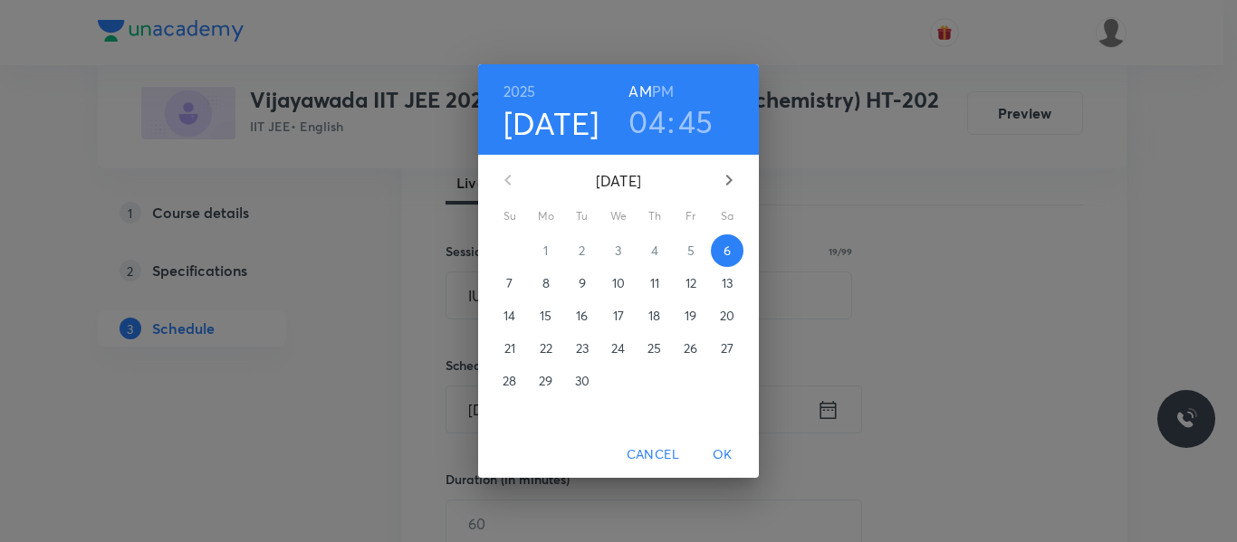
click at [648, 135] on h3 "04" at bounding box center [646, 121] width 37 height 38
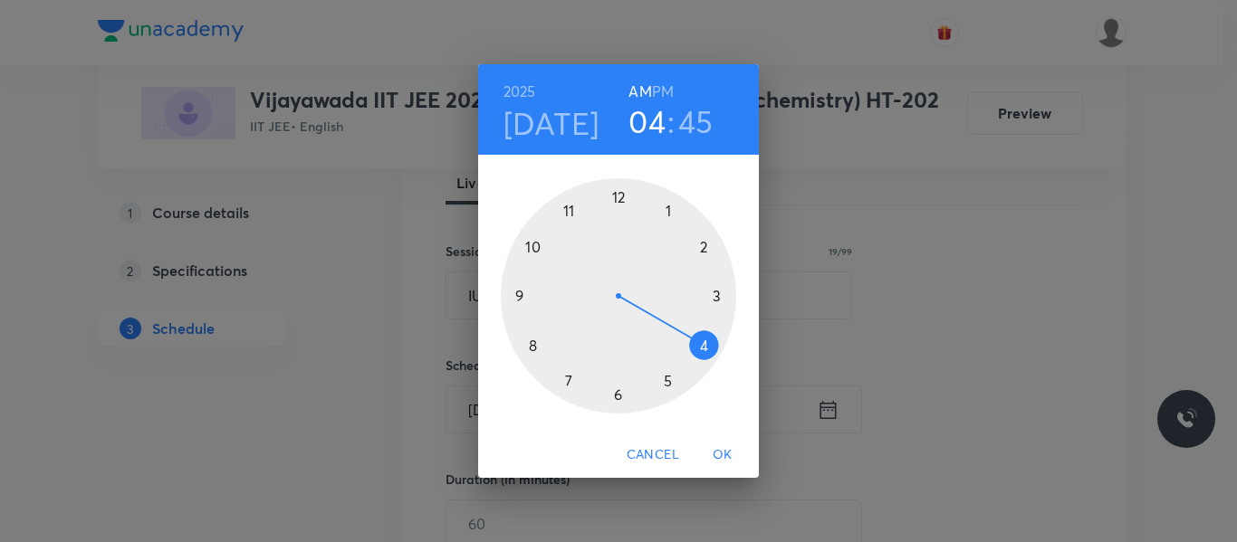
click at [530, 243] on div at bounding box center [618, 295] width 235 height 235
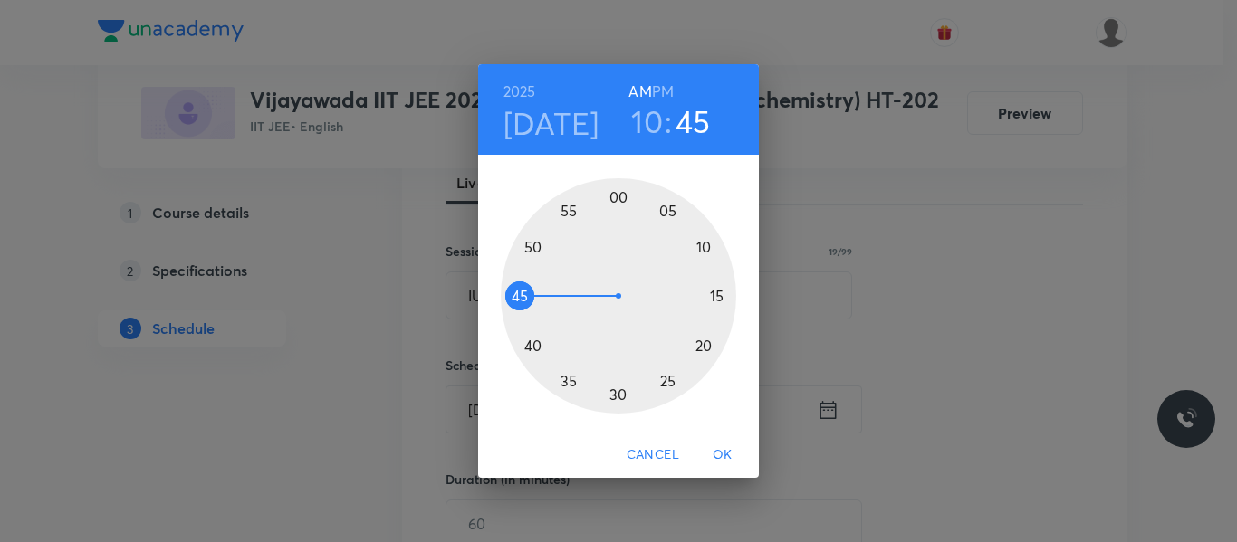
click at [533, 346] on div at bounding box center [618, 295] width 235 height 235
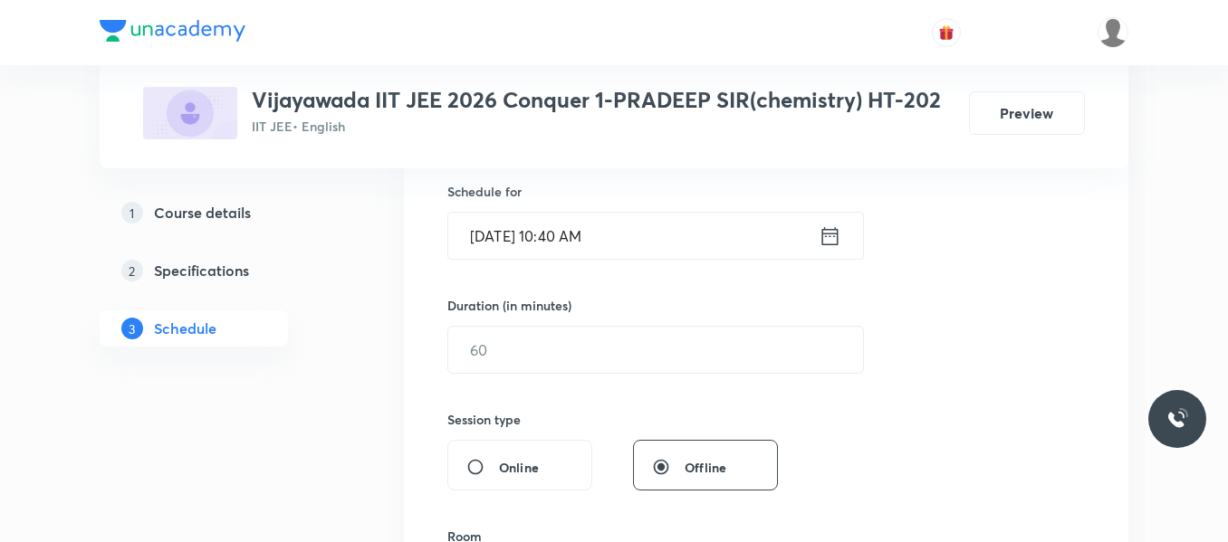
scroll to position [453, 0]
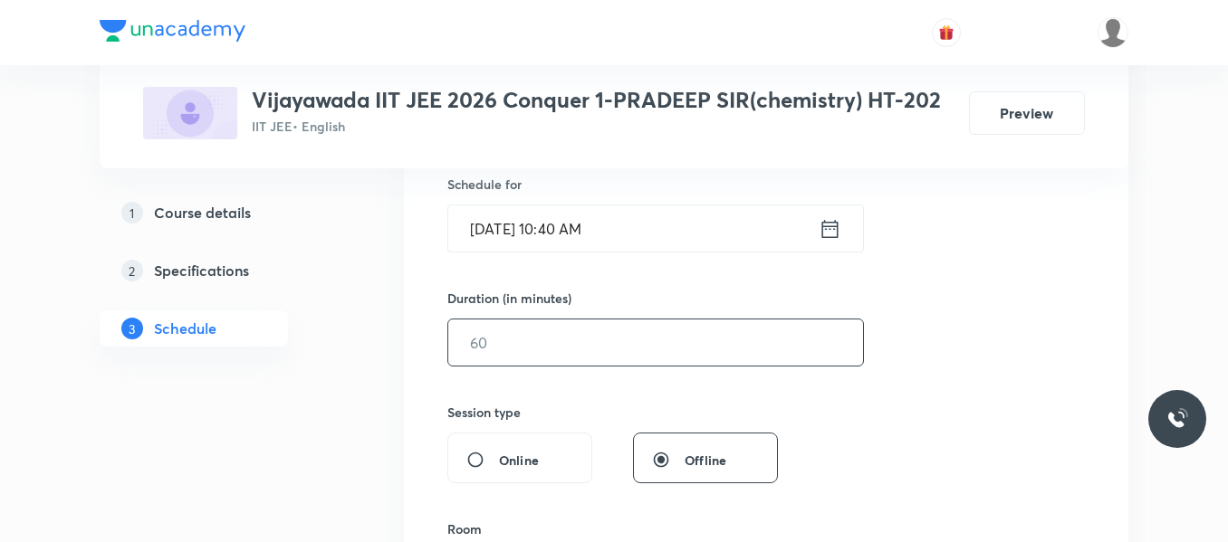
click at [520, 349] on input "text" at bounding box center [655, 343] width 415 height 46
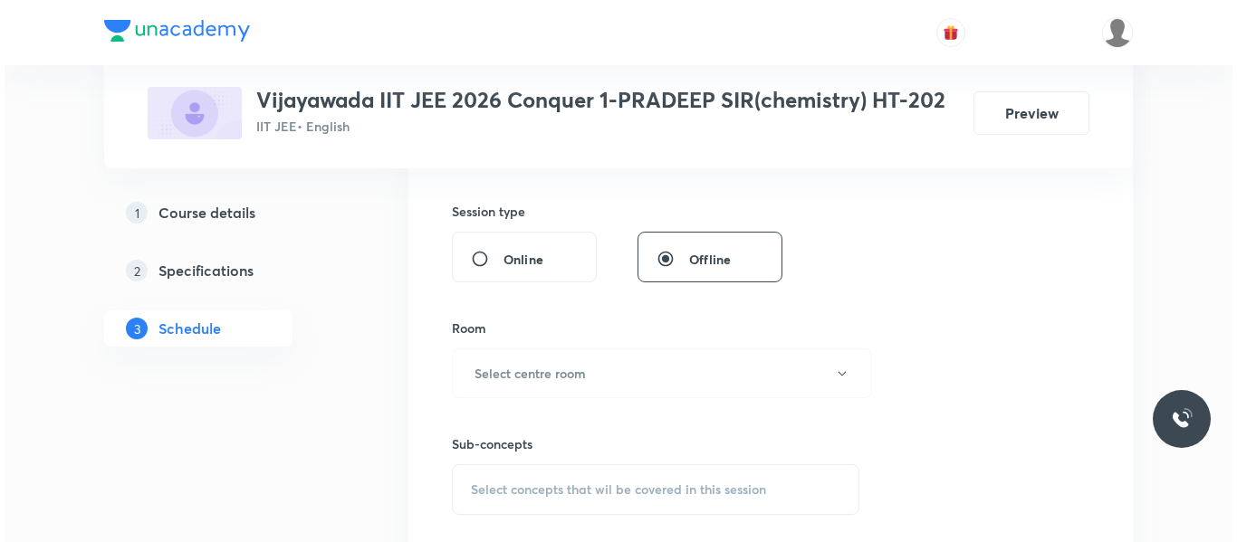
scroll to position [724, 0]
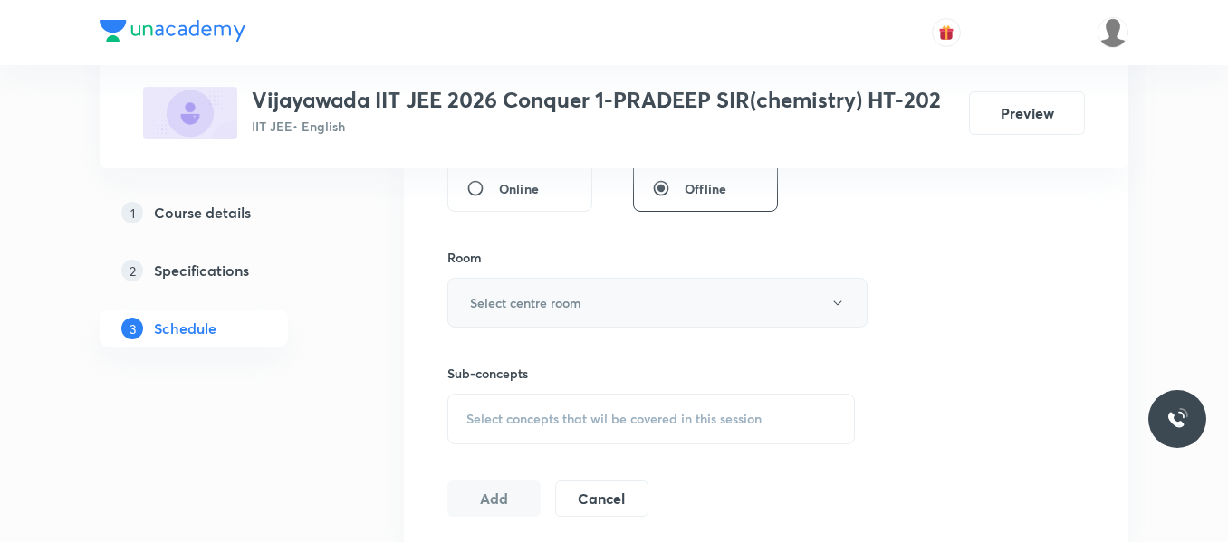
type input "95"
click at [519, 304] on h6 "Select centre room" at bounding box center [525, 302] width 111 height 19
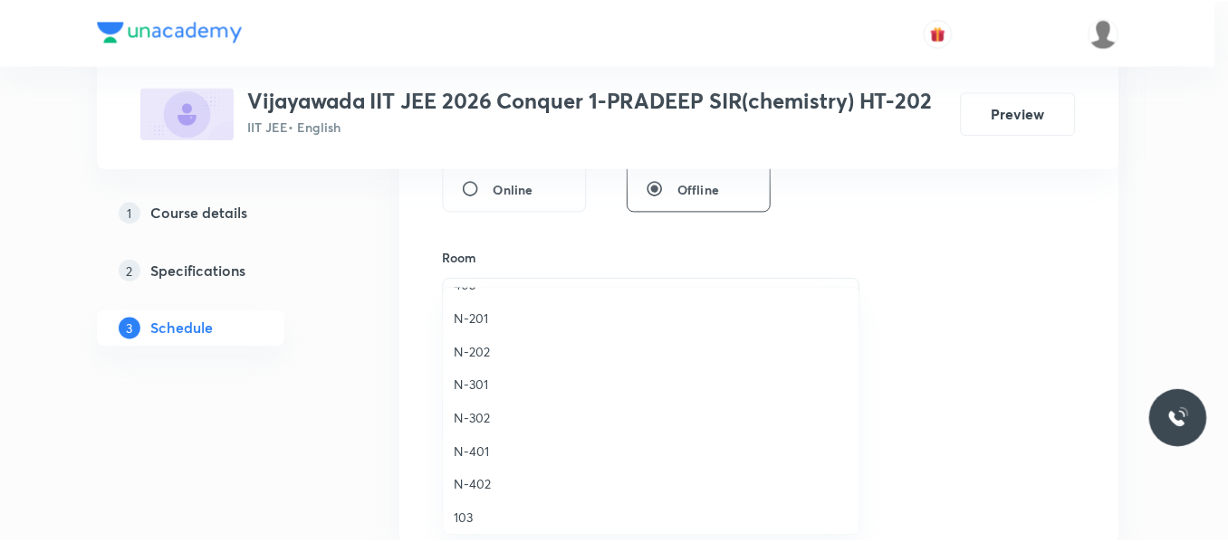
scroll to position [543, 0]
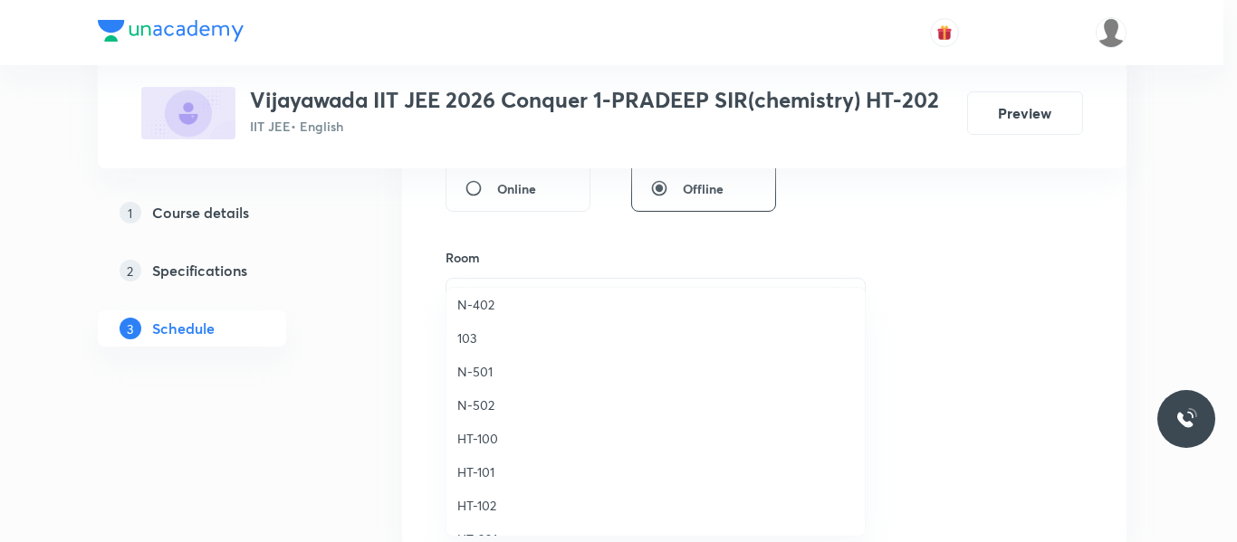
click at [486, 444] on span "HT-100" at bounding box center [655, 438] width 397 height 19
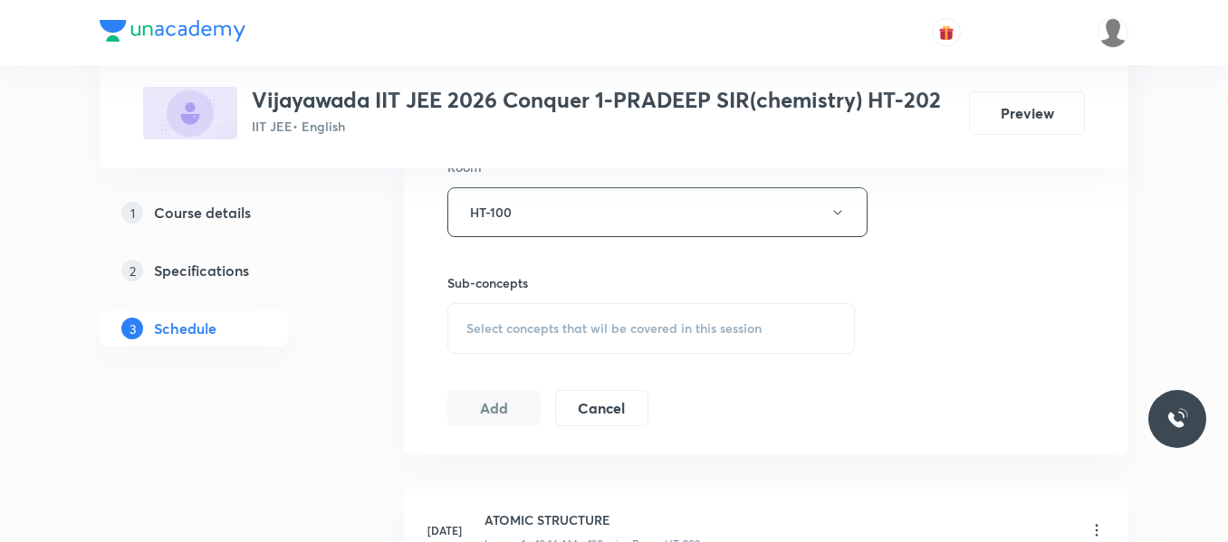
click at [506, 334] on span "Select concepts that wil be covered in this session" at bounding box center [613, 328] width 295 height 14
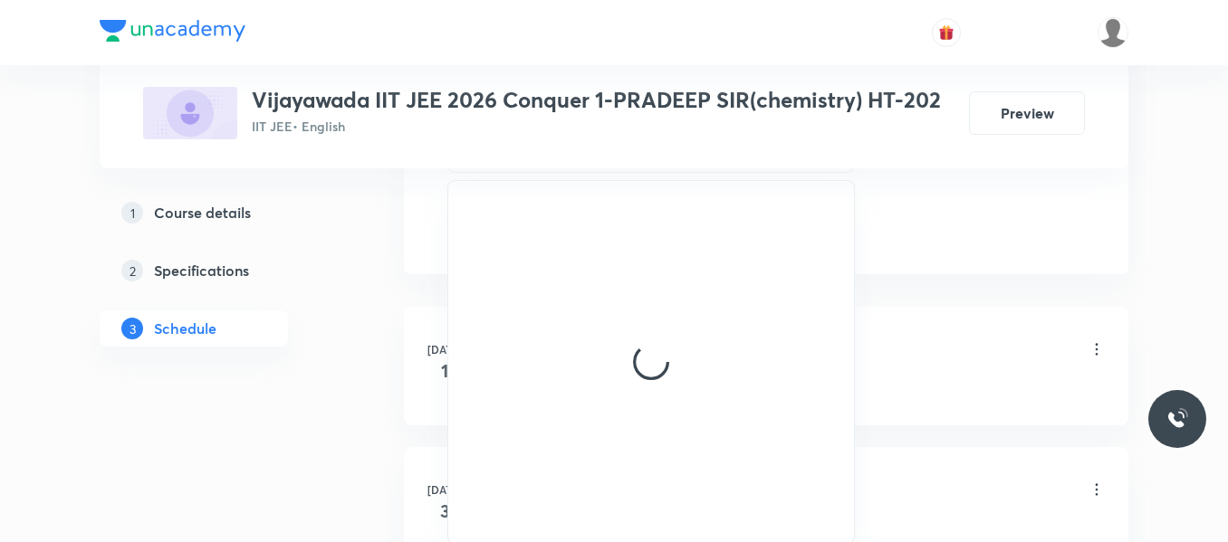
scroll to position [905, 0]
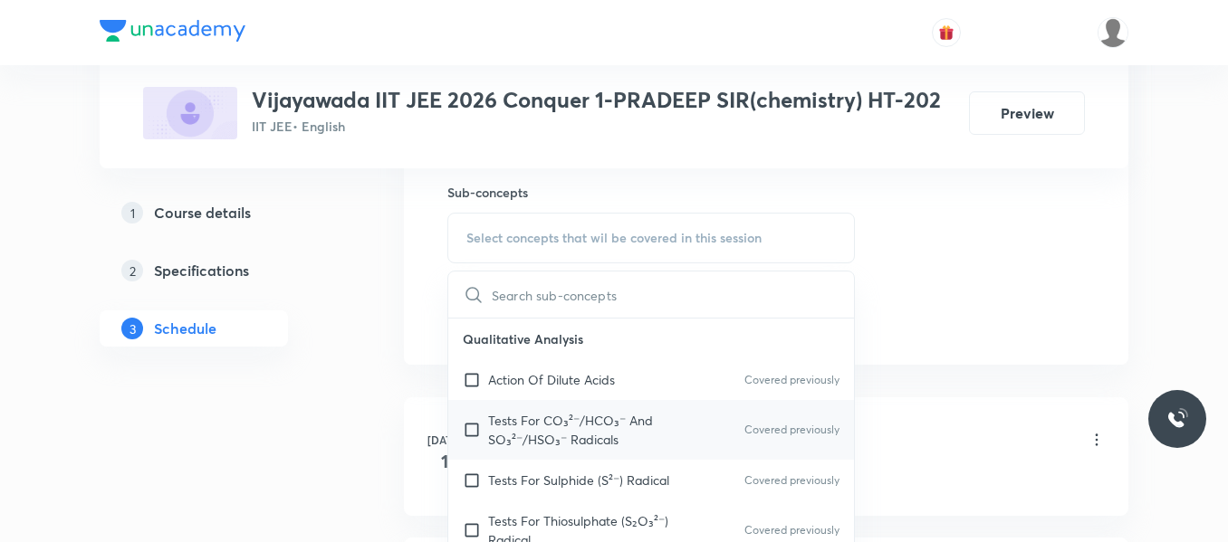
click at [584, 436] on p "Tests For CO₃²⁻/HCO₃⁻ And SO₃²⁻/HSO₃⁻ Radicals" at bounding box center [579, 430] width 183 height 38
checkbox input "true"
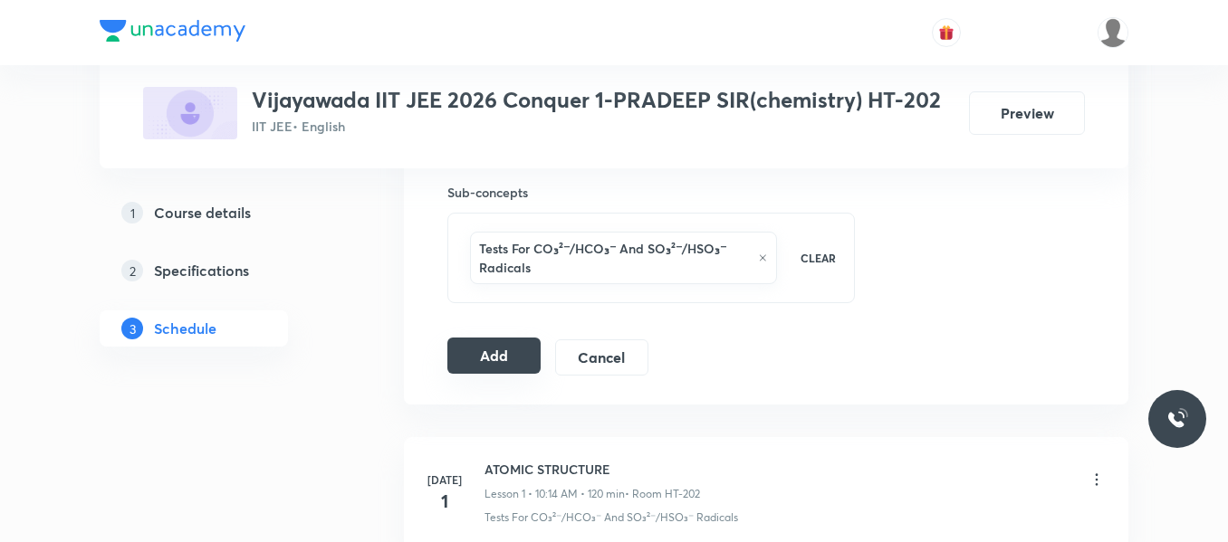
click at [475, 354] on button "Add" at bounding box center [493, 356] width 93 height 36
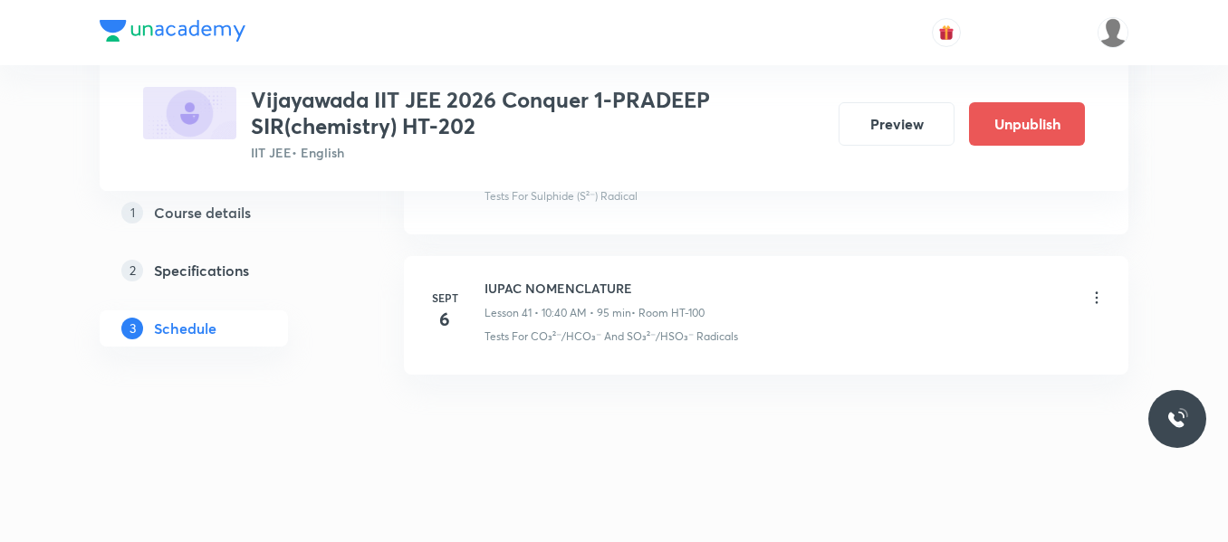
scroll to position [5853, 0]
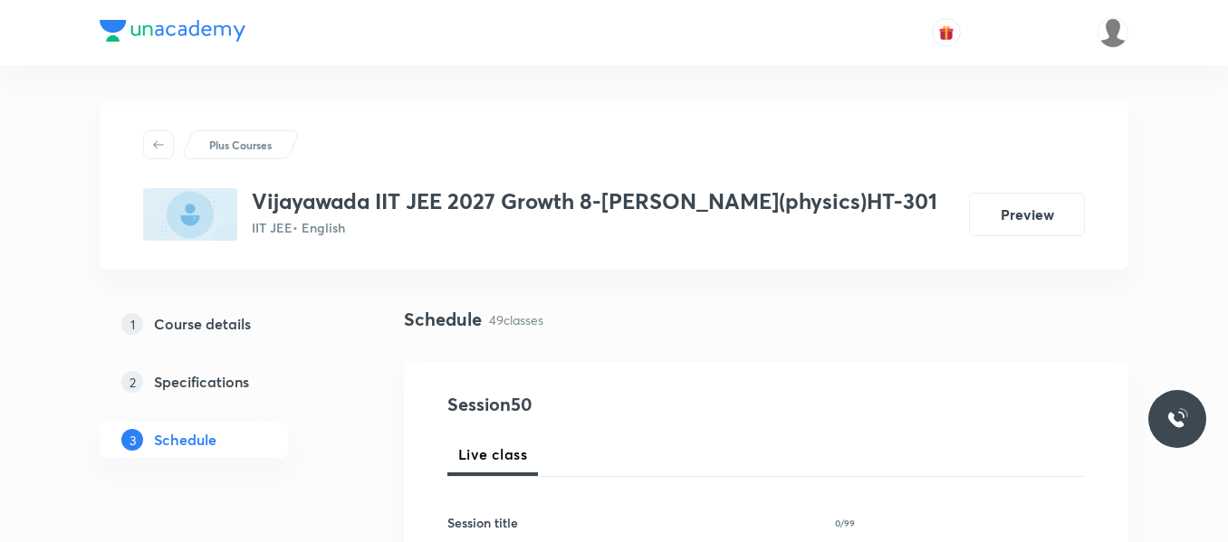
scroll to position [181, 0]
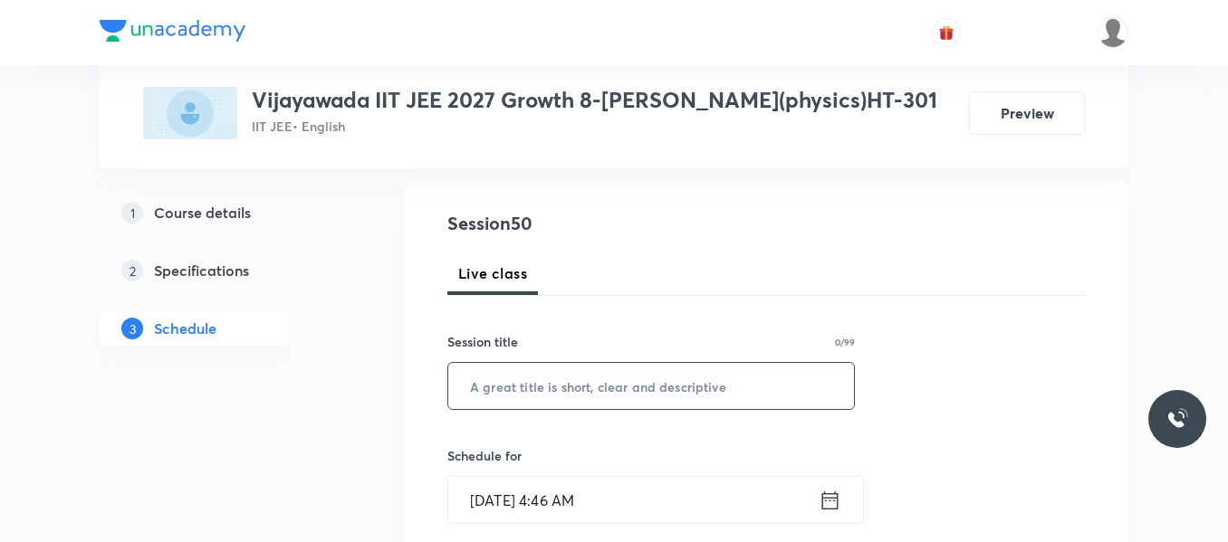
click at [553, 382] on input "text" at bounding box center [651, 386] width 406 height 46
paste input "paper discussion"
type input "paper discussion"
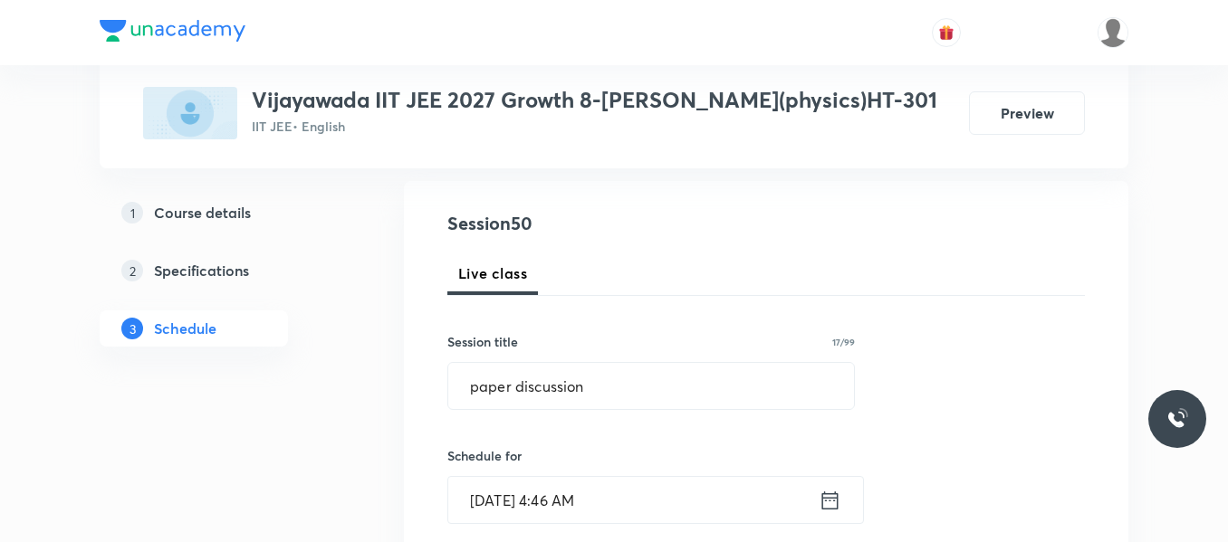
click at [828, 504] on icon at bounding box center [829, 500] width 23 height 25
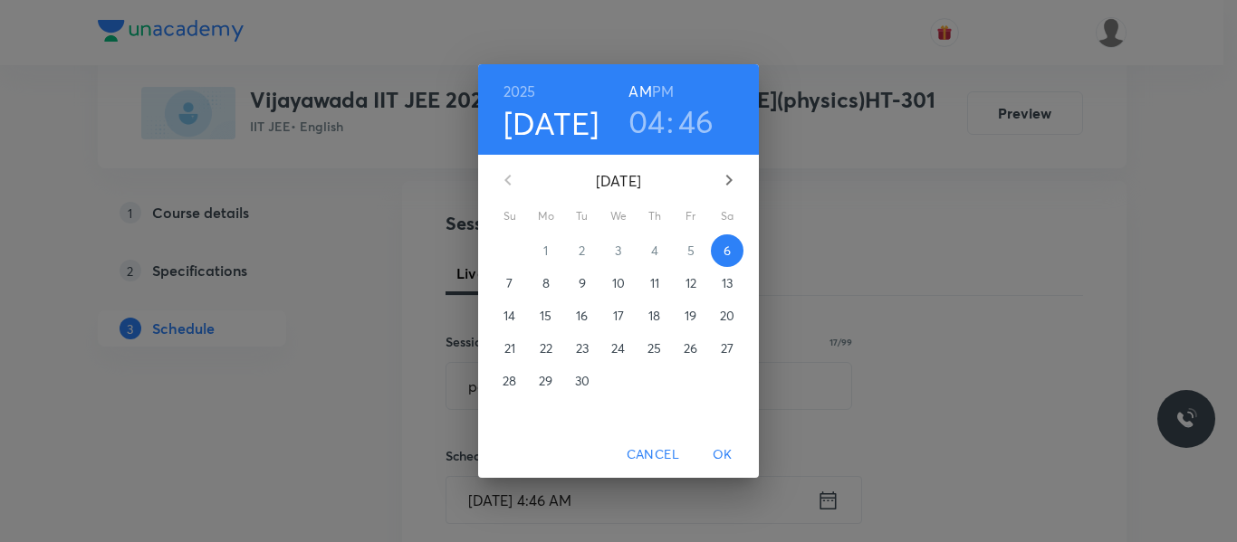
click at [645, 118] on h3 "04" at bounding box center [646, 121] width 37 height 38
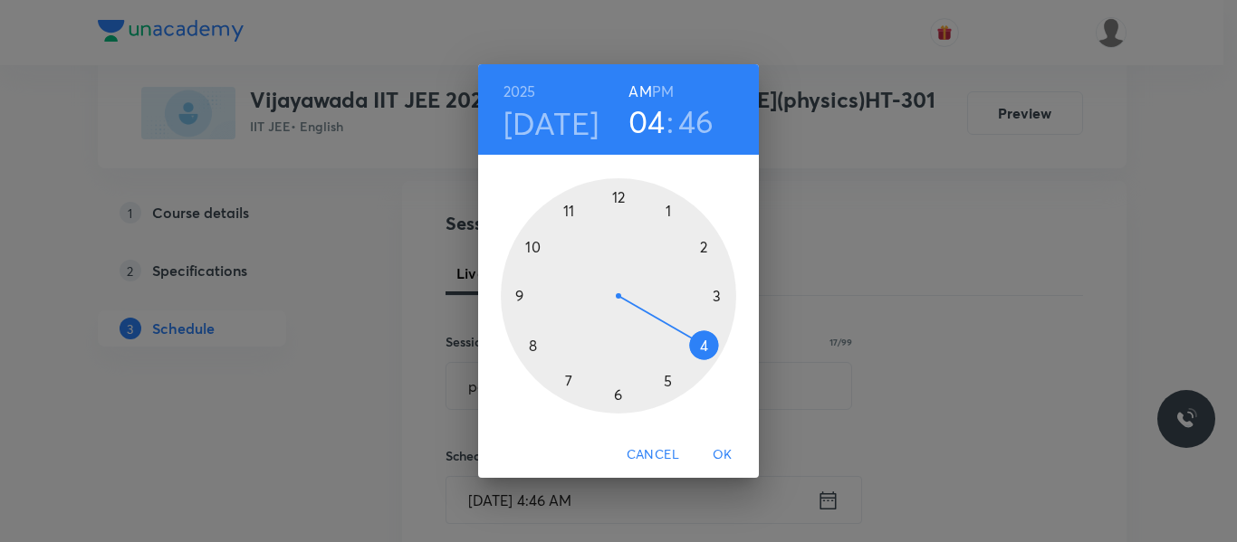
click at [535, 348] on div at bounding box center [618, 295] width 235 height 235
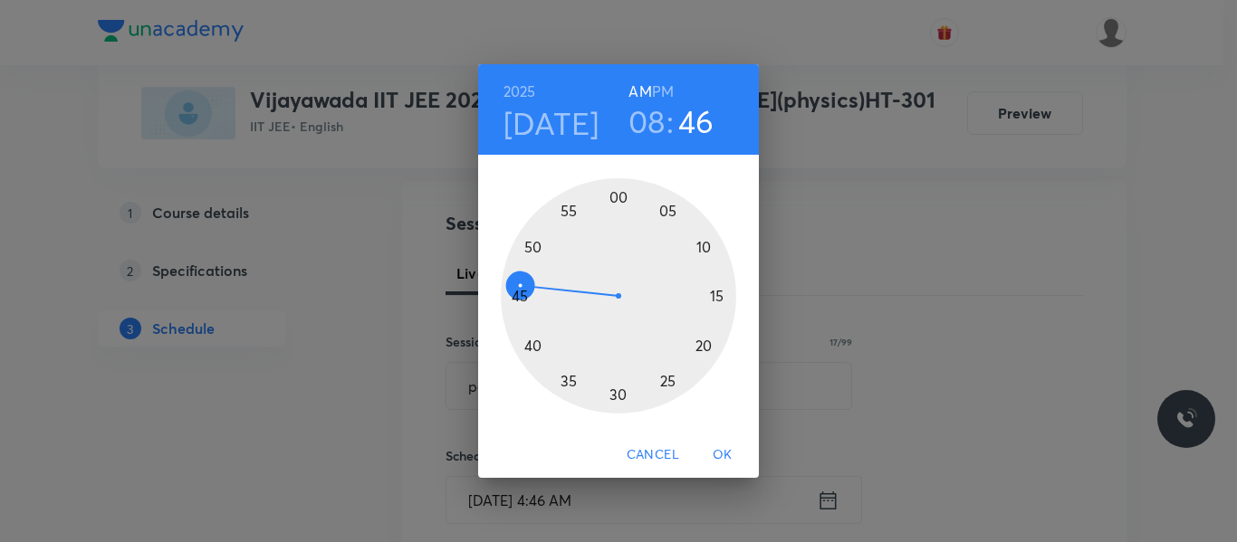
click at [616, 394] on div at bounding box center [618, 295] width 235 height 235
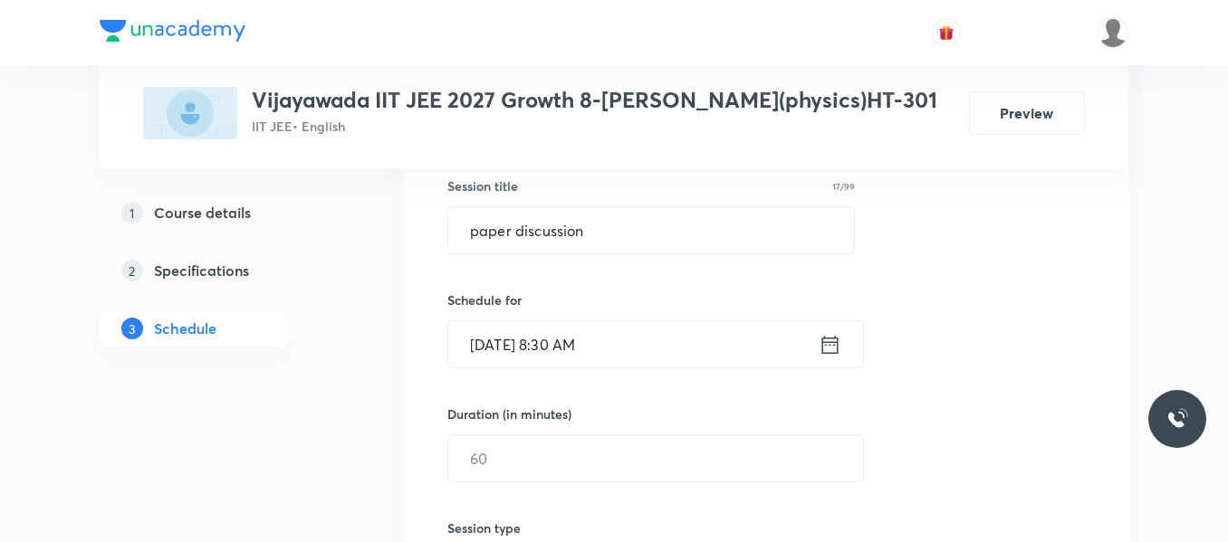
scroll to position [362, 0]
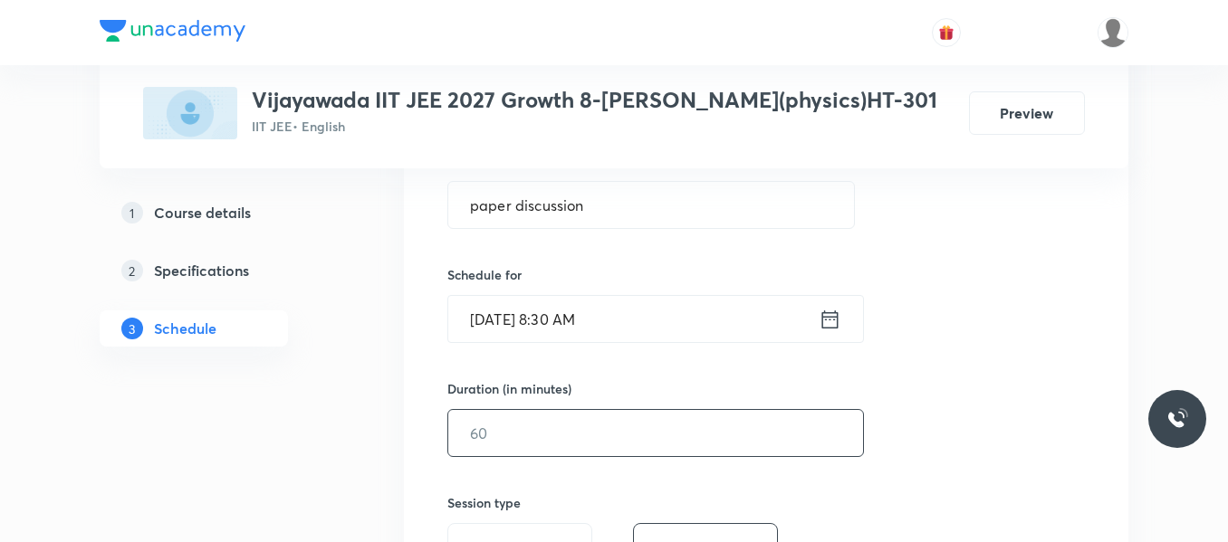
click at [562, 425] on input "text" at bounding box center [655, 433] width 415 height 46
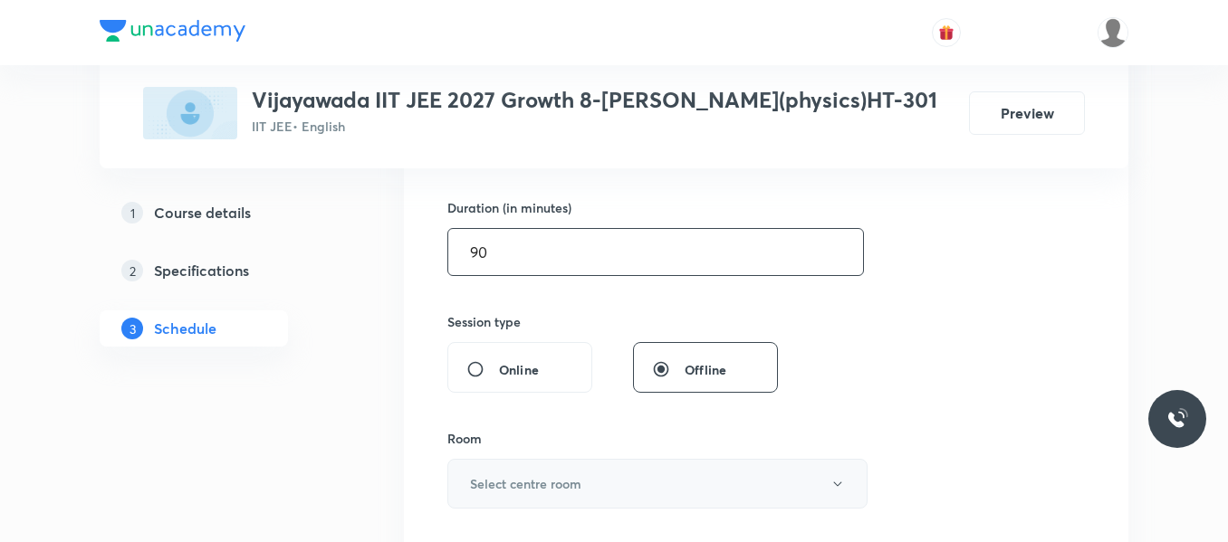
type input "90"
click at [557, 473] on button "Select centre room" at bounding box center [657, 484] width 420 height 50
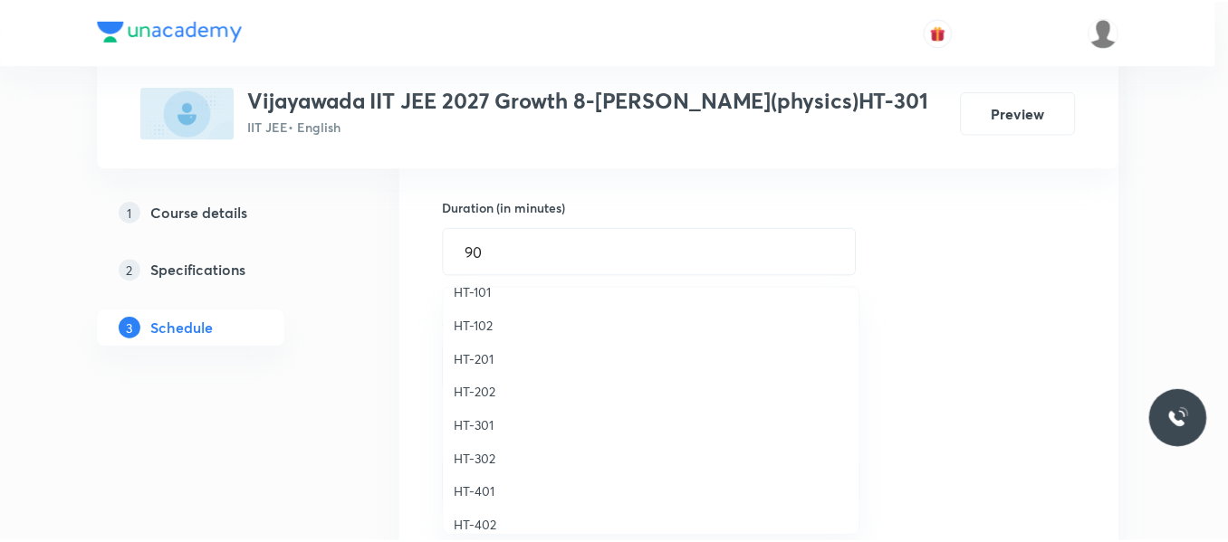
scroll to position [724, 0]
click at [482, 420] on span "HT-301" at bounding box center [655, 425] width 397 height 19
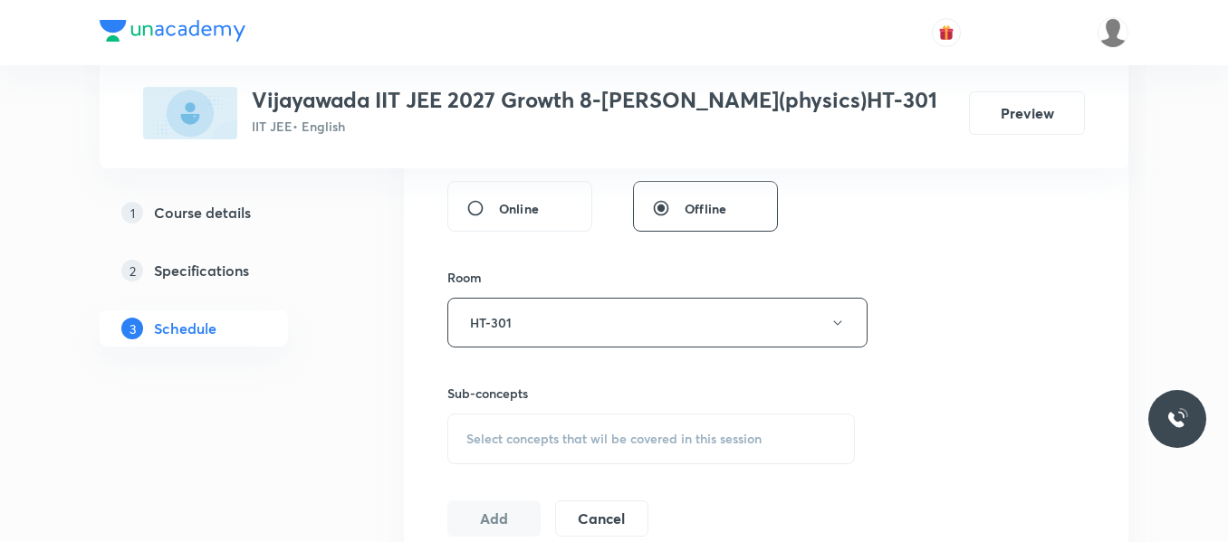
scroll to position [815, 0]
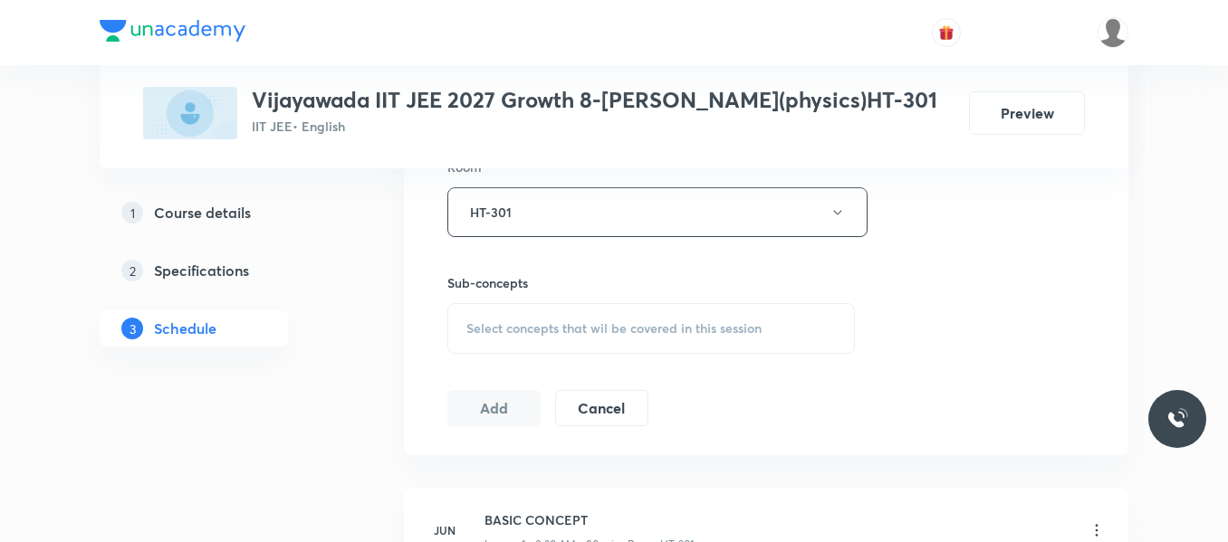
click at [497, 304] on div "Select concepts that wil be covered in this session" at bounding box center [650, 328] width 407 height 51
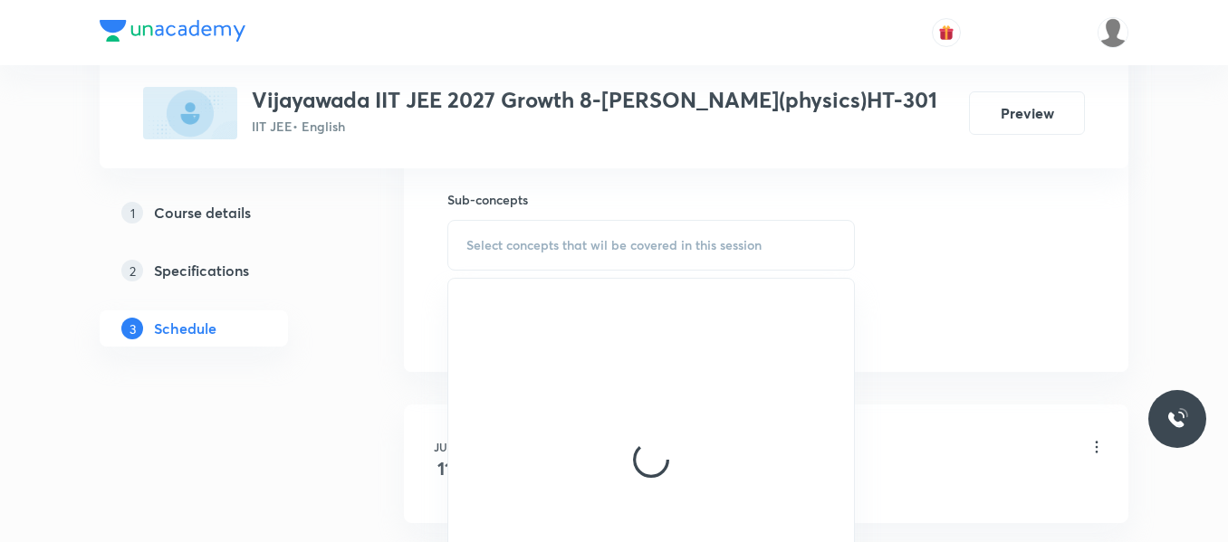
scroll to position [996, 0]
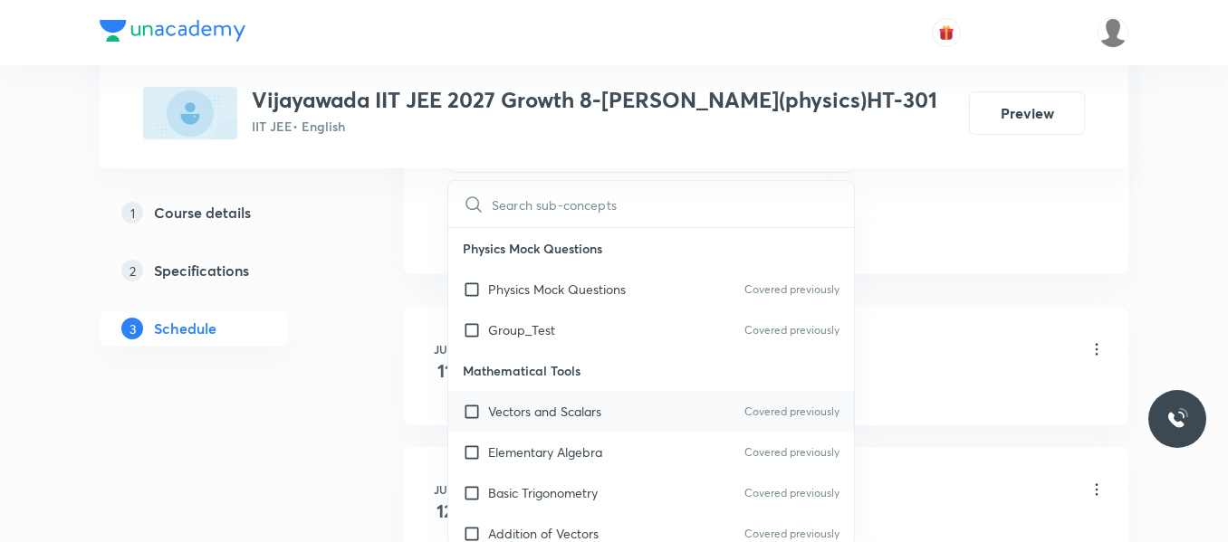
click at [521, 414] on p "Vectors and Scalars" at bounding box center [544, 411] width 113 height 19
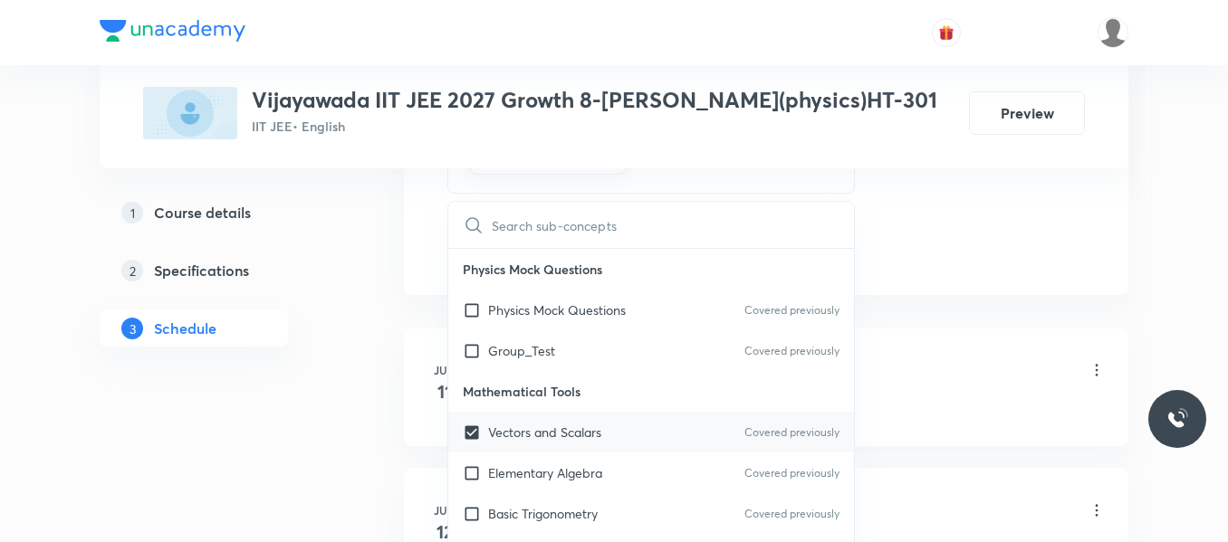
checkbox input "true"
drag, startPoint x: 990, startPoint y: 186, endPoint x: 438, endPoint y: 229, distance: 553.9
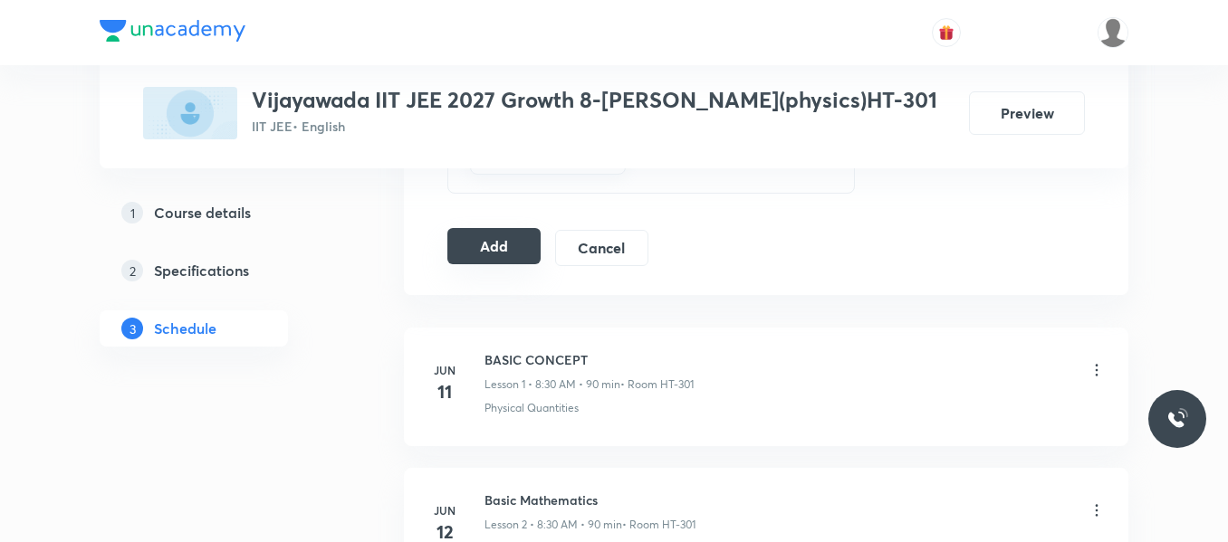
click at [469, 239] on button "Add" at bounding box center [493, 246] width 93 height 36
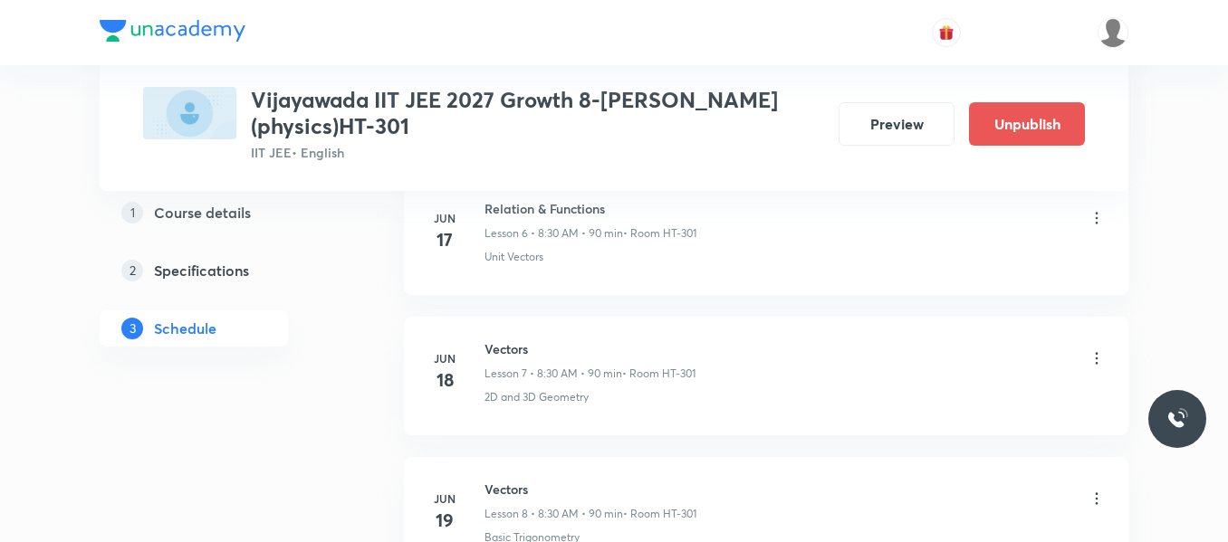
scroll to position [7116, 0]
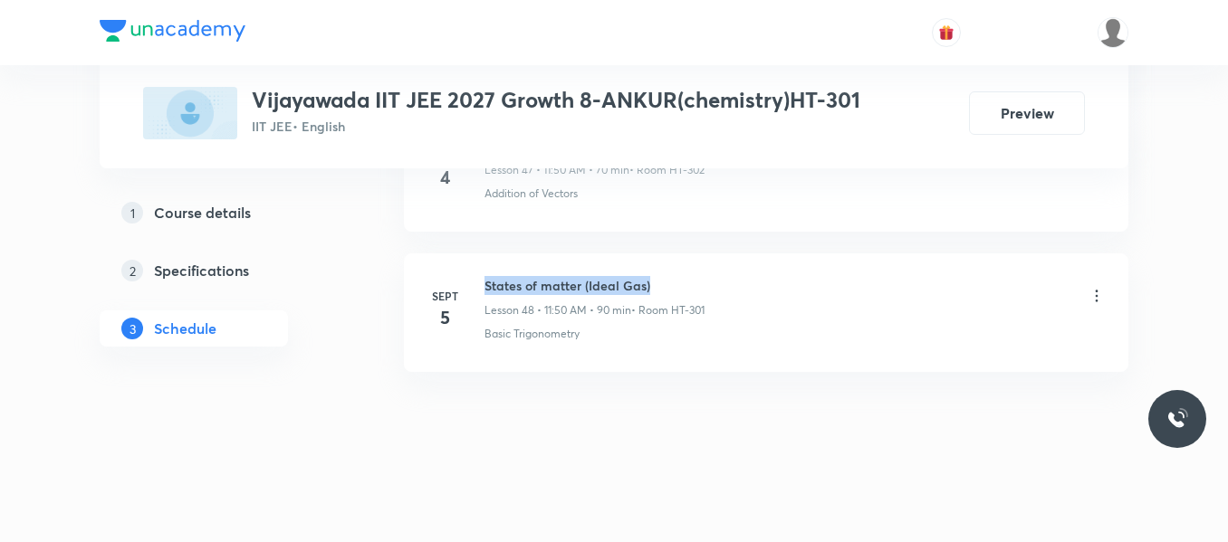
drag, startPoint x: 486, startPoint y: 281, endPoint x: 757, endPoint y: 294, distance: 271.0
click at [757, 294] on div "States of matter (Ideal Gas) Lesson 48 • 11:50 AM • 90 min • Room HT-301" at bounding box center [794, 297] width 621 height 43
copy h6 "States of matter (Ideal Gas)"
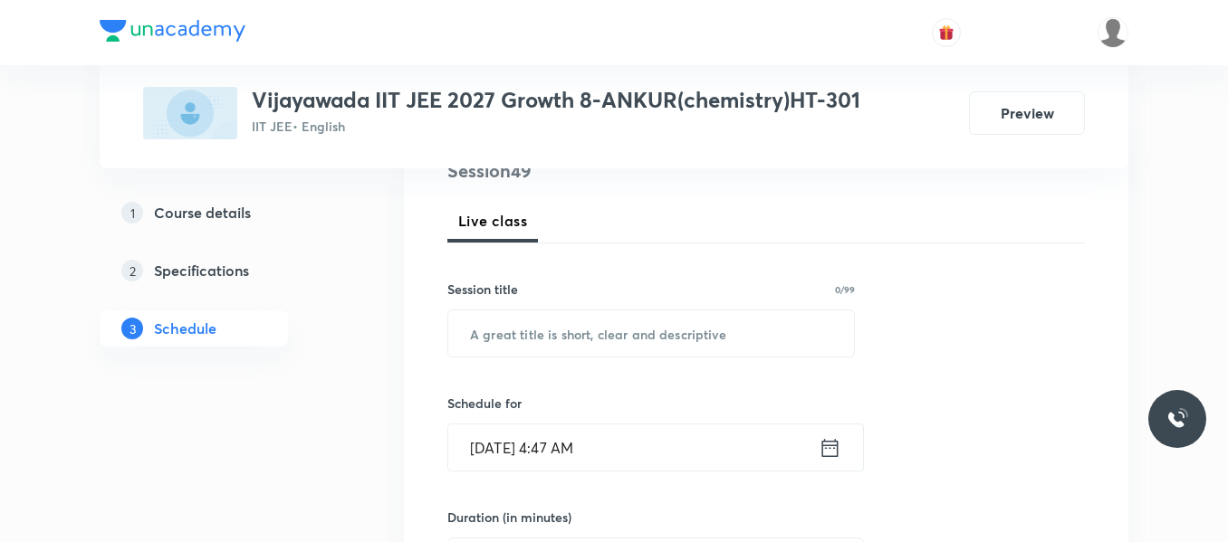
scroll to position [272, 0]
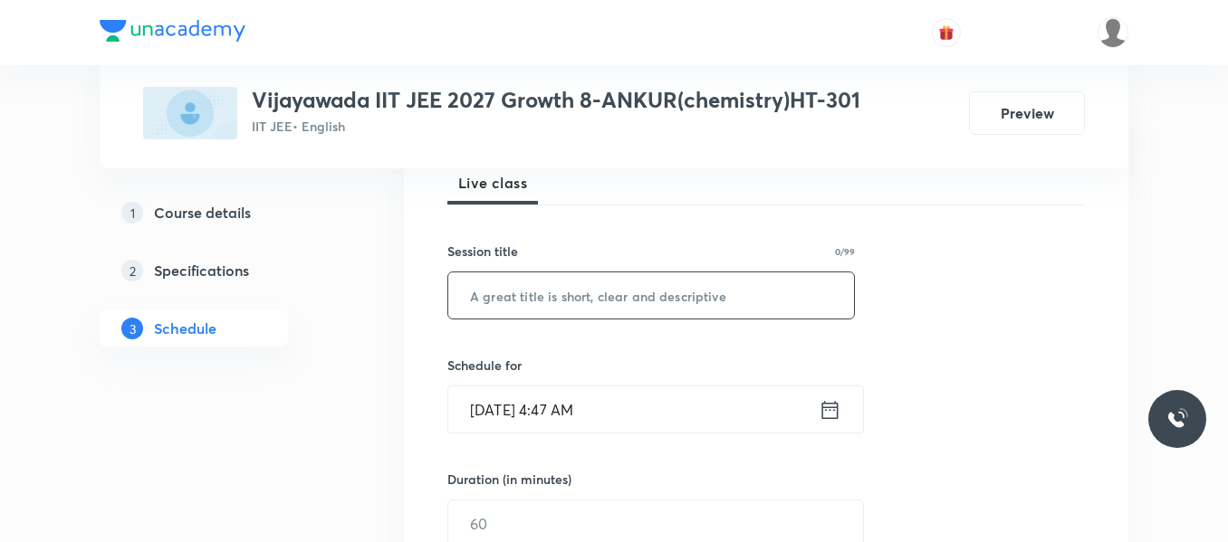
click at [503, 295] on input "text" at bounding box center [651, 295] width 406 height 46
paste input "States of matter (Ideal Gas)"
type input "States of matter (Ideal Gas)"
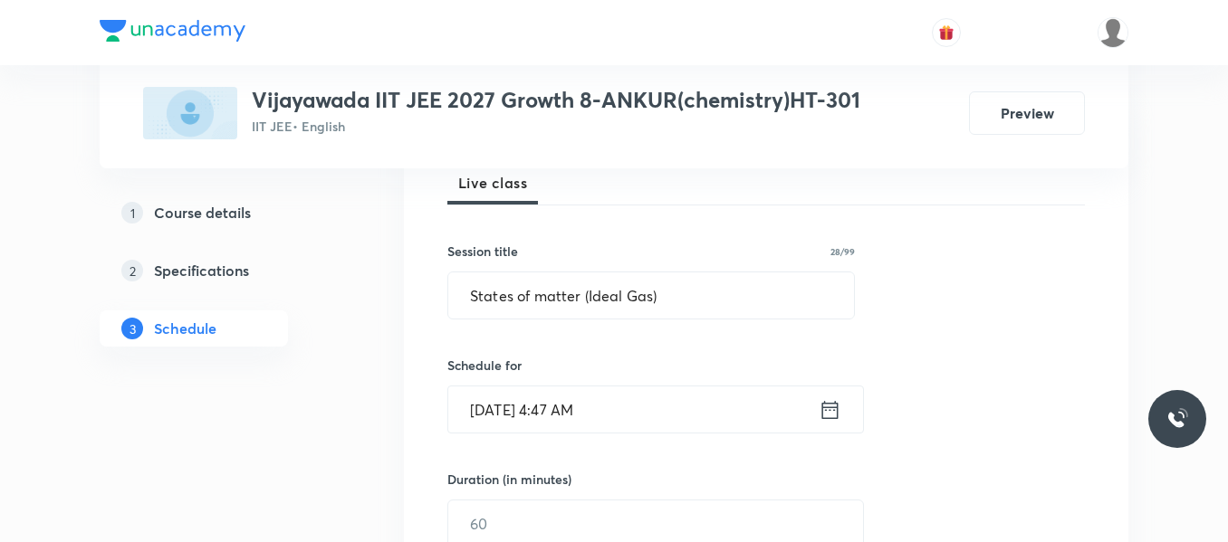
click at [824, 407] on icon at bounding box center [830, 409] width 16 height 18
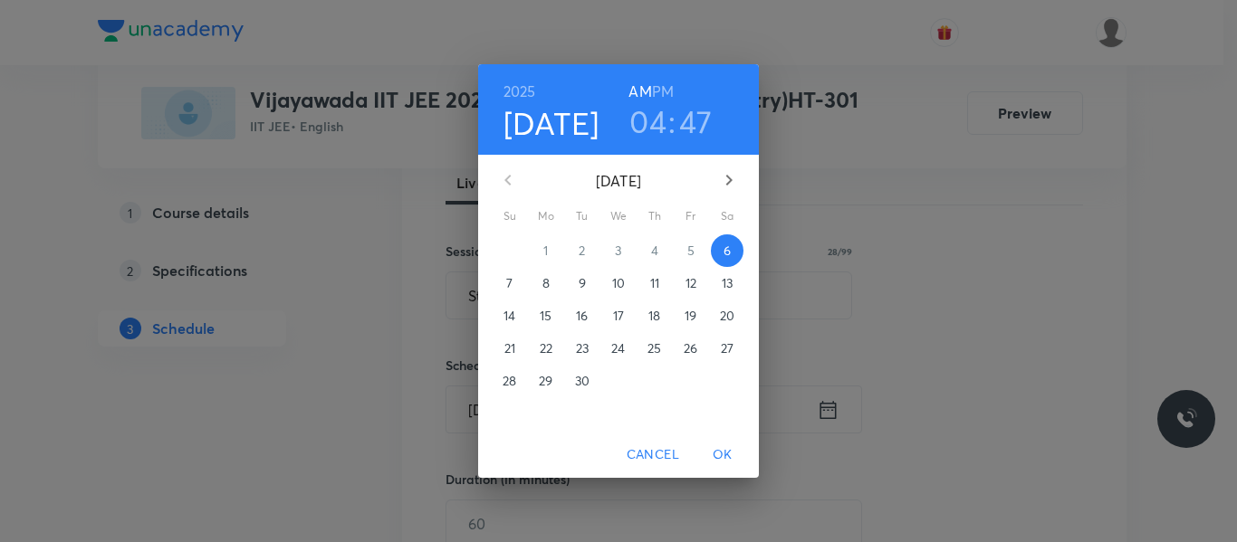
click at [641, 136] on h3 "04" at bounding box center [647, 121] width 37 height 38
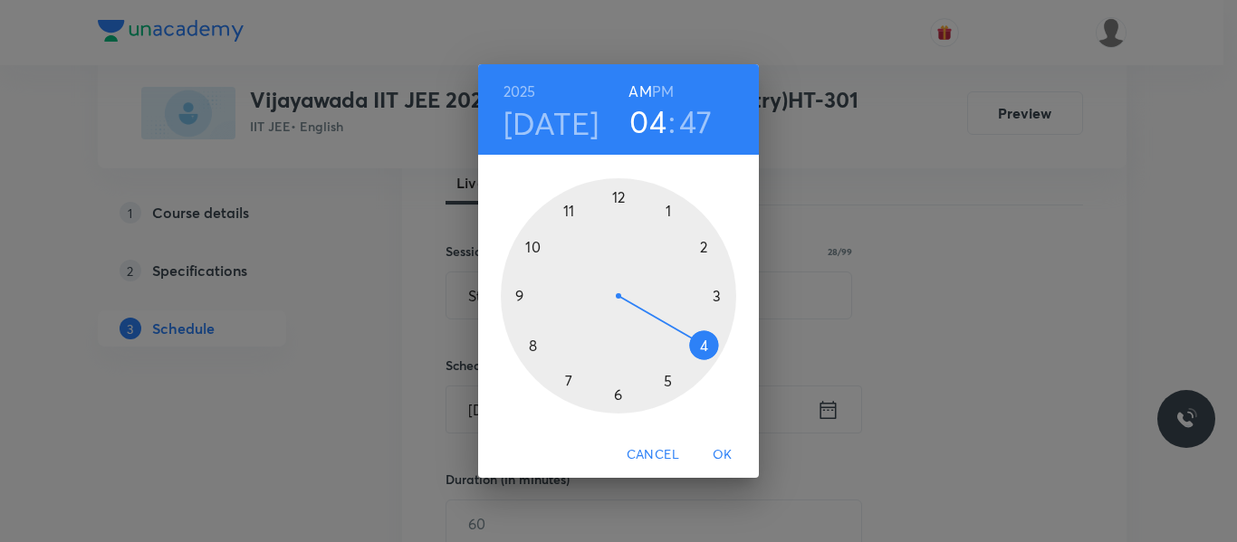
click at [531, 249] on div at bounding box center [618, 295] width 235 height 235
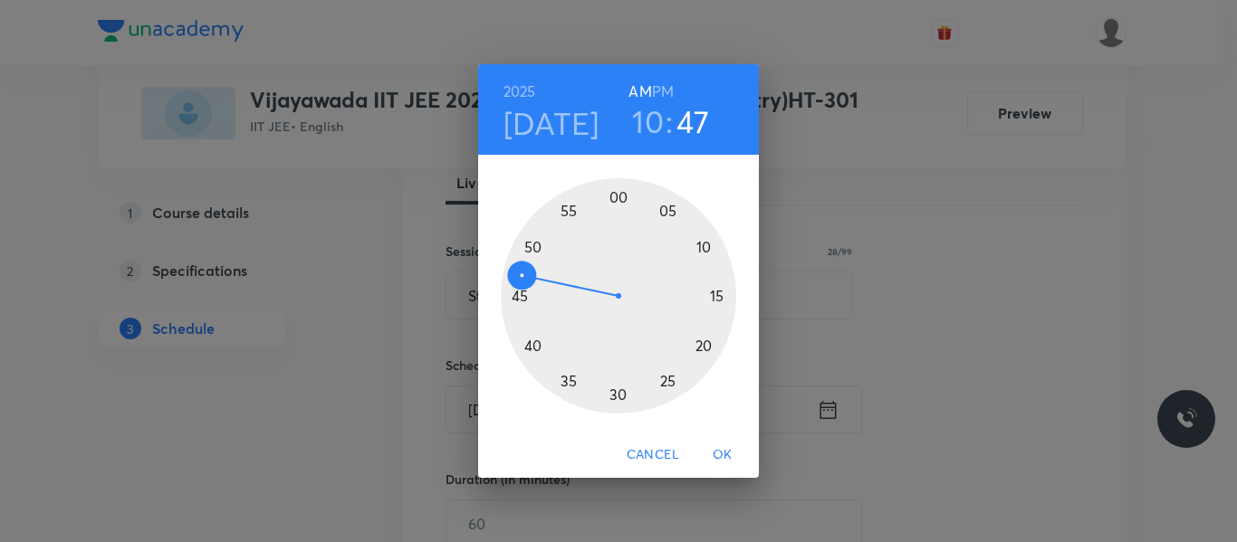
click at [717, 296] on div at bounding box center [618, 295] width 235 height 235
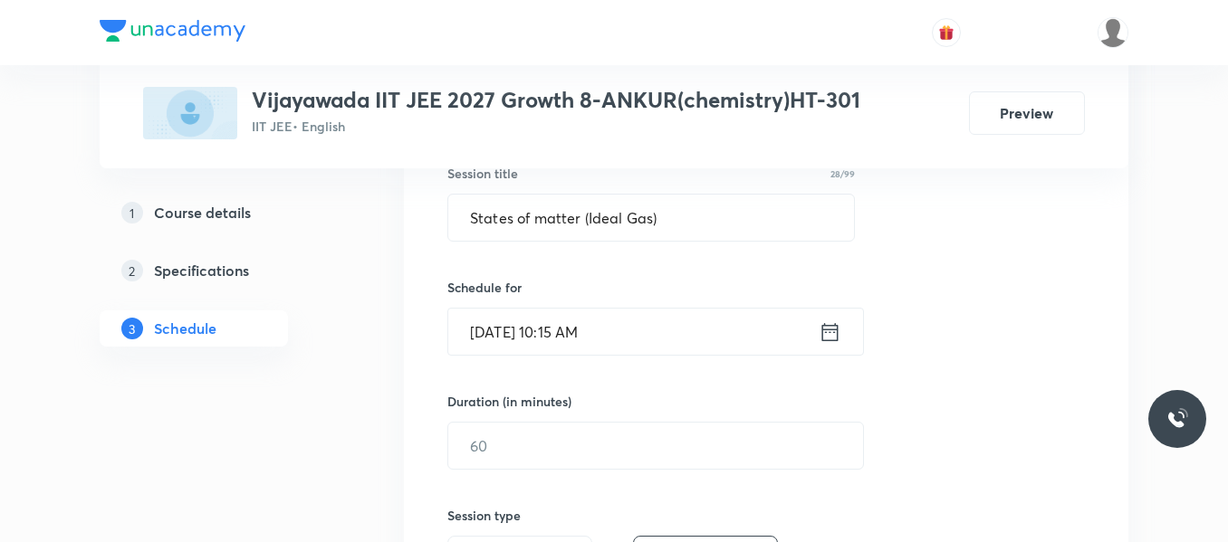
scroll to position [453, 0]
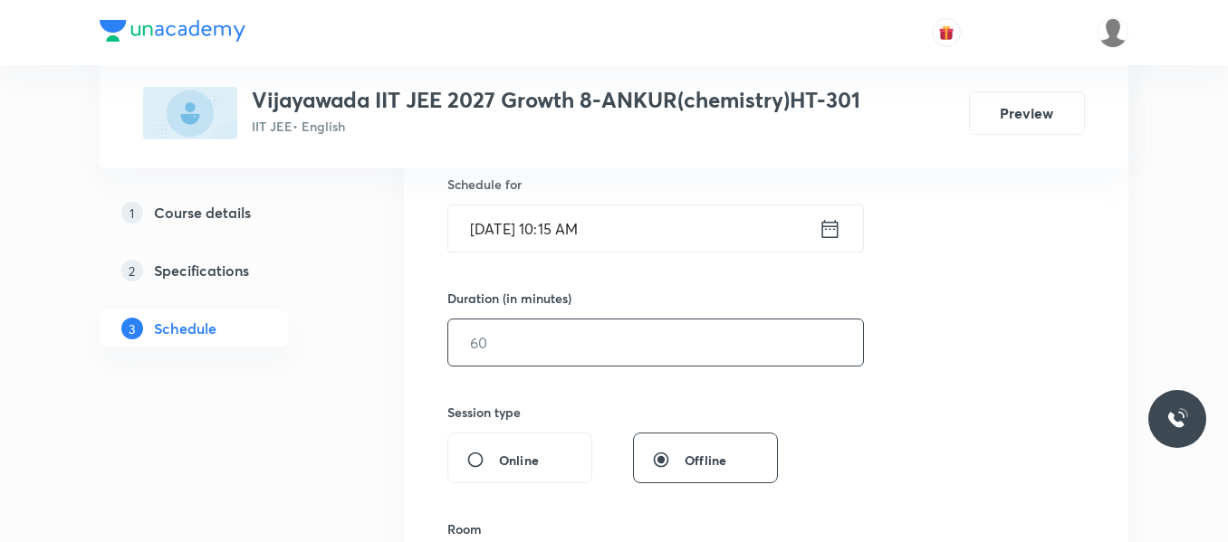
click at [524, 343] on input "text" at bounding box center [655, 343] width 415 height 46
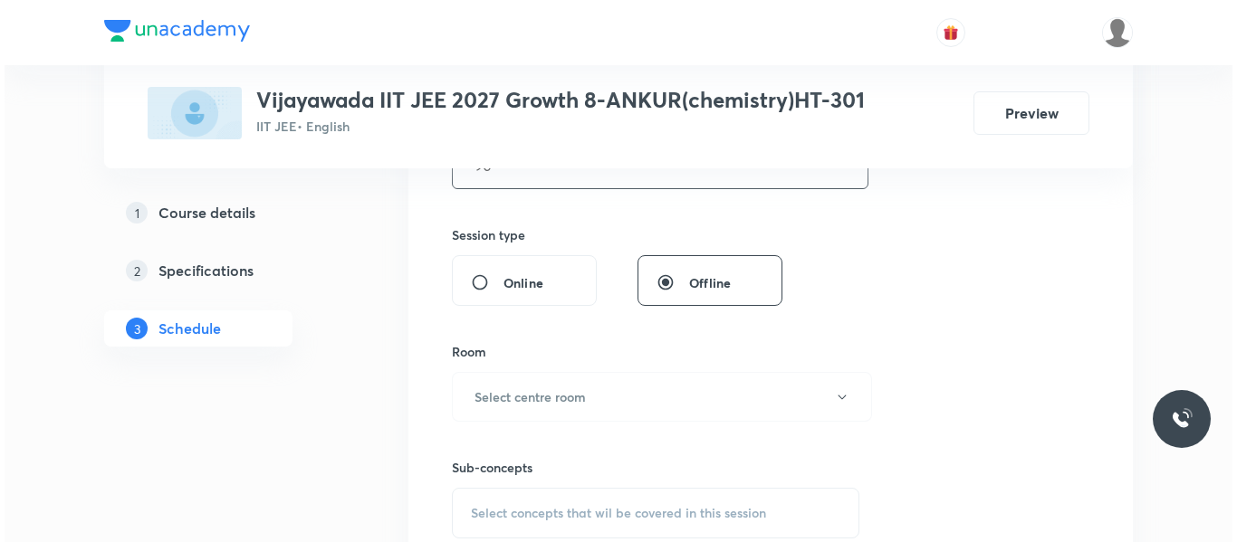
scroll to position [634, 0]
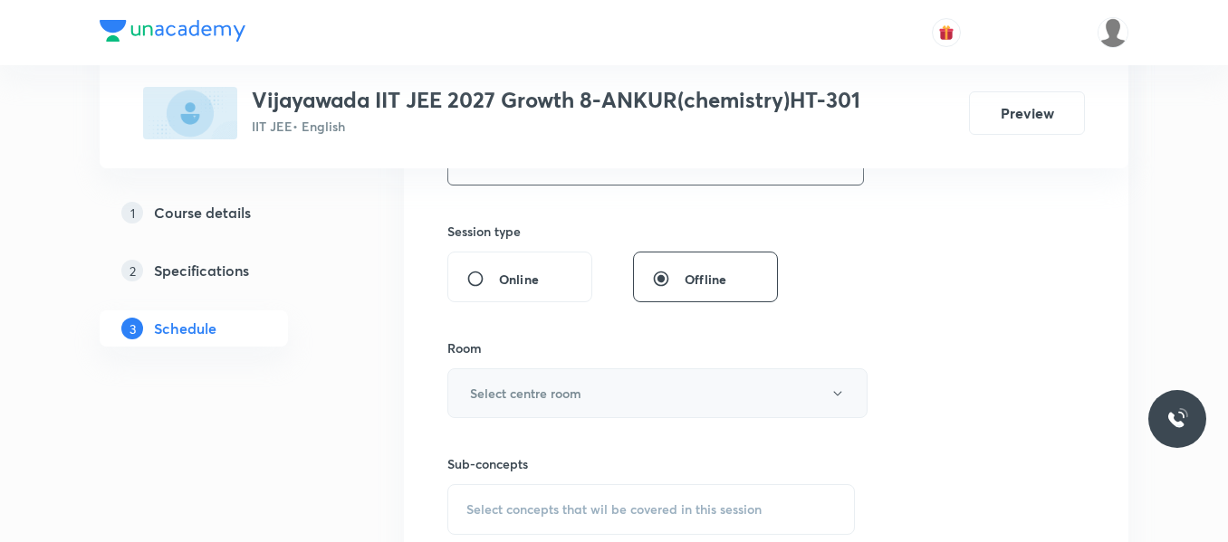
type input "90"
click at [524, 388] on h6 "Select centre room" at bounding box center [525, 393] width 111 height 19
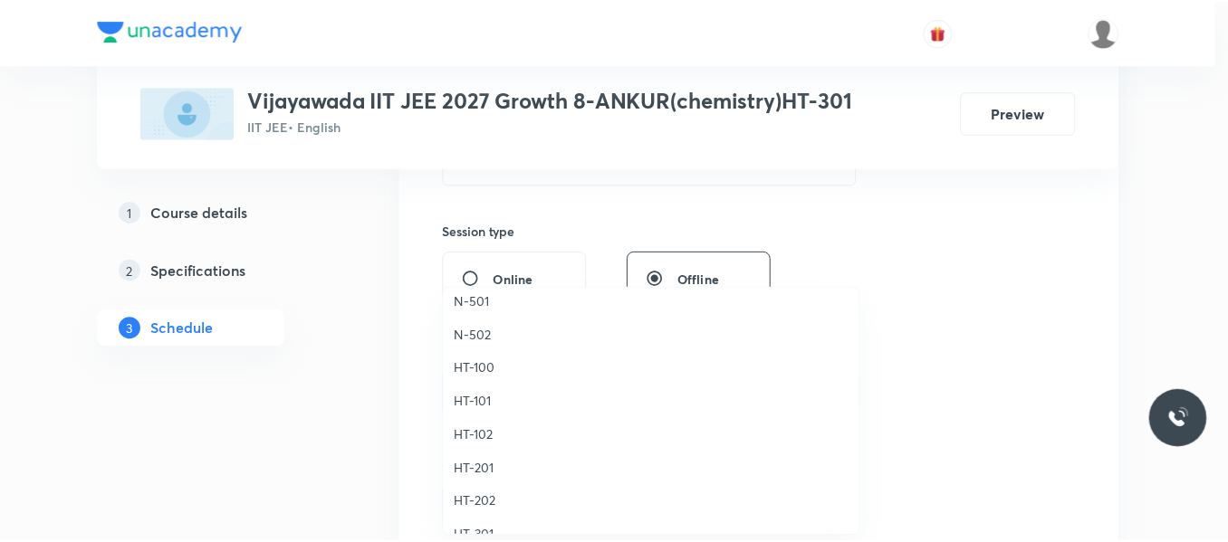
scroll to position [724, 0]
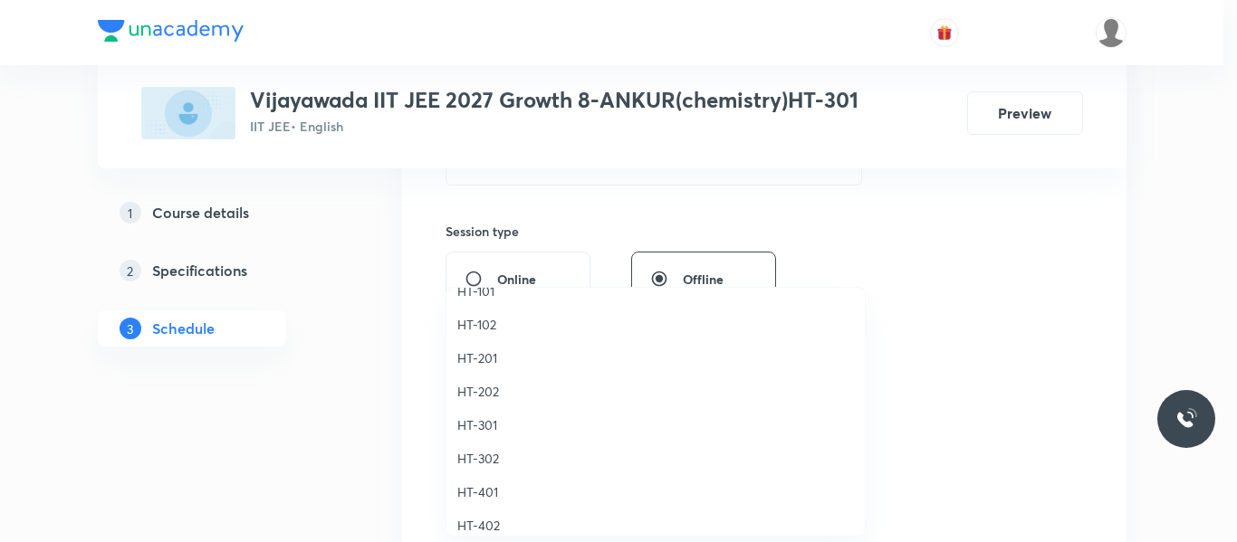
click at [475, 428] on span "HT-301" at bounding box center [655, 425] width 397 height 19
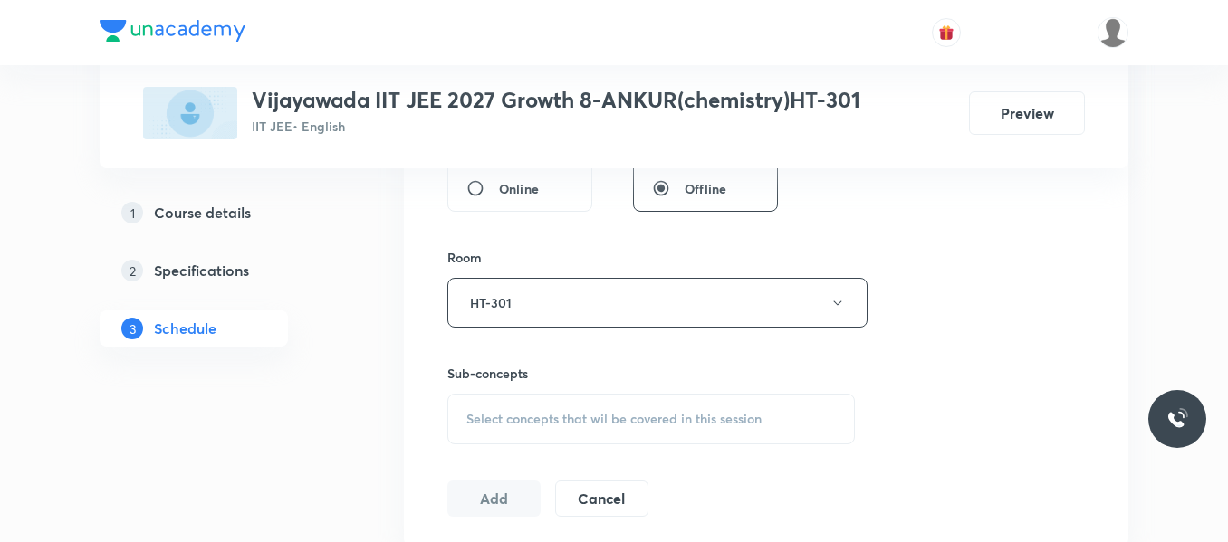
click at [484, 408] on div "Select concepts that wil be covered in this session" at bounding box center [650, 419] width 407 height 51
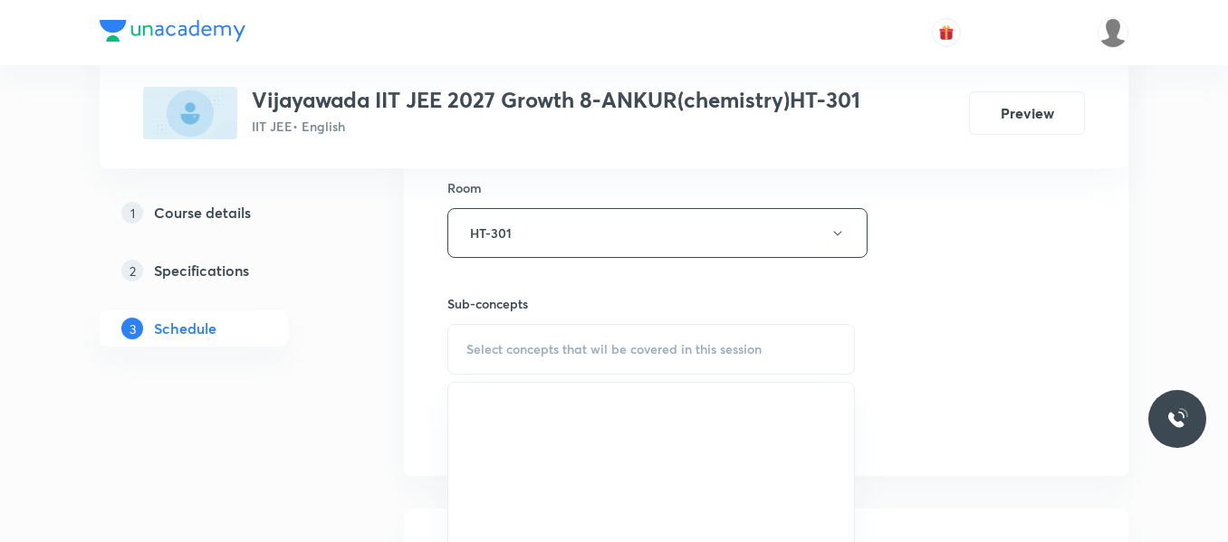
scroll to position [905, 0]
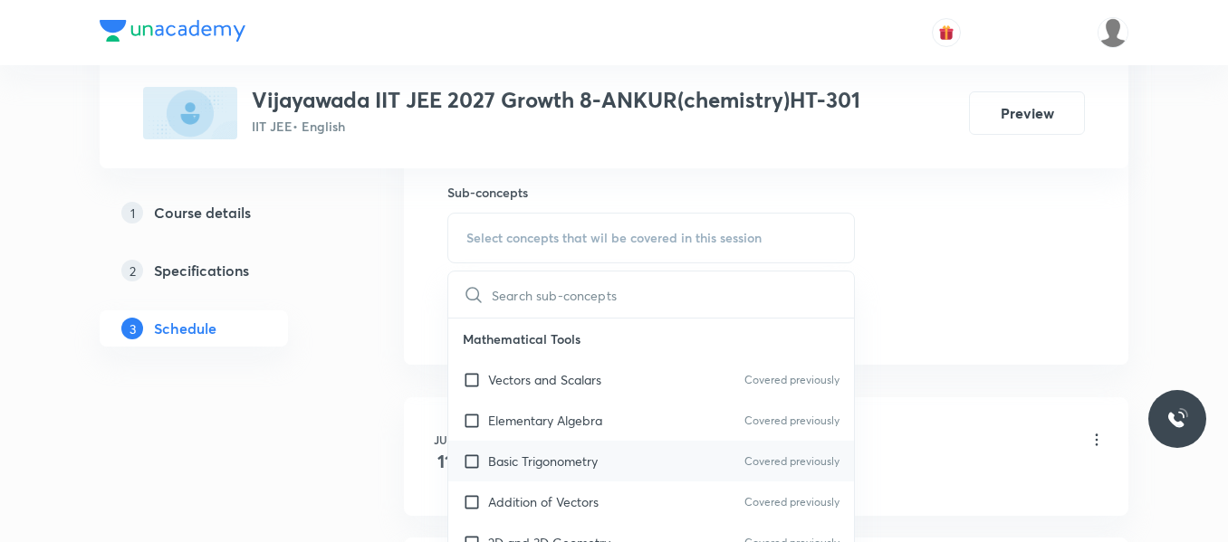
click at [563, 478] on div "Basic Trigonometry Covered previously" at bounding box center [651, 461] width 406 height 41
checkbox input "true"
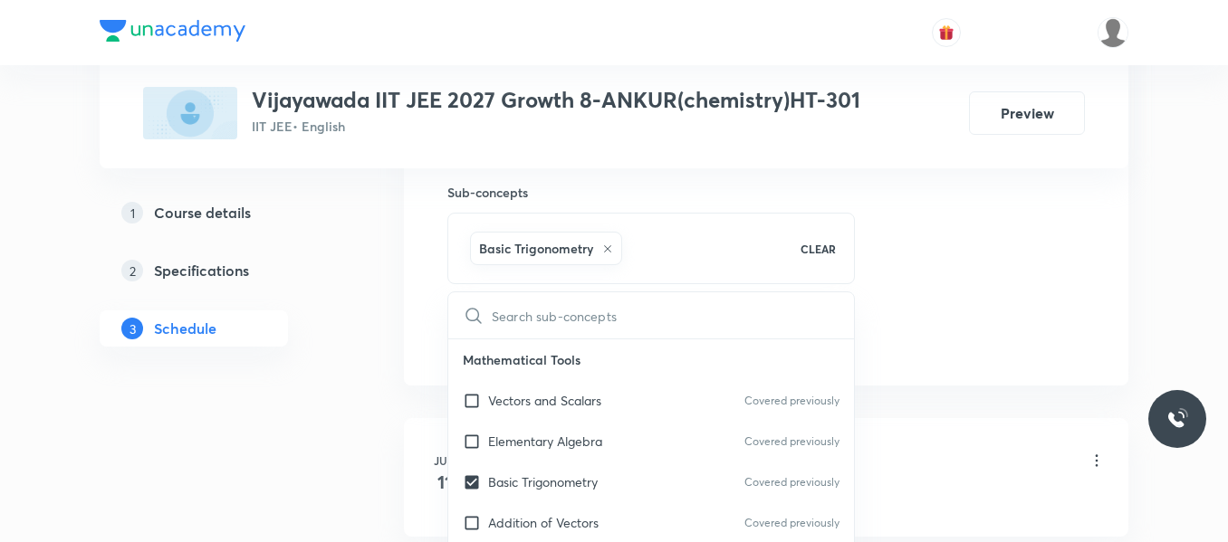
drag, startPoint x: 893, startPoint y: 250, endPoint x: 540, endPoint y: 355, distance: 367.5
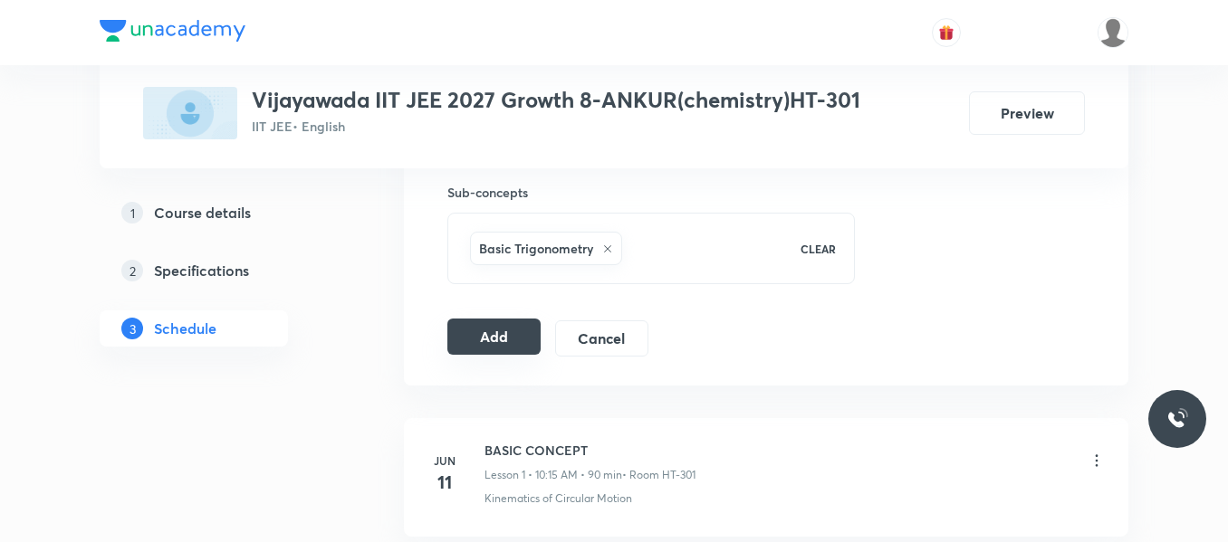
click at [504, 343] on button "Add" at bounding box center [493, 337] width 93 height 36
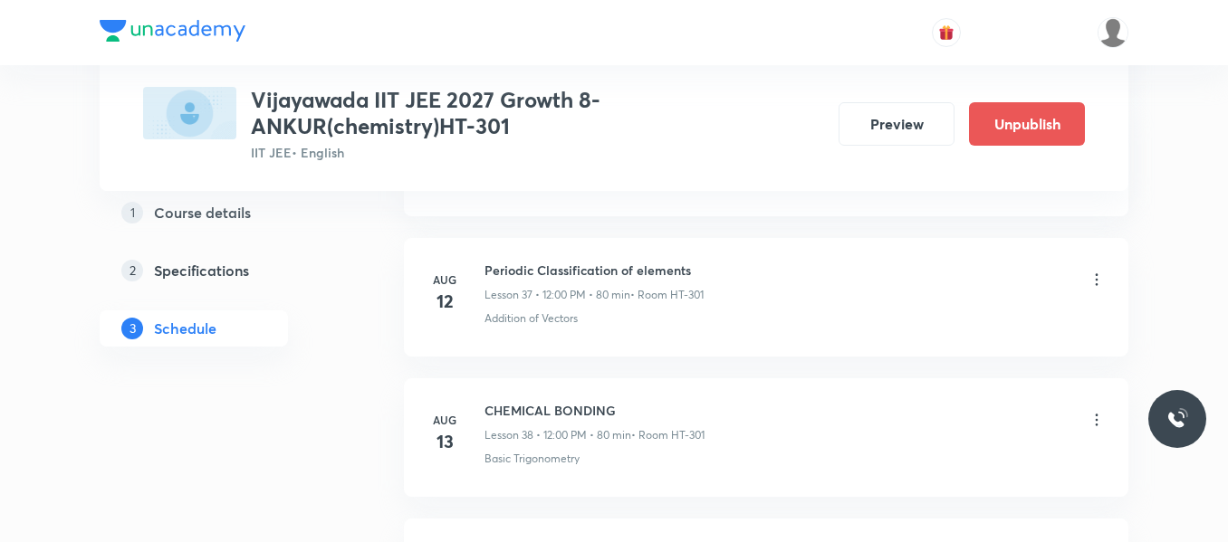
scroll to position [6975, 0]
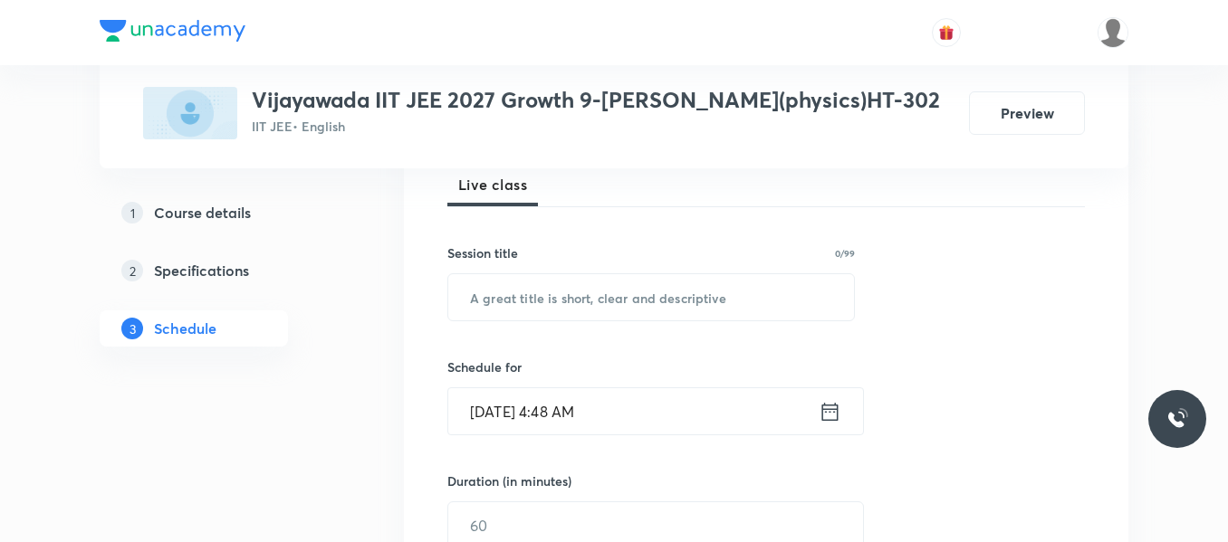
scroll to position [272, 0]
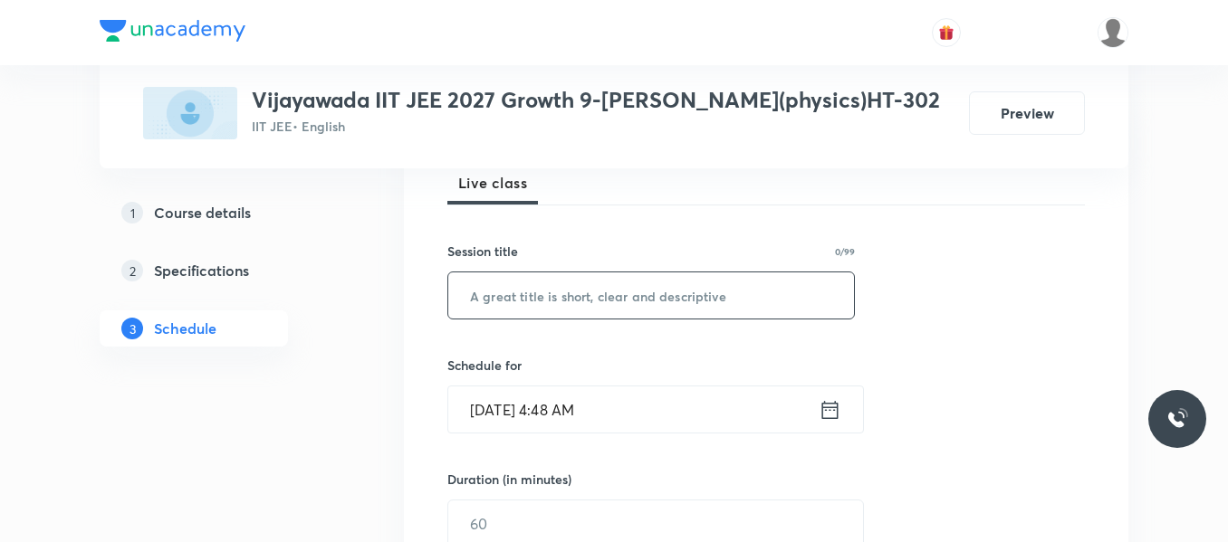
click at [575, 318] on input "text" at bounding box center [651, 295] width 406 height 46
paste input "paper discussion"
type input "paper discussion"
click at [836, 410] on icon at bounding box center [829, 409] width 23 height 25
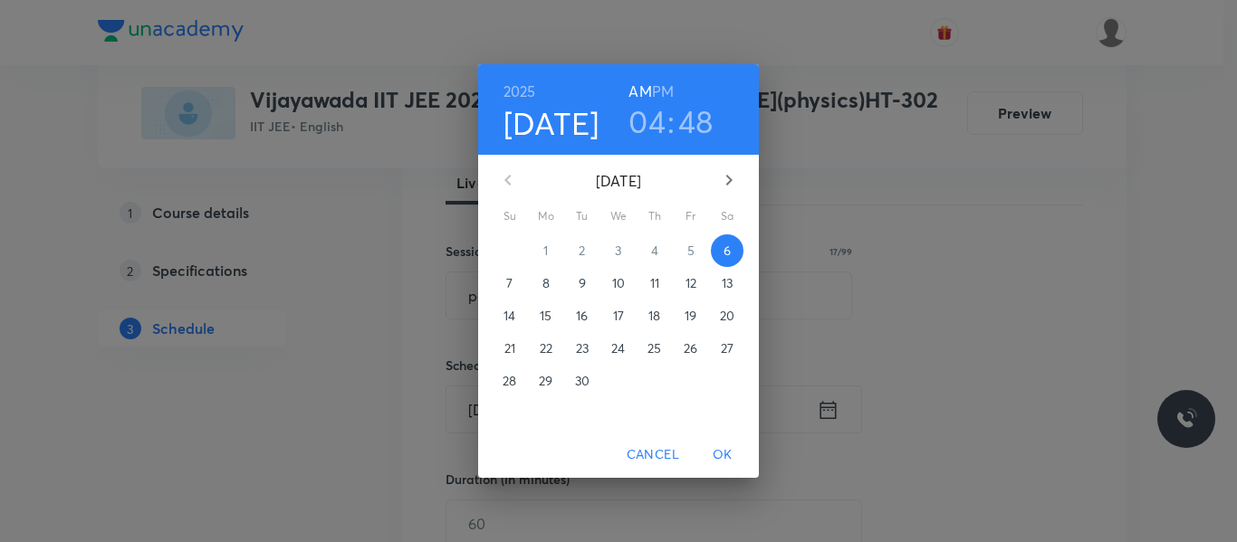
click at [649, 120] on h3 "04" at bounding box center [646, 121] width 37 height 38
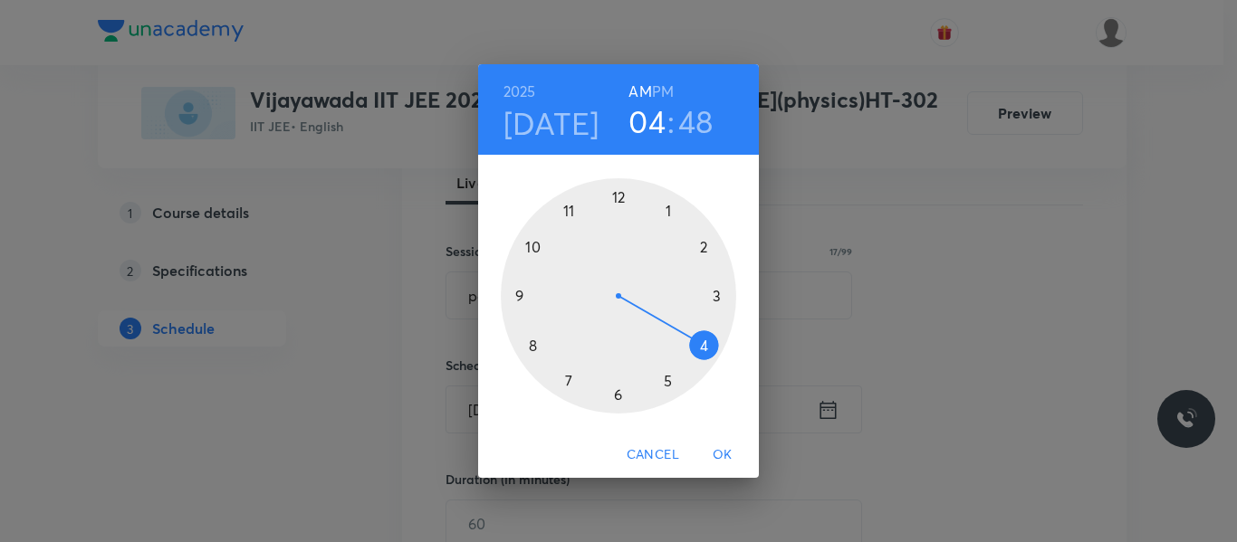
drag, startPoint x: 533, startPoint y: 244, endPoint x: 536, endPoint y: 265, distance: 21.9
click at [533, 244] on div at bounding box center [618, 295] width 235 height 235
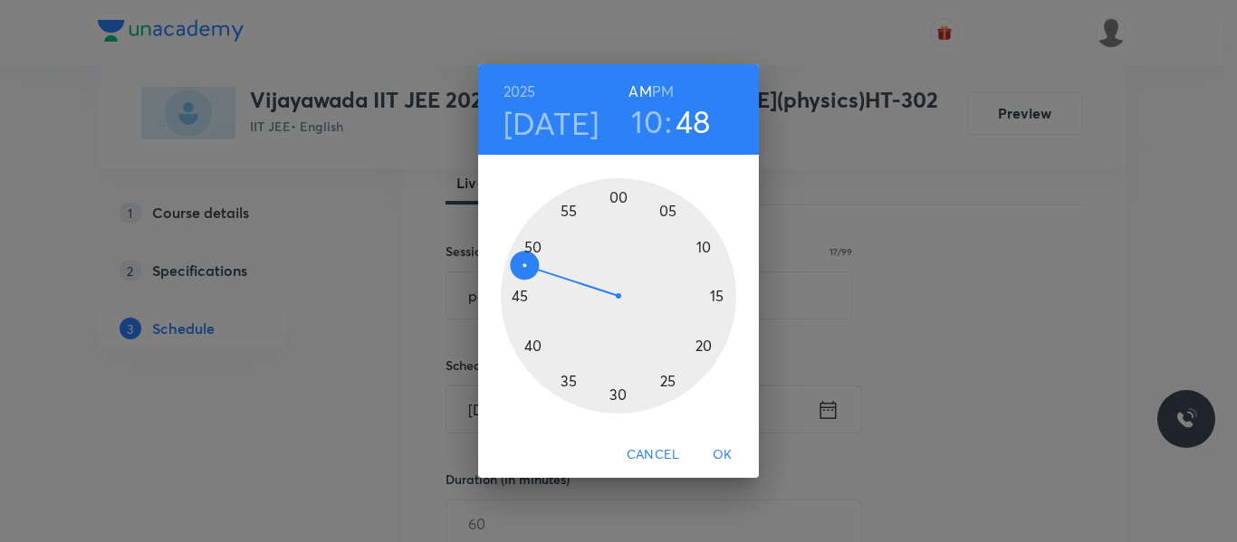
click at [713, 295] on div at bounding box center [618, 295] width 235 height 235
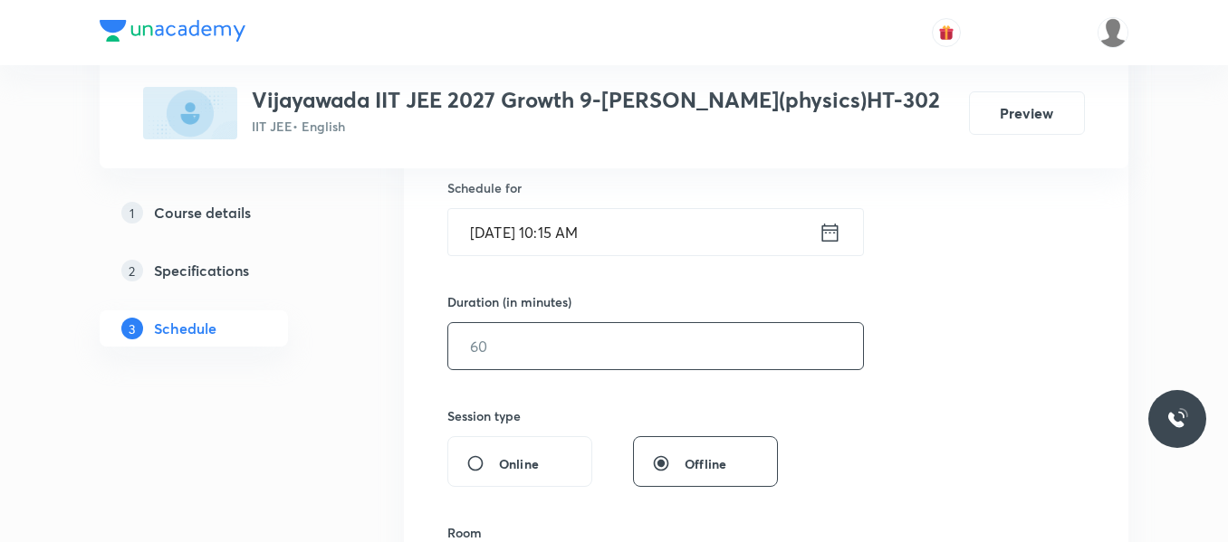
scroll to position [453, 0]
click at [554, 346] on input "text" at bounding box center [655, 343] width 415 height 46
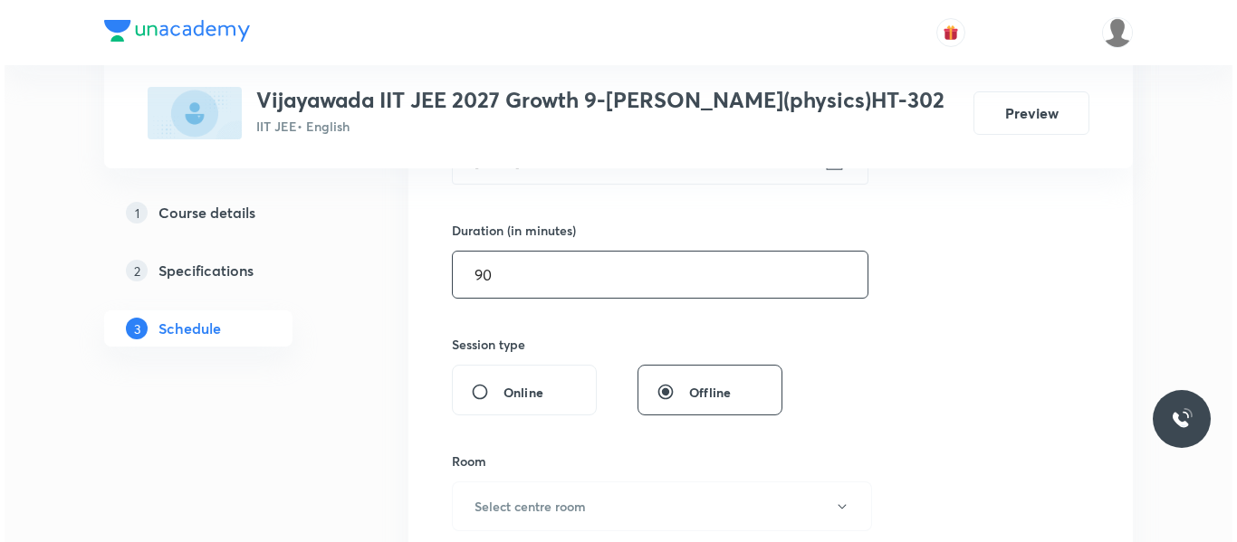
scroll to position [634, 0]
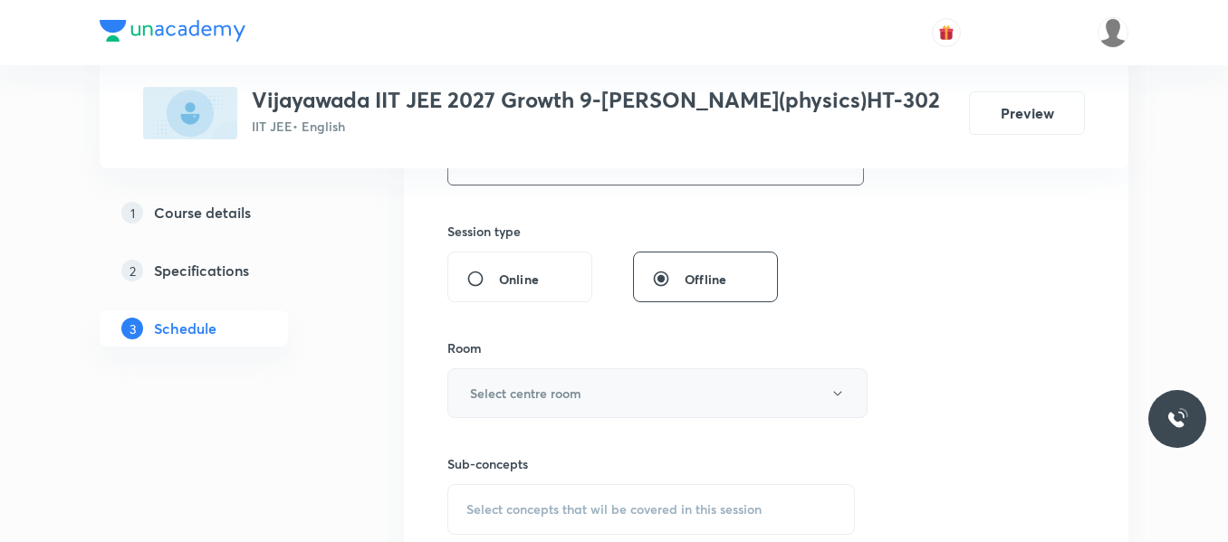
type input "90"
click at [551, 384] on h6 "Select centre room" at bounding box center [525, 393] width 111 height 19
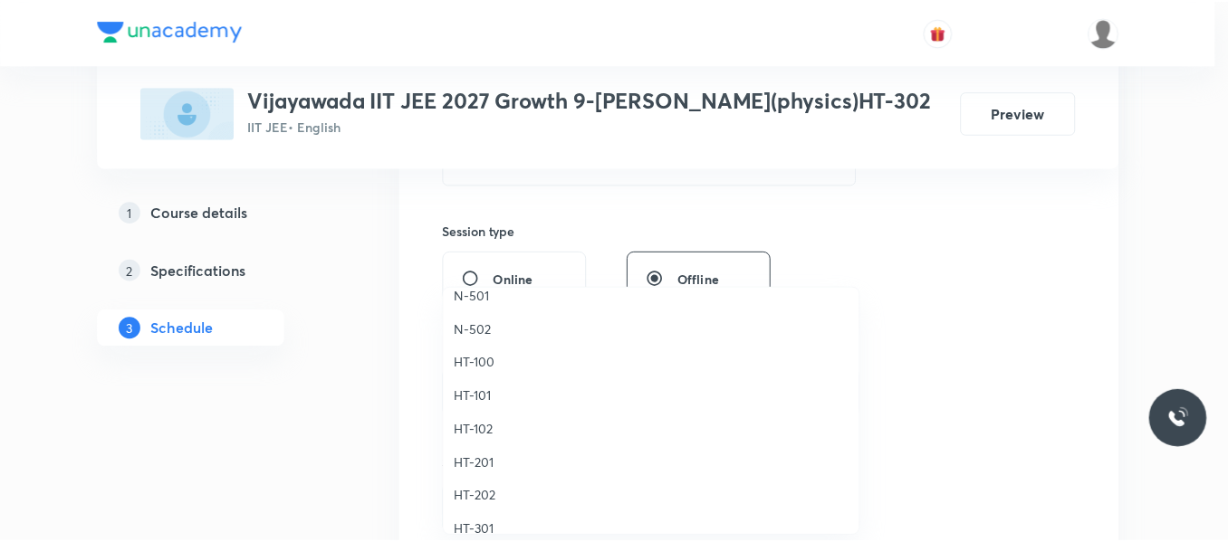
scroll to position [724, 0]
click at [471, 460] on span "HT-302" at bounding box center [655, 458] width 397 height 19
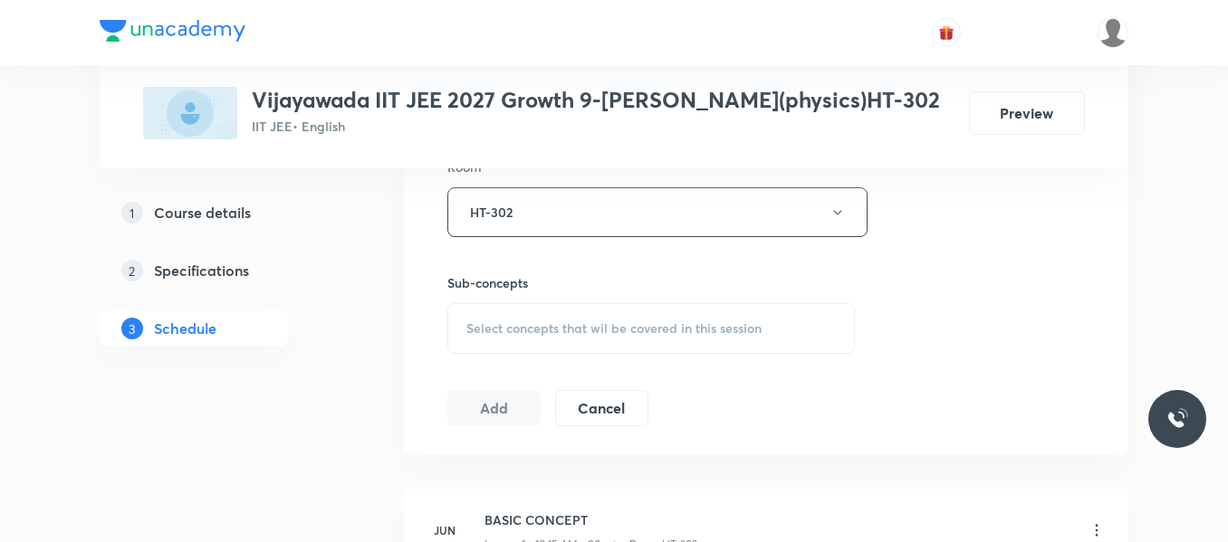
click at [525, 318] on div "Select concepts that wil be covered in this session" at bounding box center [650, 328] width 407 height 51
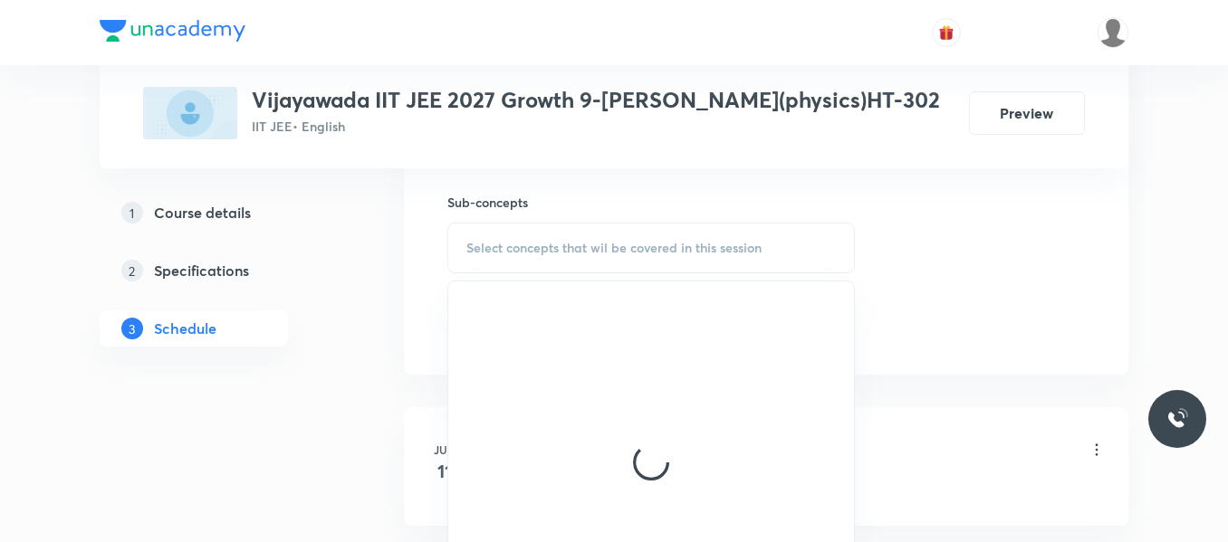
scroll to position [996, 0]
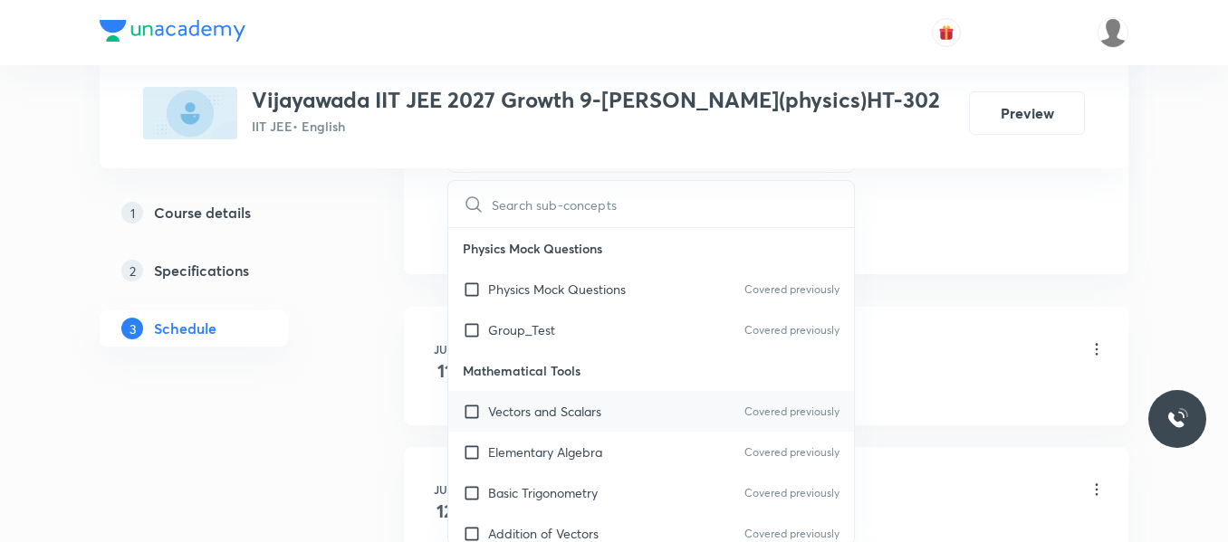
click at [529, 400] on div "Vectors and Scalars Covered previously" at bounding box center [651, 411] width 406 height 41
checkbox input "true"
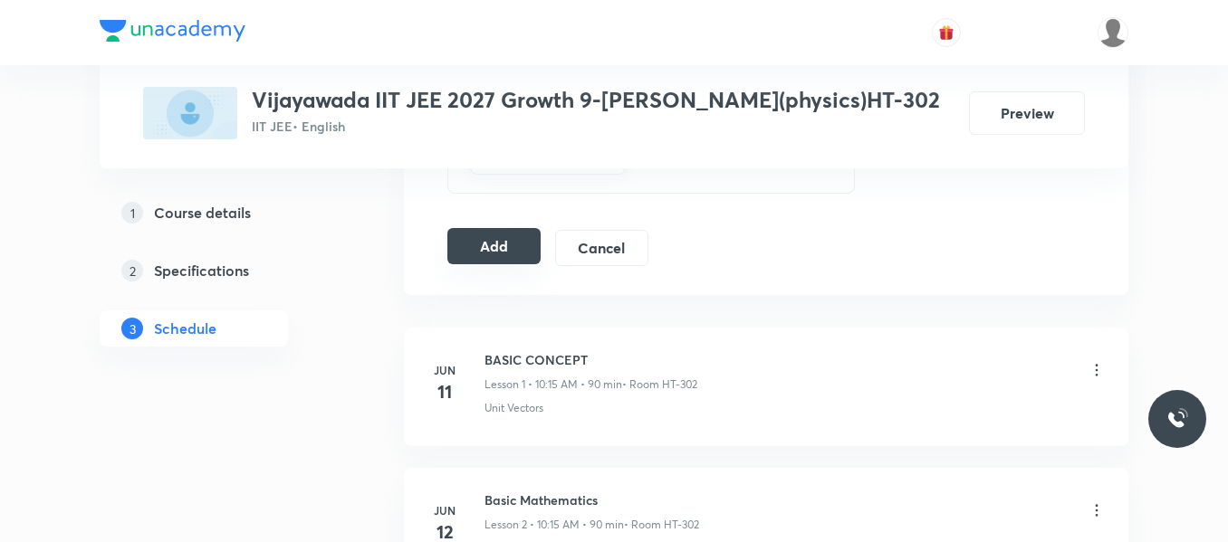
click at [513, 247] on button "Add" at bounding box center [493, 246] width 93 height 36
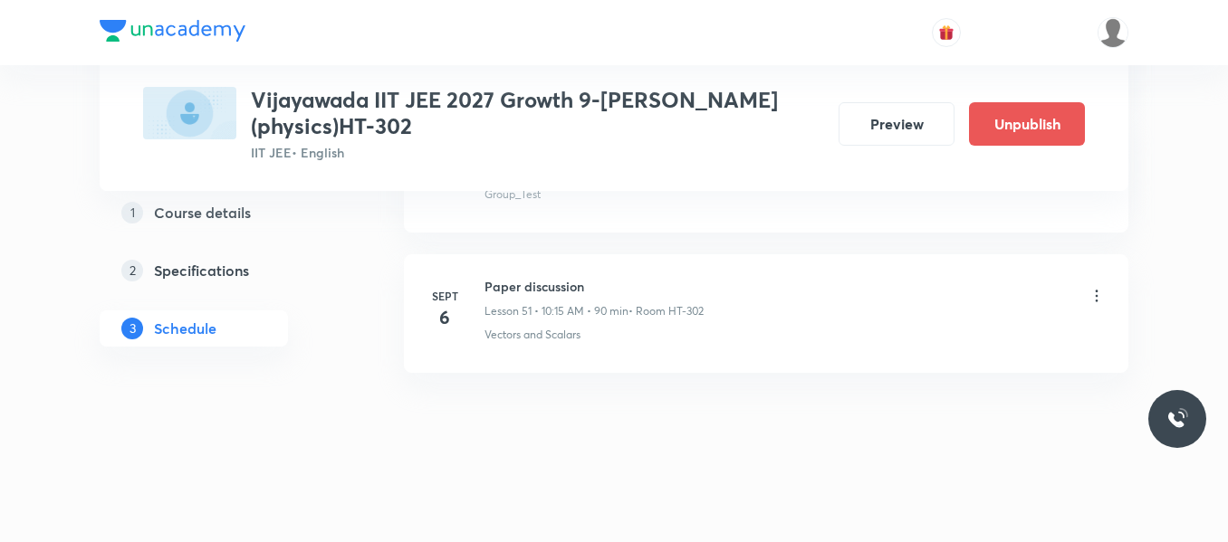
scroll to position [7256, 0]
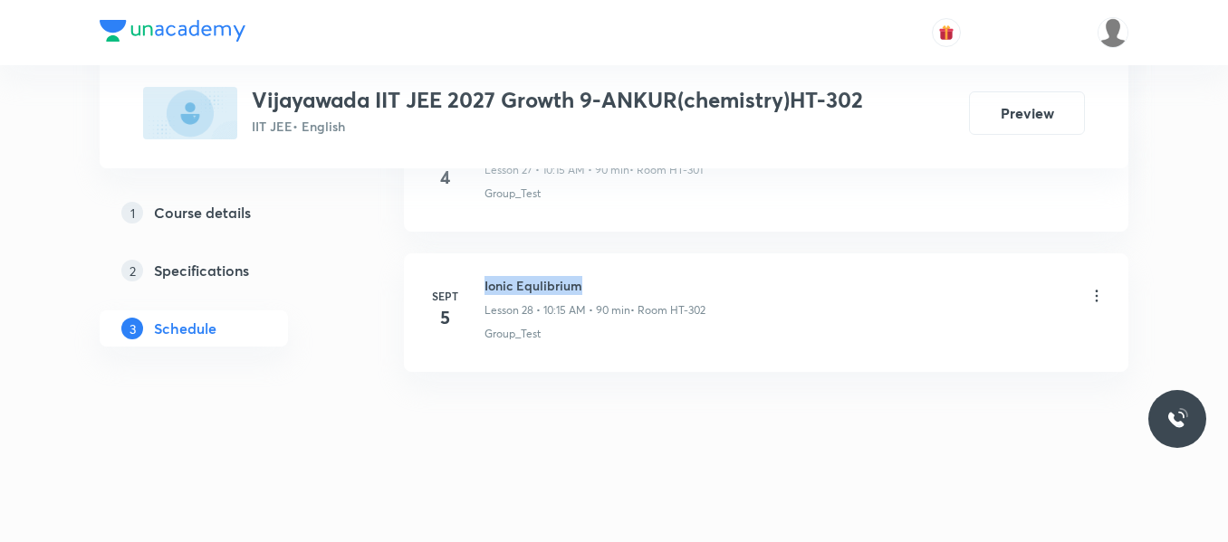
drag, startPoint x: 481, startPoint y: 282, endPoint x: 659, endPoint y: 282, distance: 178.3
click at [659, 282] on div "[DATE] Ionic Equlibrium Lesson 28 • 10:15 AM • 90 min • Room HT-302 Group_Test" at bounding box center [765, 309] width 679 height 66
copy h6 "Ionic Equlibrium"
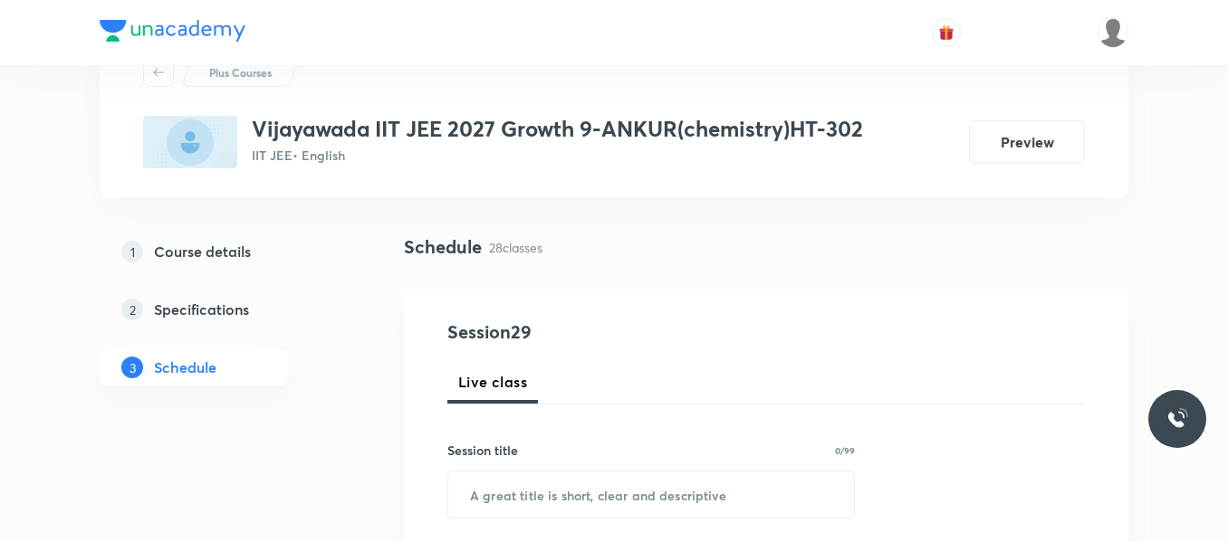
scroll to position [272, 0]
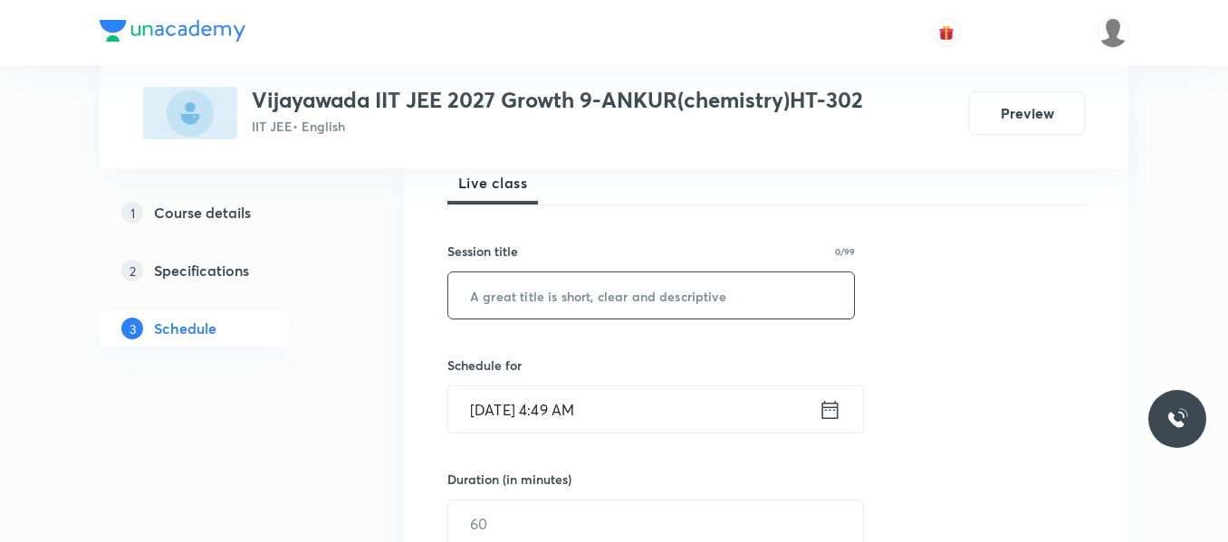
click at [507, 301] on input "text" at bounding box center [651, 295] width 406 height 46
paste input "Ionic Equlibrium"
type input "Ionic Equlibrium"
click at [839, 407] on icon at bounding box center [829, 409] width 23 height 25
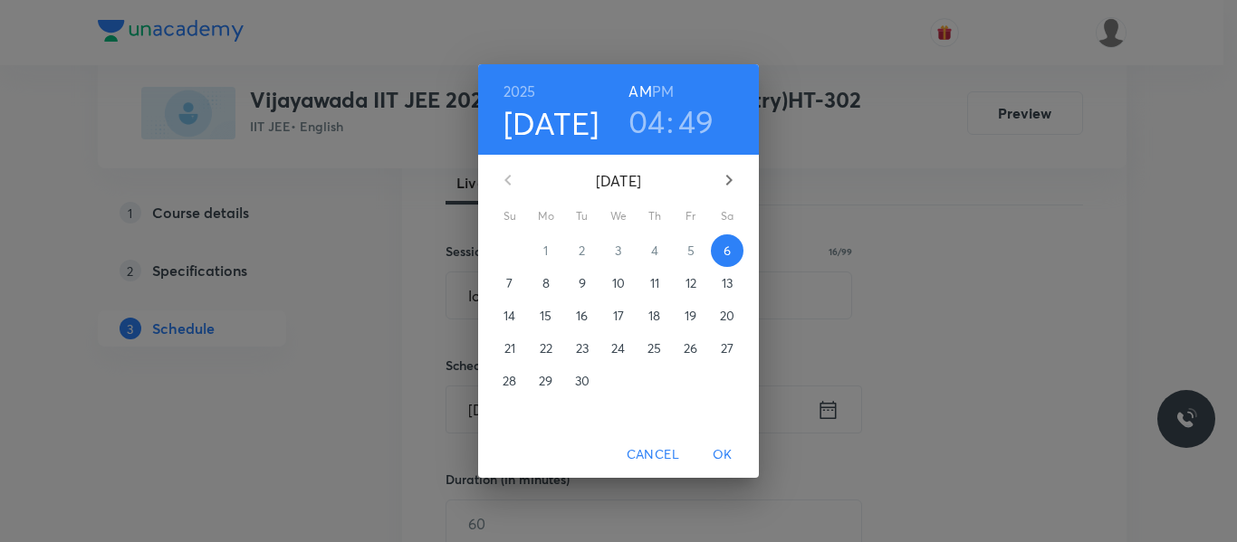
click at [642, 120] on h3 "04" at bounding box center [646, 121] width 37 height 38
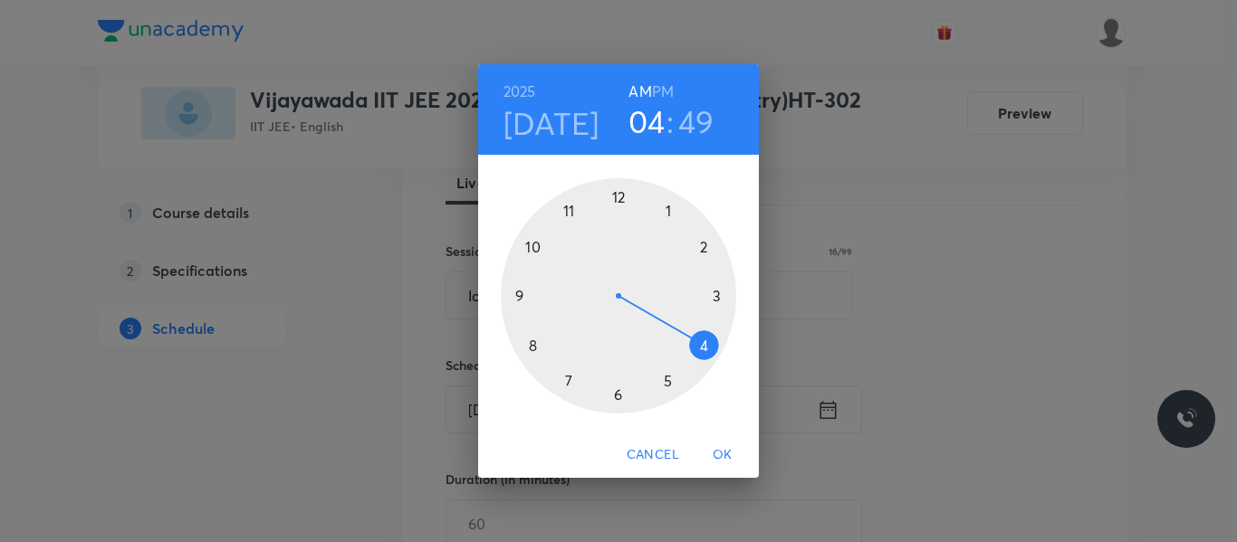
click at [574, 214] on div at bounding box center [618, 295] width 235 height 235
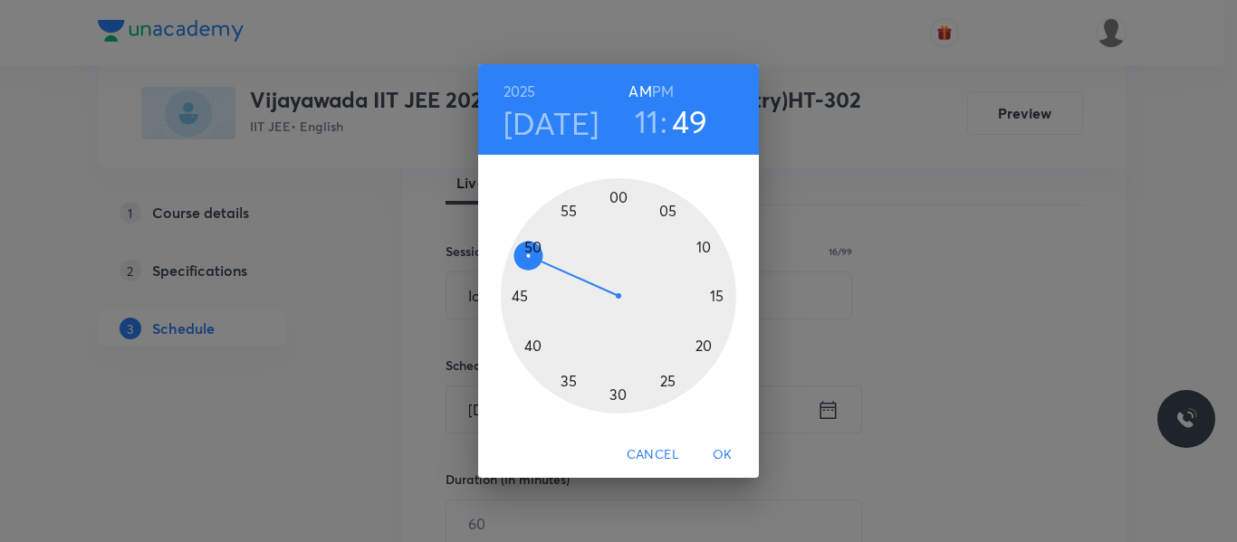
click at [531, 244] on div at bounding box center [618, 295] width 235 height 235
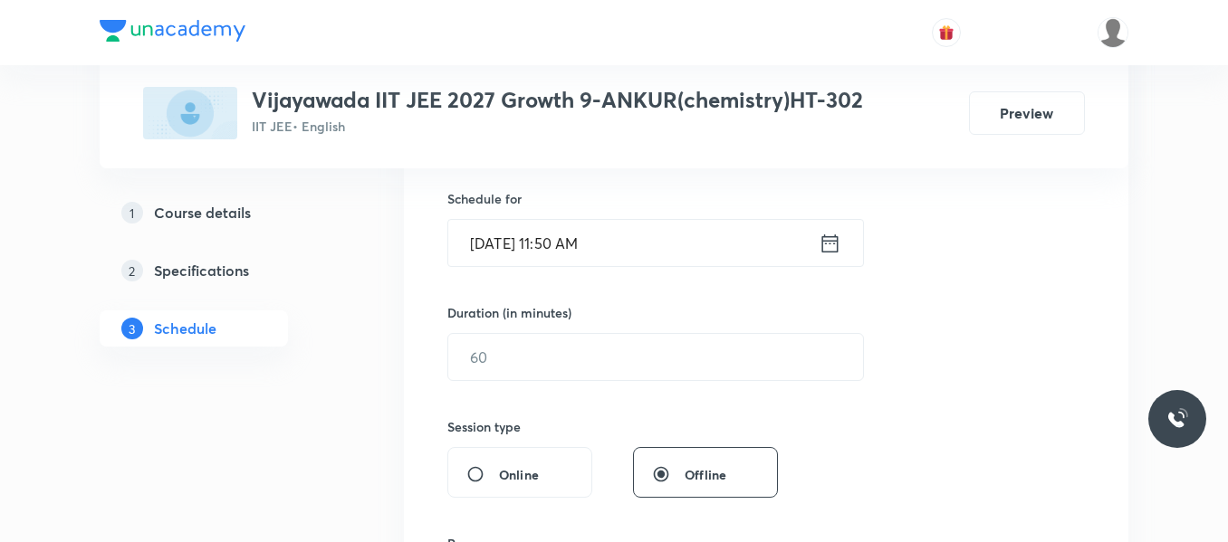
scroll to position [453, 0]
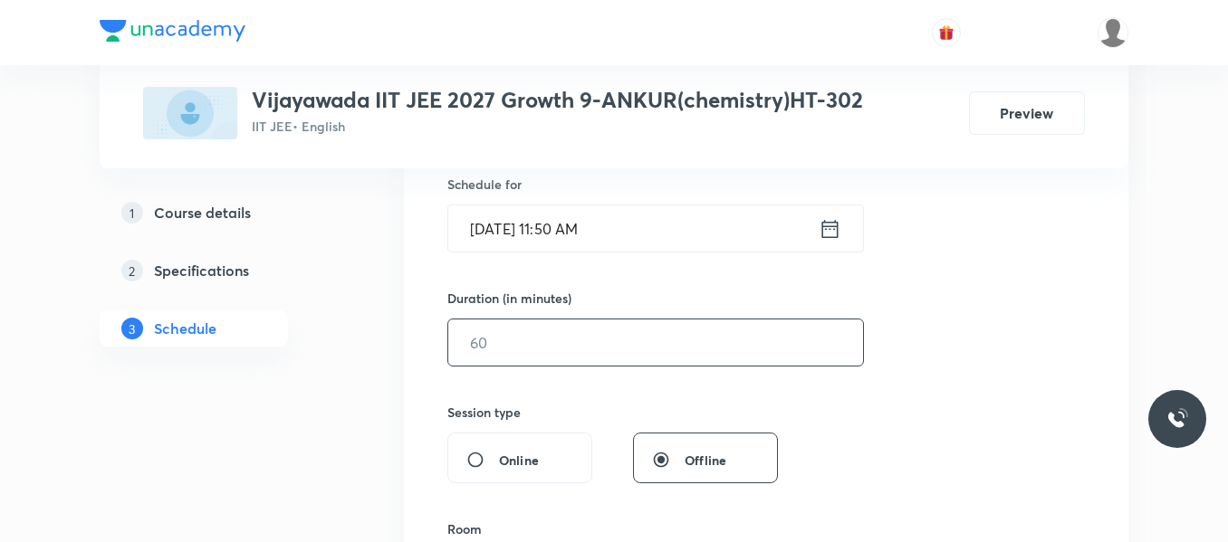
click at [530, 329] on input "text" at bounding box center [655, 343] width 415 height 46
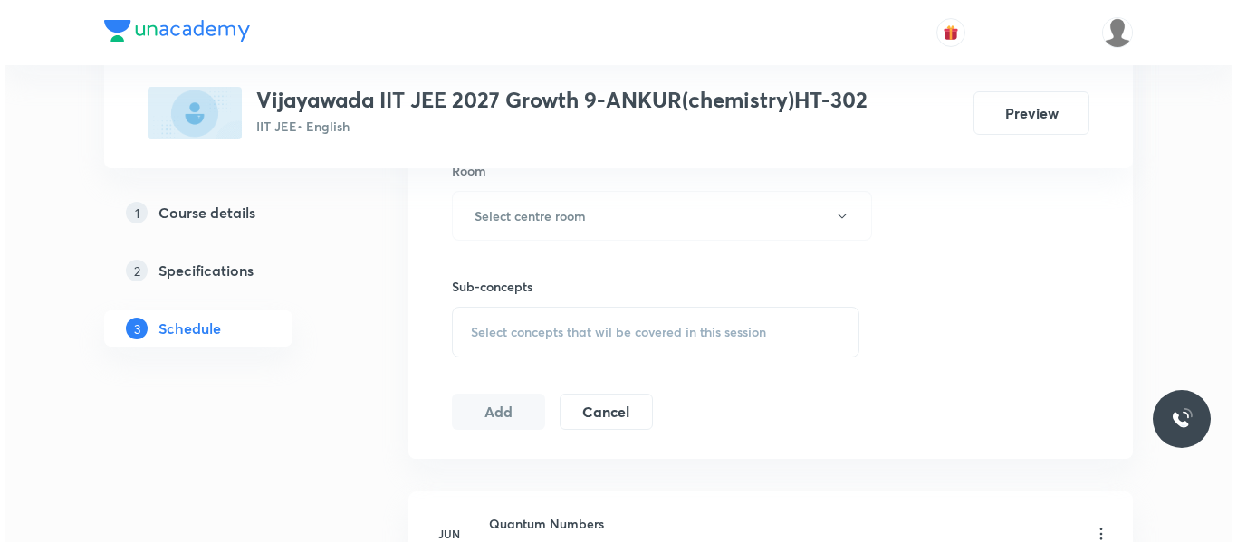
scroll to position [815, 0]
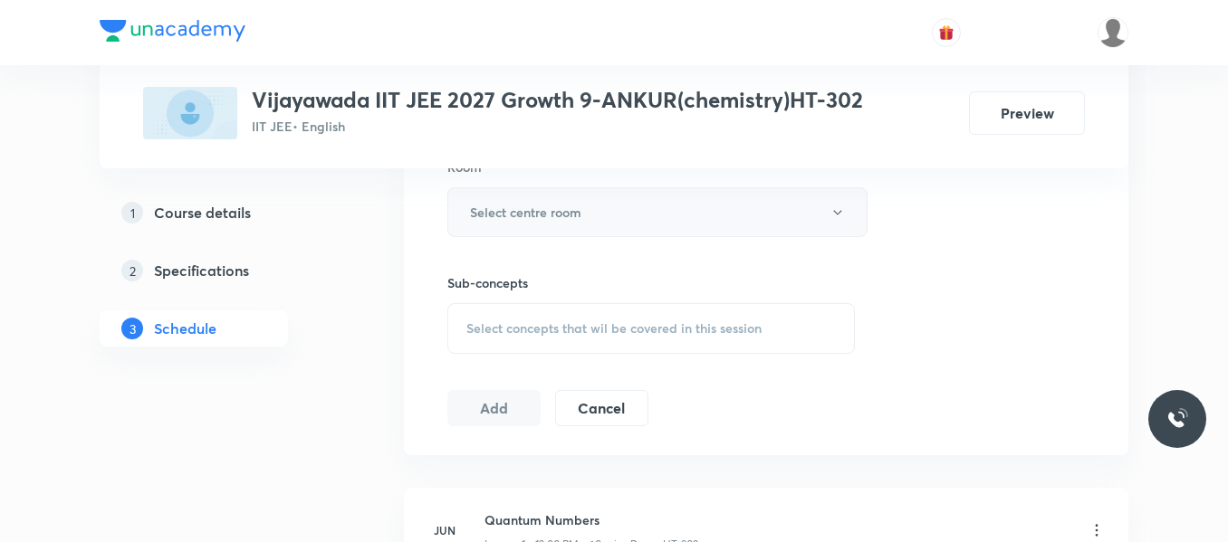
type input "80"
click at [546, 212] on h6 "Select centre room" at bounding box center [525, 212] width 111 height 19
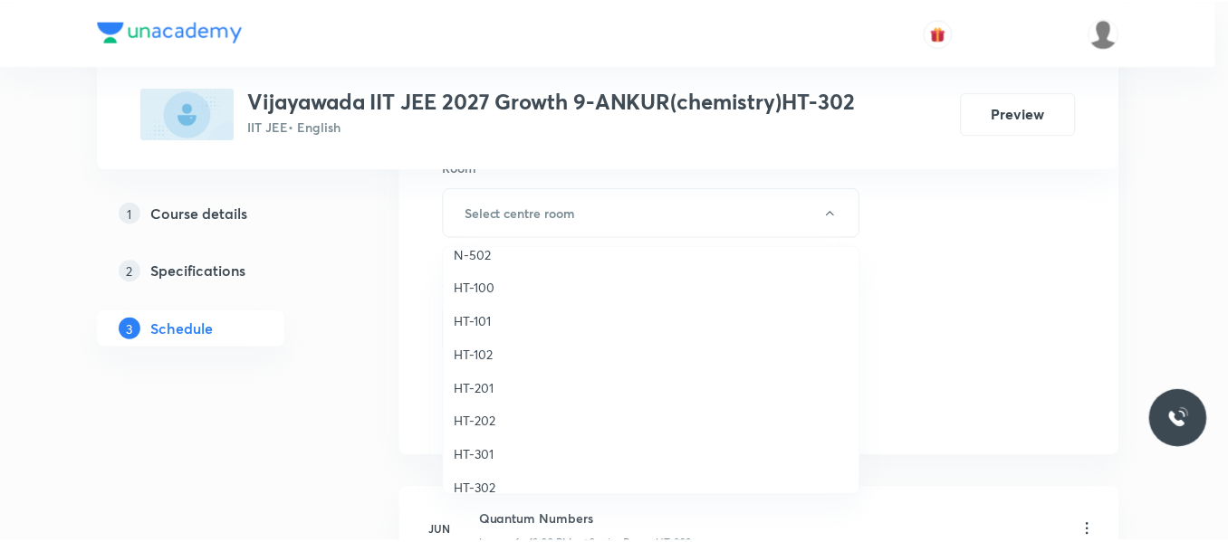
scroll to position [724, 0]
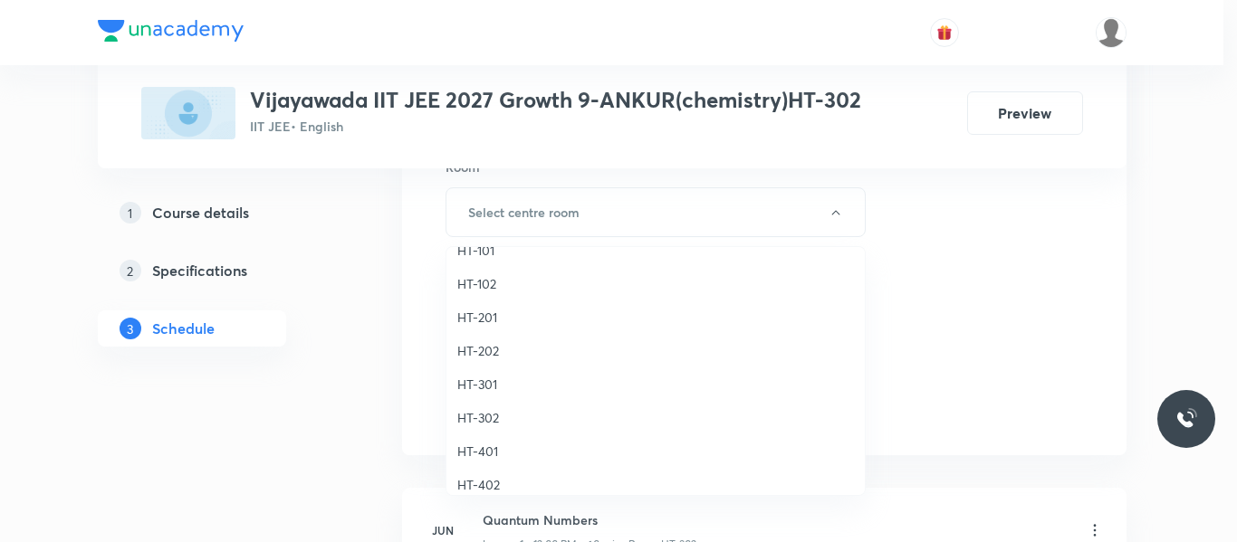
click at [485, 420] on span "HT-302" at bounding box center [655, 417] width 397 height 19
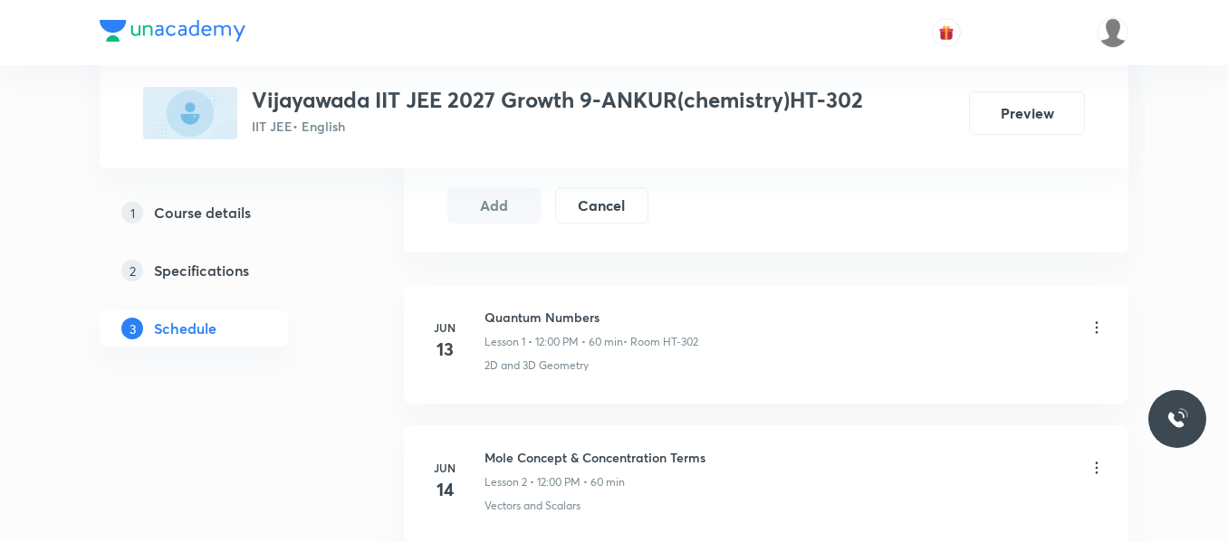
scroll to position [905, 0]
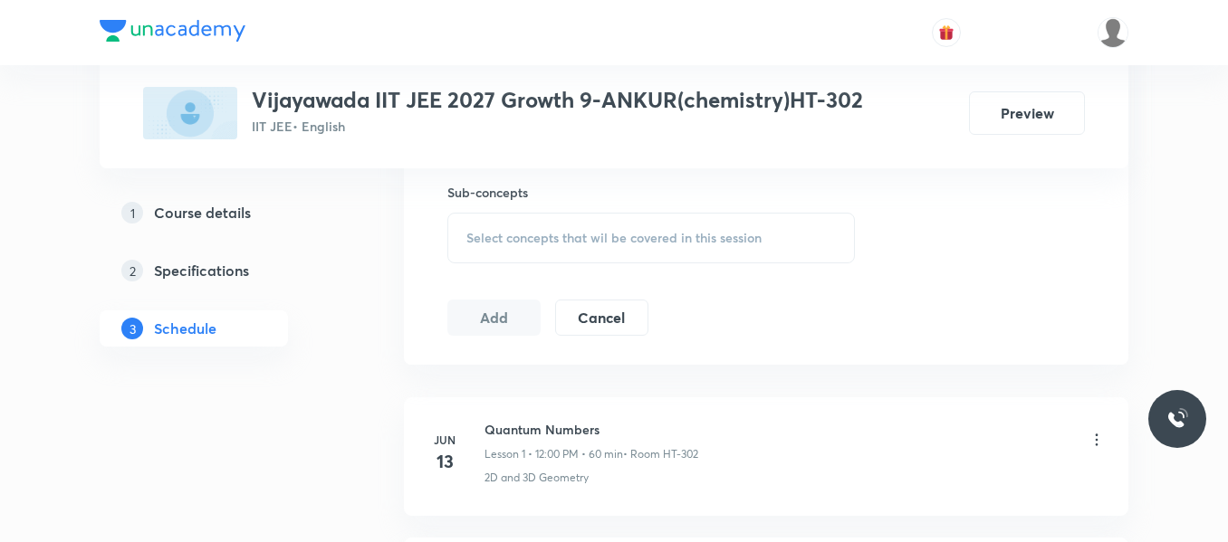
click at [542, 217] on div "Select concepts that wil be covered in this session" at bounding box center [650, 238] width 407 height 51
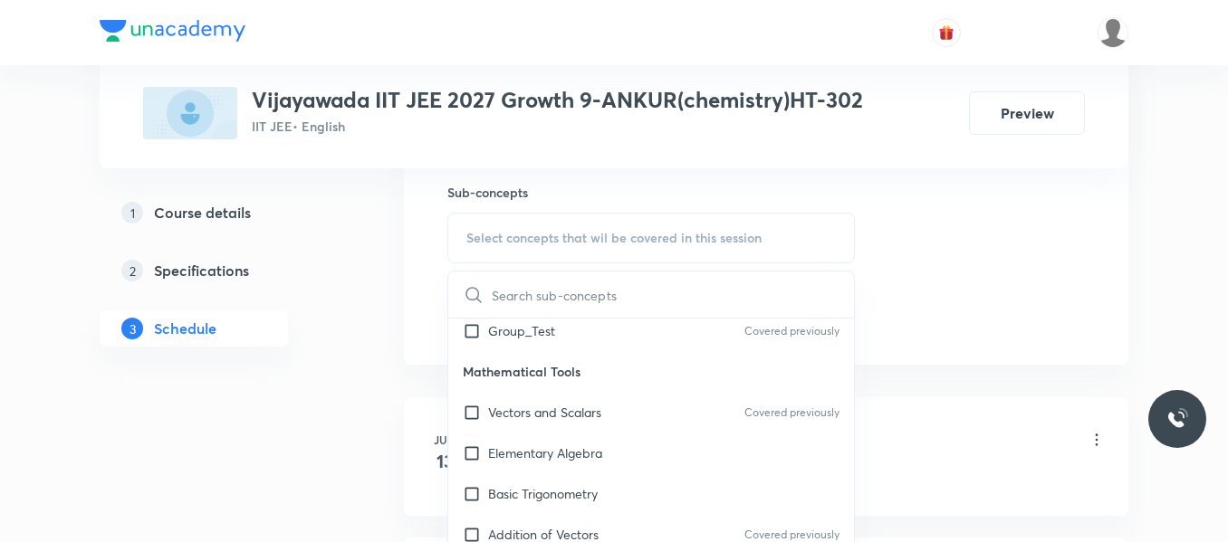
scroll to position [91, 0]
click at [542, 482] on div "Basic Trigonometry" at bounding box center [651, 493] width 406 height 41
checkbox input "true"
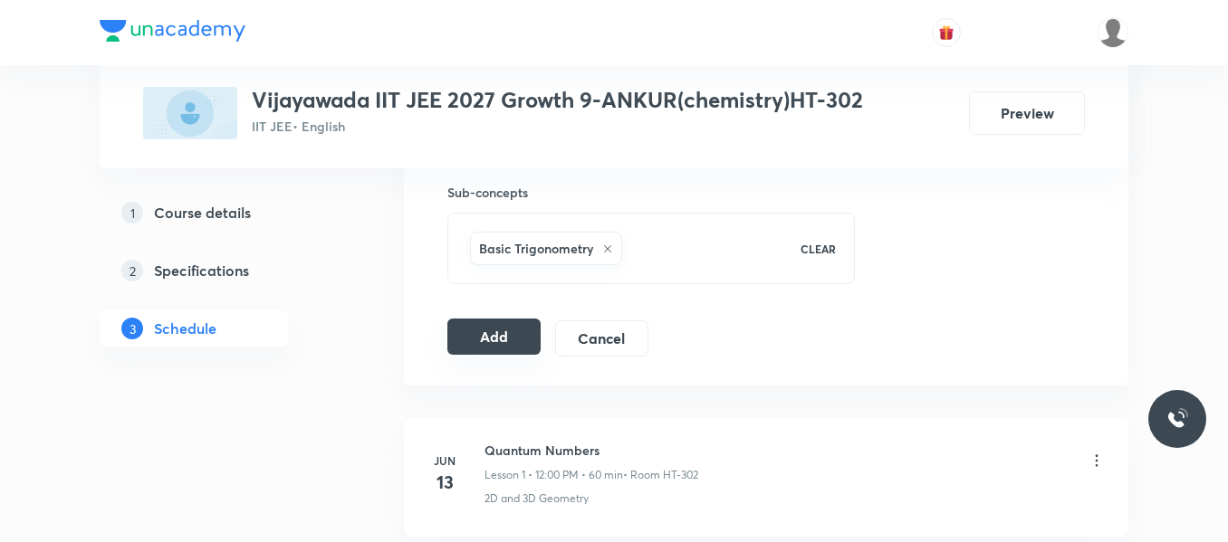
click at [487, 336] on button "Add" at bounding box center [493, 337] width 93 height 36
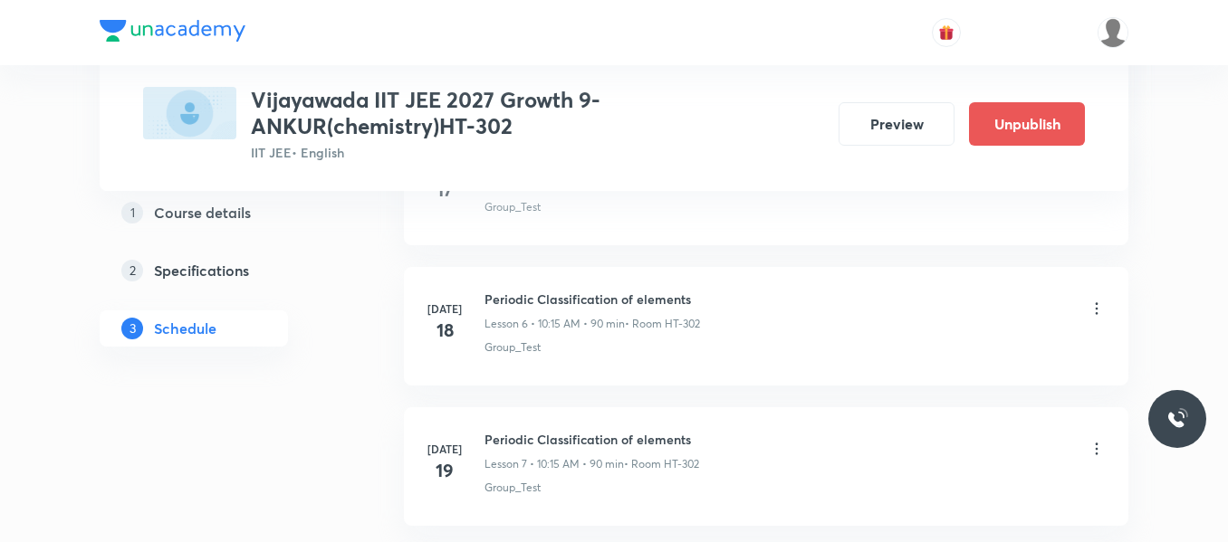
scroll to position [4169, 0]
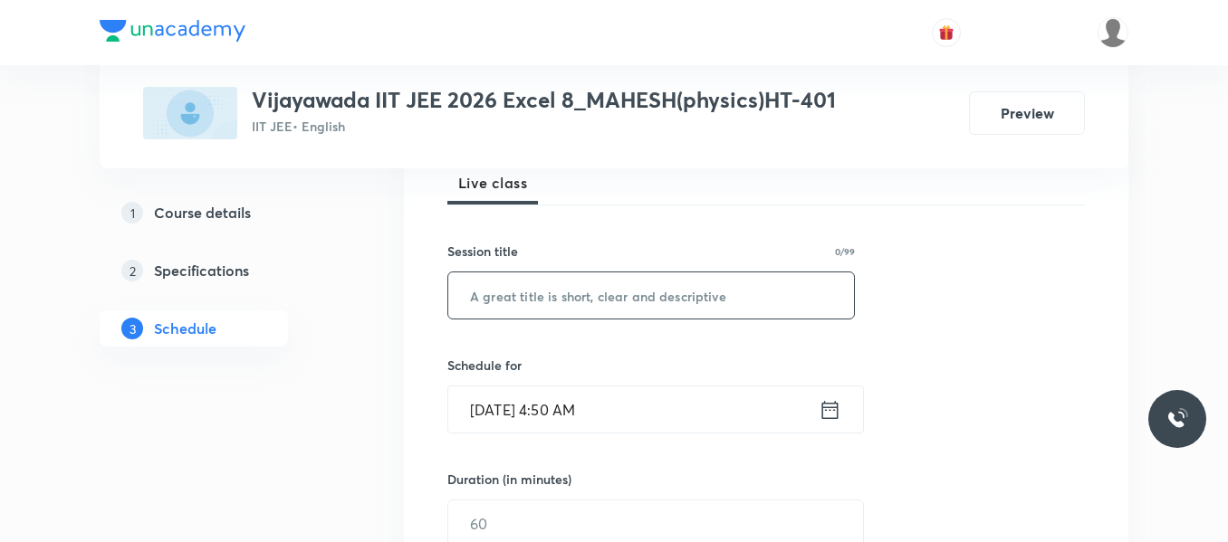
click at [535, 315] on input "text" at bounding box center [651, 295] width 406 height 46
paste input "paper discussion"
type input "paper discussion"
click at [820, 410] on icon at bounding box center [829, 409] width 23 height 25
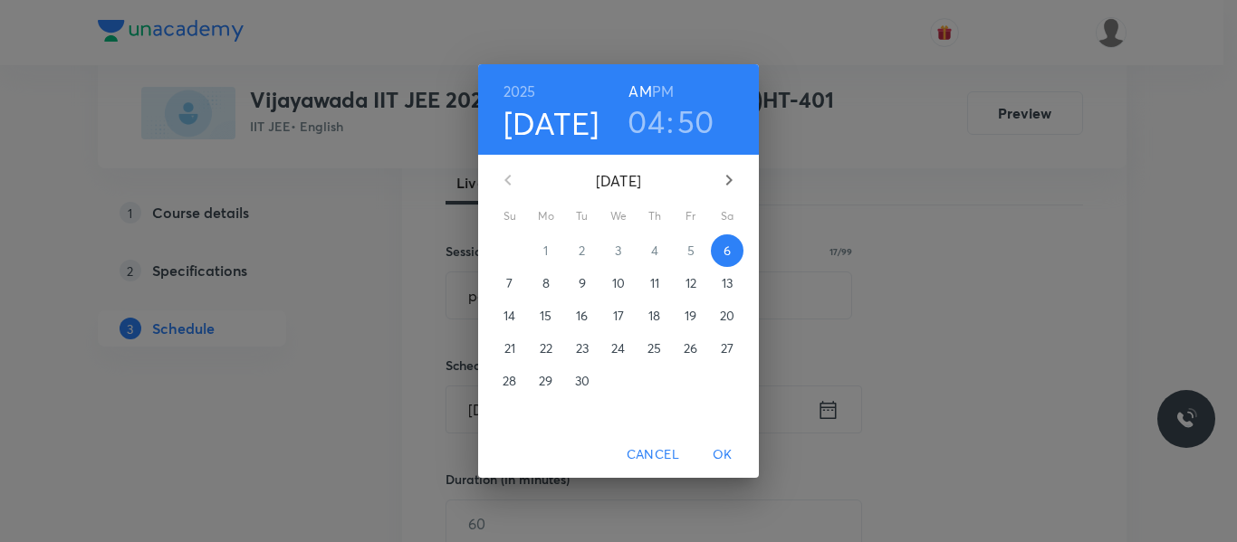
click at [653, 115] on h3 "04" at bounding box center [645, 121] width 37 height 38
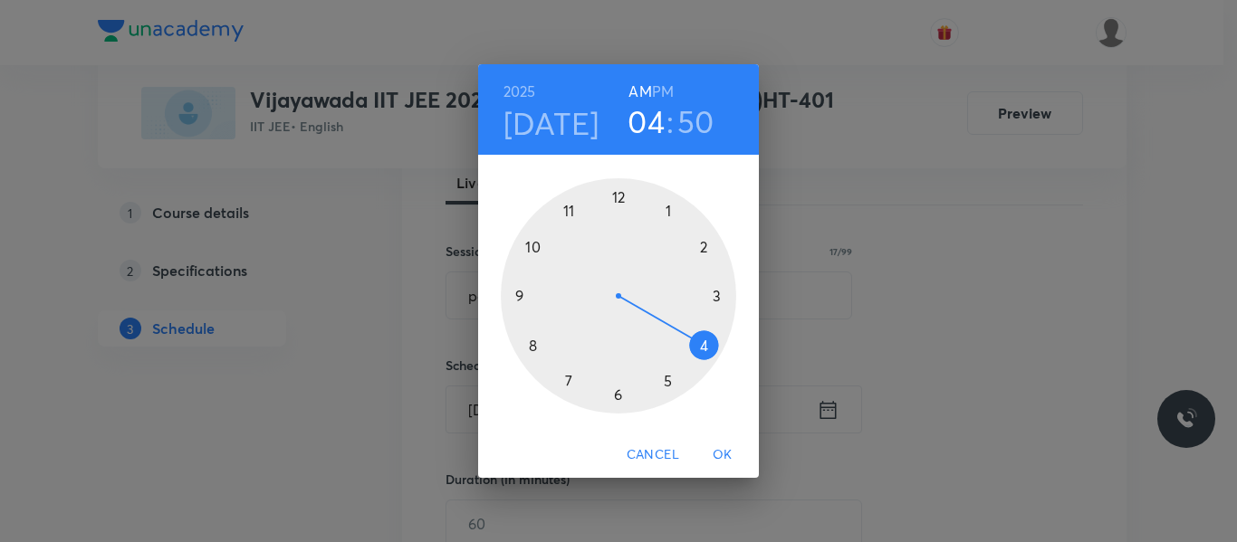
click at [703, 248] on div at bounding box center [618, 295] width 235 height 235
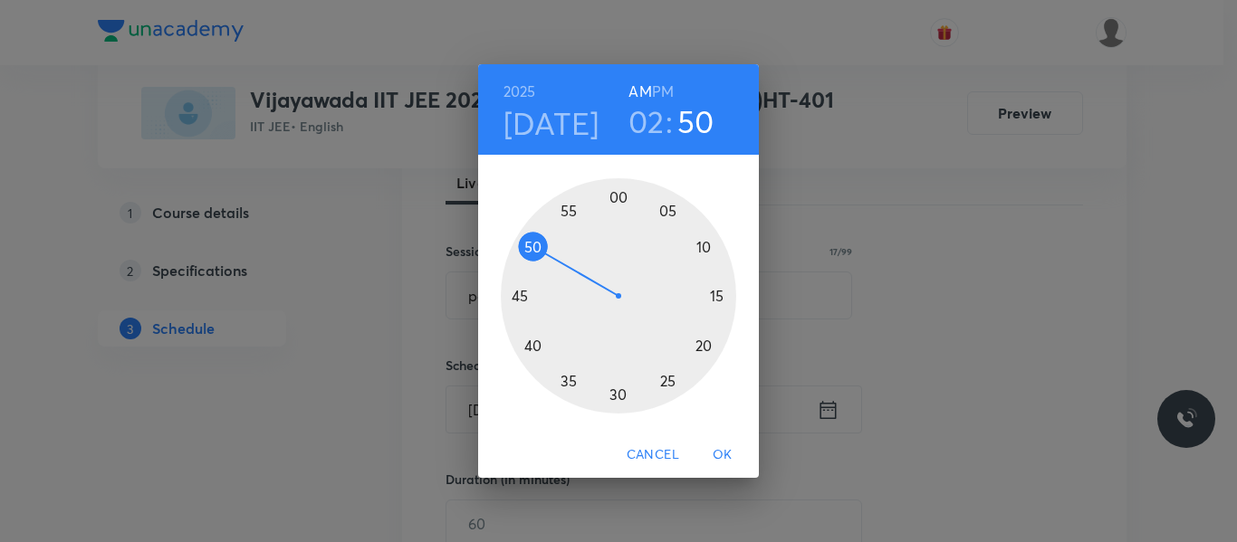
click at [664, 87] on h6 "PM" at bounding box center [663, 91] width 22 height 25
click at [619, 196] on div at bounding box center [618, 295] width 235 height 235
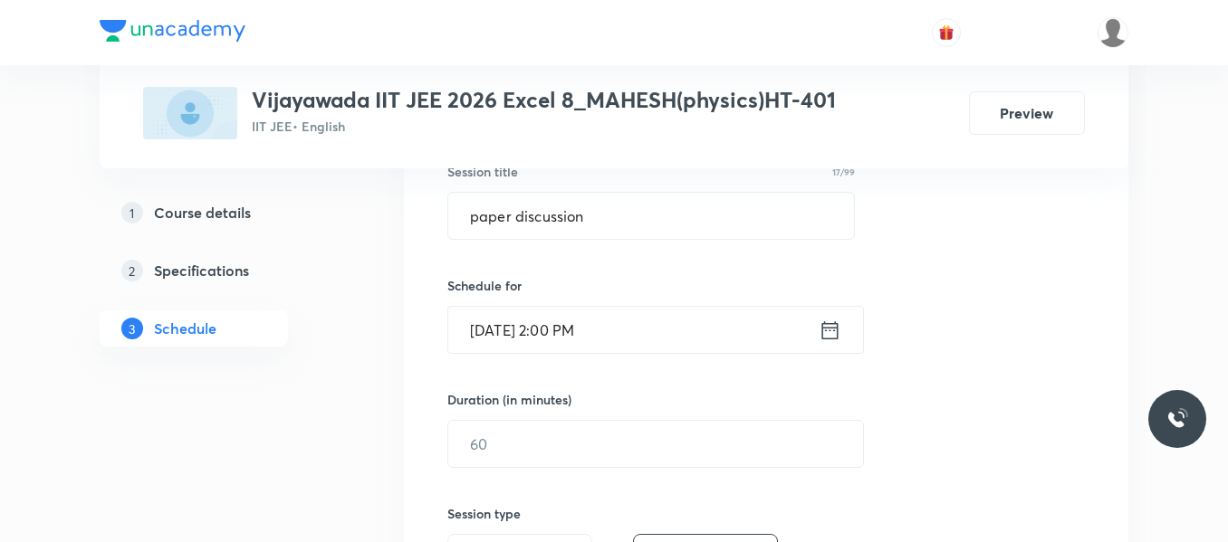
scroll to position [453, 0]
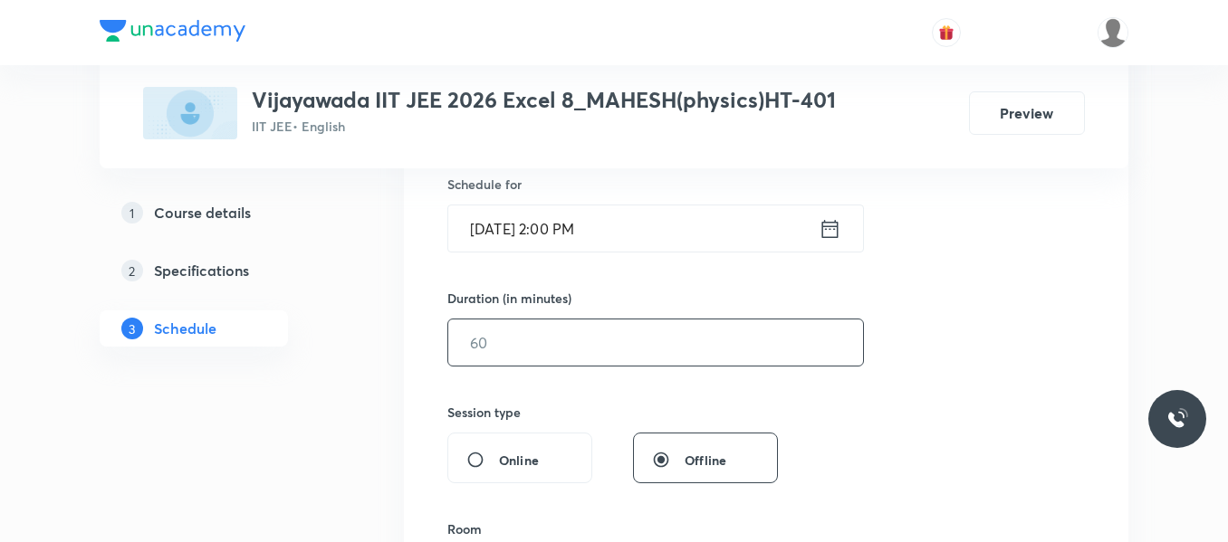
click at [521, 340] on input "text" at bounding box center [655, 343] width 415 height 46
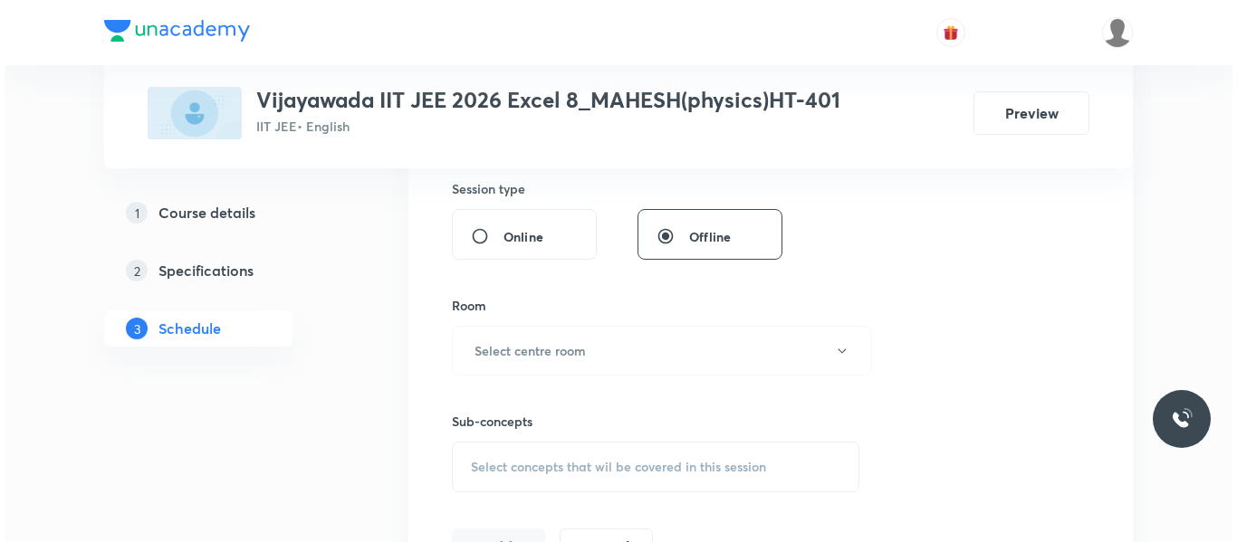
scroll to position [724, 0]
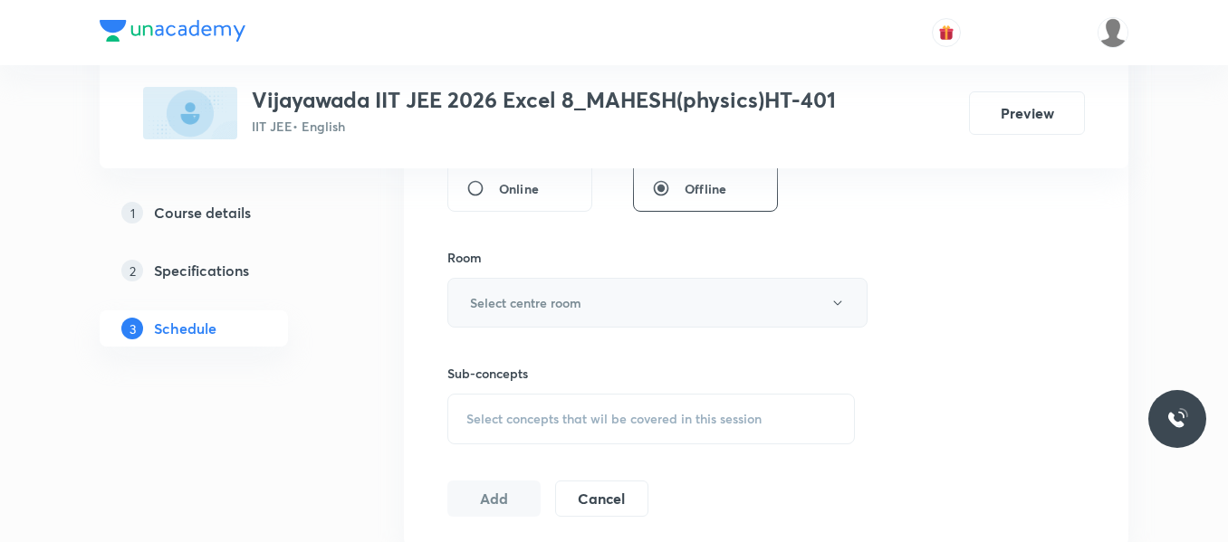
type input "90"
click at [509, 303] on h6 "Select centre room" at bounding box center [525, 302] width 111 height 19
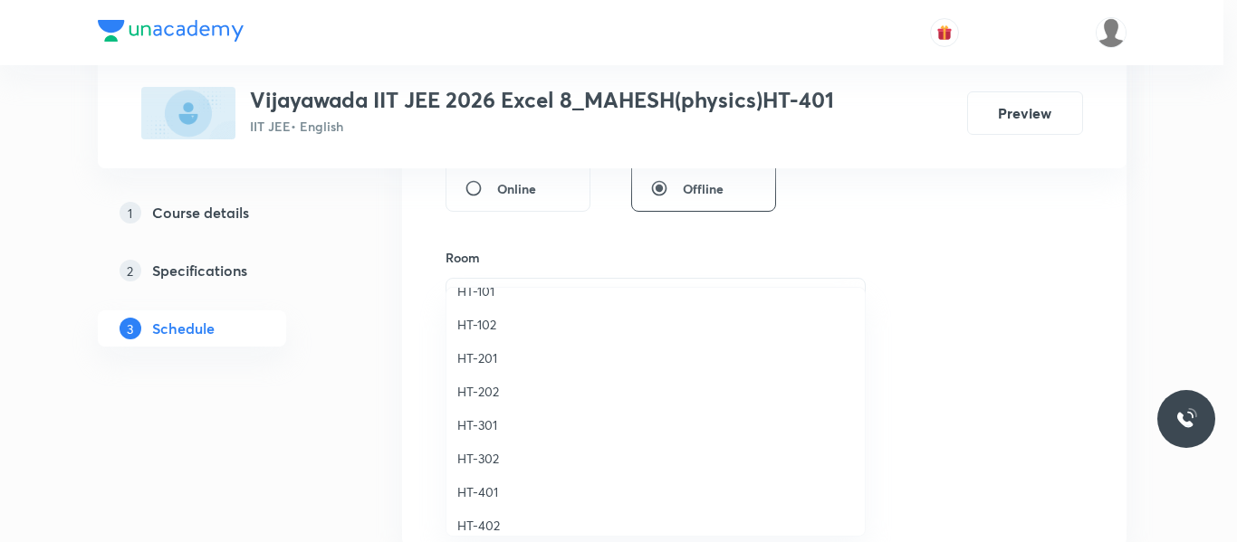
click at [472, 496] on span "HT-401" at bounding box center [655, 492] width 397 height 19
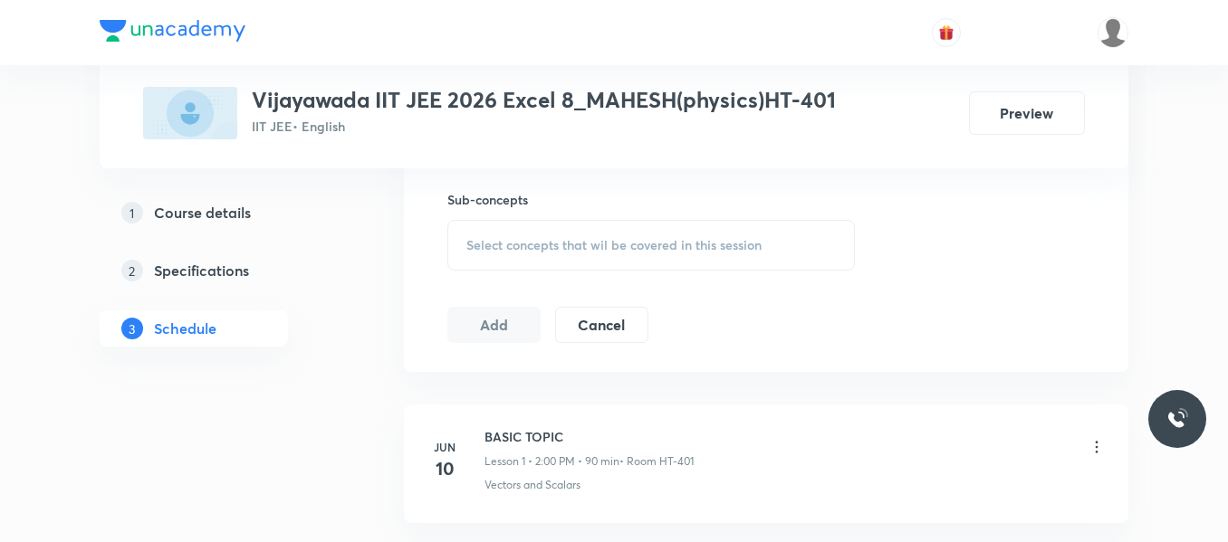
scroll to position [905, 0]
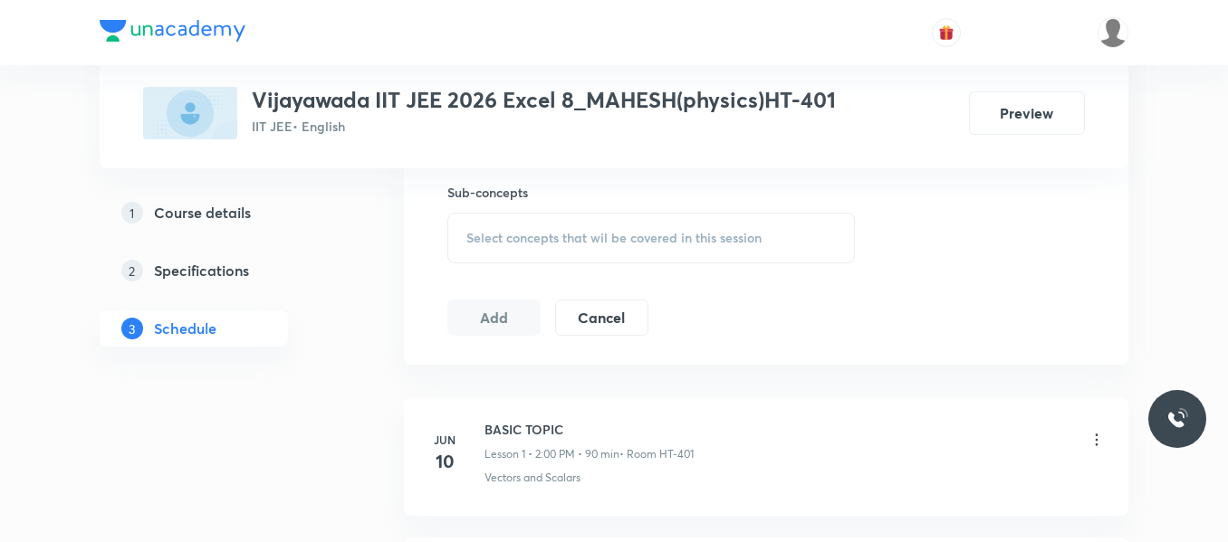
click at [512, 225] on div "Select concepts that wil be covered in this session" at bounding box center [650, 238] width 407 height 51
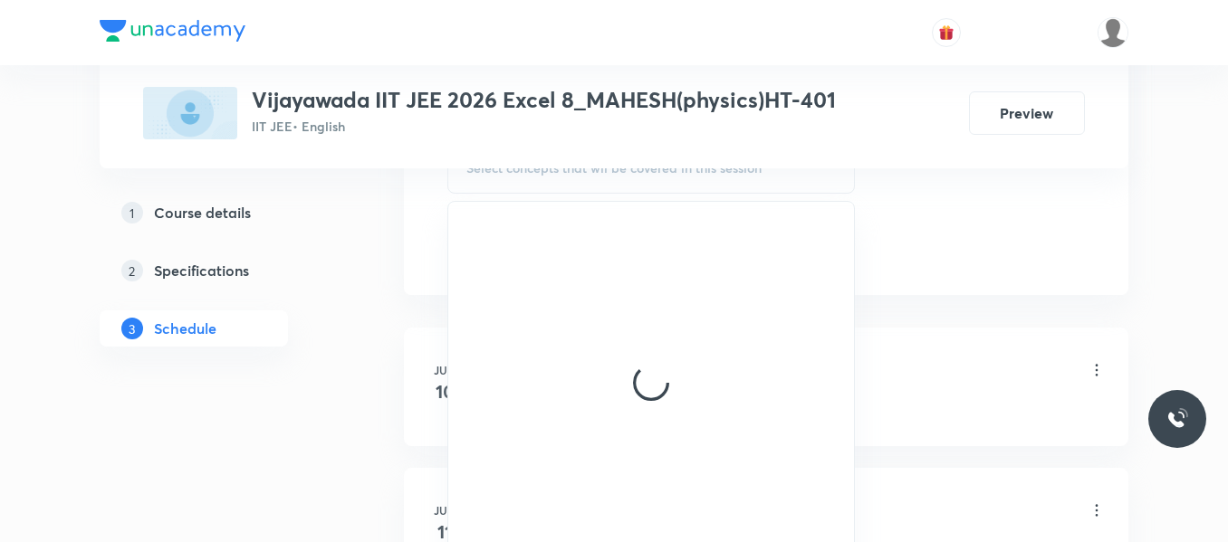
scroll to position [996, 0]
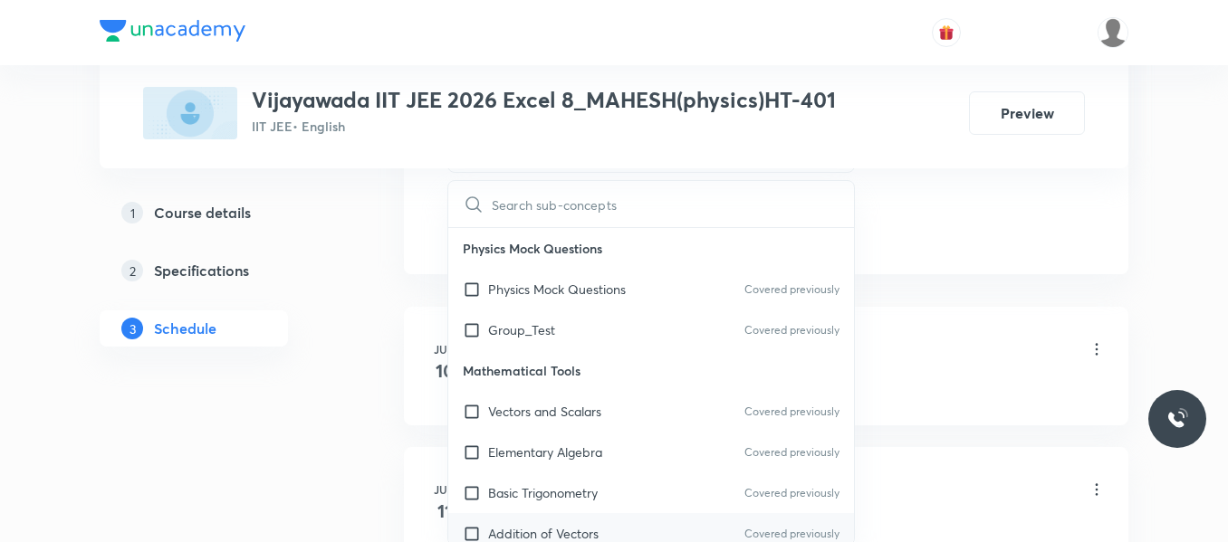
click at [545, 525] on p "Addition of Vectors" at bounding box center [543, 533] width 110 height 19
checkbox input "true"
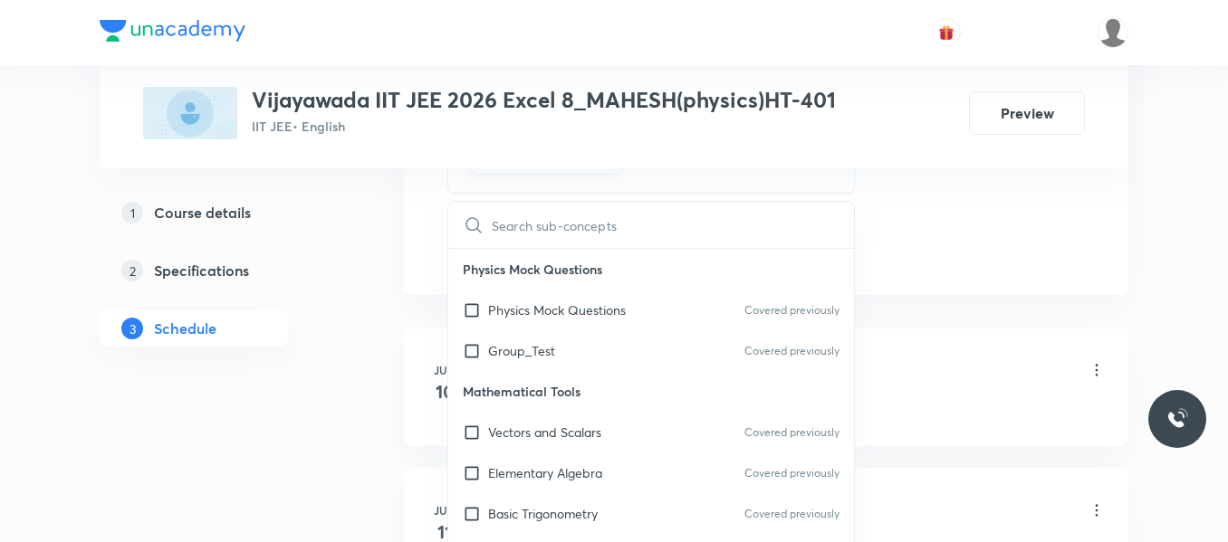
click at [945, 153] on div "Plus Courses Vijayawada IIT JEE 2026 Excel 8_MAHESH(physics)HT-401 IIT JEE • En…" at bounding box center [614, 84] width 1028 height 168
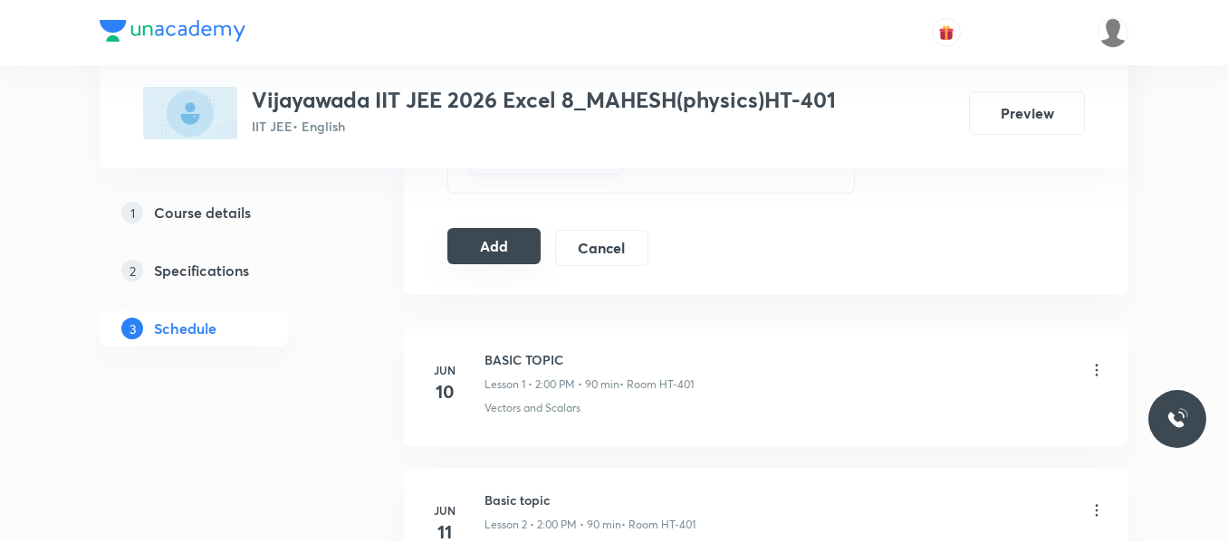
click at [502, 237] on button "Add" at bounding box center [493, 246] width 93 height 36
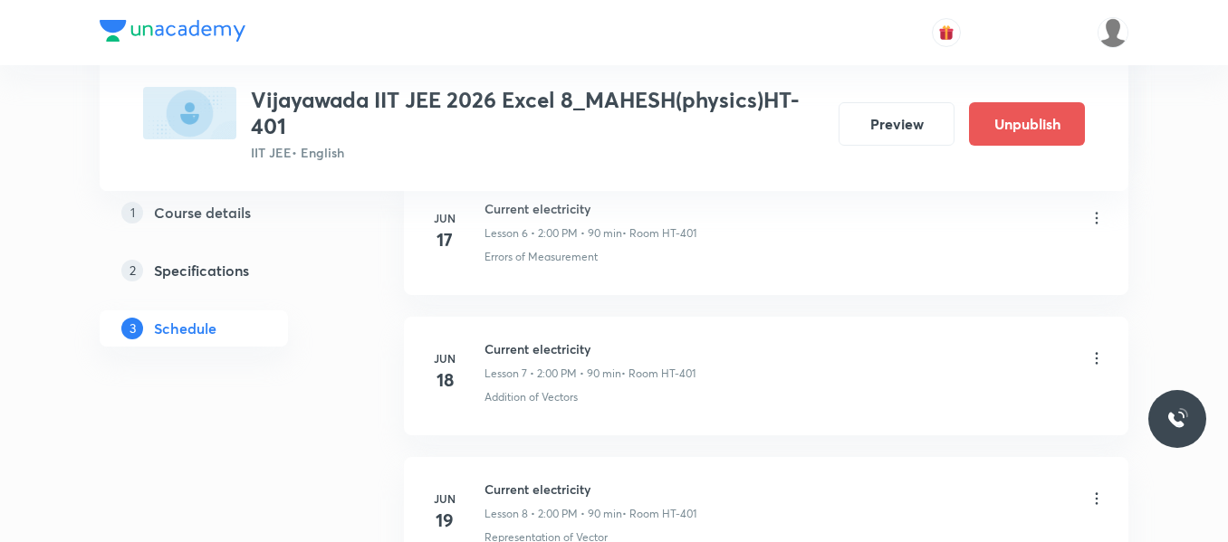
scroll to position [7256, 0]
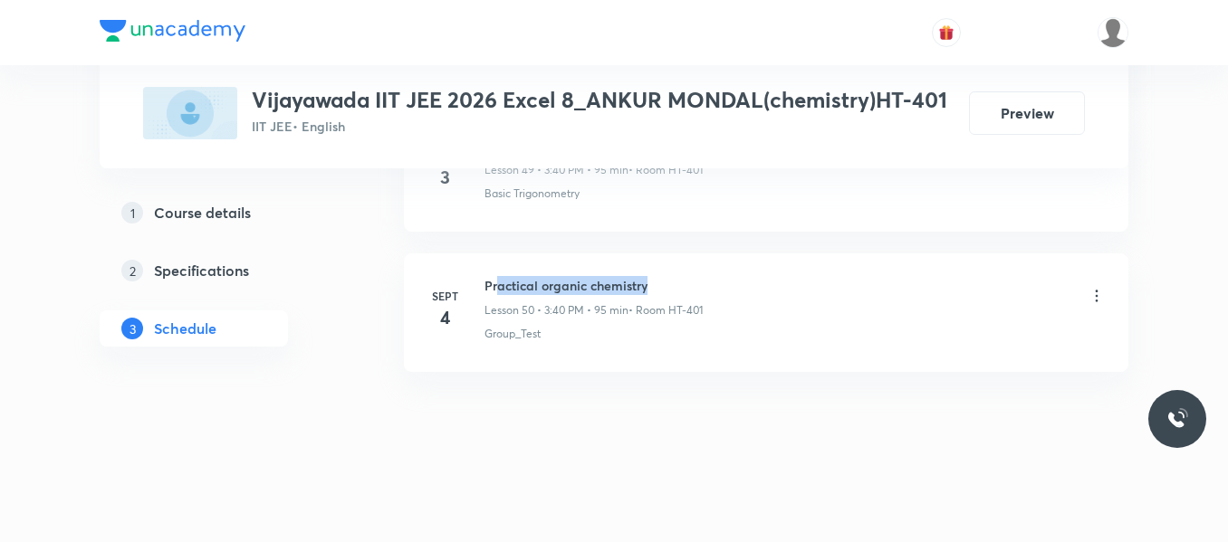
drag, startPoint x: 594, startPoint y: 282, endPoint x: 743, endPoint y: 276, distance: 149.5
click at [743, 276] on div "Practical organic chemistry Lesson 50 • 3:40 PM • 95 min • Room HT-401" at bounding box center [794, 297] width 621 height 43
click at [684, 290] on h6 "Practical organic chemistry" at bounding box center [593, 285] width 218 height 19
drag, startPoint x: 482, startPoint y: 281, endPoint x: 723, endPoint y: 282, distance: 241.7
click at [723, 282] on div "[DATE] Practical organic chemistry Lesson 50 • 3:40 PM • 95 min • Room HT-401 G…" at bounding box center [765, 309] width 679 height 66
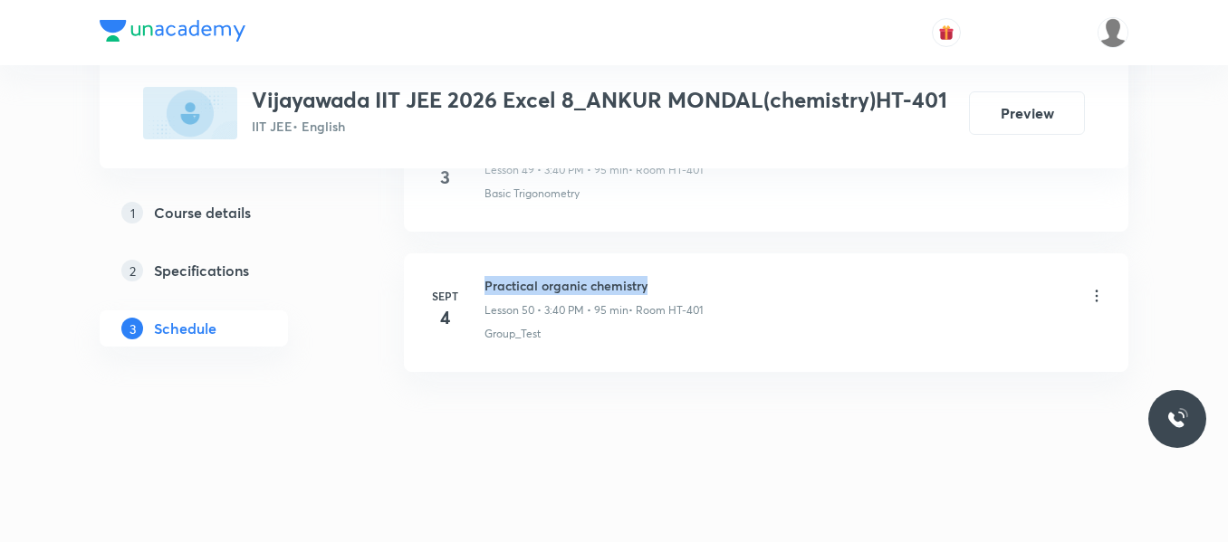
copy h6 "Practical organic chemistry"
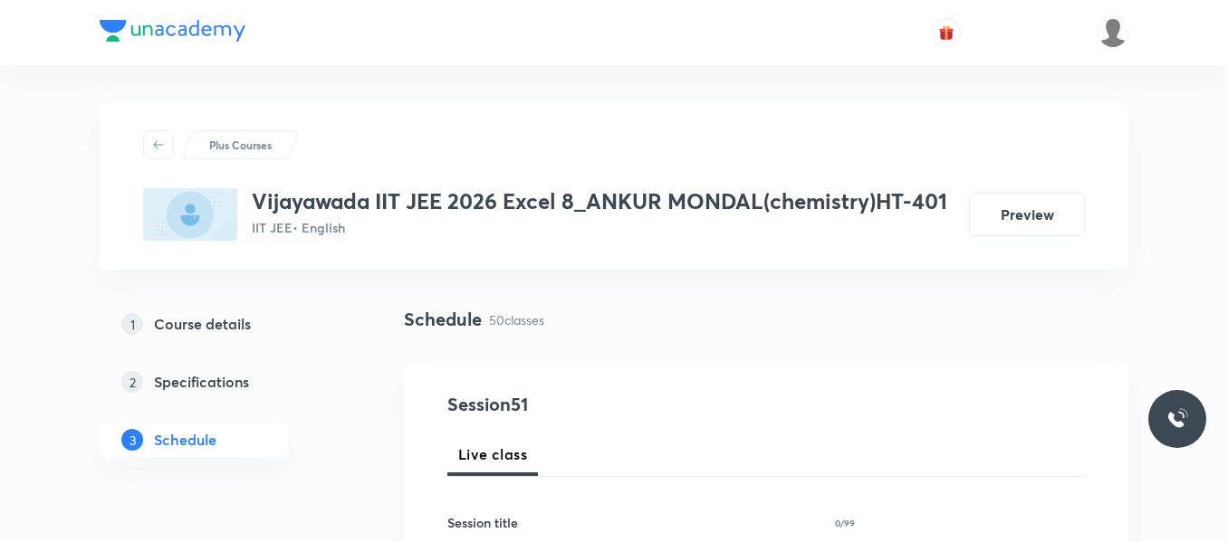
scroll to position [181, 0]
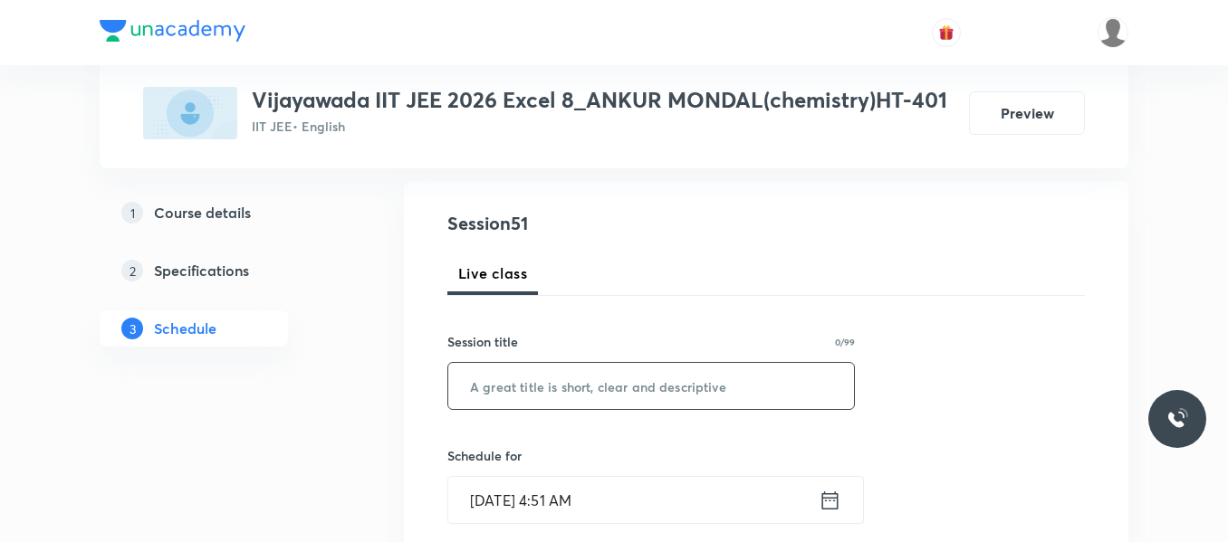
click at [500, 392] on input "text" at bounding box center [651, 386] width 406 height 46
paste input "Practical organic chemistry"
type input "Practical organic chemistry"
click at [829, 504] on icon at bounding box center [829, 500] width 23 height 25
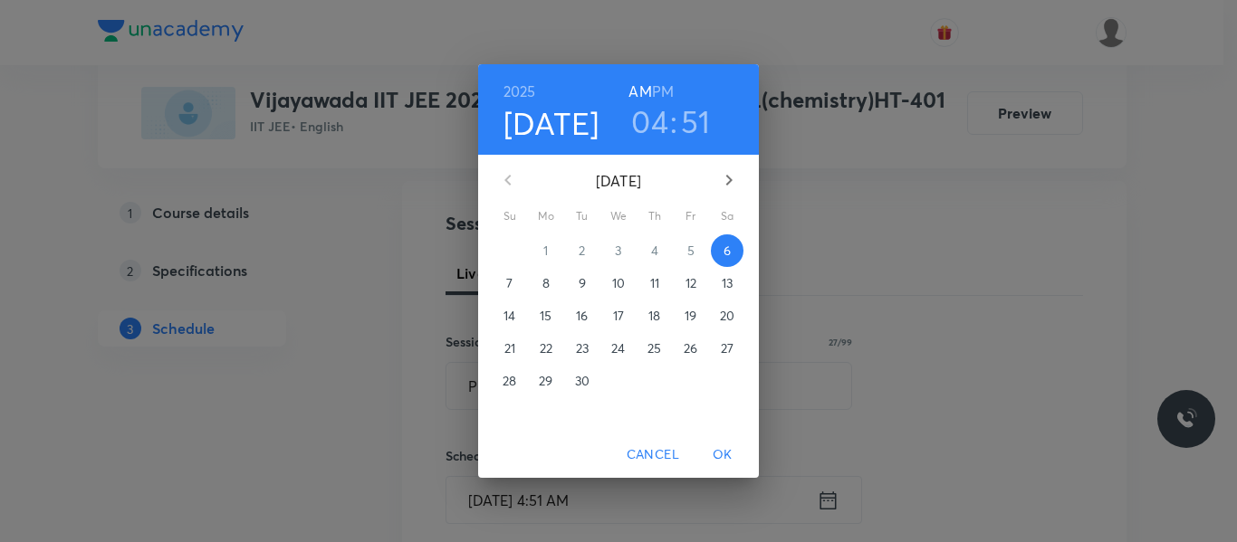
click at [653, 117] on h3 "04" at bounding box center [649, 121] width 37 height 38
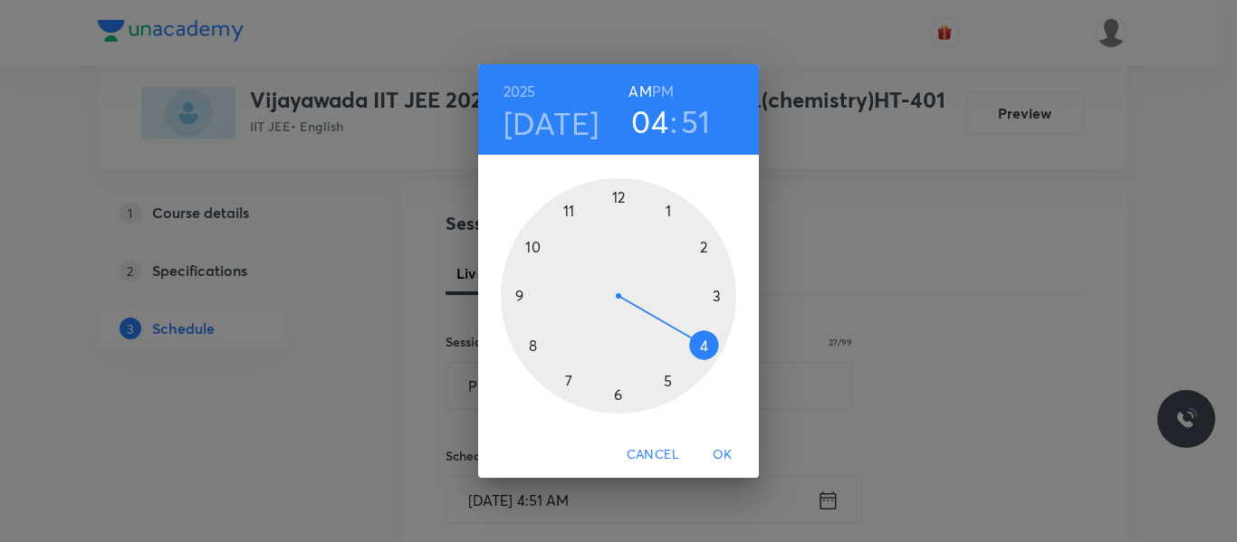
click at [718, 296] on div at bounding box center [618, 295] width 235 height 235
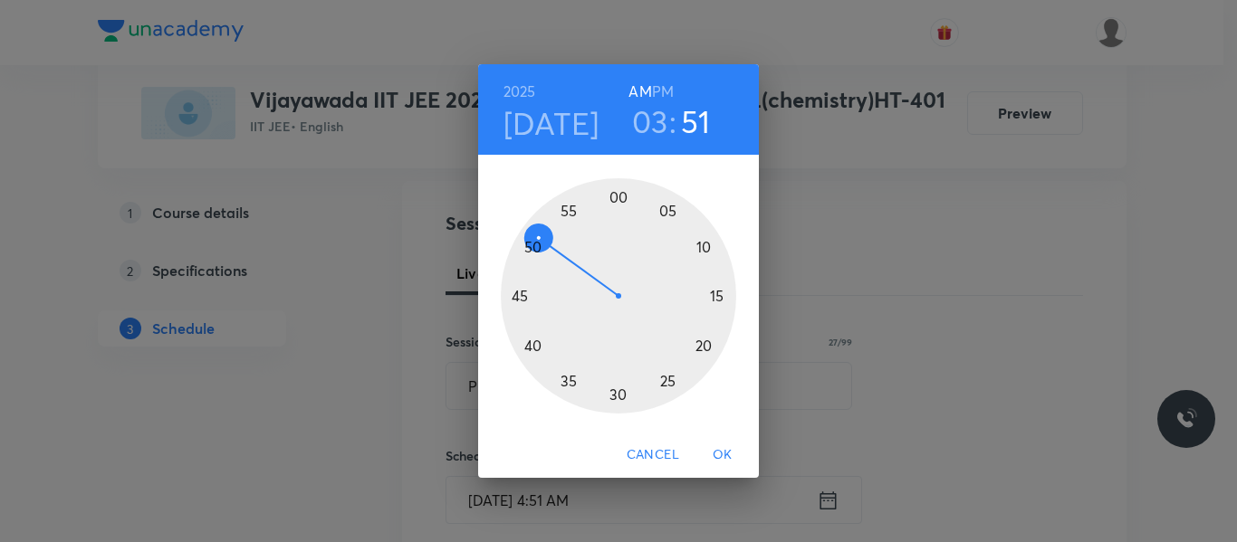
click at [670, 97] on h6 "PM" at bounding box center [663, 91] width 22 height 25
click at [531, 345] on div at bounding box center [618, 295] width 235 height 235
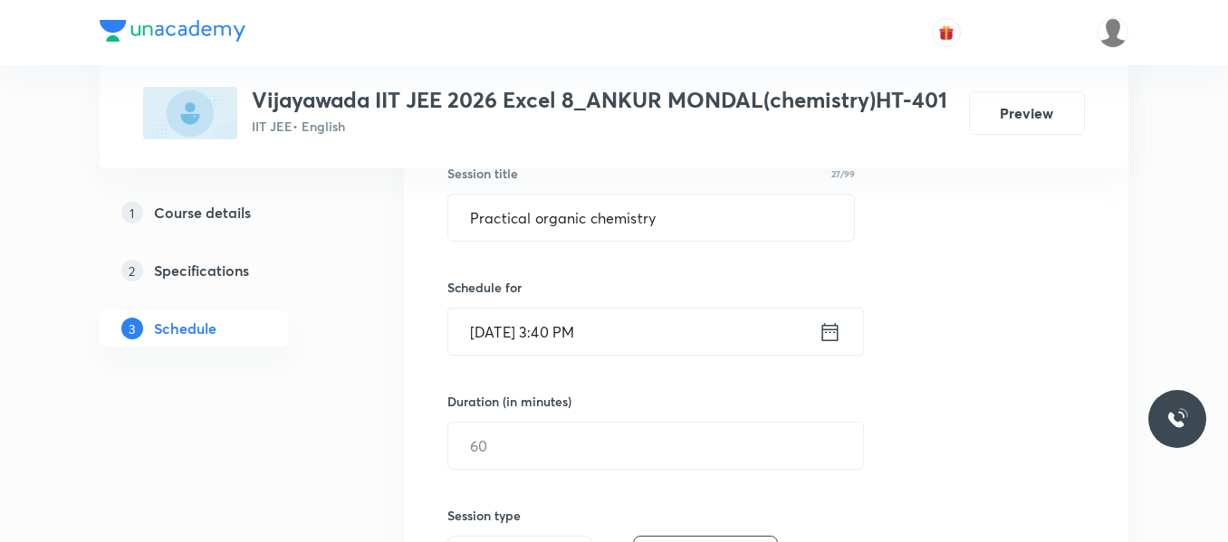
scroll to position [362, 0]
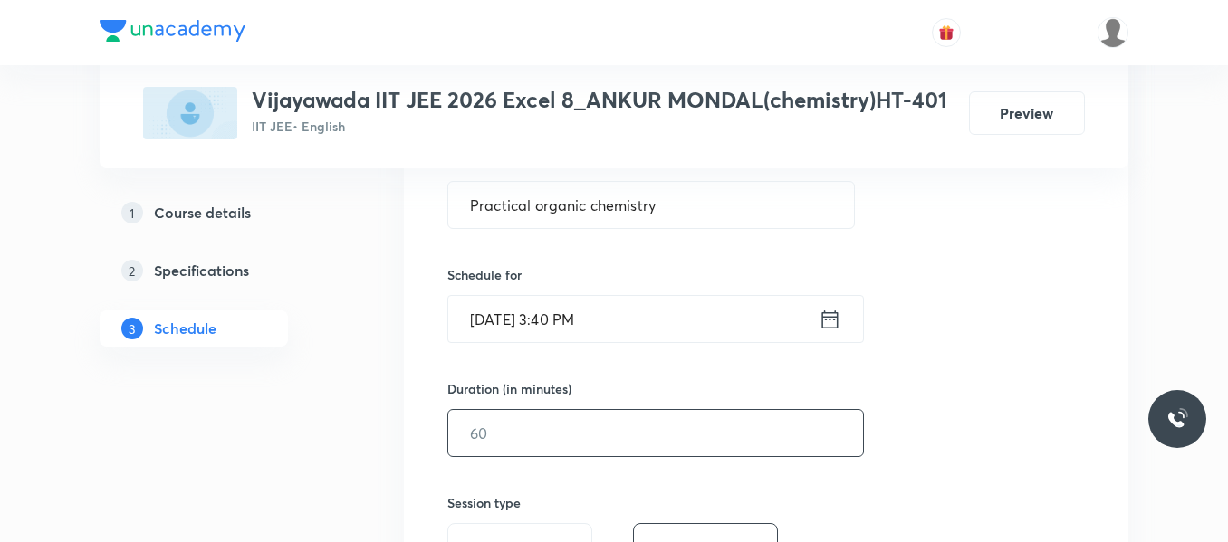
click at [550, 423] on input "text" at bounding box center [655, 433] width 415 height 46
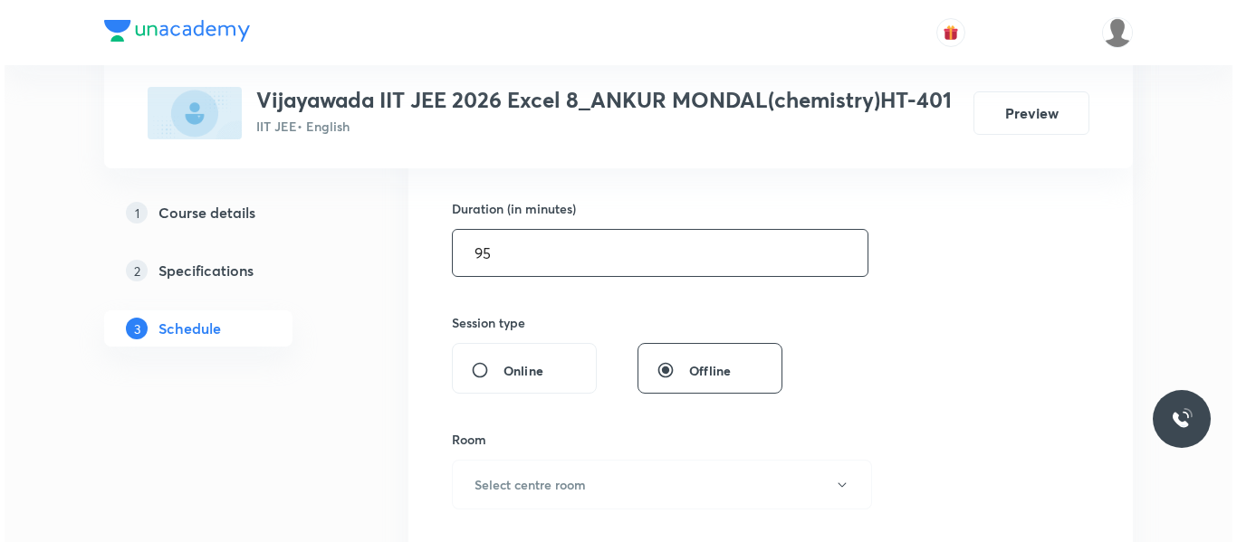
scroll to position [543, 0]
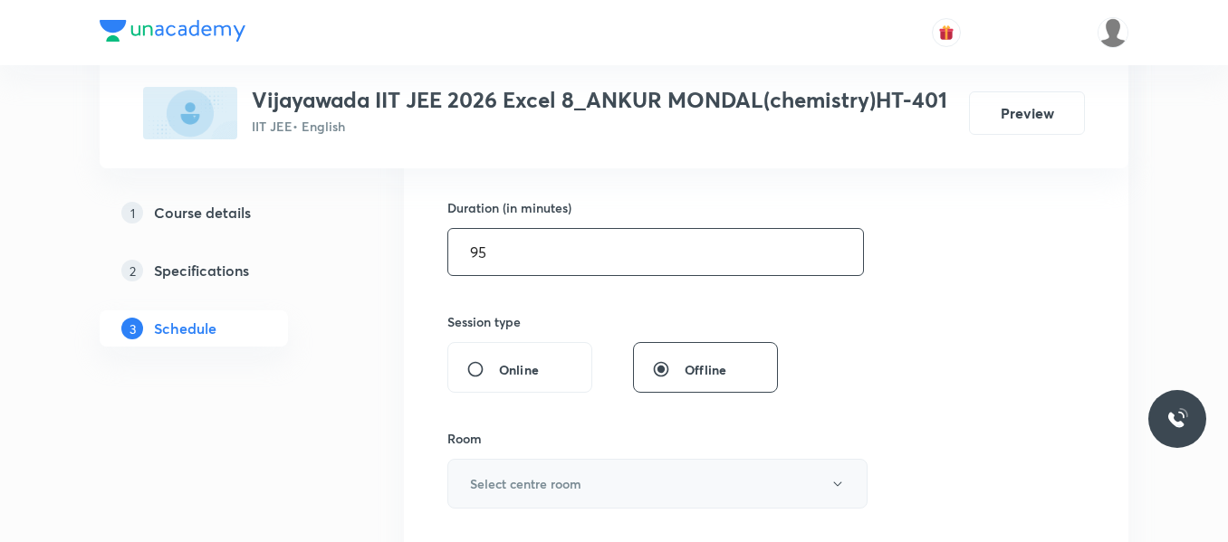
type input "95"
click at [552, 492] on h6 "Select centre room" at bounding box center [525, 483] width 111 height 19
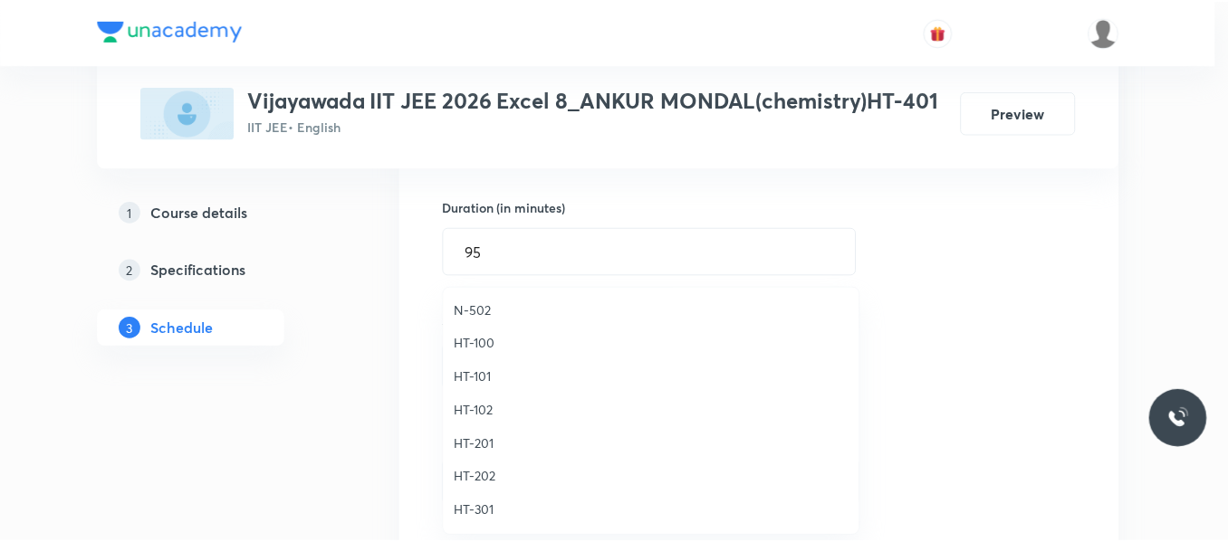
scroll to position [724, 0]
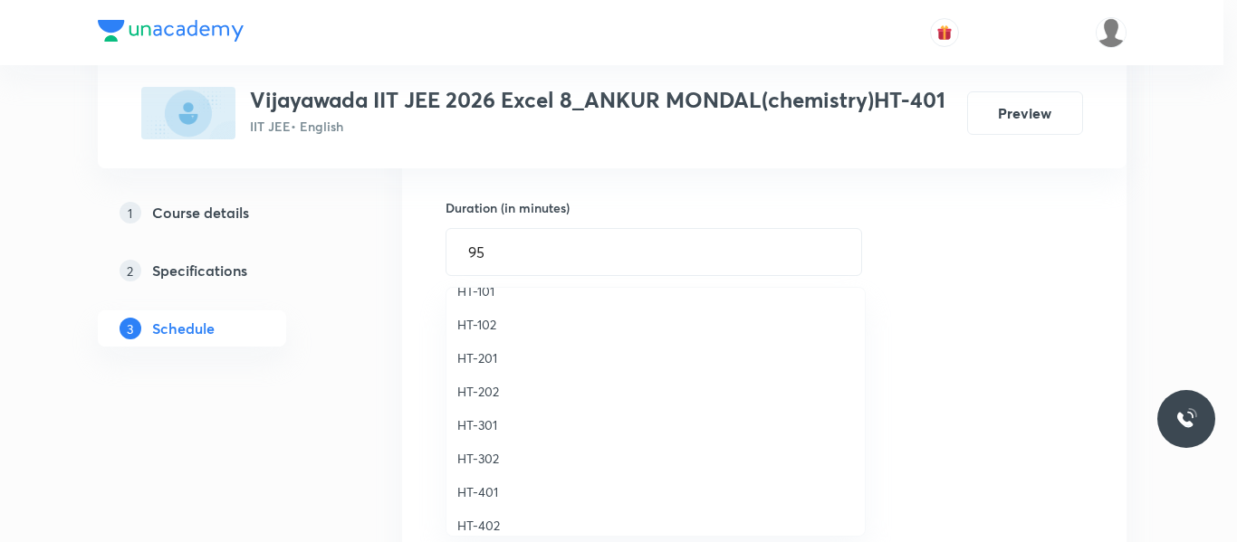
click at [482, 498] on span "HT-401" at bounding box center [655, 492] width 397 height 19
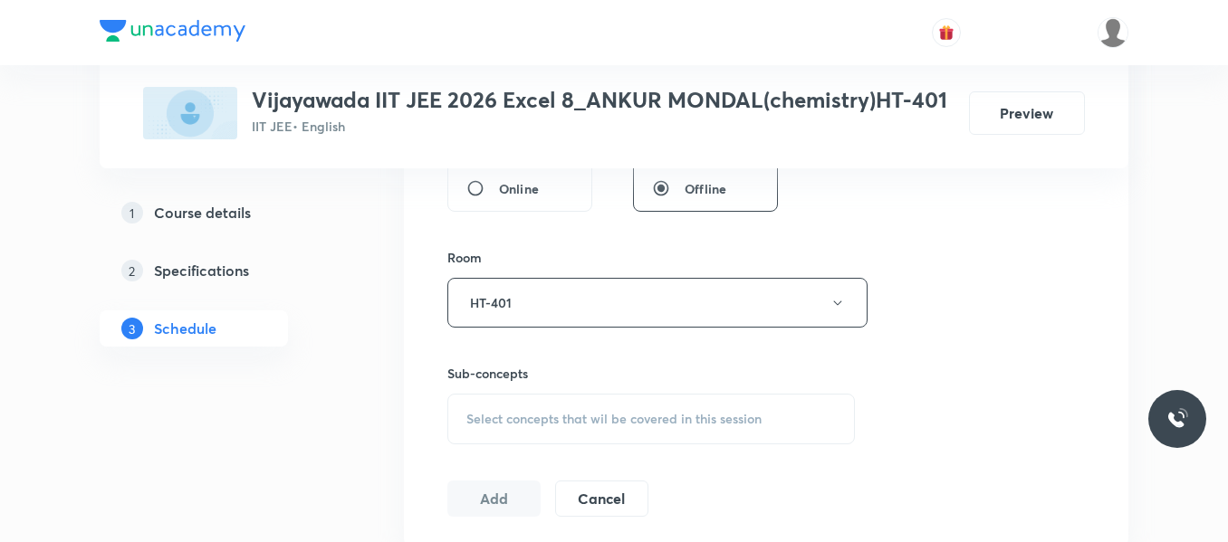
click at [521, 416] on span "Select concepts that wil be covered in this session" at bounding box center [613, 419] width 295 height 14
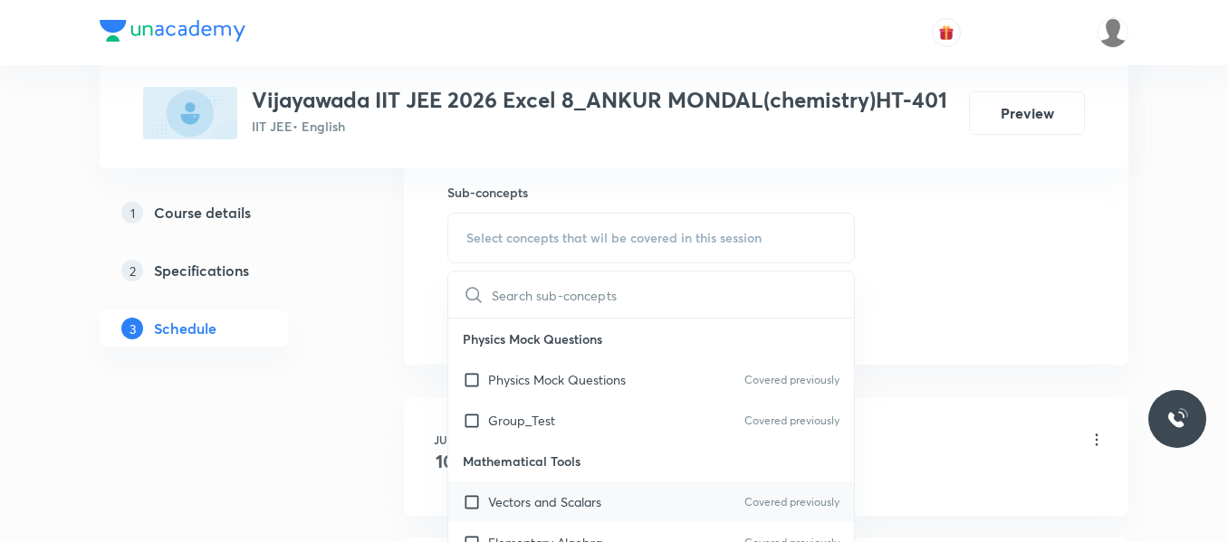
scroll to position [181, 0]
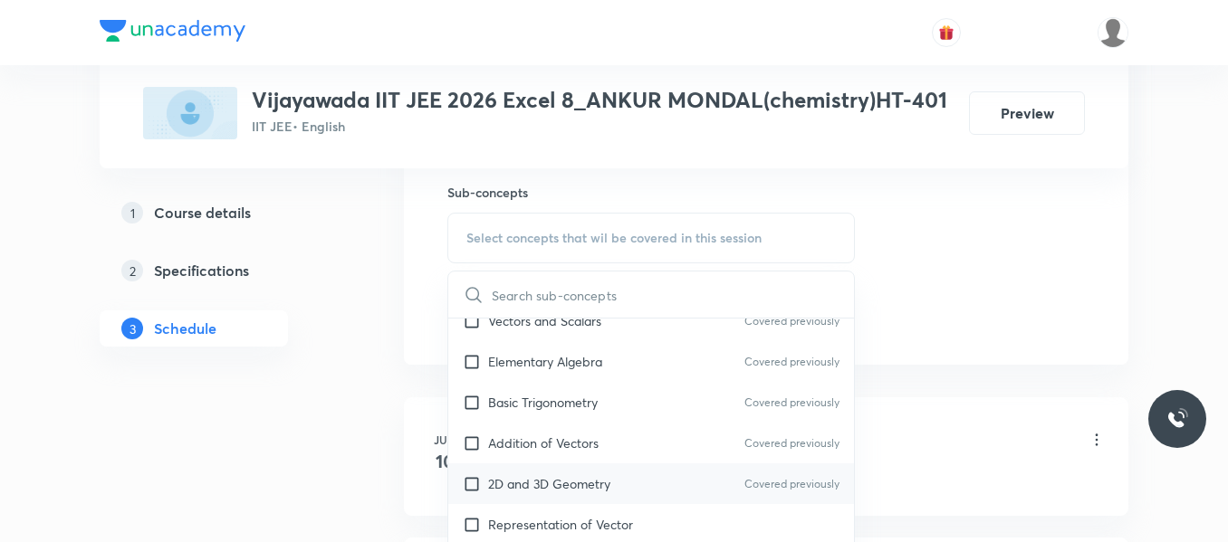
click at [549, 481] on p "2D and 3D Geometry" at bounding box center [549, 483] width 122 height 19
checkbox input "true"
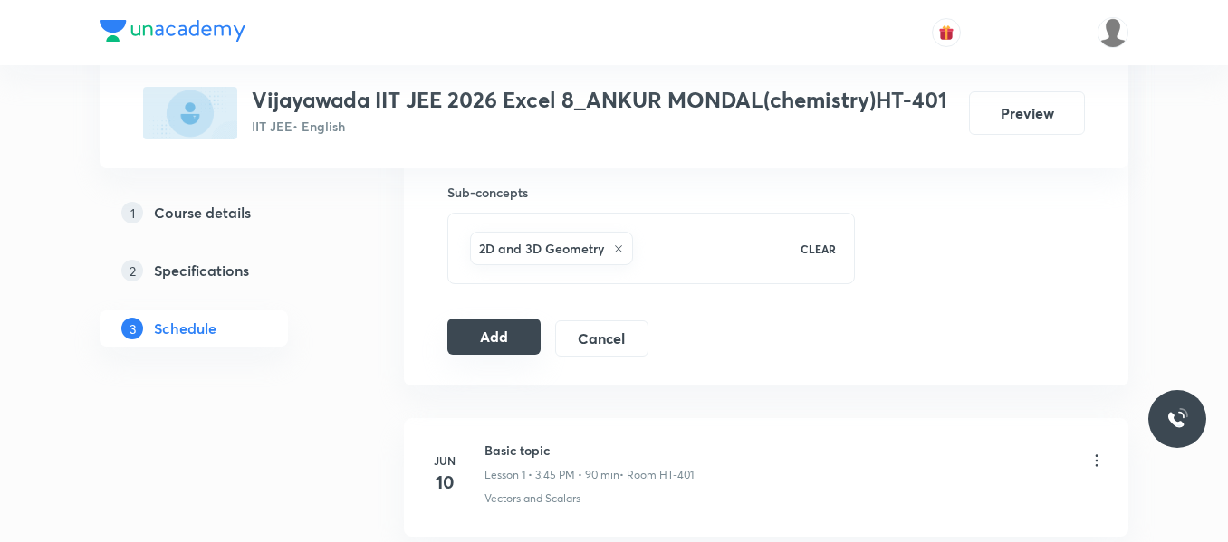
click at [514, 339] on button "Add" at bounding box center [493, 337] width 93 height 36
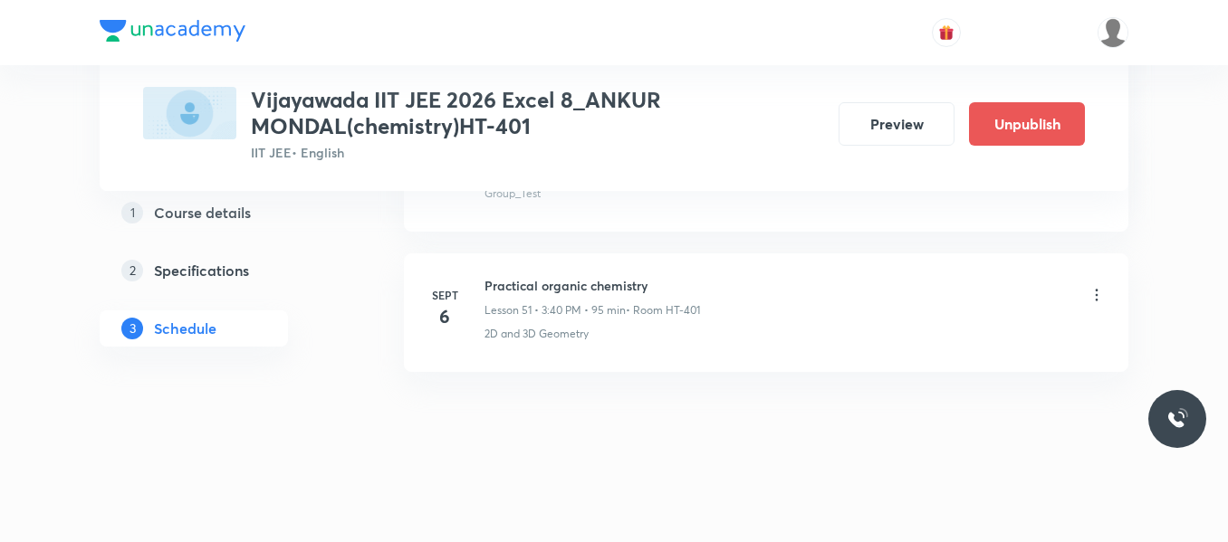
scroll to position [7116, 0]
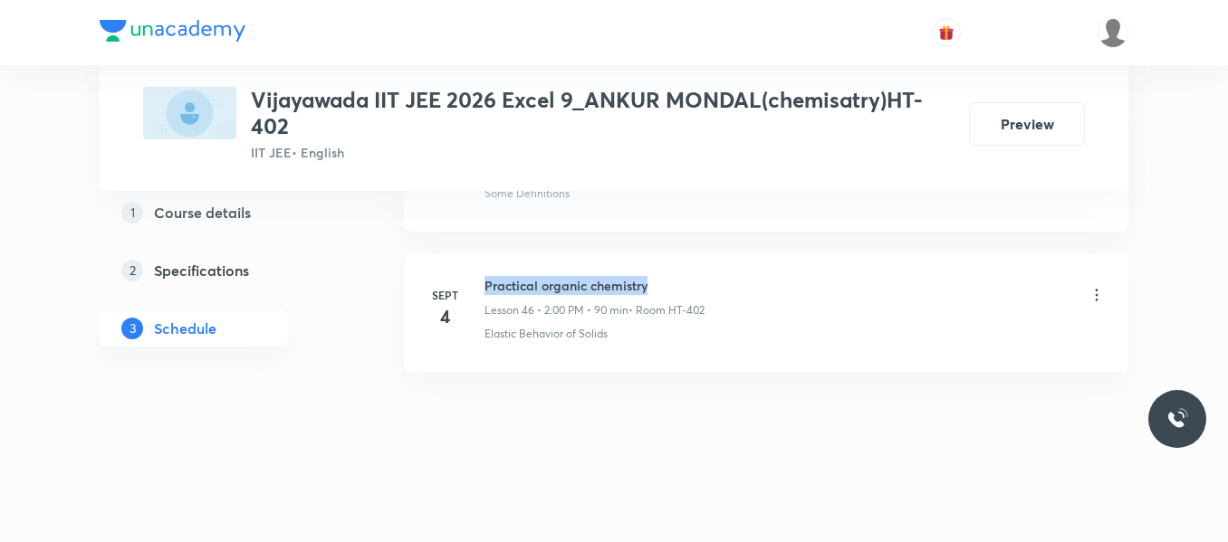
drag, startPoint x: 484, startPoint y: 283, endPoint x: 717, endPoint y: 282, distance: 232.7
click at [717, 282] on div "Practical organic chemistry Lesson 46 • 2:00 PM • 90 min • Room HT-402" at bounding box center [794, 297] width 621 height 43
copy h6 "Practical organic chemistry"
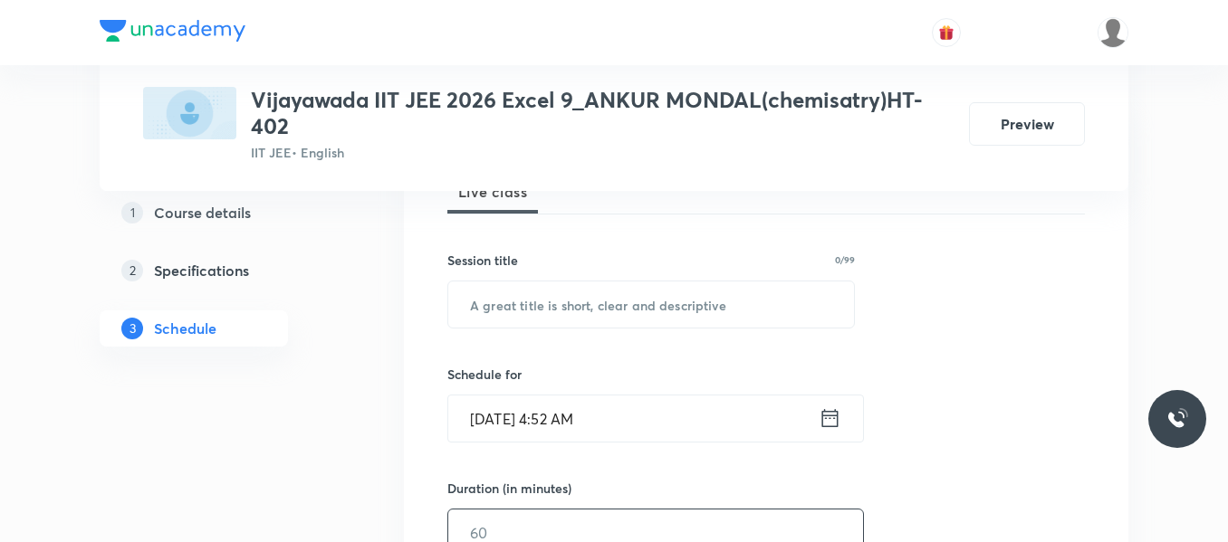
scroll to position [284, 0]
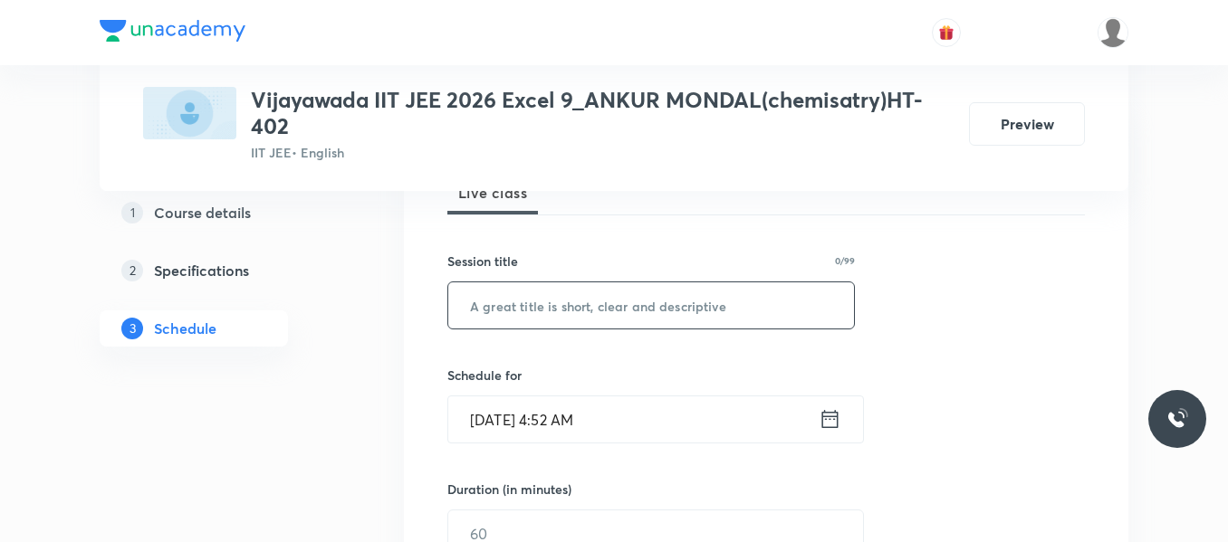
click at [616, 303] on input "text" at bounding box center [651, 305] width 406 height 46
paste input "Practical organic chemistry"
type input "Practical organic chemistry"
click at [826, 417] on icon at bounding box center [830, 419] width 16 height 18
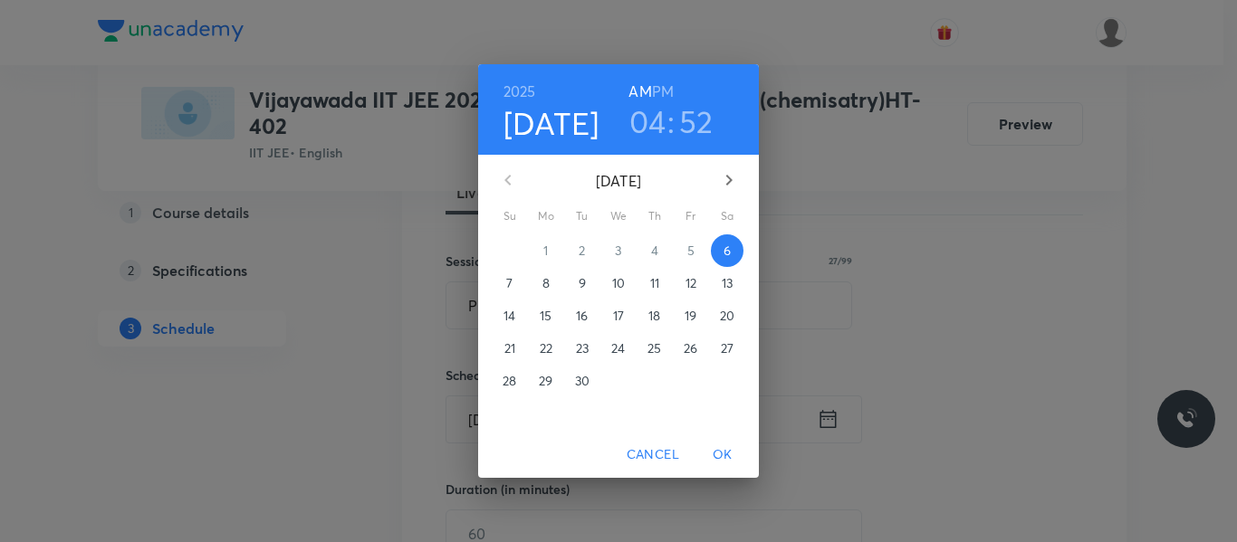
click at [645, 124] on h3 "04" at bounding box center [647, 121] width 37 height 38
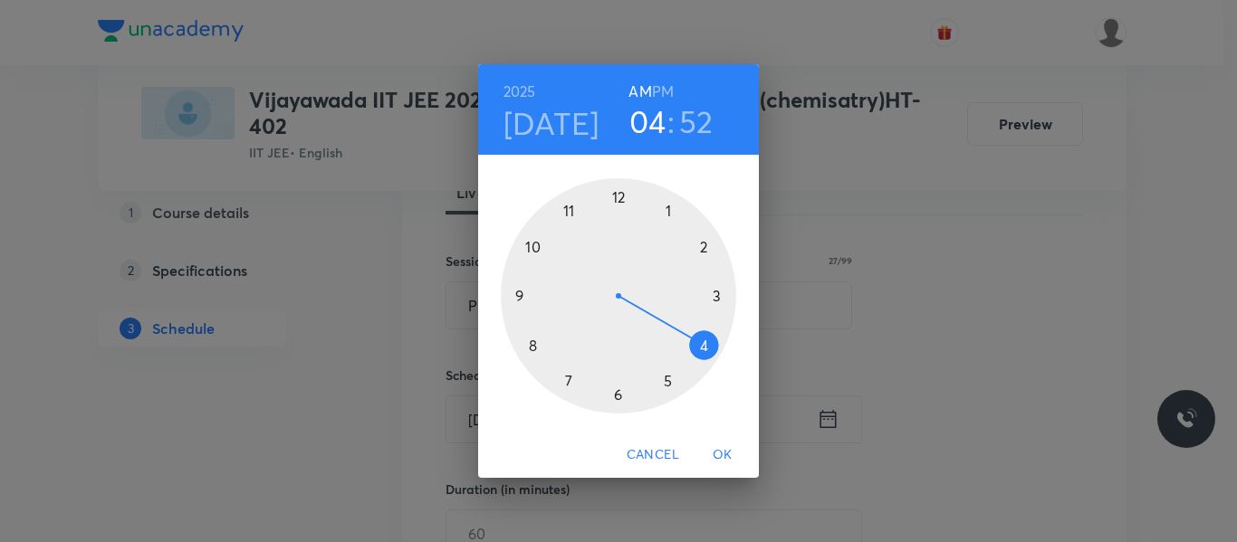
click at [703, 247] on div at bounding box center [618, 295] width 235 height 235
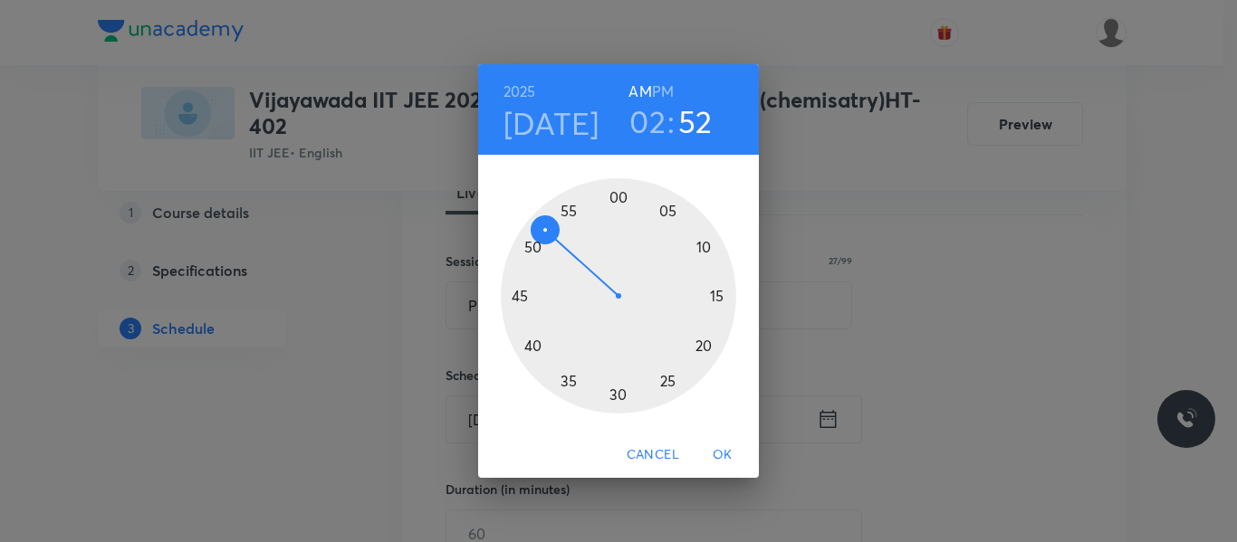
click at [668, 85] on h6 "PM" at bounding box center [663, 91] width 22 height 25
click at [617, 195] on div at bounding box center [618, 295] width 235 height 235
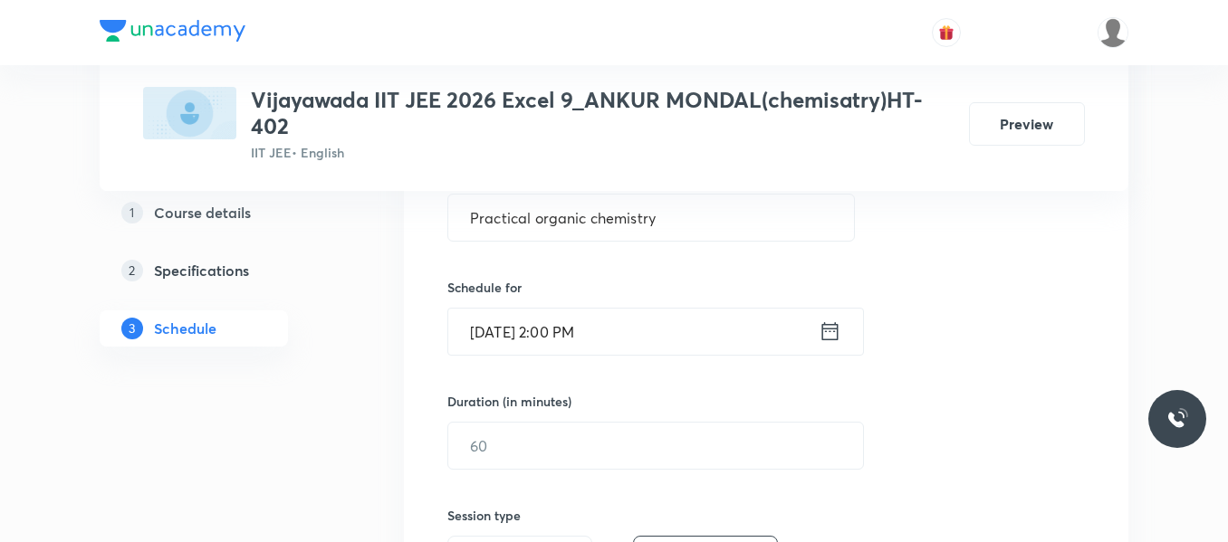
scroll to position [465, 0]
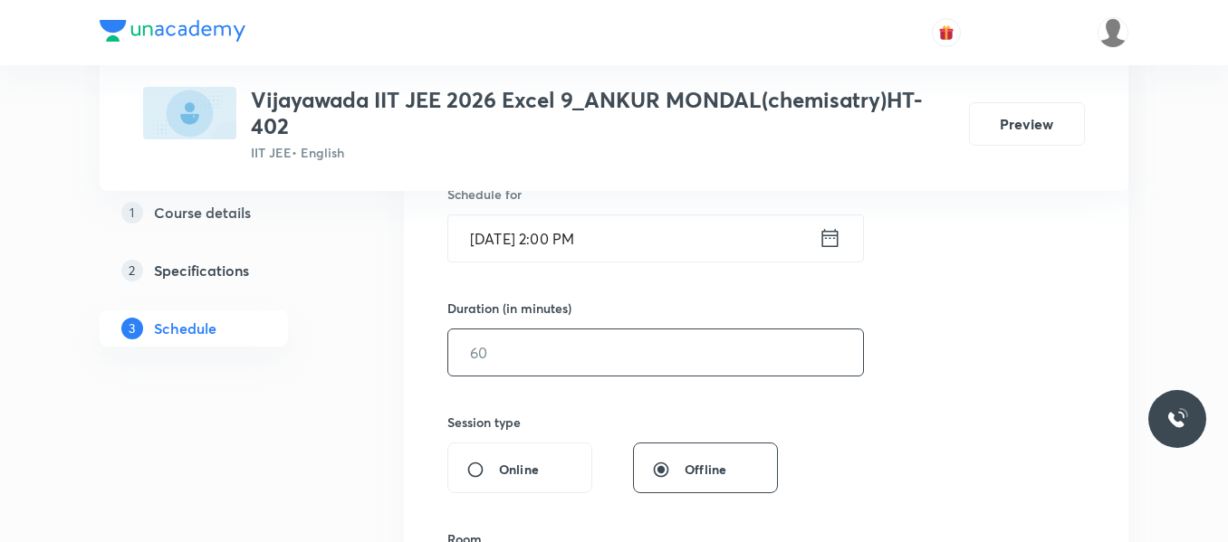
click at [538, 357] on input "text" at bounding box center [655, 353] width 415 height 46
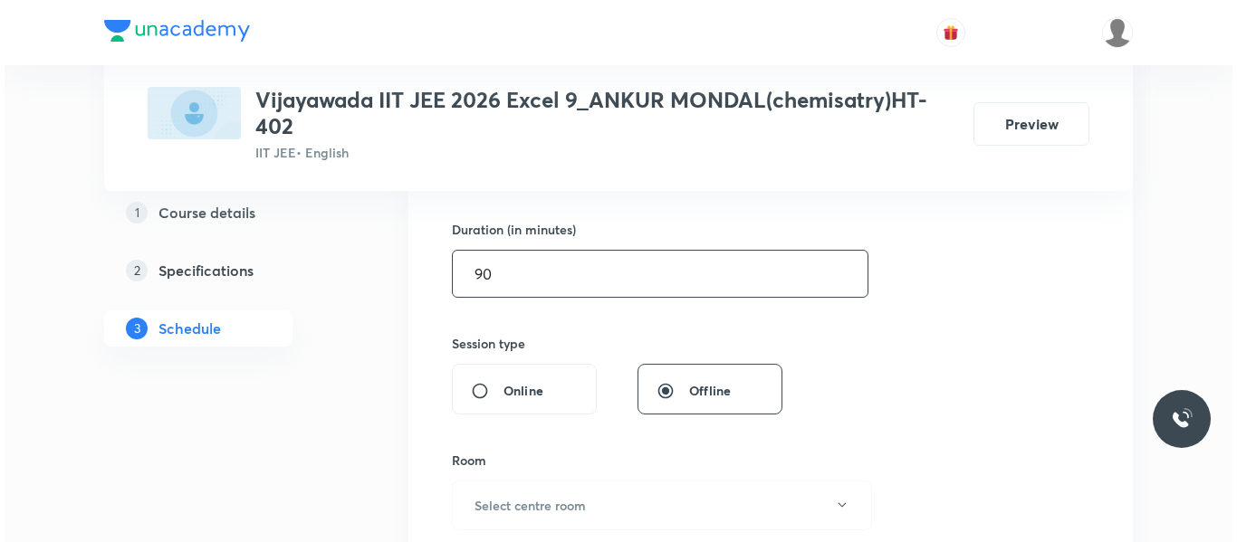
scroll to position [646, 0]
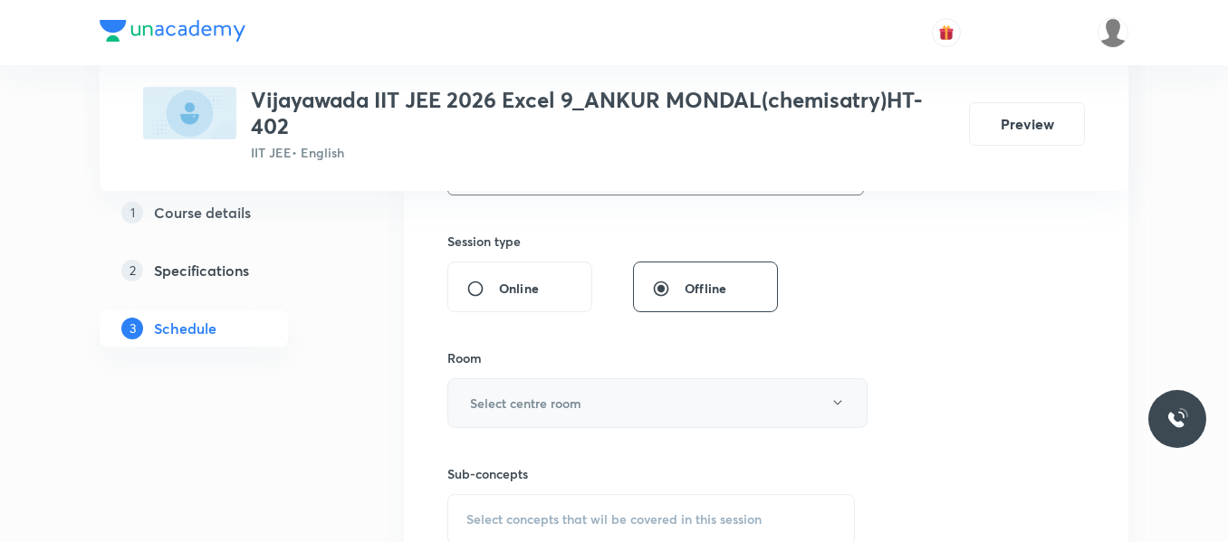
type input "90"
click at [560, 398] on h6 "Select centre room" at bounding box center [525, 403] width 111 height 19
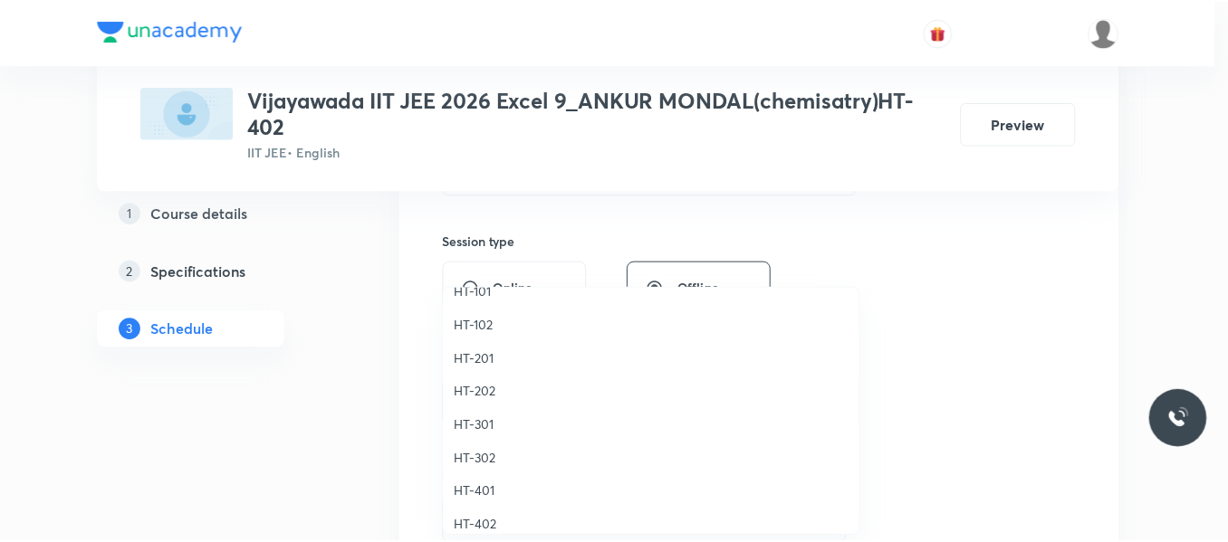
scroll to position [805, 0]
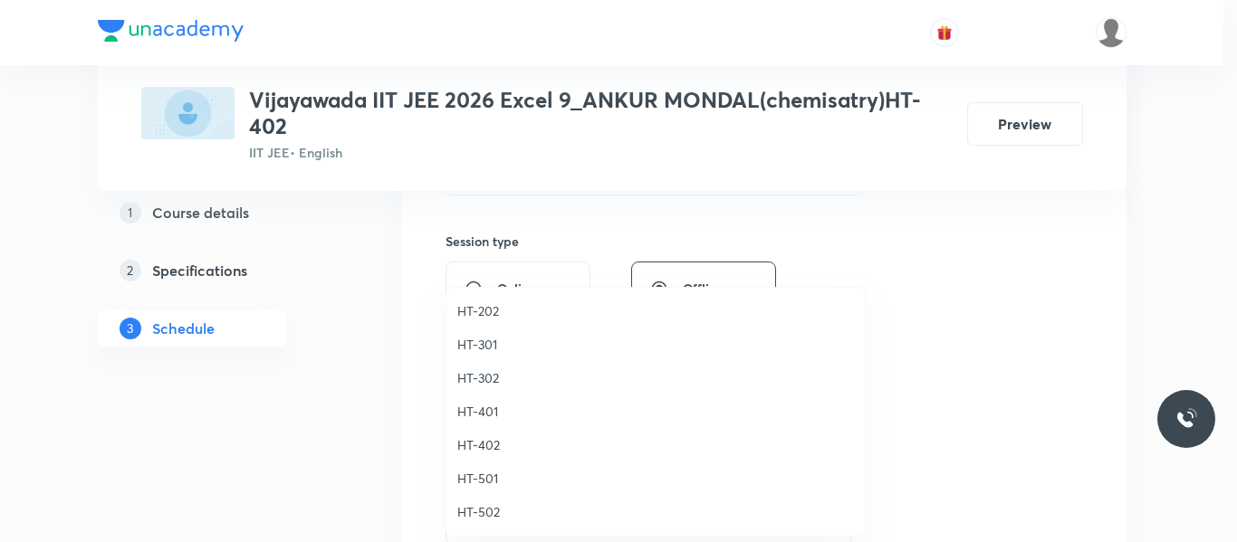
click at [488, 444] on span "HT-402" at bounding box center [655, 444] width 397 height 19
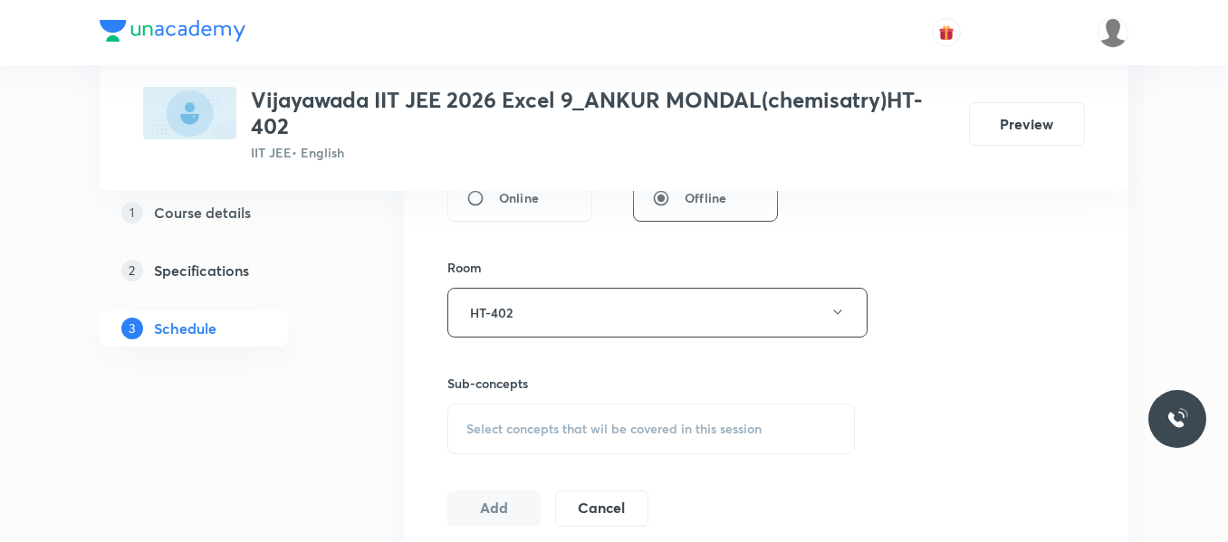
click at [502, 424] on span "Select concepts that wil be covered in this session" at bounding box center [613, 429] width 295 height 14
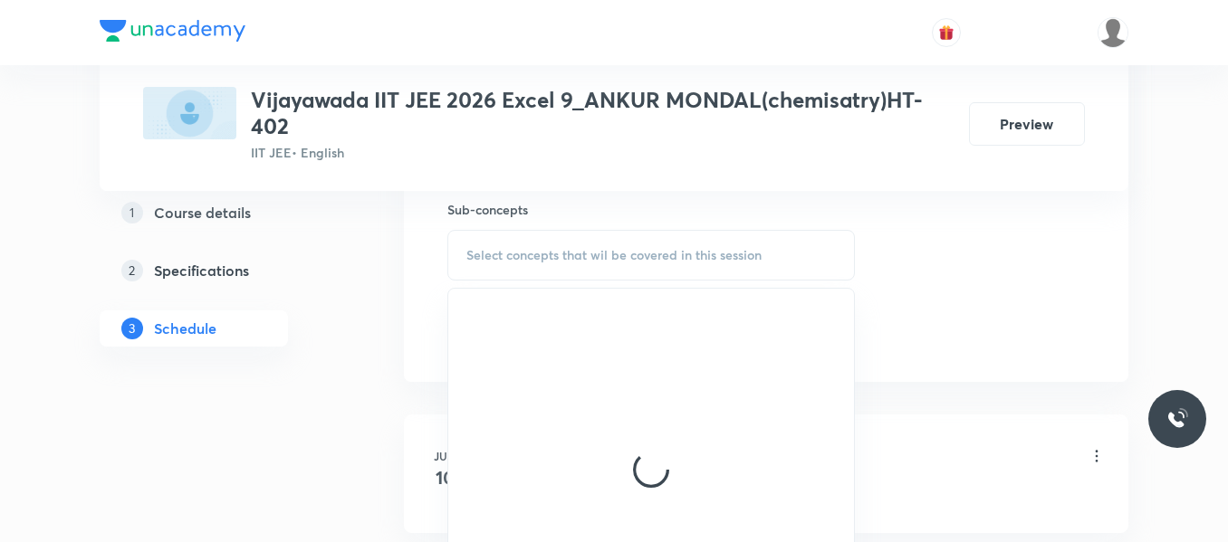
scroll to position [918, 0]
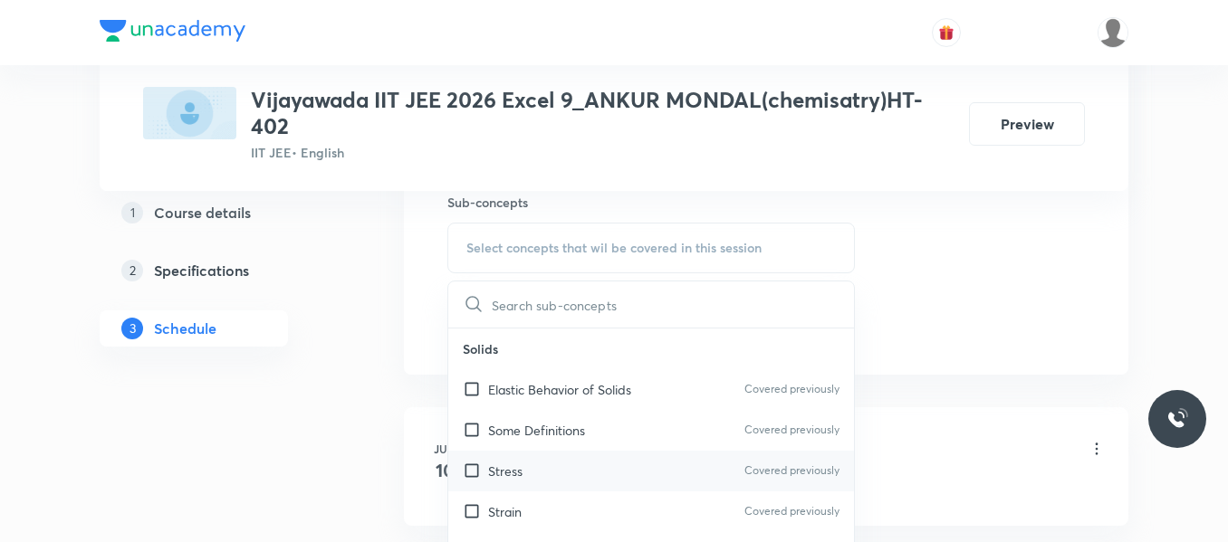
click at [531, 480] on div "Stress Covered previously" at bounding box center [651, 471] width 406 height 41
checkbox input "true"
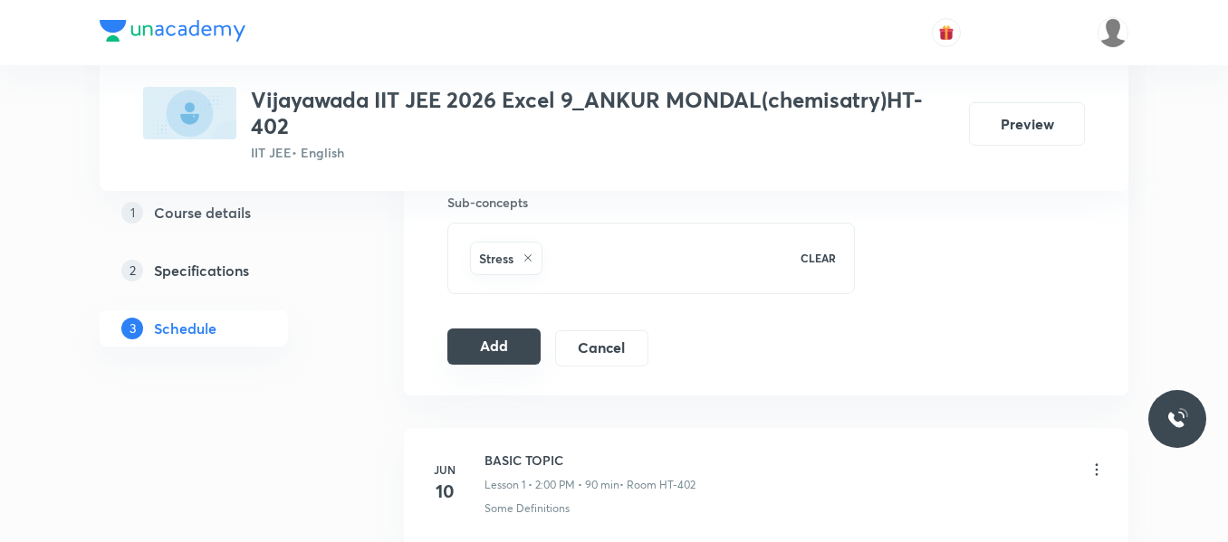
click at [507, 338] on button "Add" at bounding box center [493, 347] width 93 height 36
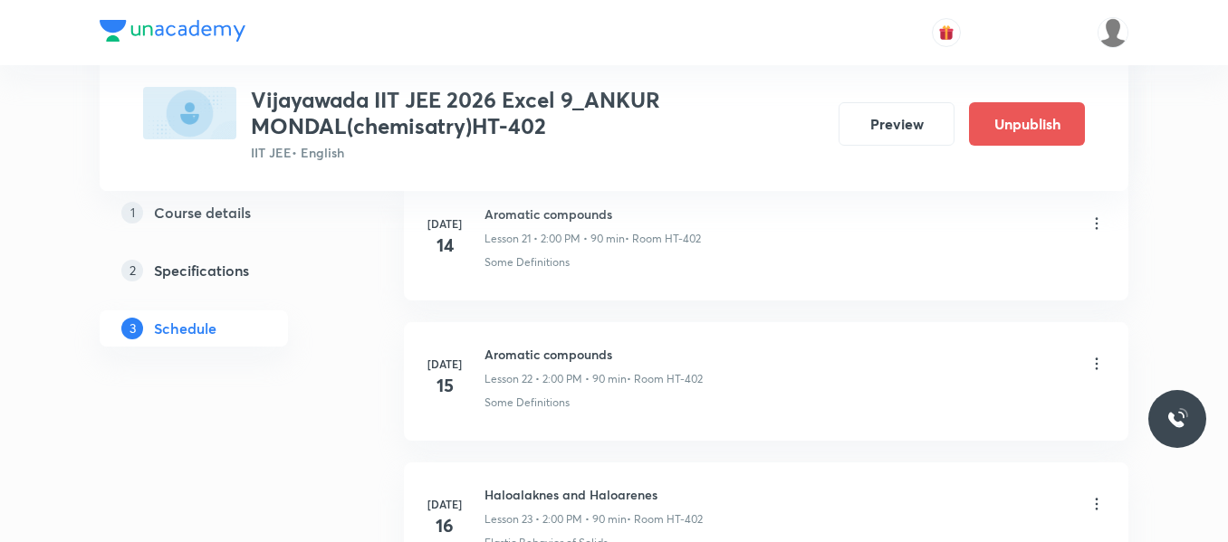
scroll to position [6695, 0]
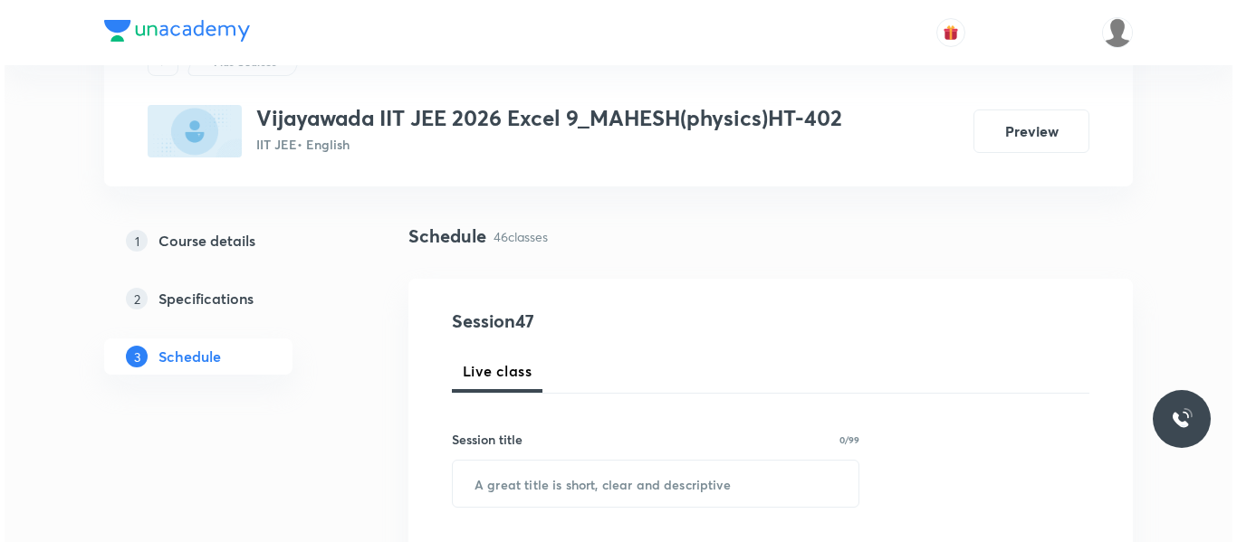
scroll to position [181, 0]
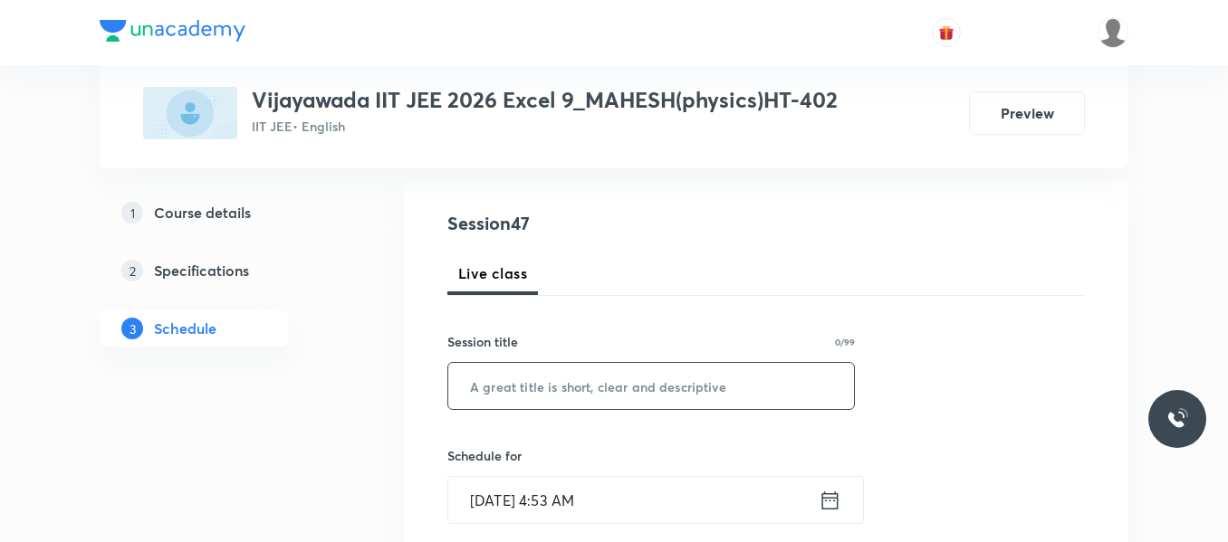
click at [573, 390] on input "text" at bounding box center [651, 386] width 406 height 46
paste input "paper discussion"
type input "paper discussion"
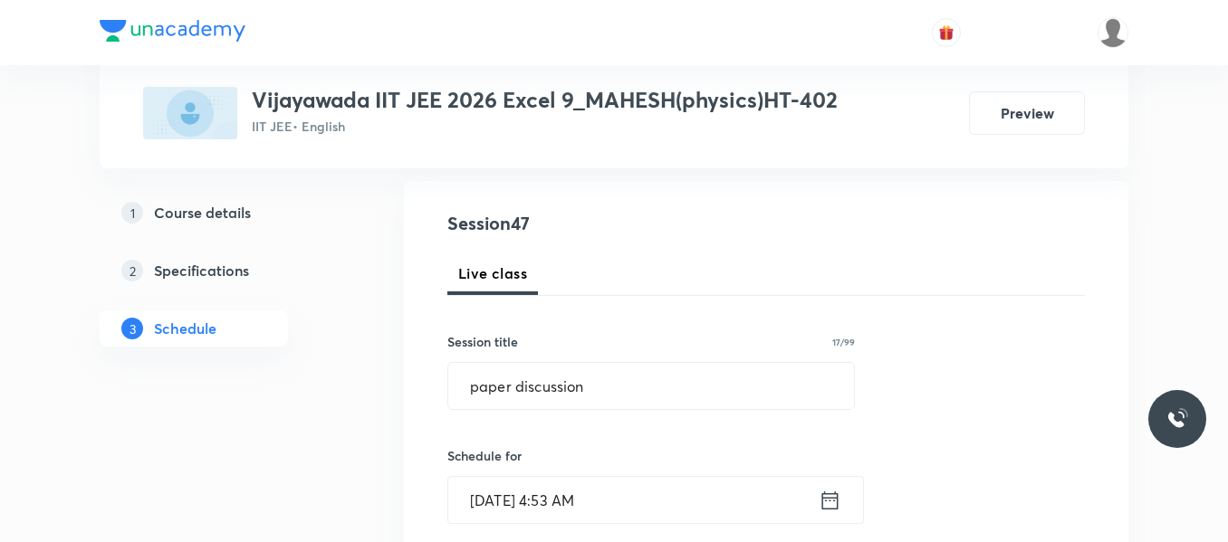
click at [828, 511] on icon at bounding box center [829, 500] width 23 height 25
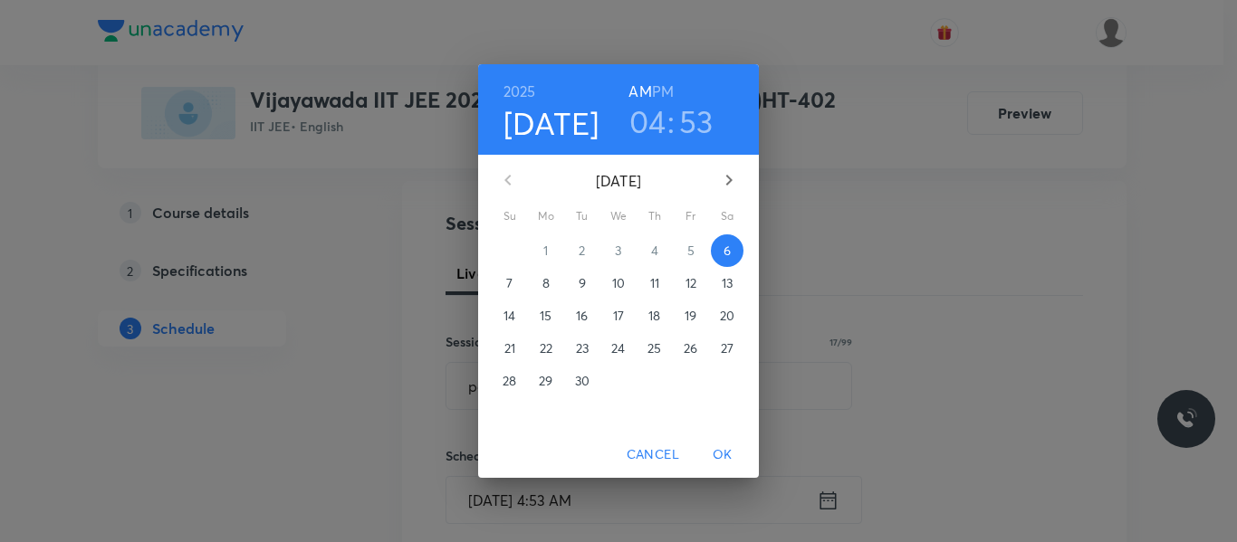
click at [664, 128] on h3 "04" at bounding box center [647, 121] width 37 height 38
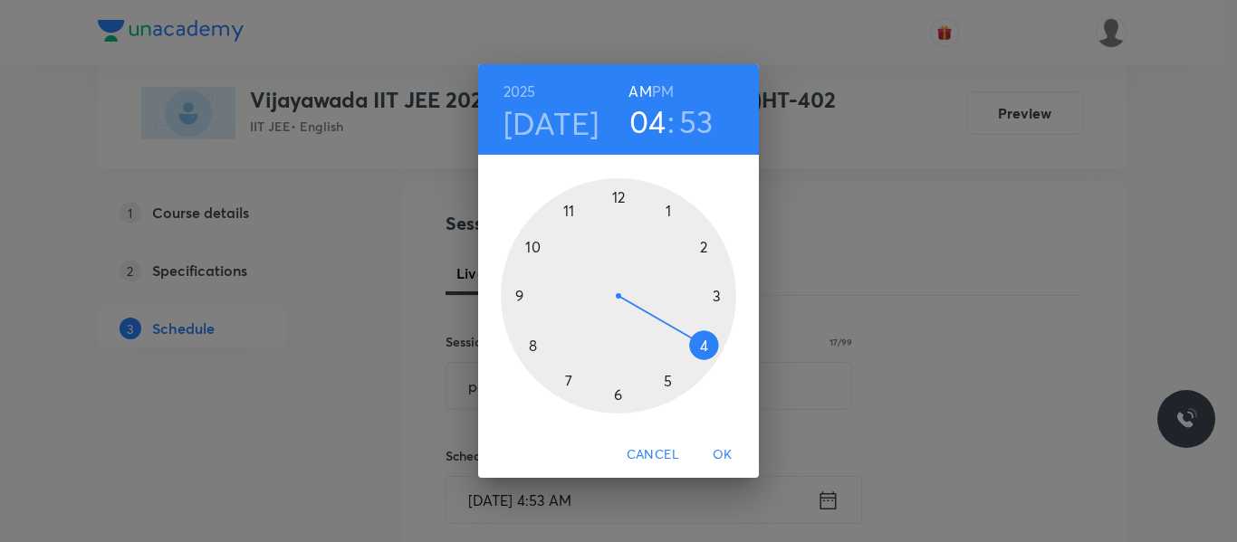
click at [716, 300] on div at bounding box center [618, 295] width 235 height 235
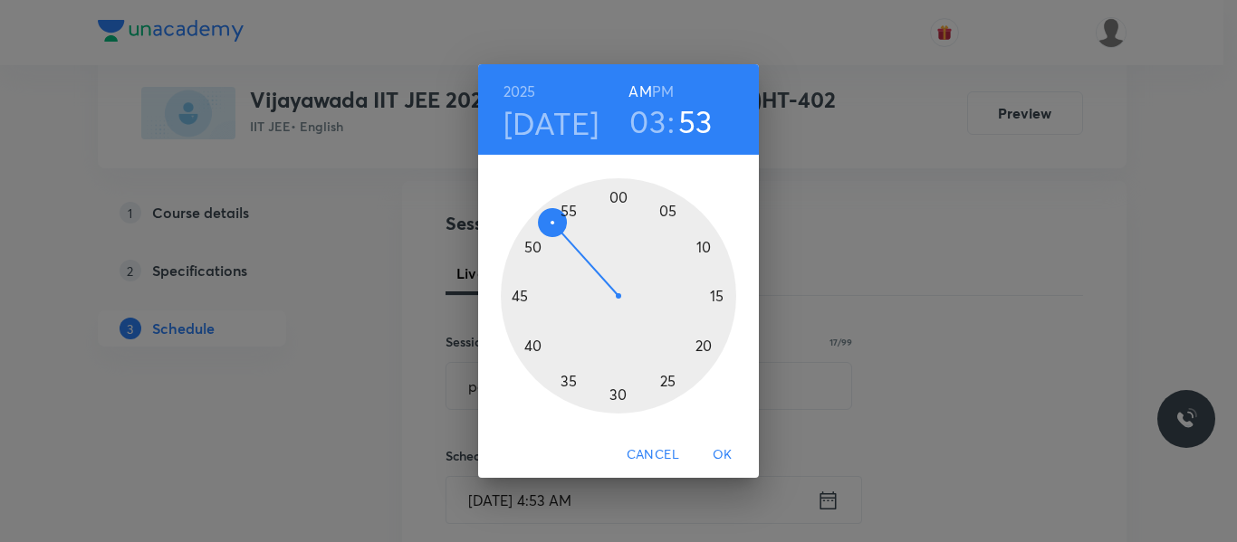
click at [666, 91] on h6 "PM" at bounding box center [663, 91] width 22 height 25
click at [533, 348] on div at bounding box center [618, 295] width 235 height 235
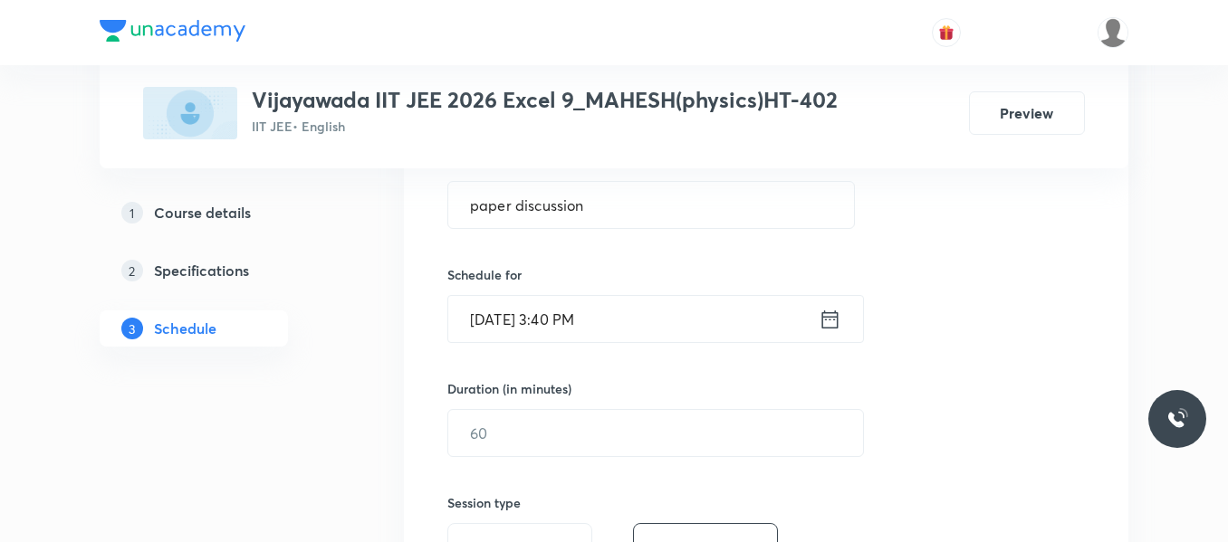
scroll to position [453, 0]
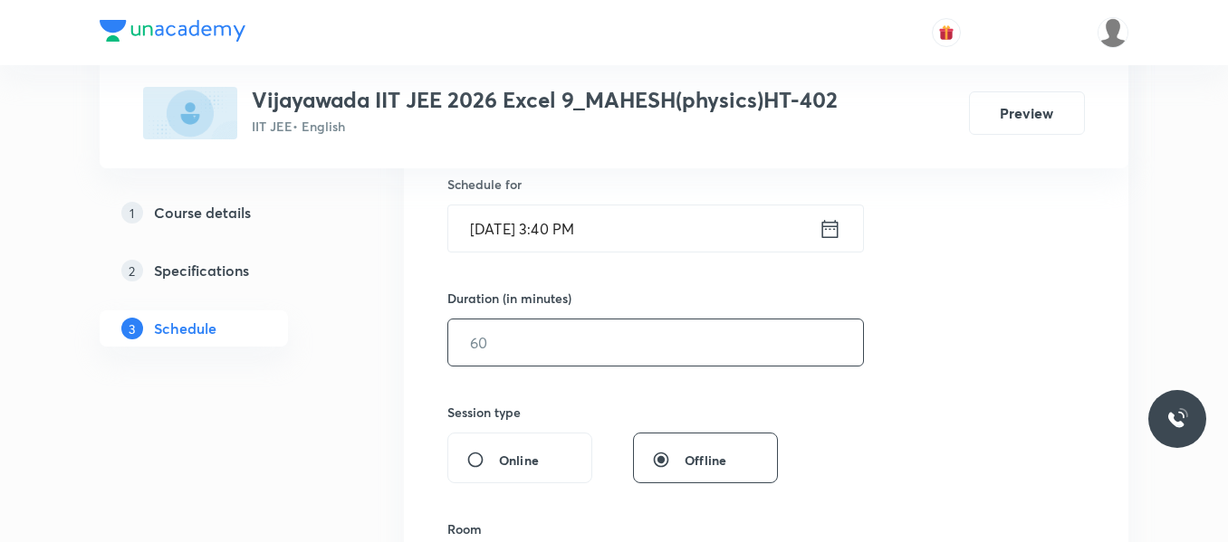
click at [538, 345] on input "text" at bounding box center [655, 343] width 415 height 46
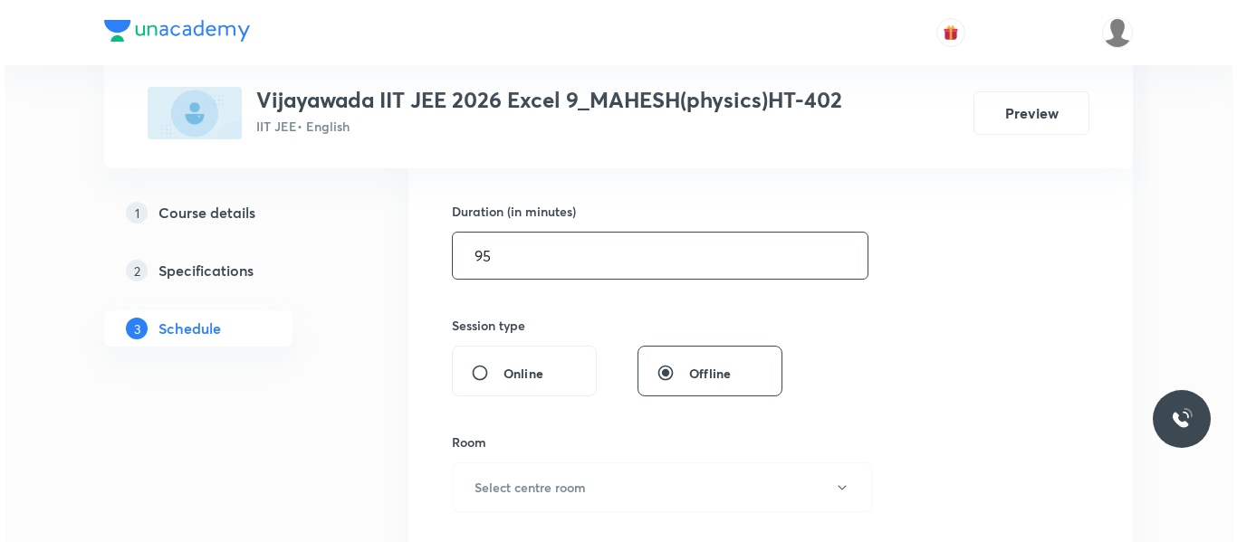
scroll to position [724, 0]
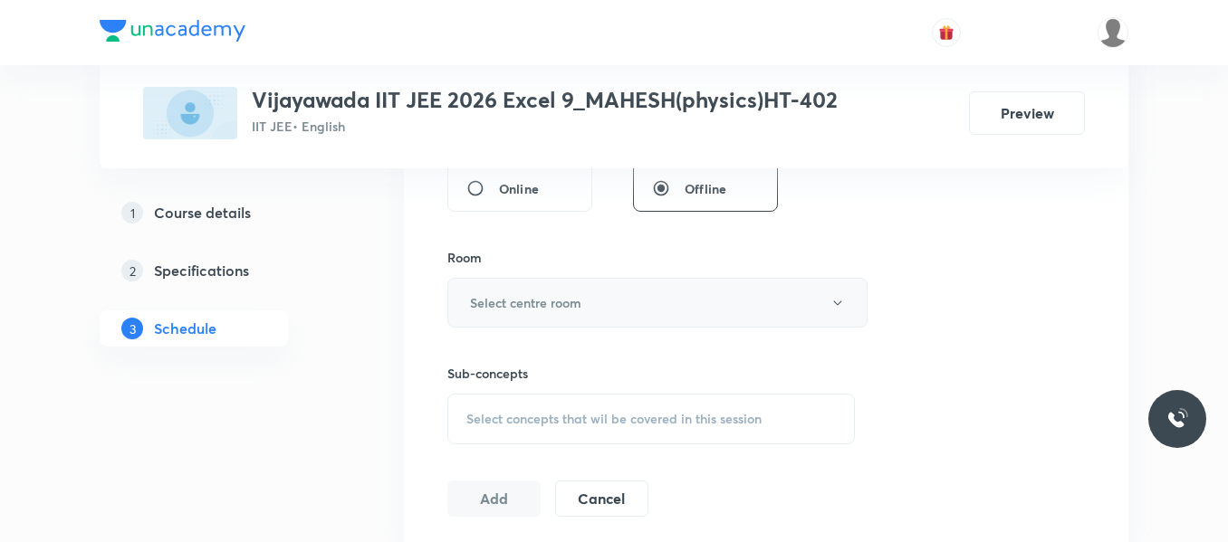
type input "95"
click at [549, 296] on h6 "Select centre room" at bounding box center [525, 302] width 111 height 19
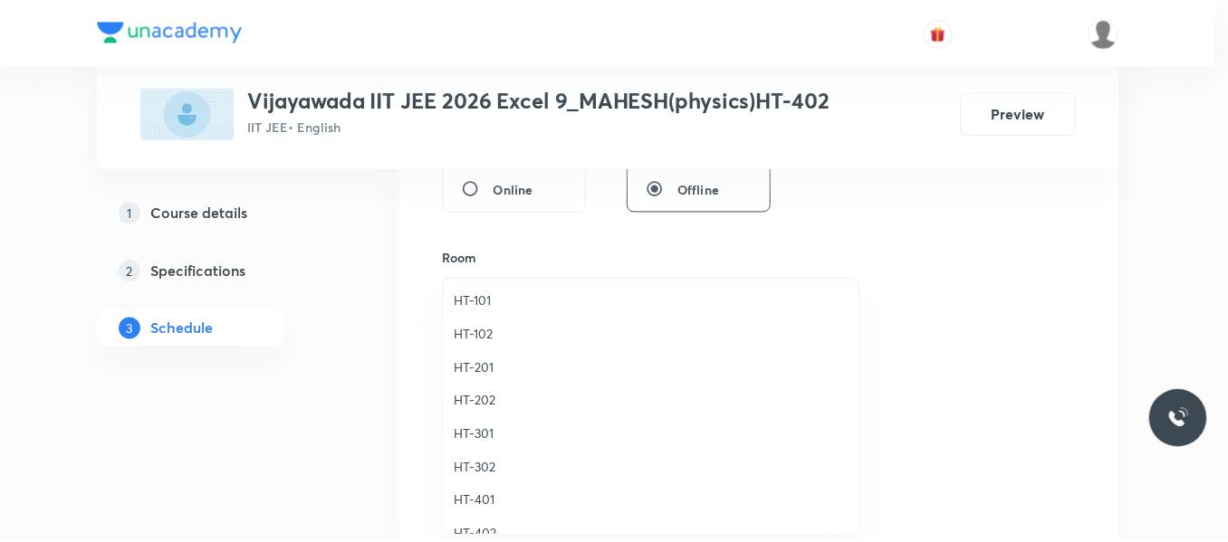
scroll to position [805, 0]
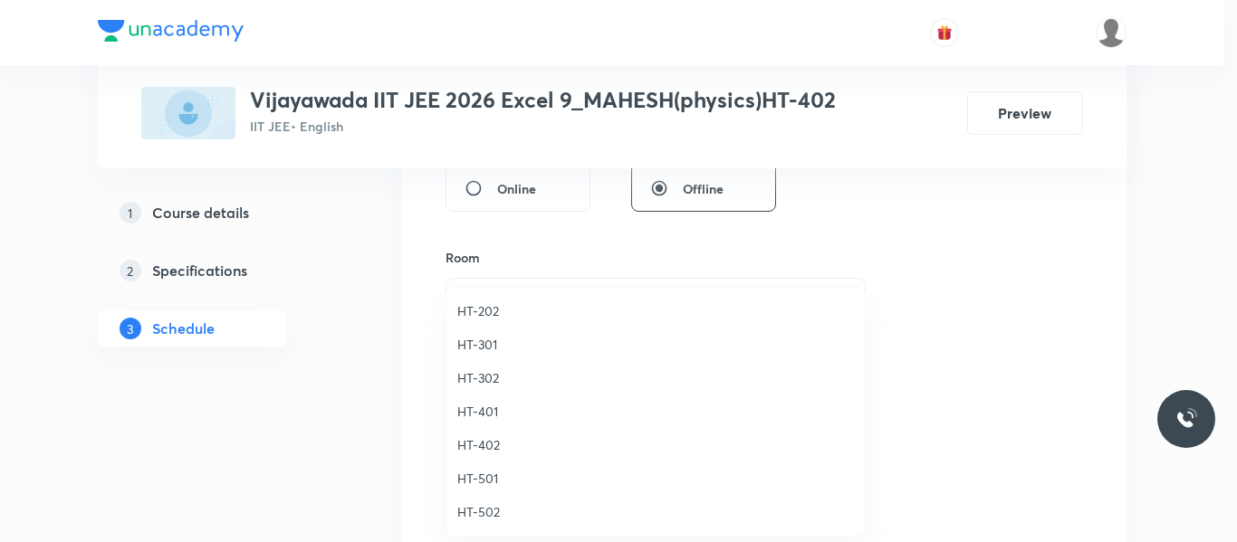
click at [482, 440] on span "HT-402" at bounding box center [655, 444] width 397 height 19
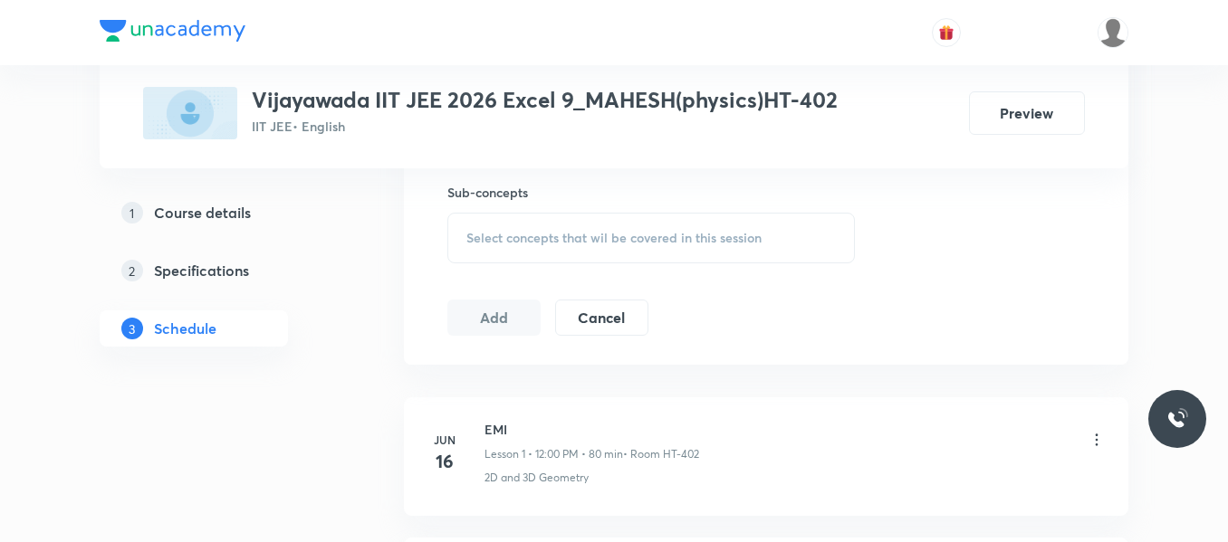
click at [511, 237] on span "Select concepts that wil be covered in this session" at bounding box center [613, 238] width 295 height 14
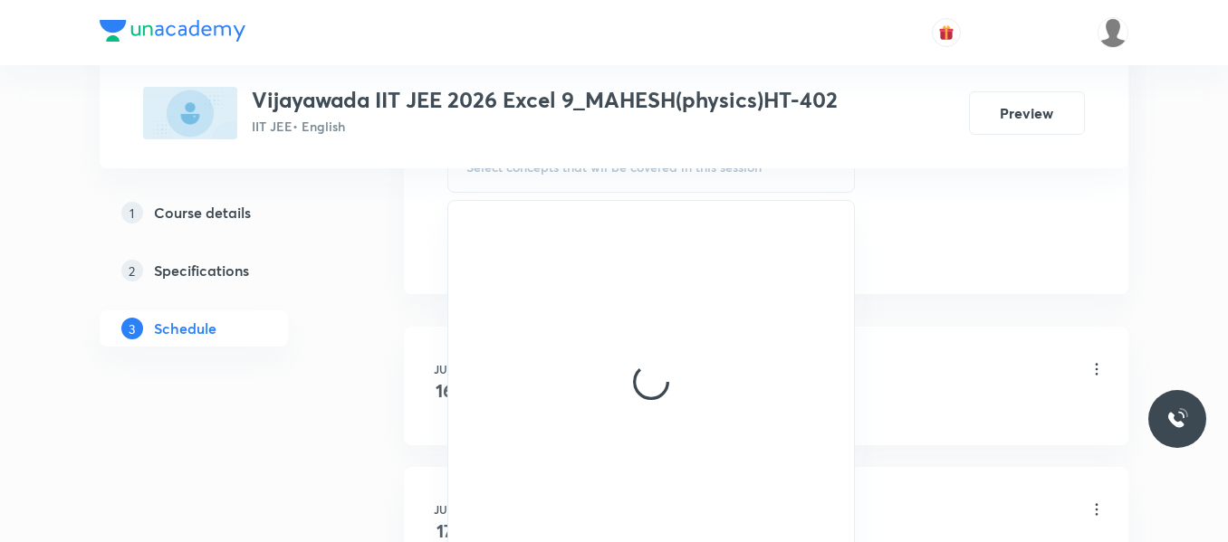
scroll to position [996, 0]
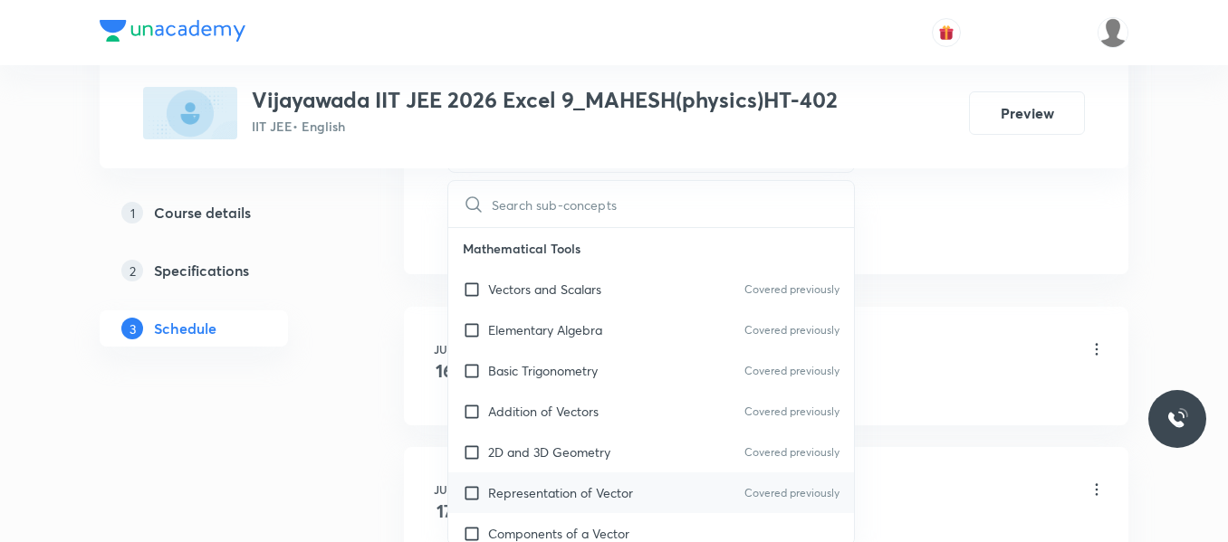
click at [537, 494] on p "Representation of Vector" at bounding box center [560, 492] width 145 height 19
checkbox input "true"
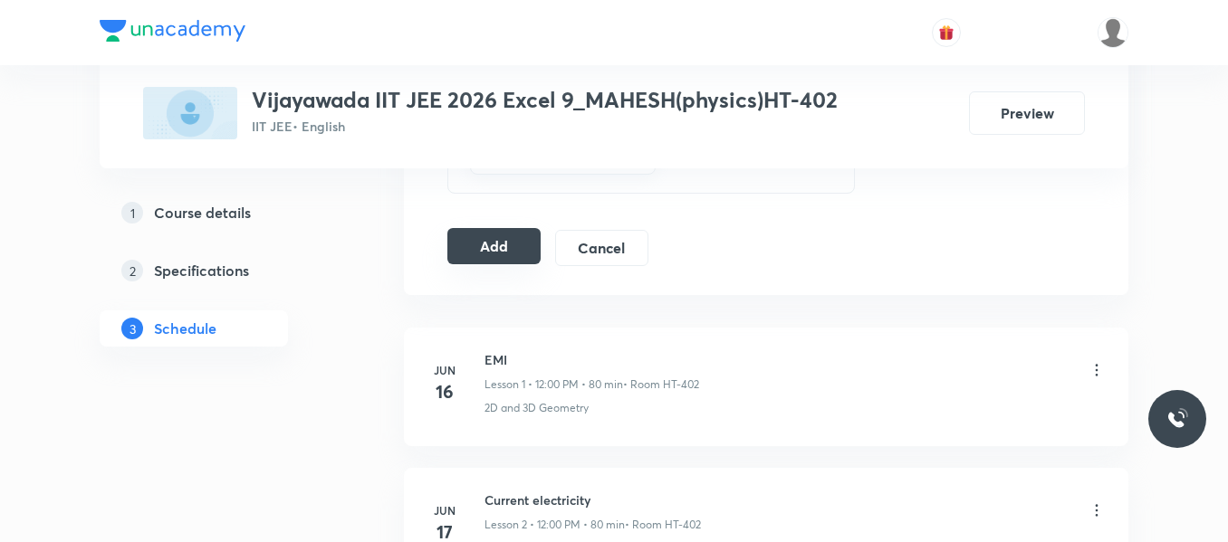
click at [504, 249] on button "Add" at bounding box center [493, 246] width 93 height 36
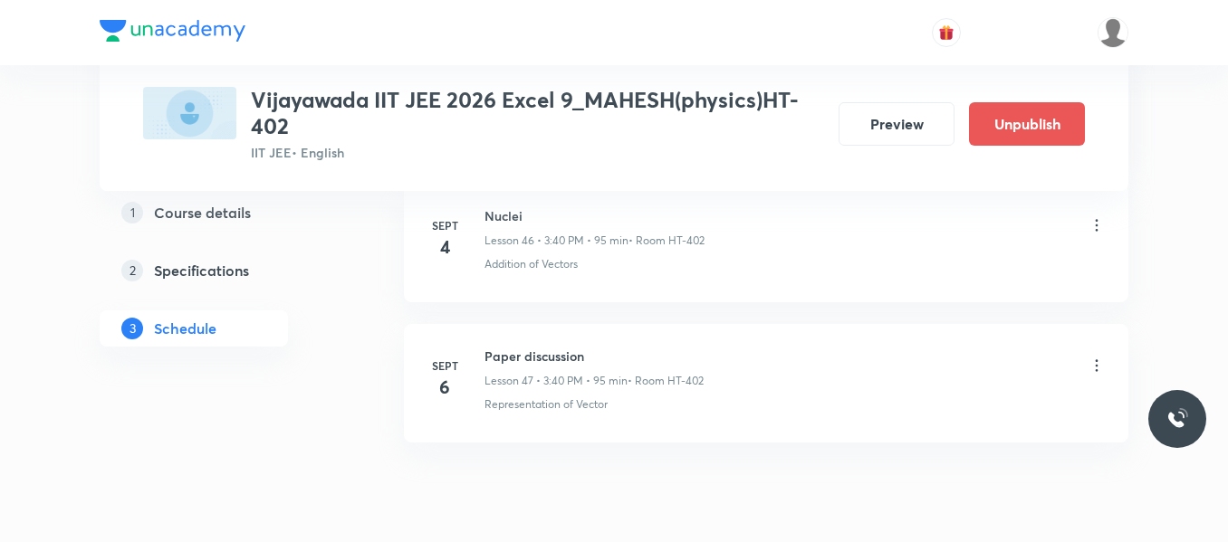
scroll to position [6695, 0]
